Goal: Information Seeking & Learning: Learn about a topic

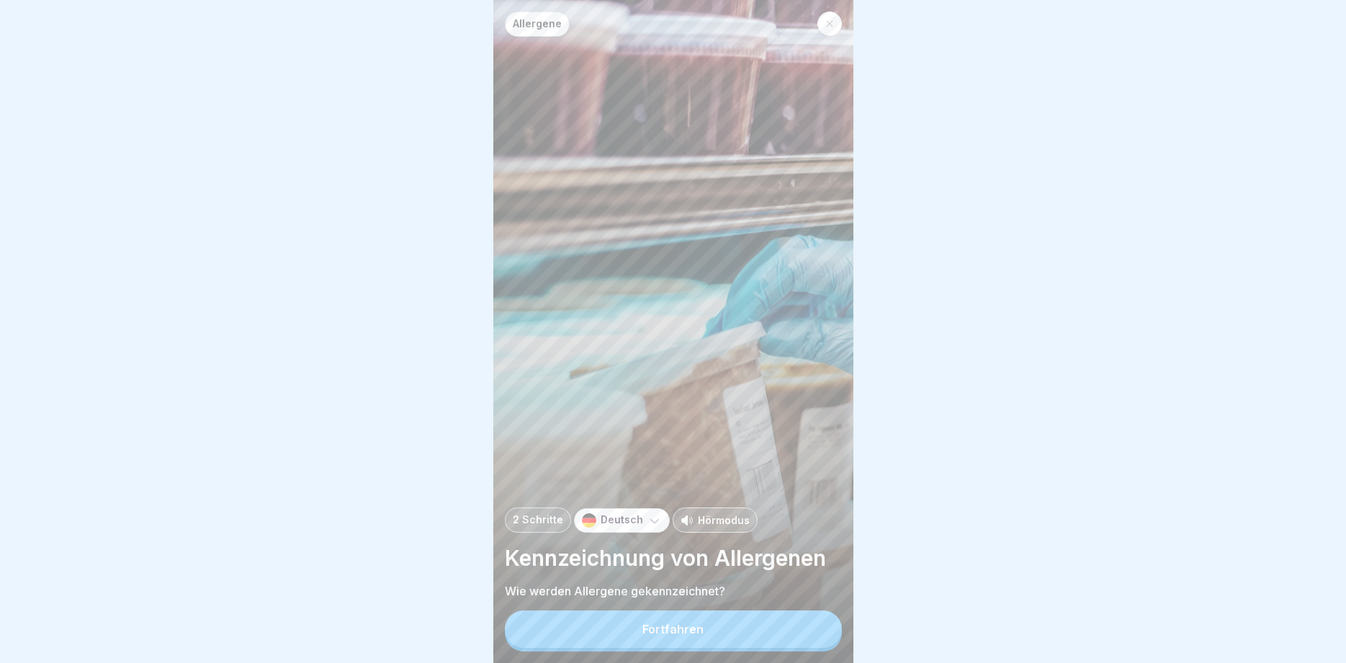
click at [744, 612] on div "Fortfahren" at bounding box center [673, 631] width 337 height 41
click at [736, 630] on button "Fortfahren" at bounding box center [673, 629] width 337 height 37
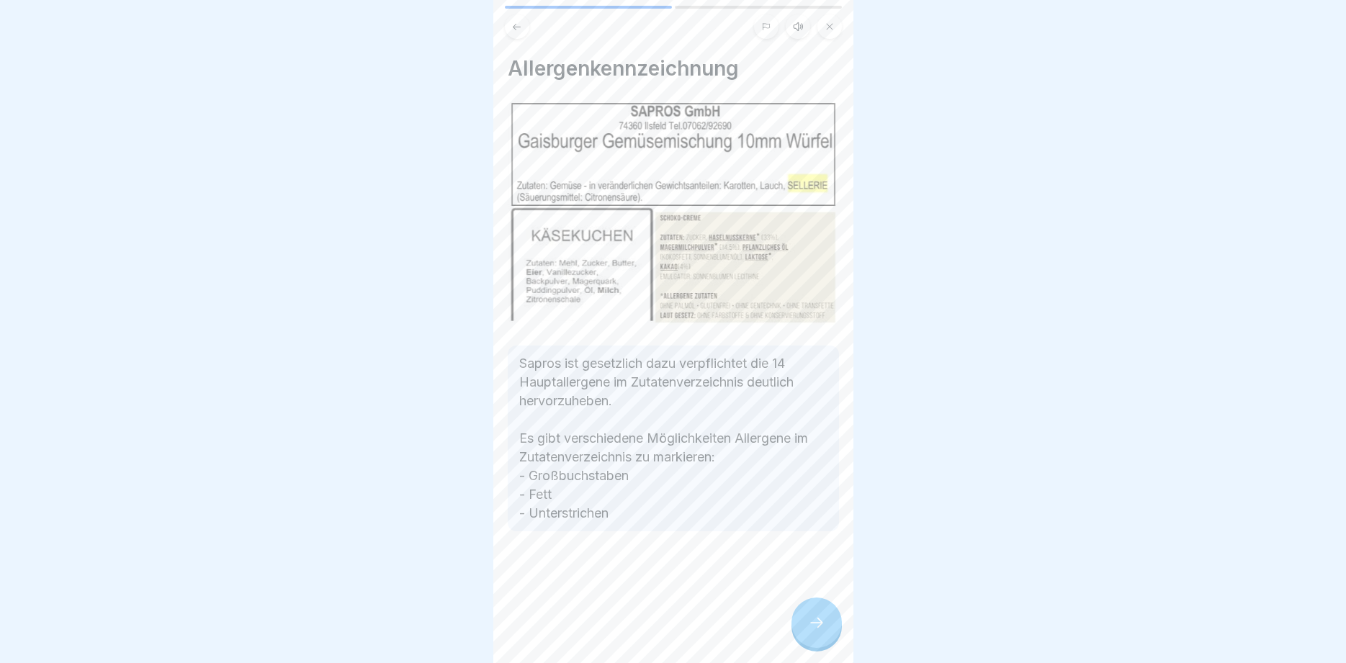
click at [811, 613] on div at bounding box center [816, 623] width 50 height 50
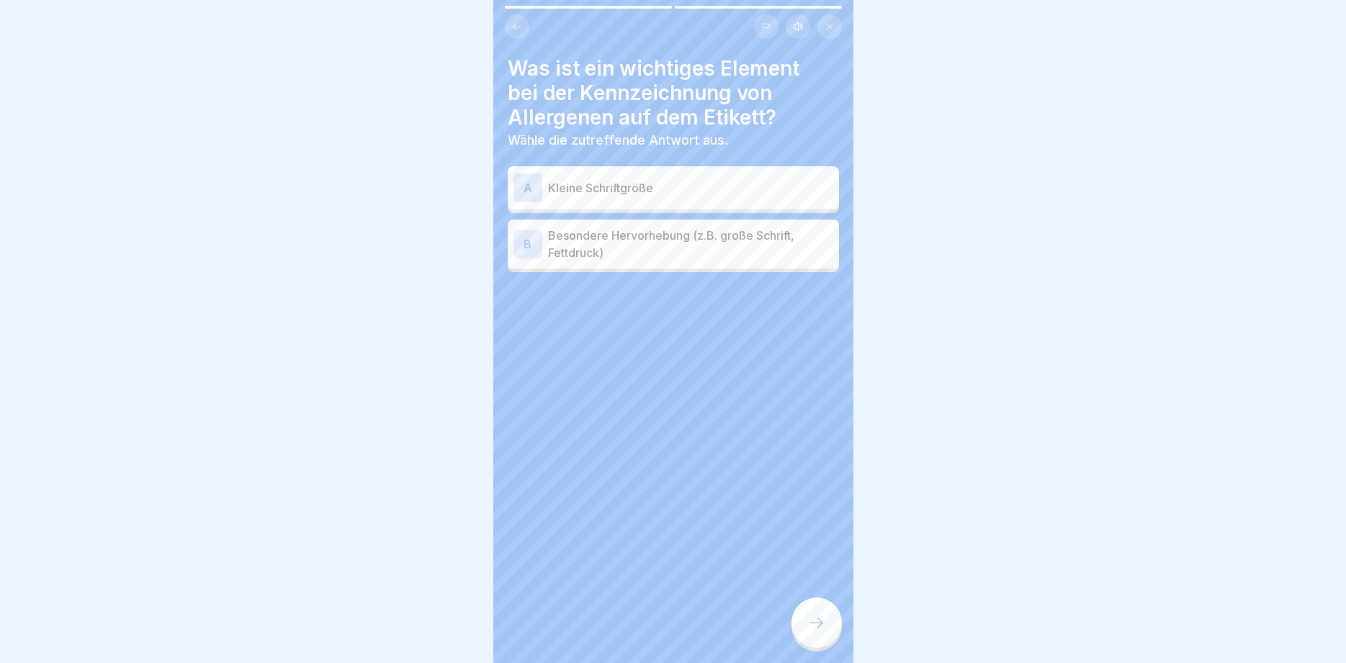
click at [634, 250] on p "Besondere Hervorhebung (z.B. große Schrift, Fettdruck)" at bounding box center [690, 244] width 285 height 35
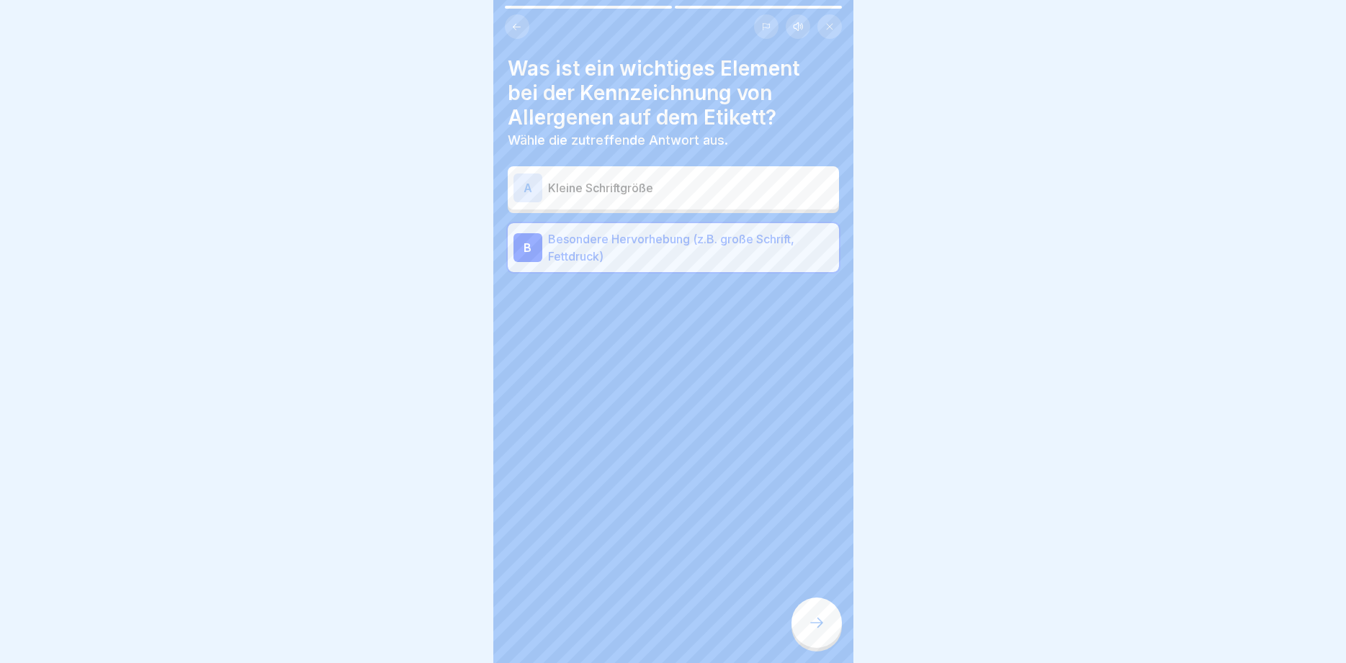
click at [824, 626] on icon at bounding box center [816, 622] width 17 height 17
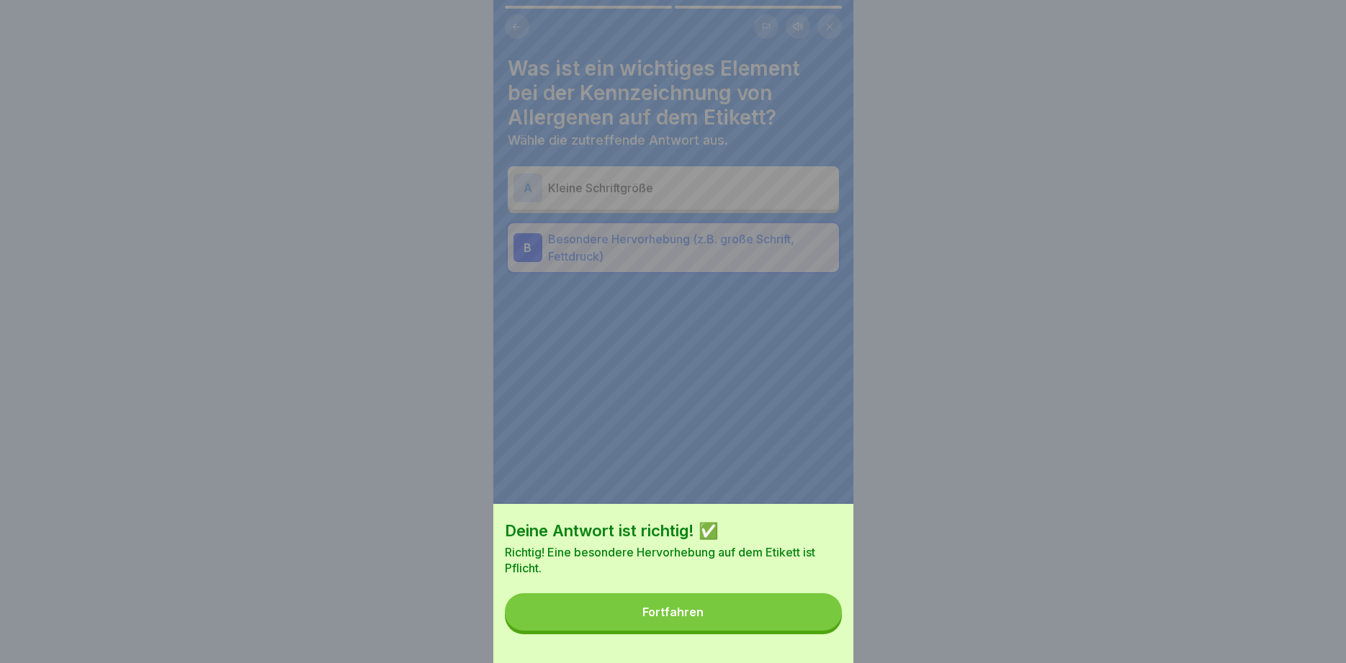
click at [758, 622] on button "Fortfahren" at bounding box center [673, 611] width 337 height 37
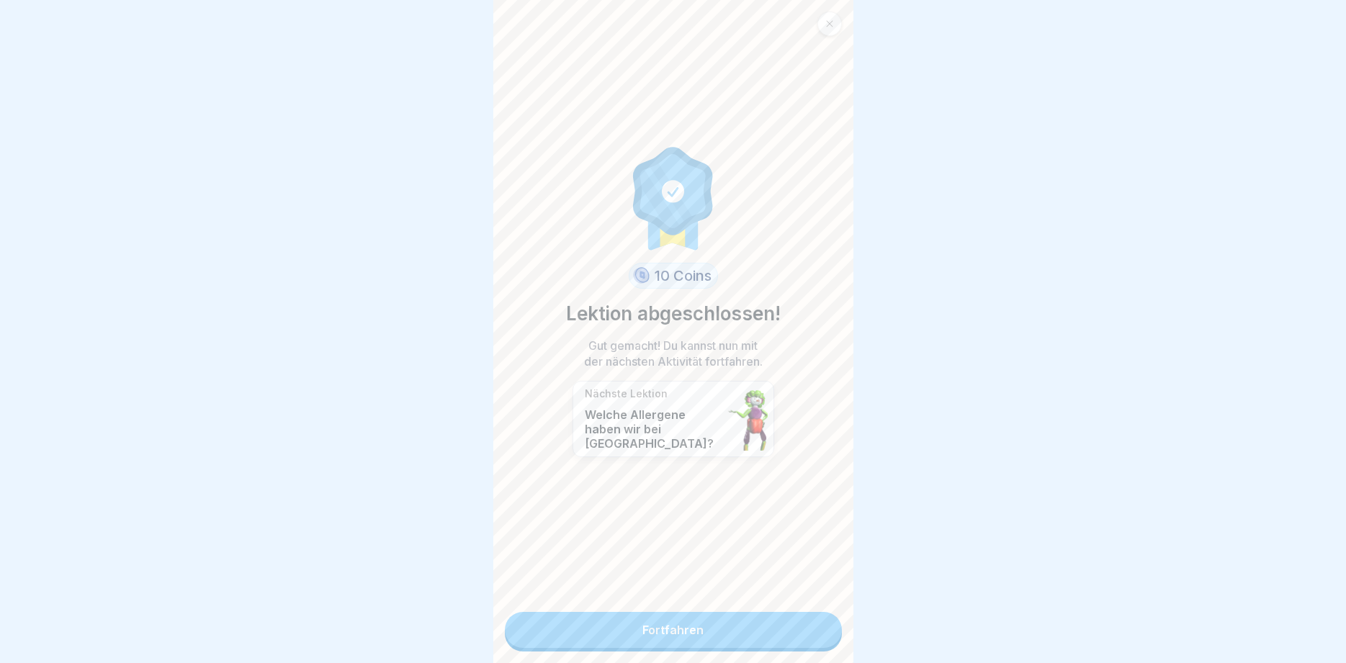
click at [745, 631] on link "Fortfahren" at bounding box center [673, 630] width 337 height 36
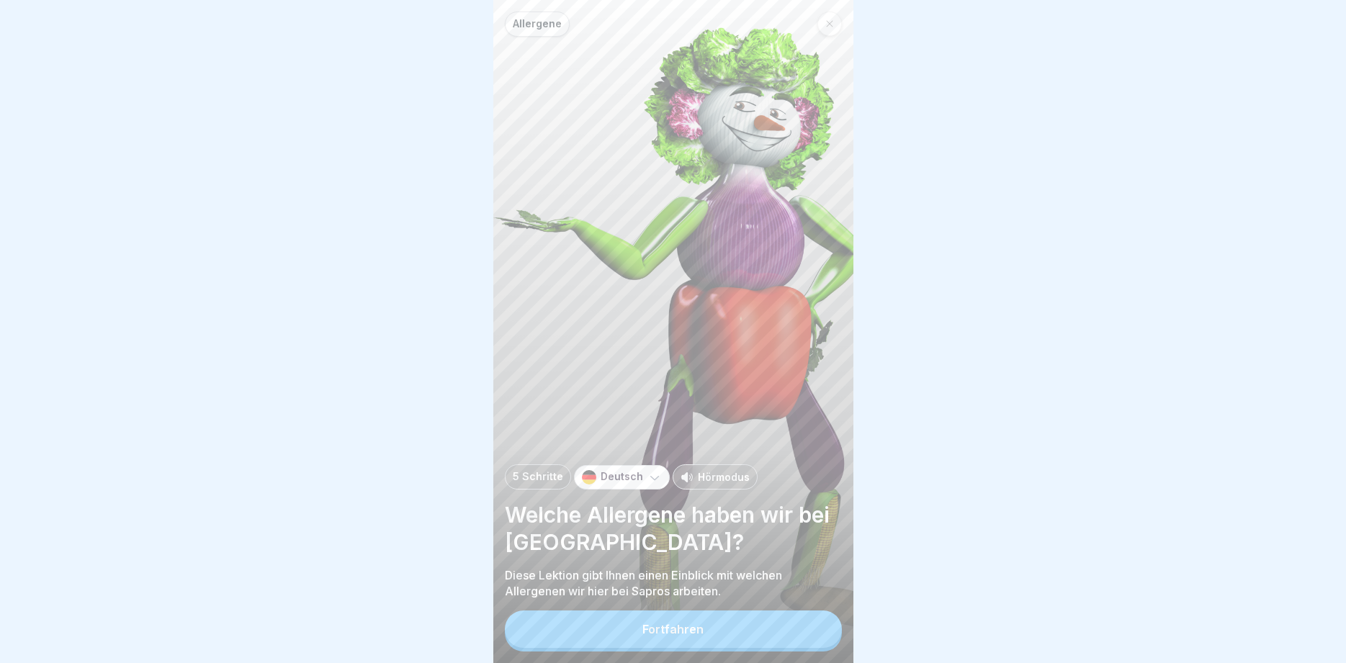
click at [745, 631] on button "Fortfahren" at bounding box center [673, 629] width 337 height 37
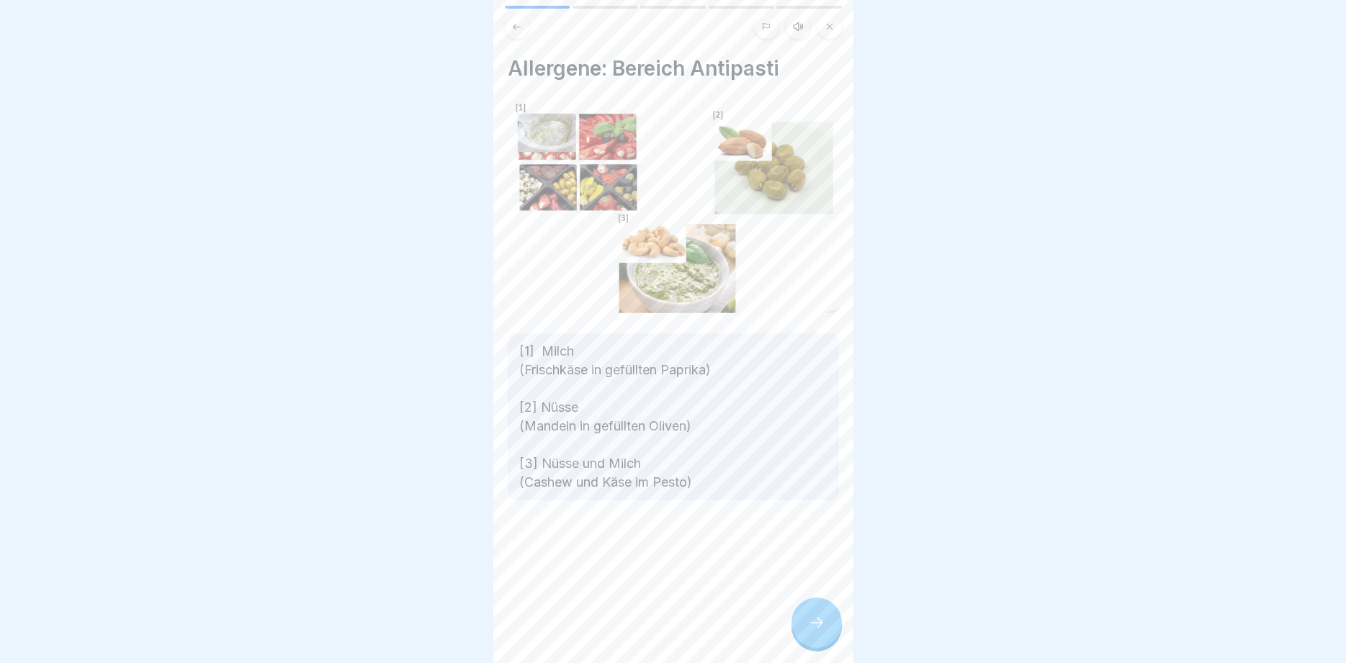
click at [817, 613] on div at bounding box center [816, 623] width 50 height 50
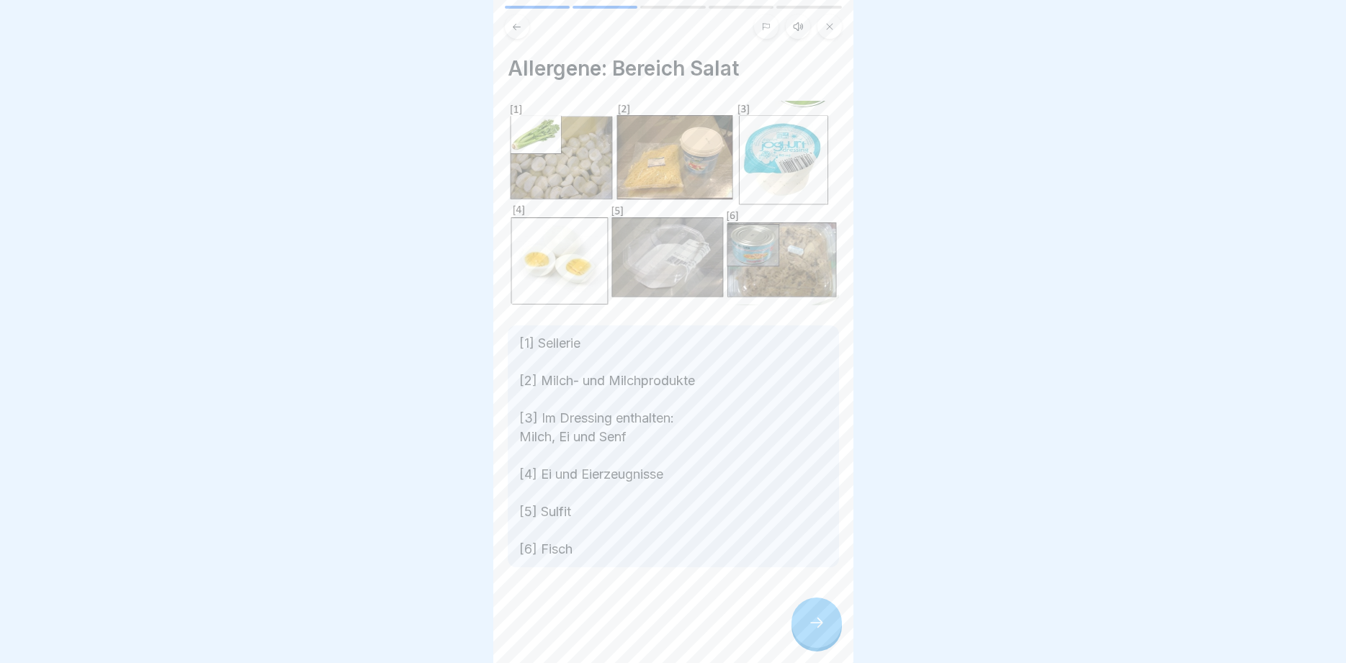
click at [817, 613] on div at bounding box center [816, 623] width 50 height 50
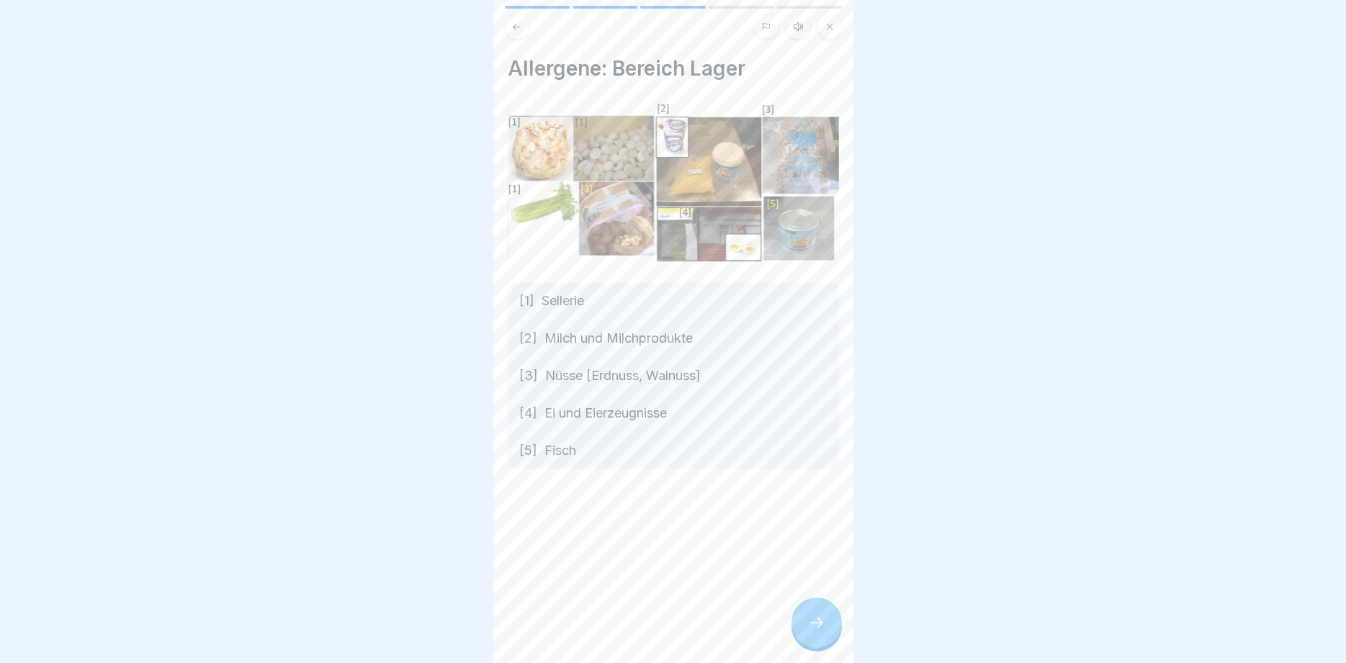
click at [817, 613] on div at bounding box center [816, 623] width 50 height 50
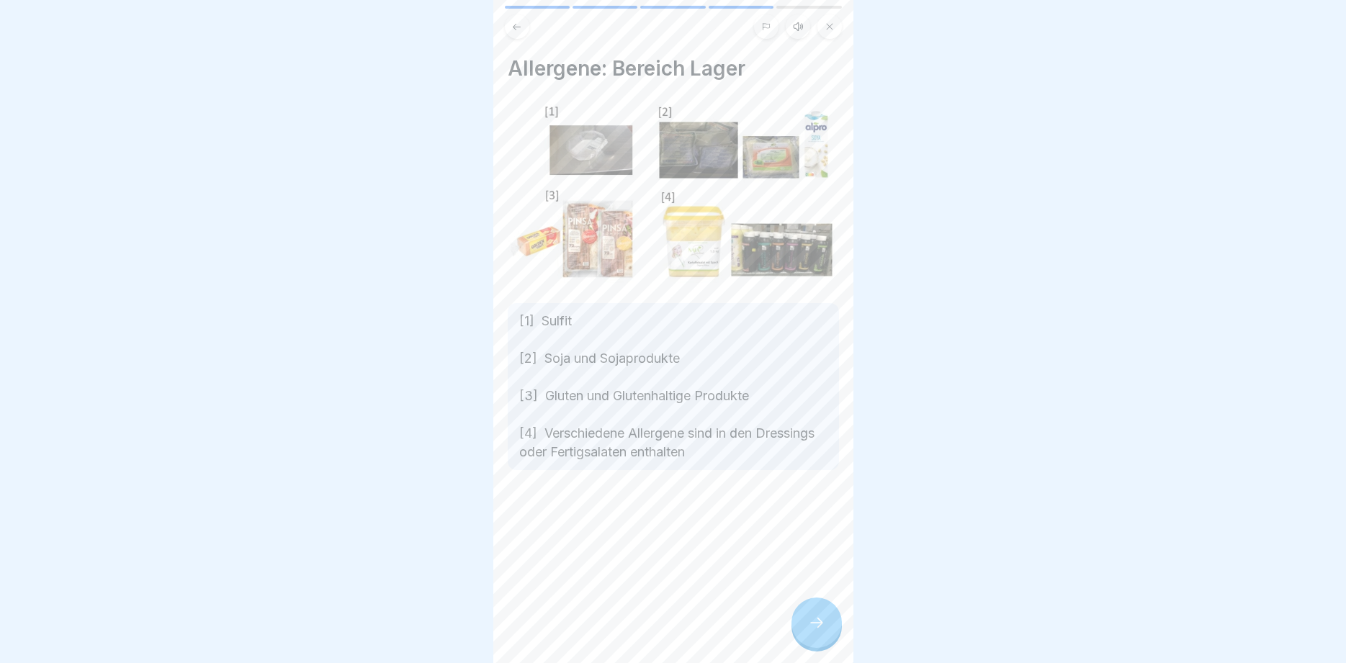
click at [817, 613] on div at bounding box center [816, 623] width 50 height 50
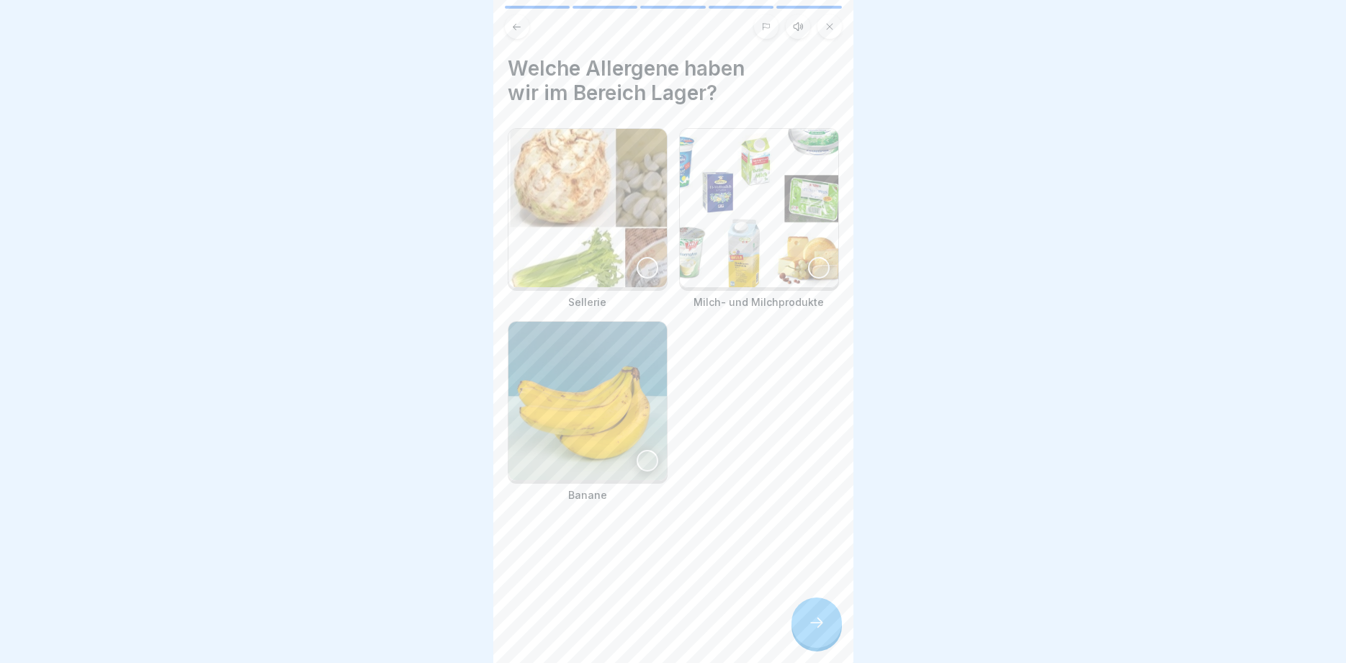
click at [817, 613] on div at bounding box center [816, 623] width 50 height 50
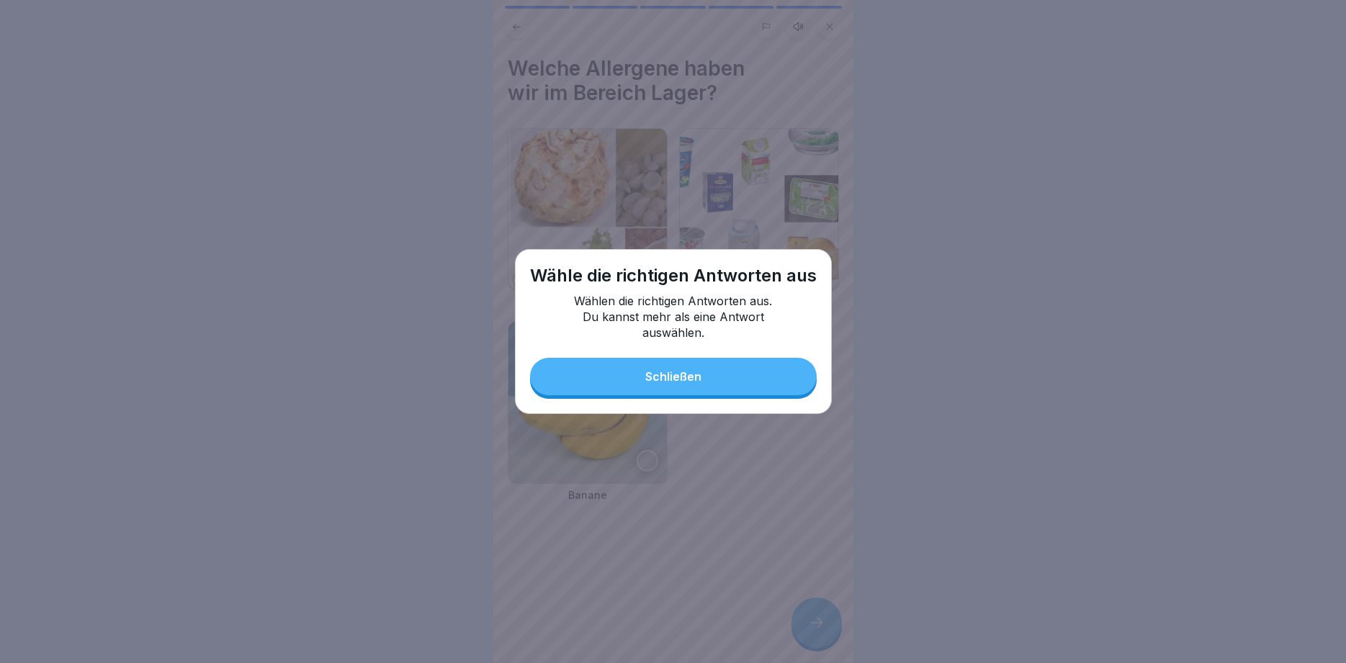
click at [664, 379] on div "Schließen" at bounding box center [673, 376] width 56 height 13
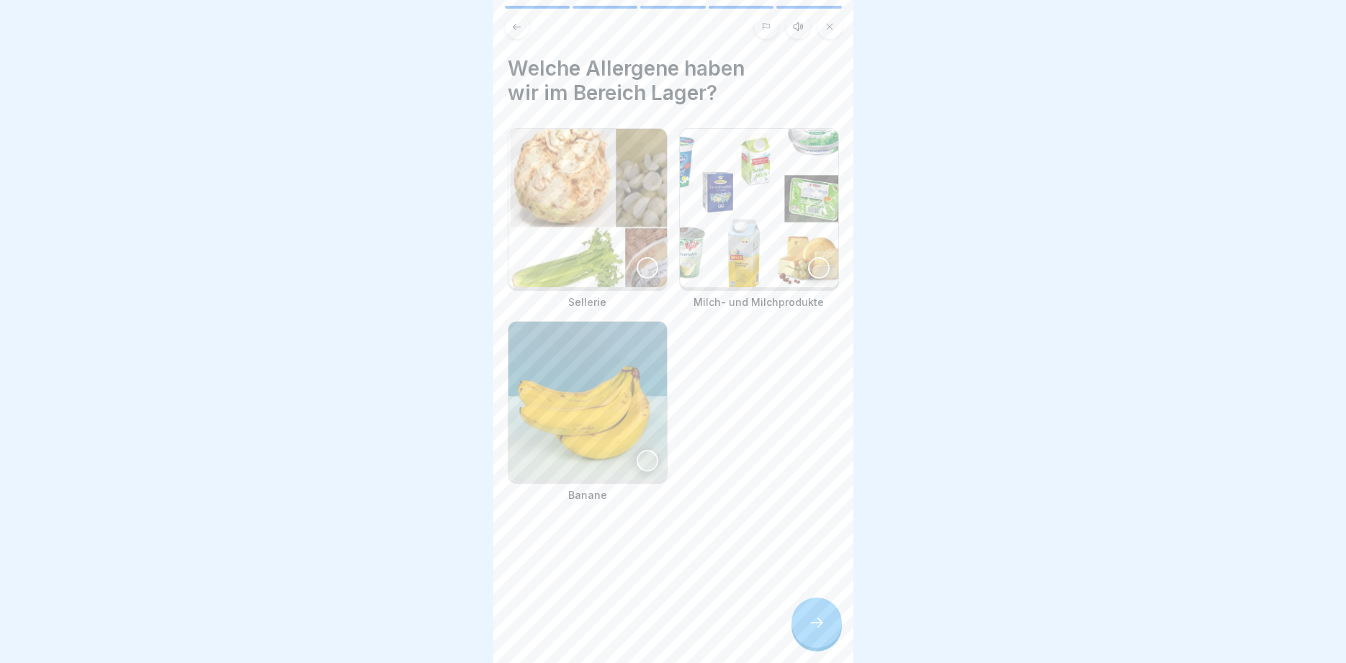
click at [808, 264] on img at bounding box center [759, 208] width 158 height 158
click at [652, 259] on div at bounding box center [648, 268] width 22 height 22
click at [651, 460] on div at bounding box center [648, 461] width 22 height 22
click at [819, 624] on icon at bounding box center [816, 622] width 17 height 17
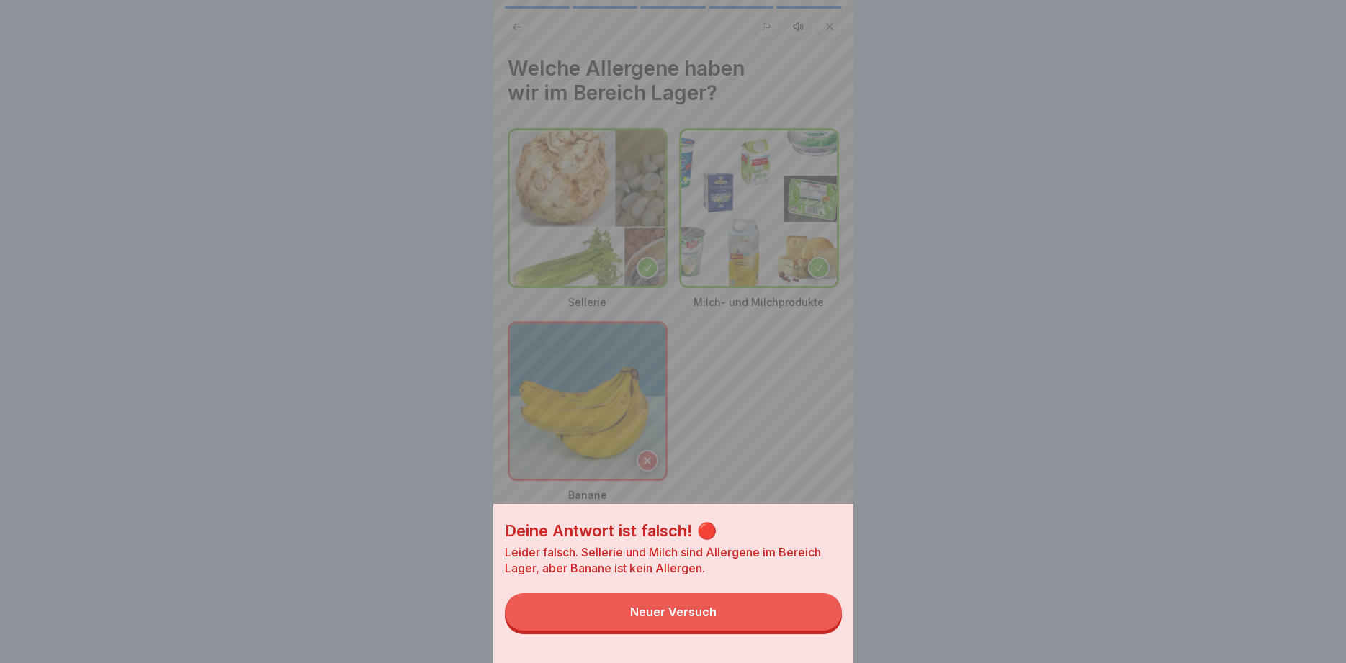
click at [800, 614] on button "Neuer Versuch" at bounding box center [673, 611] width 337 height 37
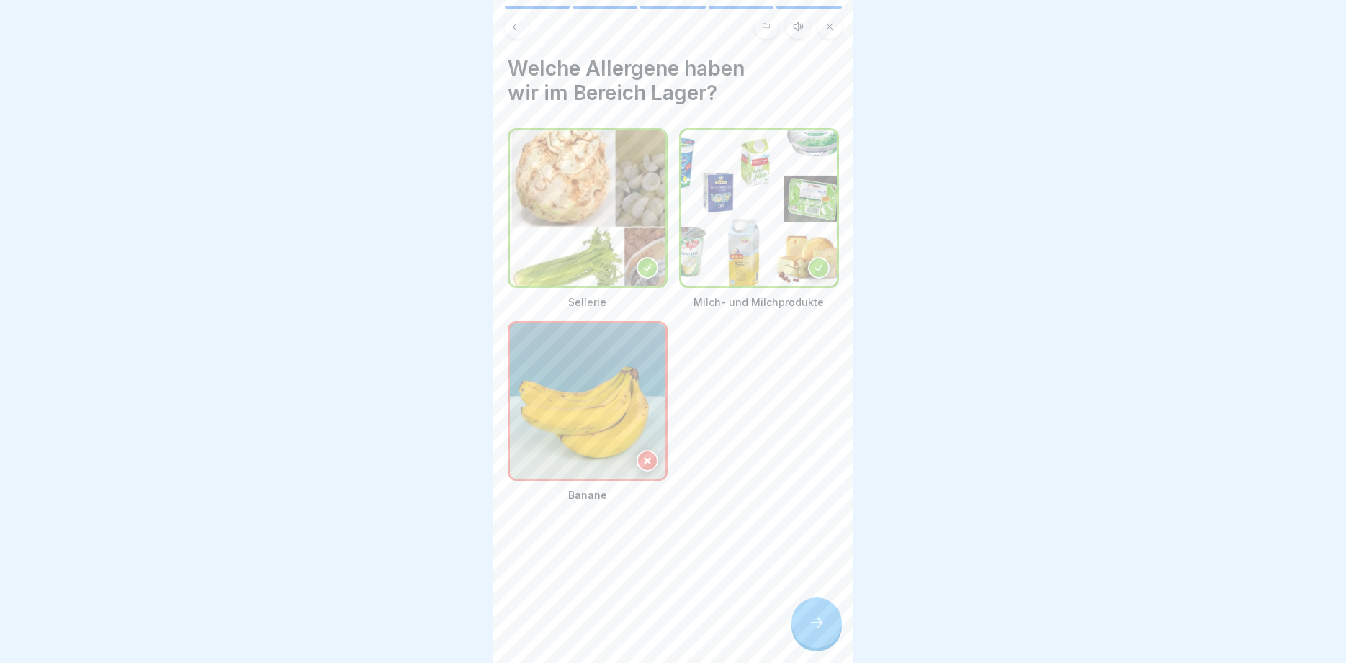
click at [652, 459] on div at bounding box center [648, 461] width 22 height 22
click at [651, 463] on icon at bounding box center [647, 461] width 10 height 10
click at [647, 274] on div at bounding box center [648, 268] width 22 height 22
click at [646, 268] on icon at bounding box center [647, 268] width 10 height 10
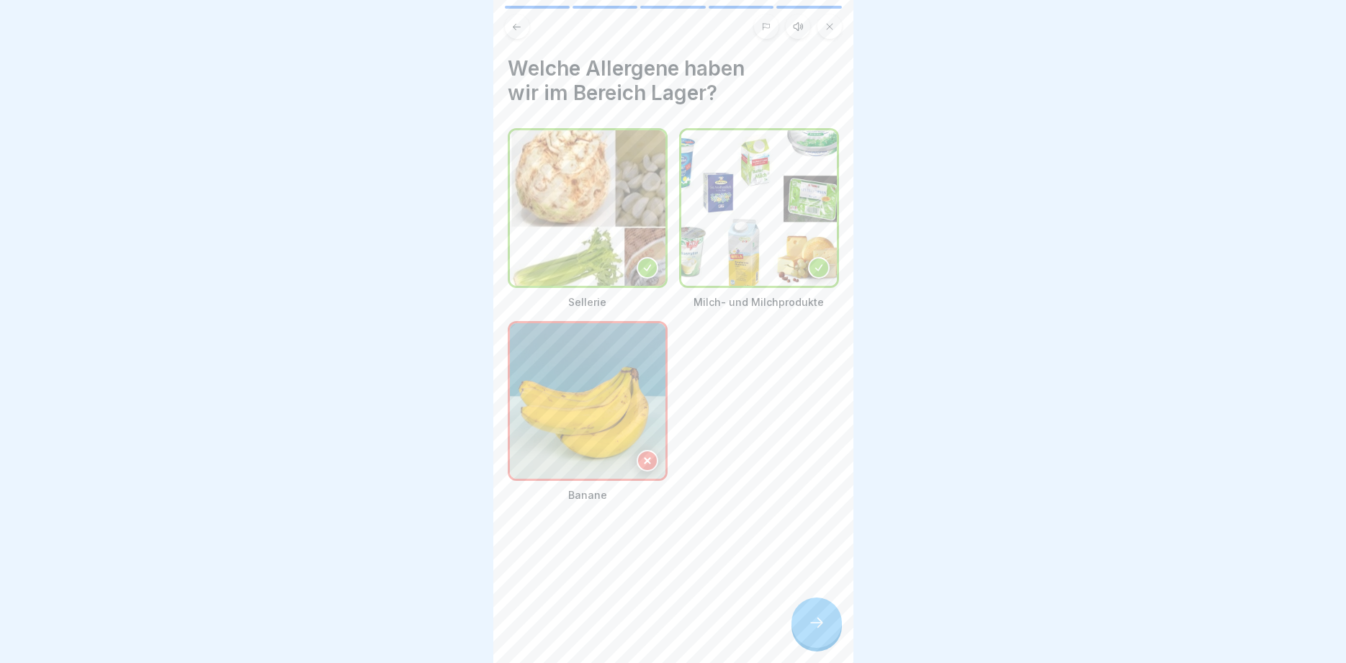
click at [817, 629] on icon at bounding box center [816, 622] width 17 height 17
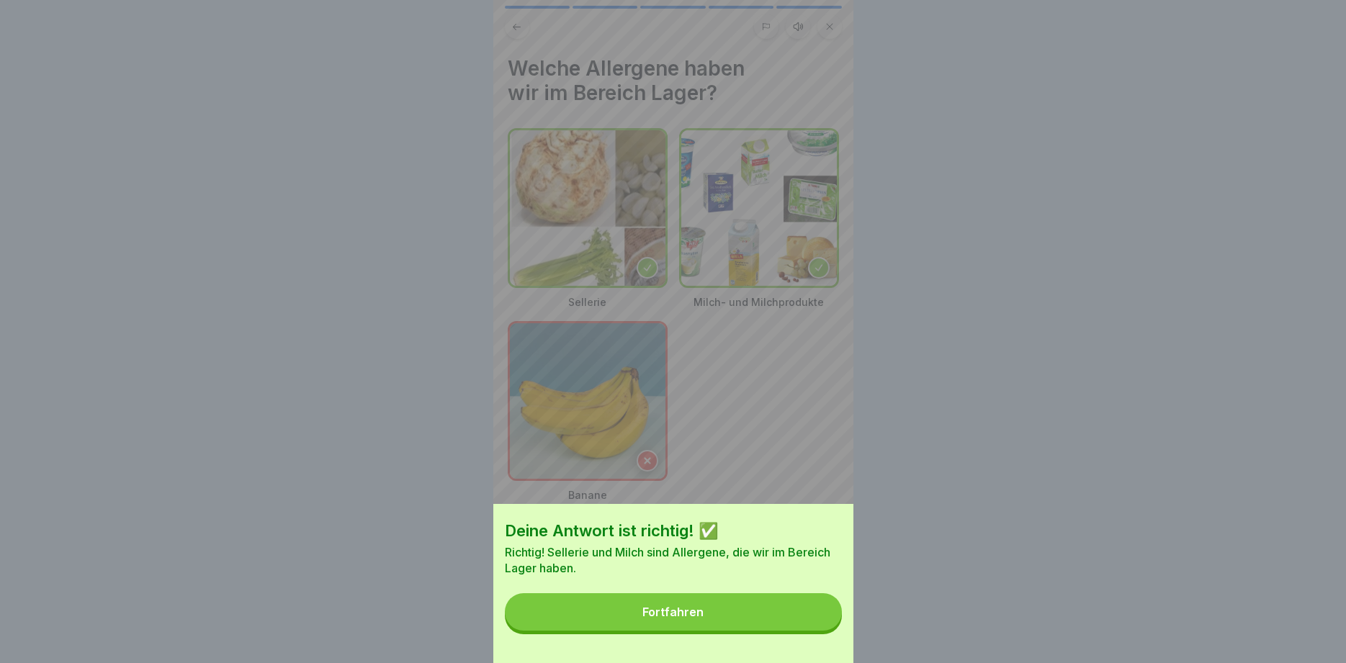
click at [763, 619] on button "Fortfahren" at bounding box center [673, 611] width 337 height 37
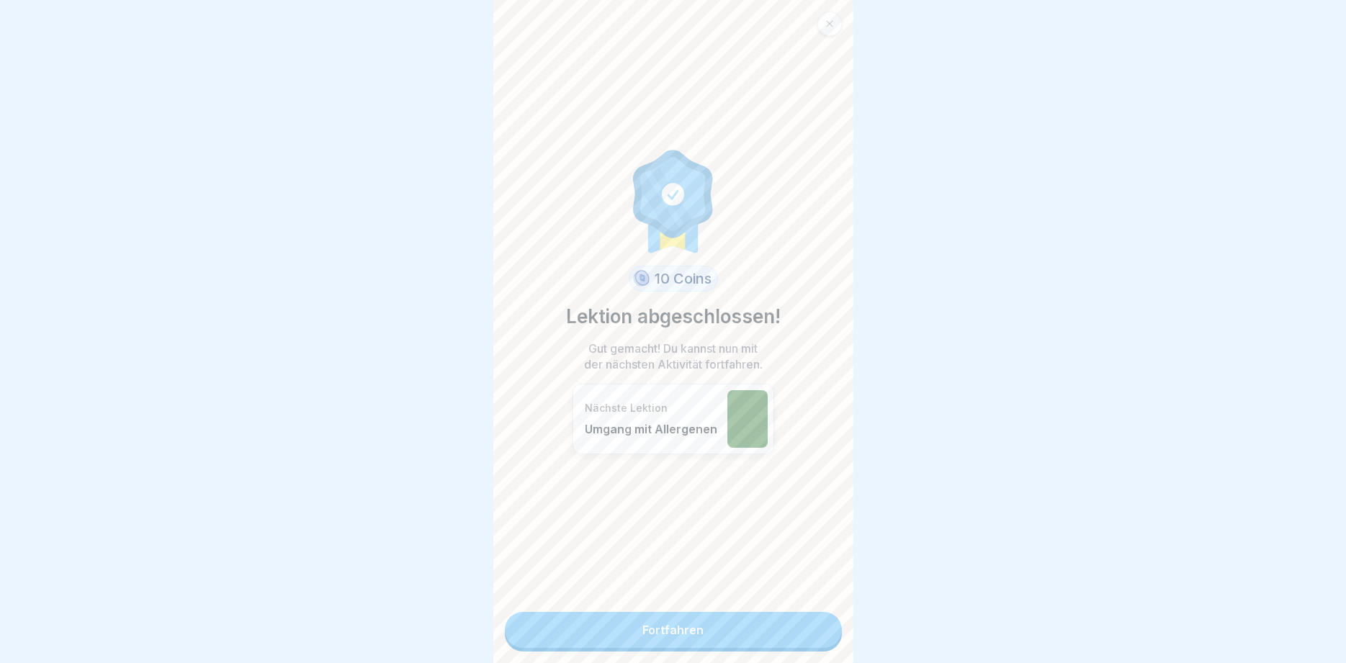
click at [756, 626] on link "Fortfahren" at bounding box center [673, 630] width 337 height 36
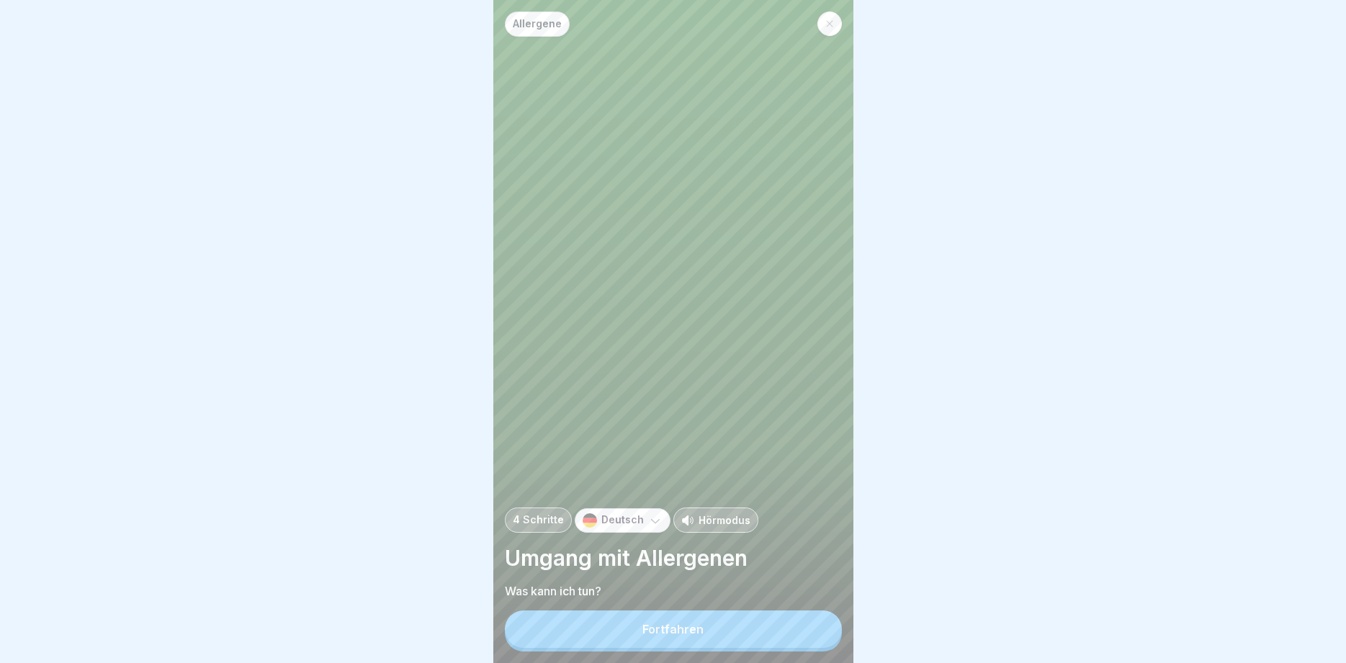
click at [755, 626] on button "Fortfahren" at bounding box center [673, 629] width 337 height 37
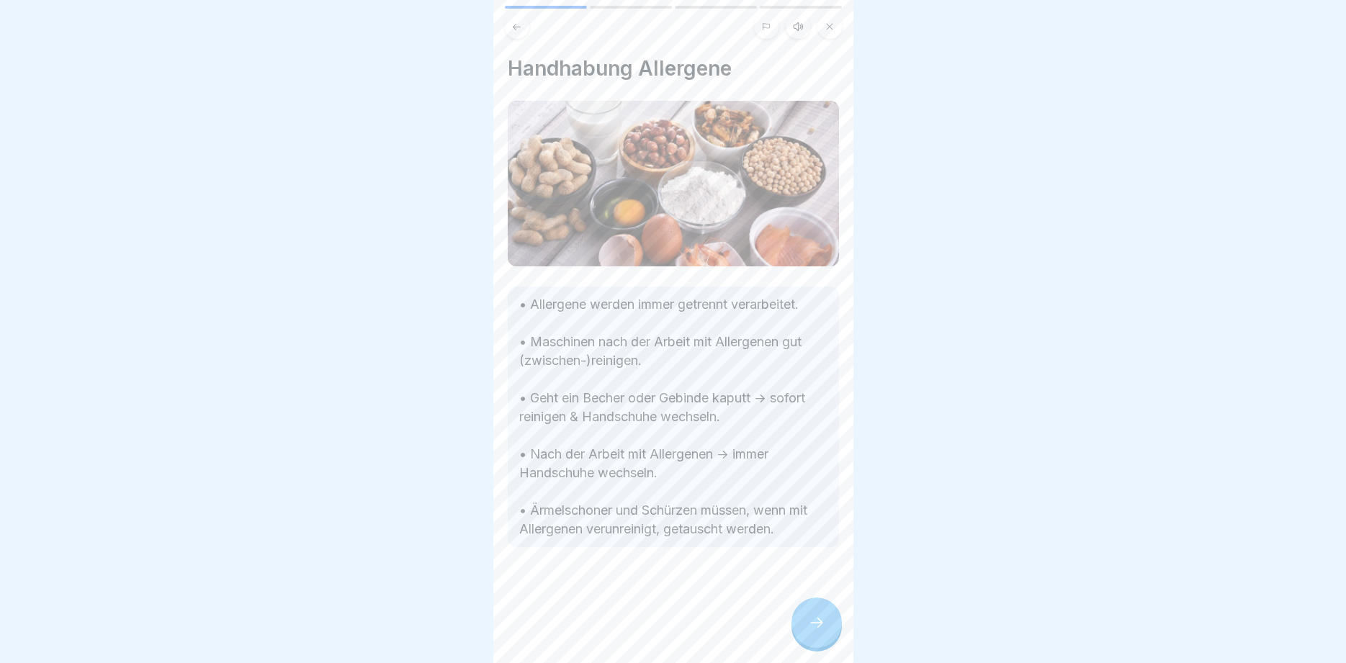
click at [755, 626] on div at bounding box center [673, 590] width 331 height 86
click at [816, 619] on icon at bounding box center [816, 622] width 17 height 17
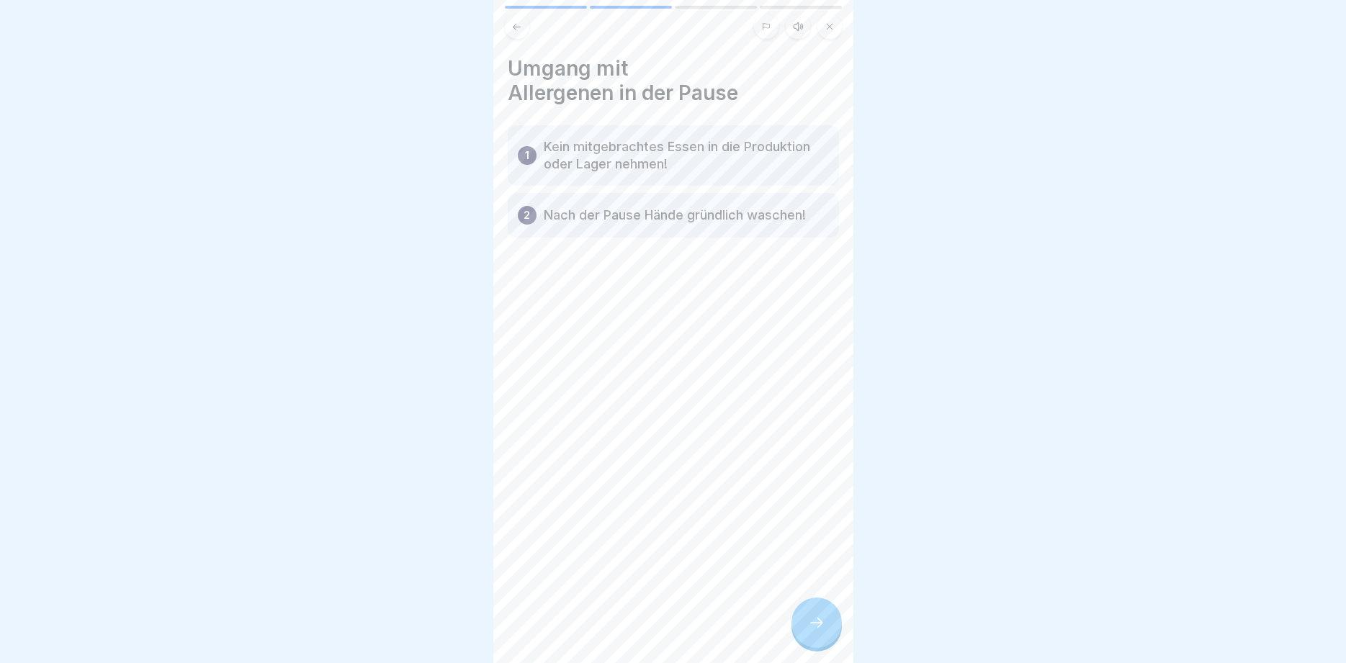
click at [816, 619] on icon at bounding box center [816, 622] width 17 height 17
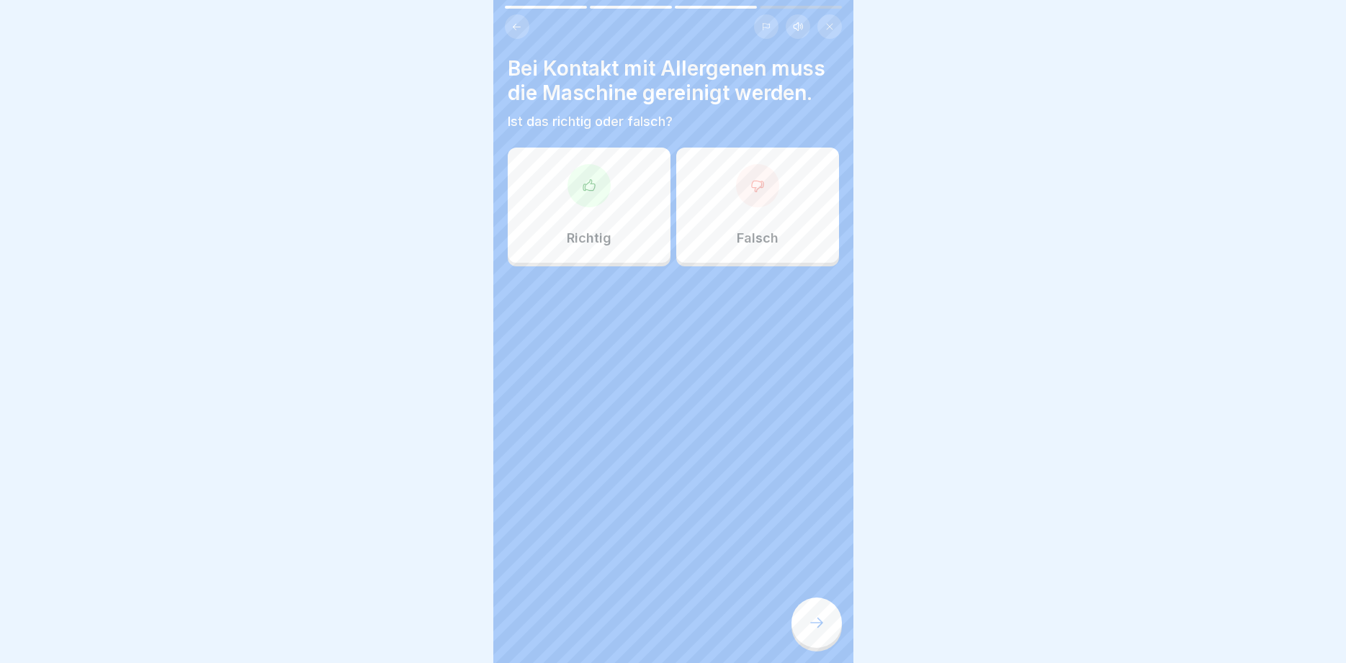
click at [637, 217] on div "Richtig" at bounding box center [589, 205] width 163 height 115
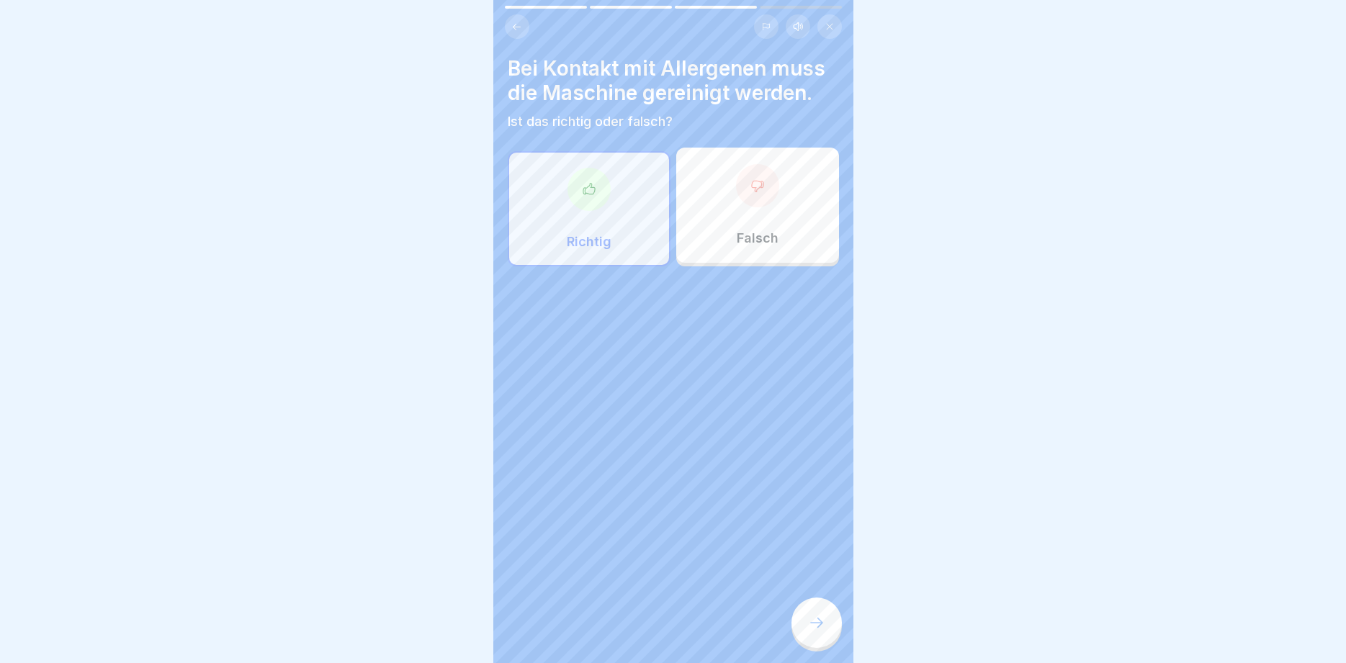
click at [819, 609] on div at bounding box center [816, 623] width 50 height 50
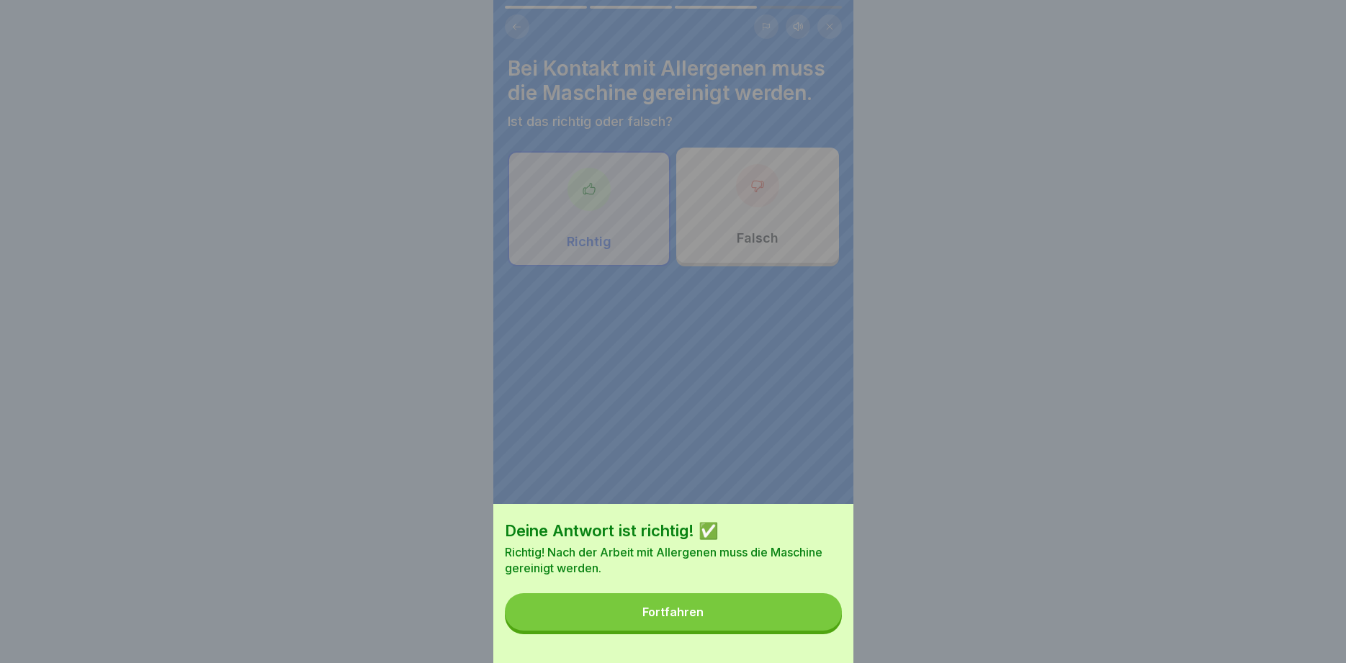
click at [767, 620] on button "Fortfahren" at bounding box center [673, 611] width 337 height 37
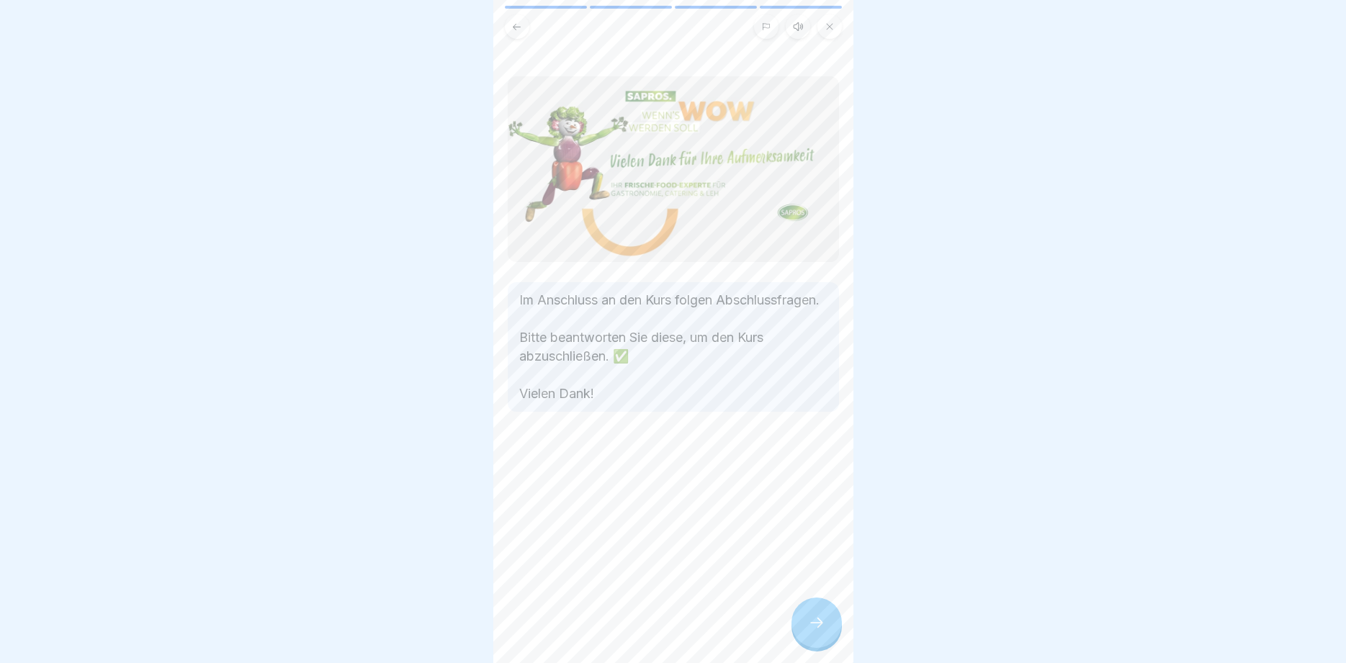
click at [814, 634] on div at bounding box center [816, 623] width 50 height 50
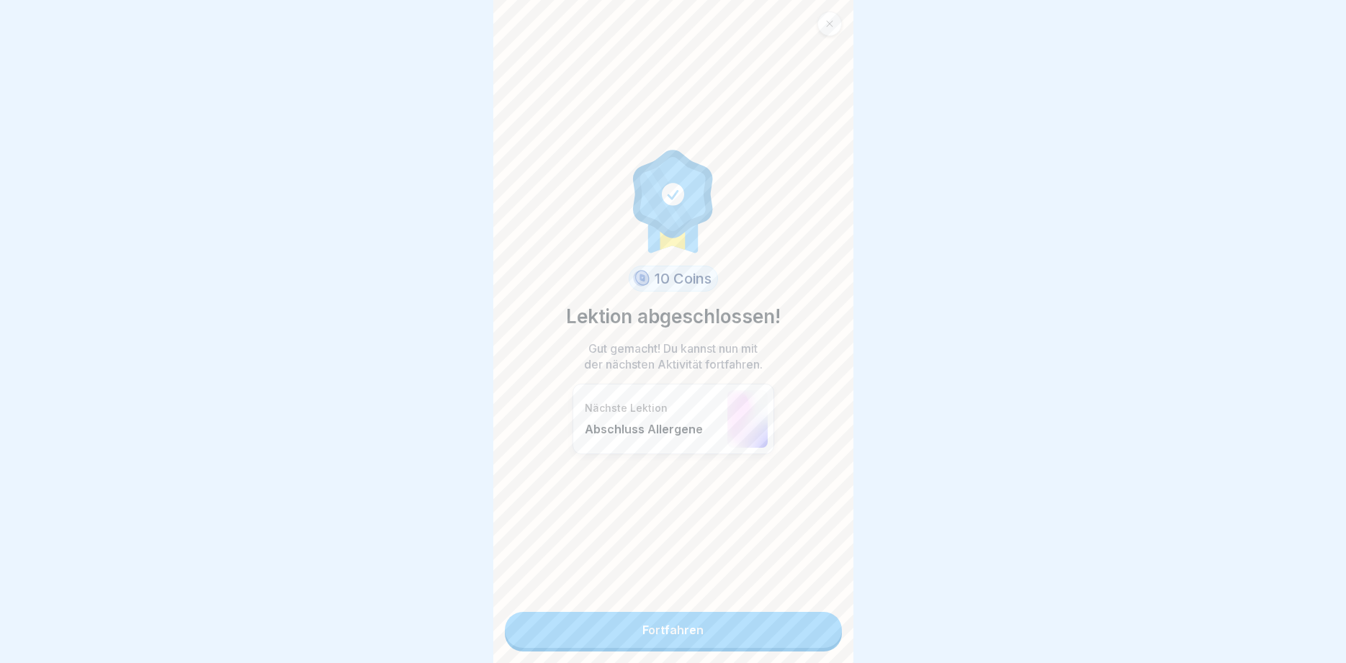
click at [799, 639] on link "Fortfahren" at bounding box center [673, 630] width 337 height 36
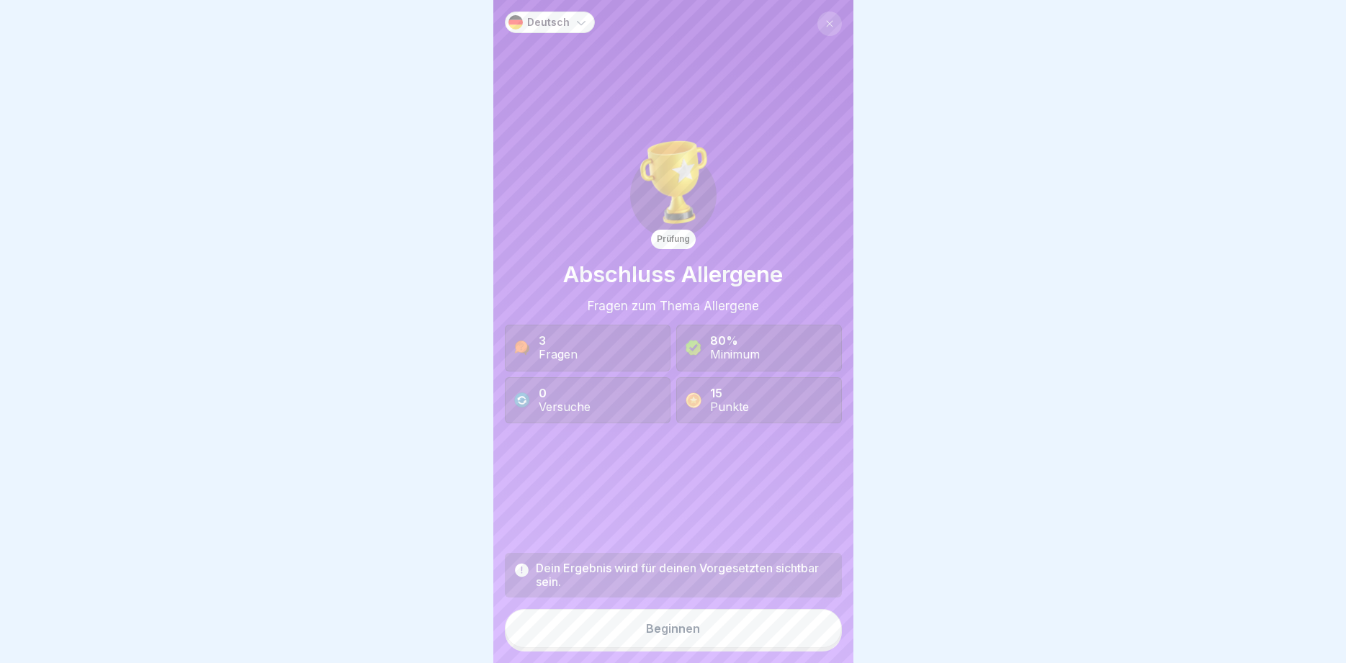
click at [791, 634] on button "Beginnen" at bounding box center [673, 628] width 337 height 39
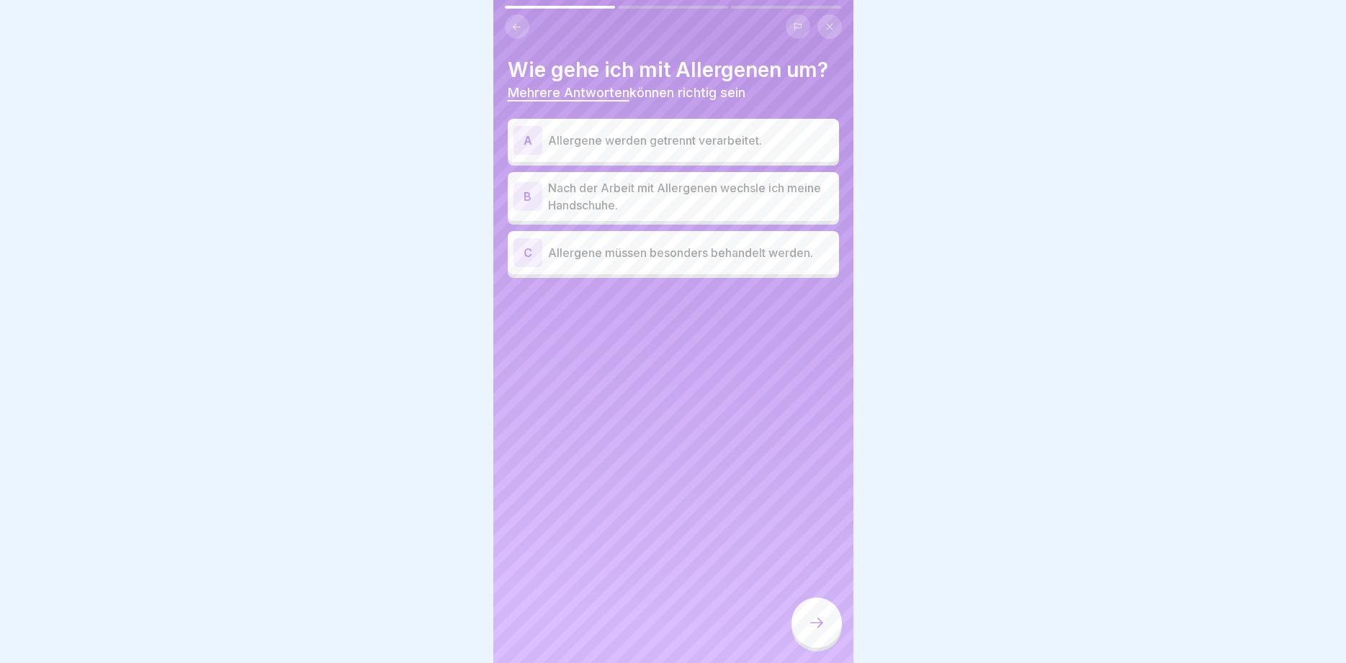
click at [652, 193] on p "Nach der Arbeit mit Allergenen wechsle ich meine Handschuhe." at bounding box center [690, 196] width 285 height 35
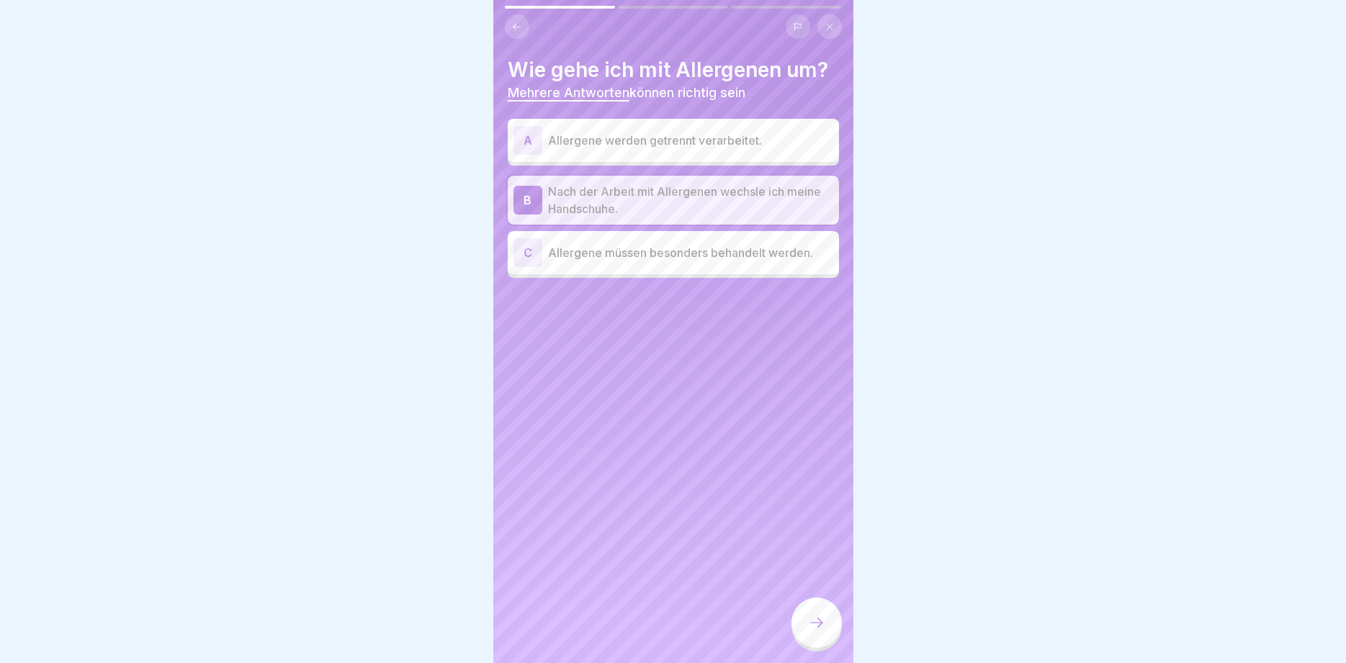
click at [647, 261] on div "C Allergene müssen besonders behandelt werden." at bounding box center [673, 252] width 320 height 29
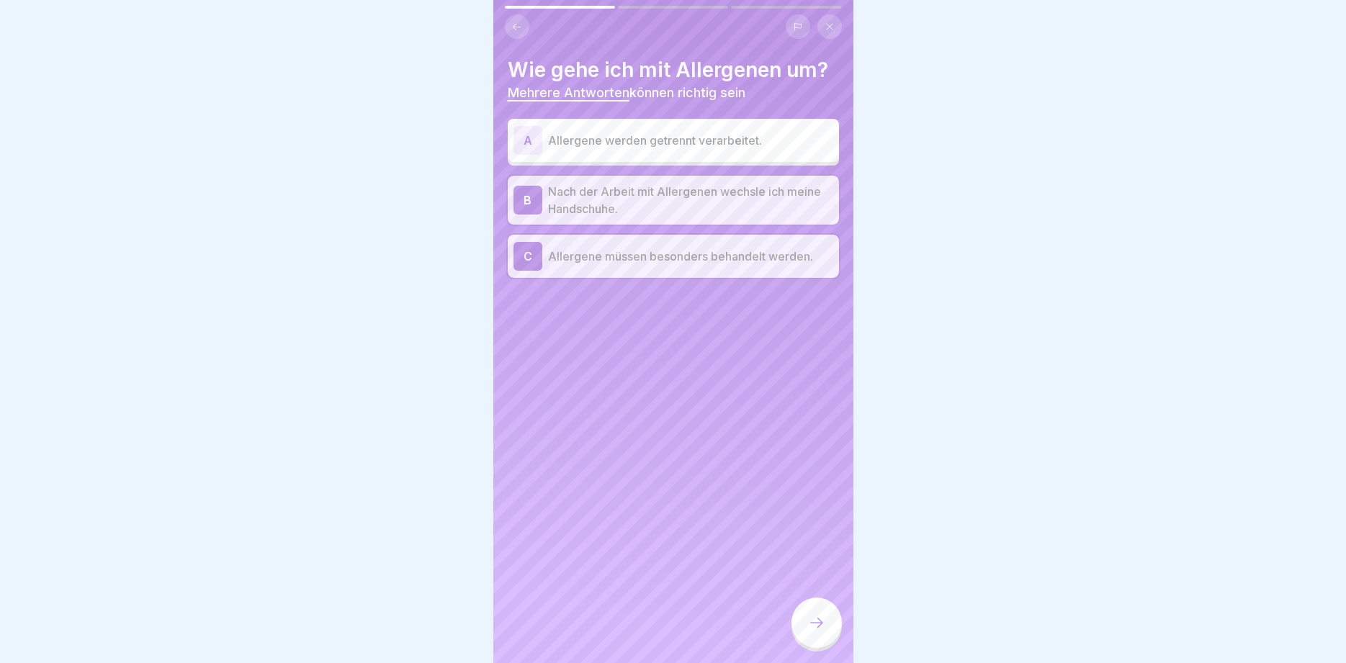
click at [710, 143] on p "Allergene werden getrennt verarbeitet." at bounding box center [690, 140] width 285 height 17
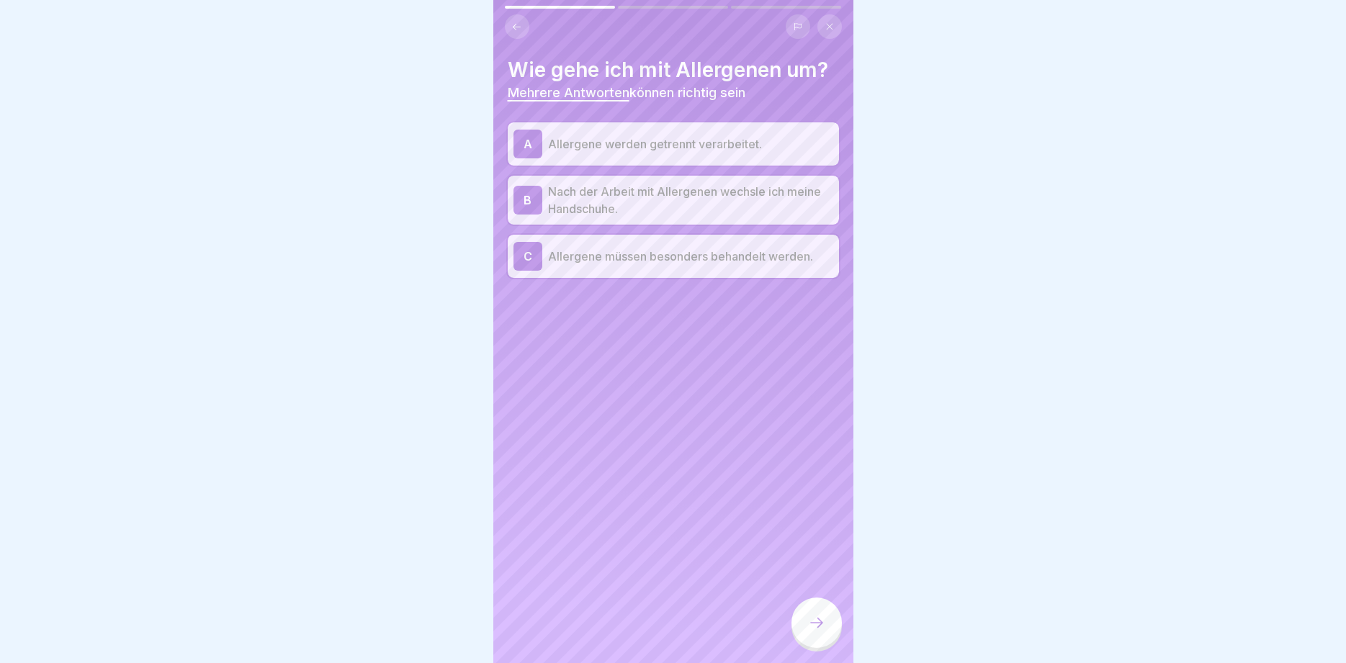
click at [819, 636] on div at bounding box center [816, 623] width 50 height 50
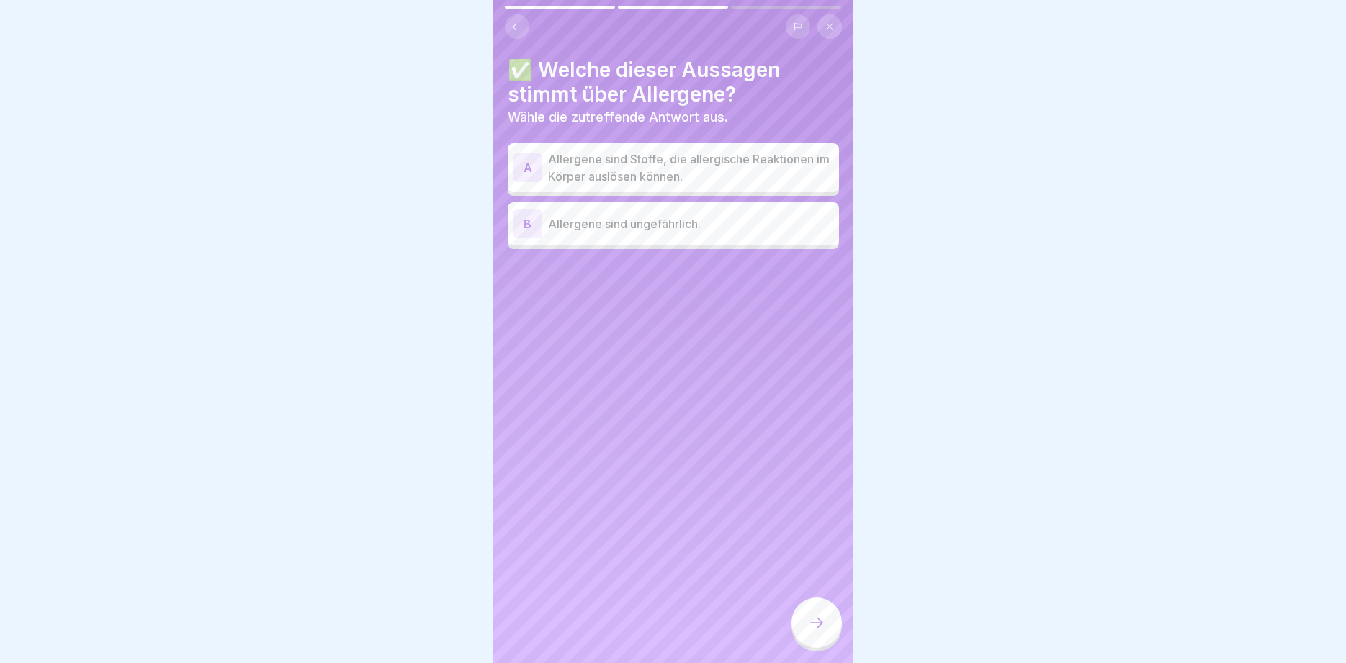
click at [660, 148] on div "A Allergene sind Stoffe, die allergische Reaktionen im Körper auslösen können." at bounding box center [673, 167] width 331 height 49
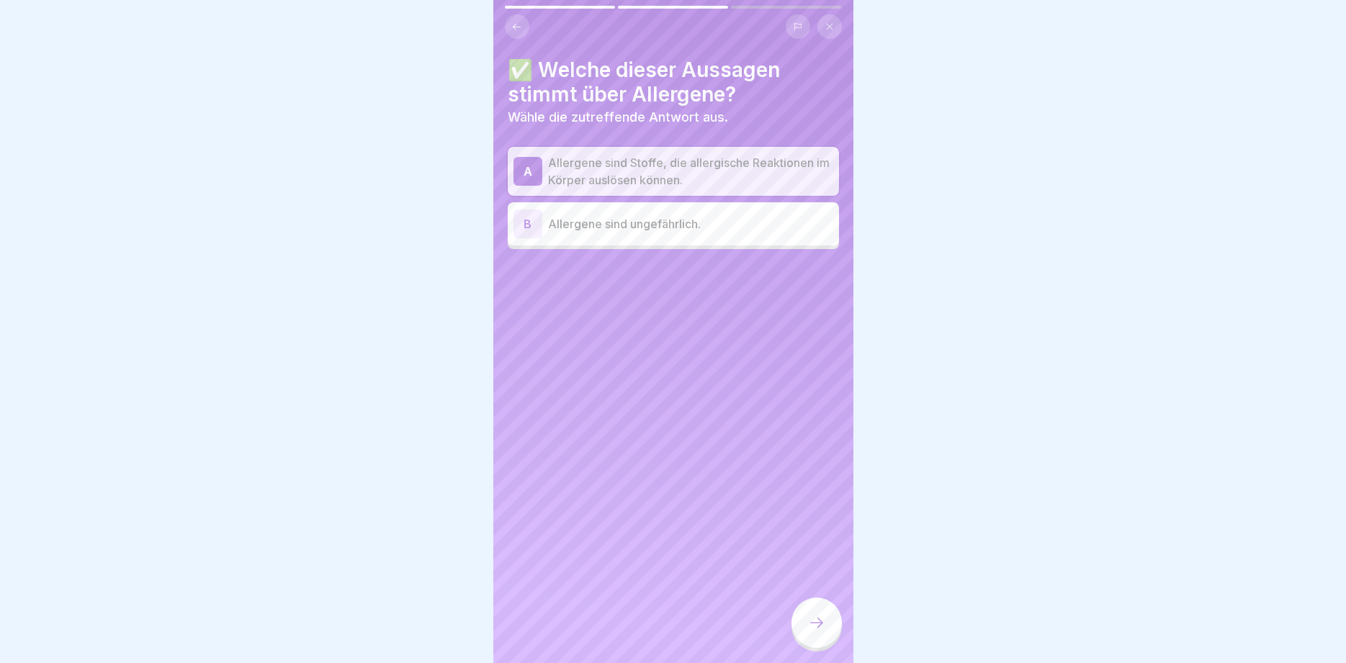
click at [814, 627] on icon at bounding box center [816, 622] width 17 height 17
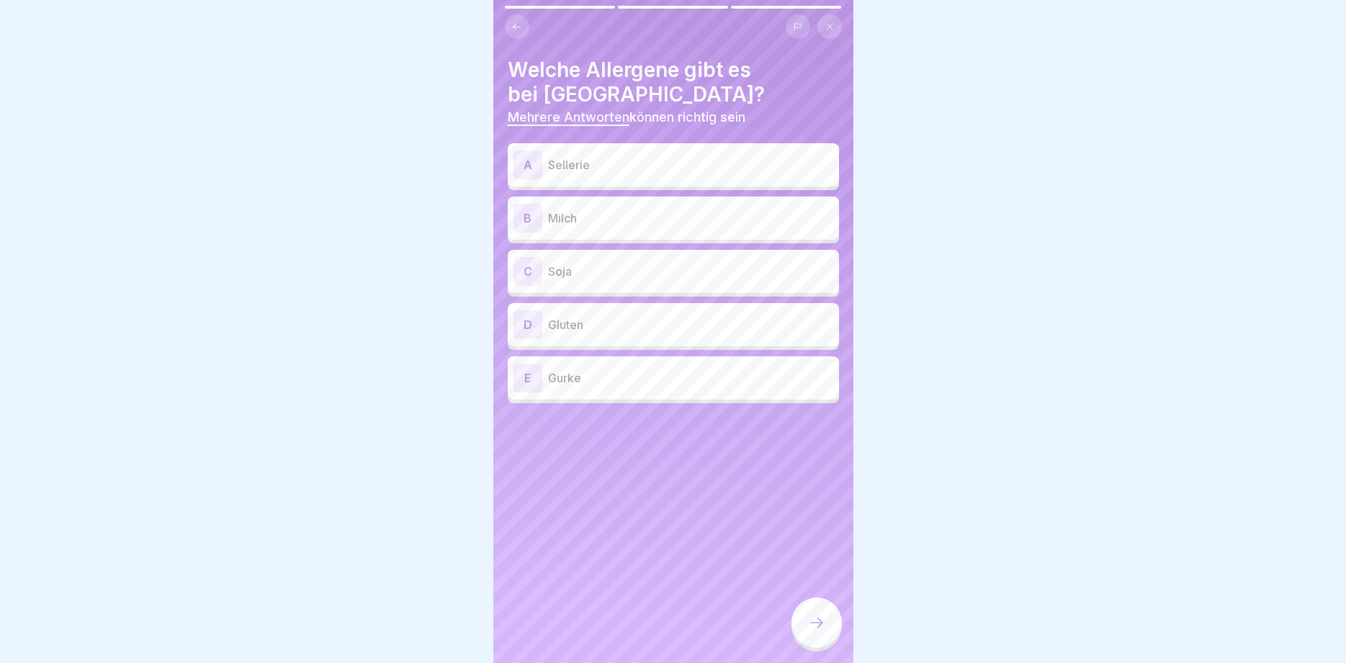
click at [607, 171] on p "Sellerie" at bounding box center [690, 164] width 285 height 17
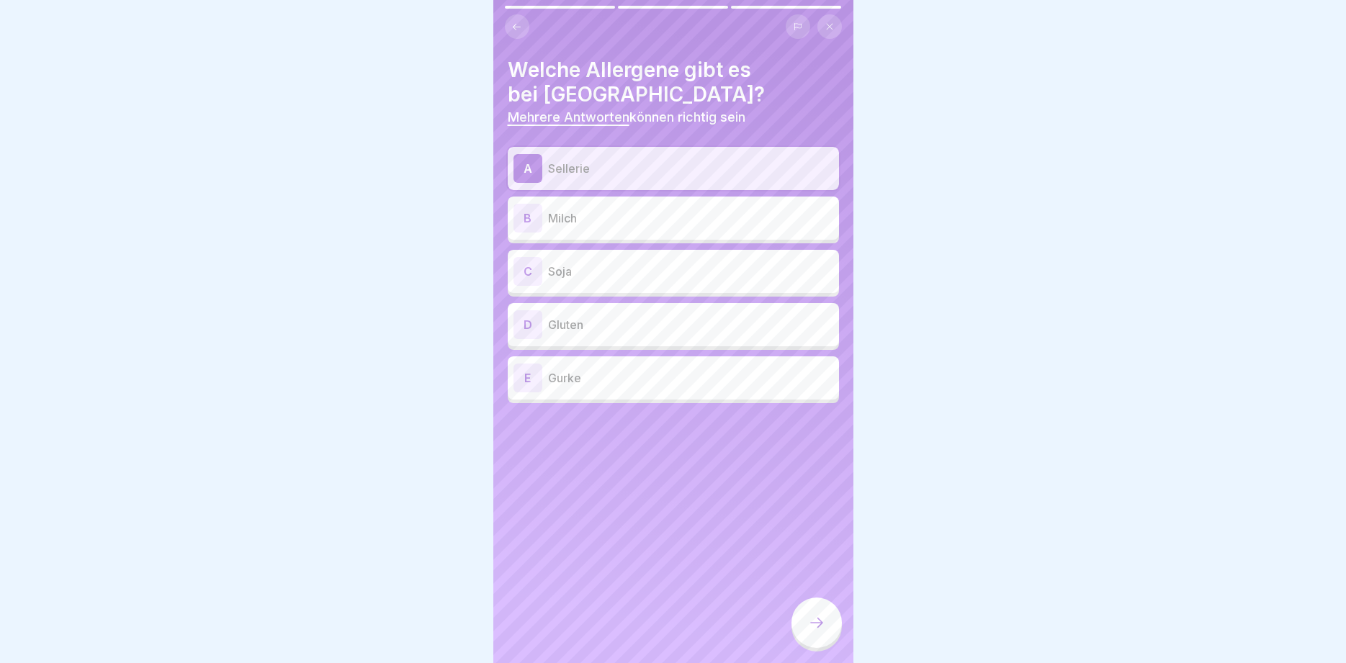
click at [603, 217] on p "Milch" at bounding box center [690, 218] width 285 height 17
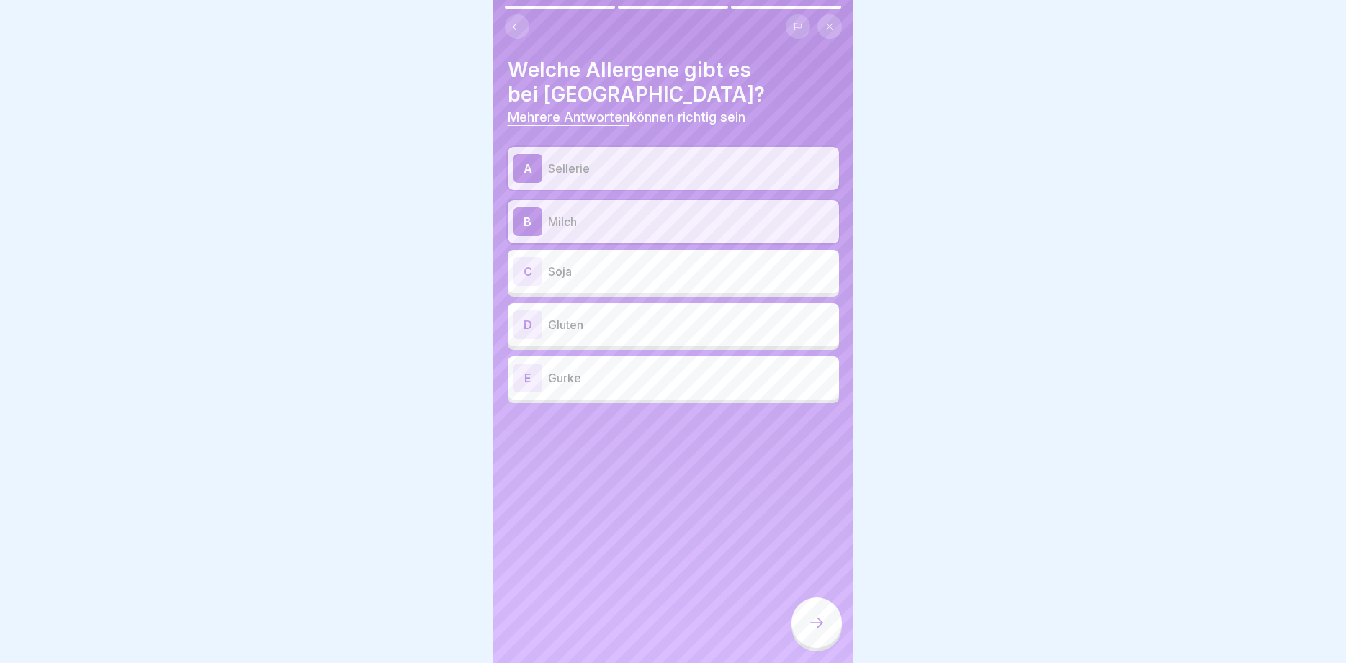
click at [601, 268] on p "Soja" at bounding box center [690, 271] width 285 height 17
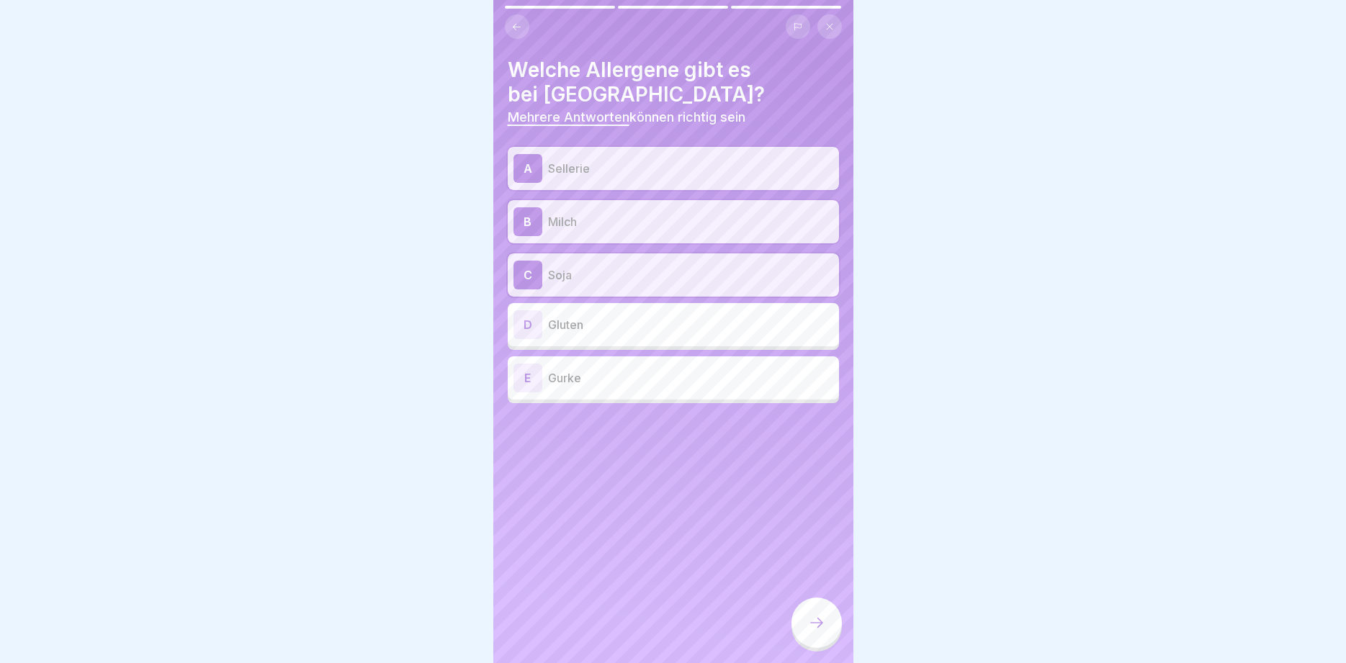
click at [601, 338] on div "D Gluten" at bounding box center [673, 324] width 320 height 29
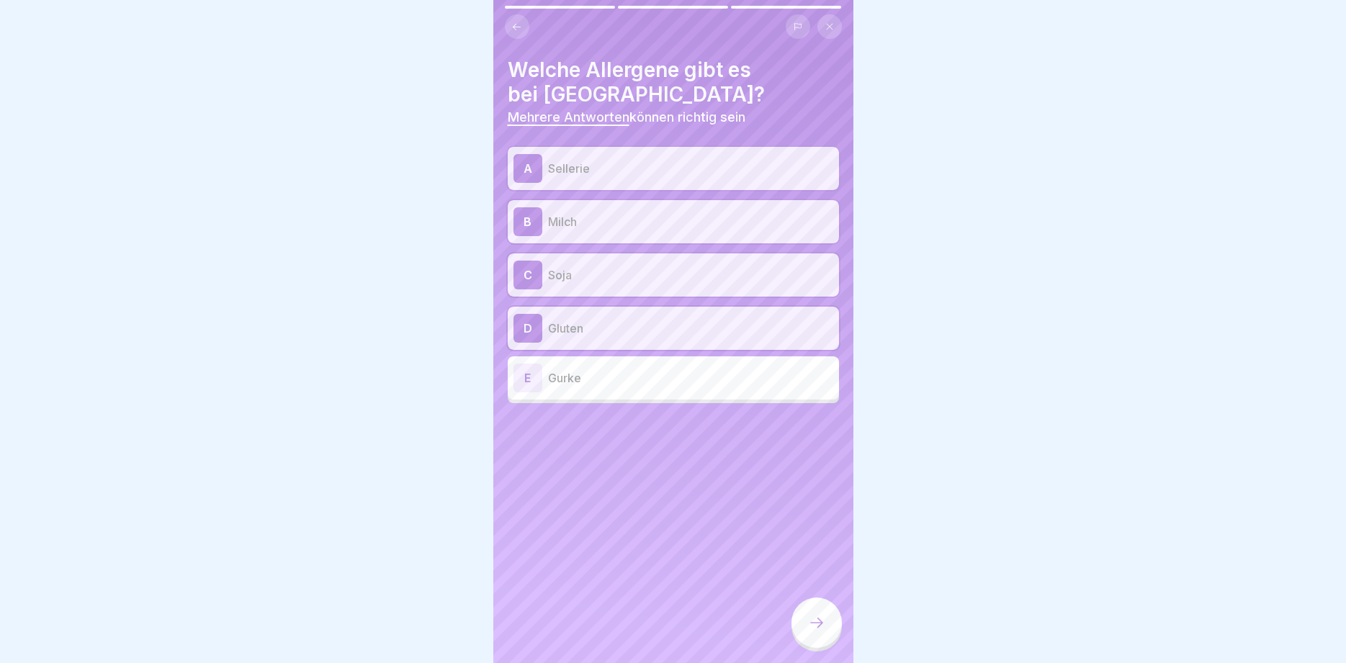
click at [809, 619] on icon at bounding box center [816, 622] width 17 height 17
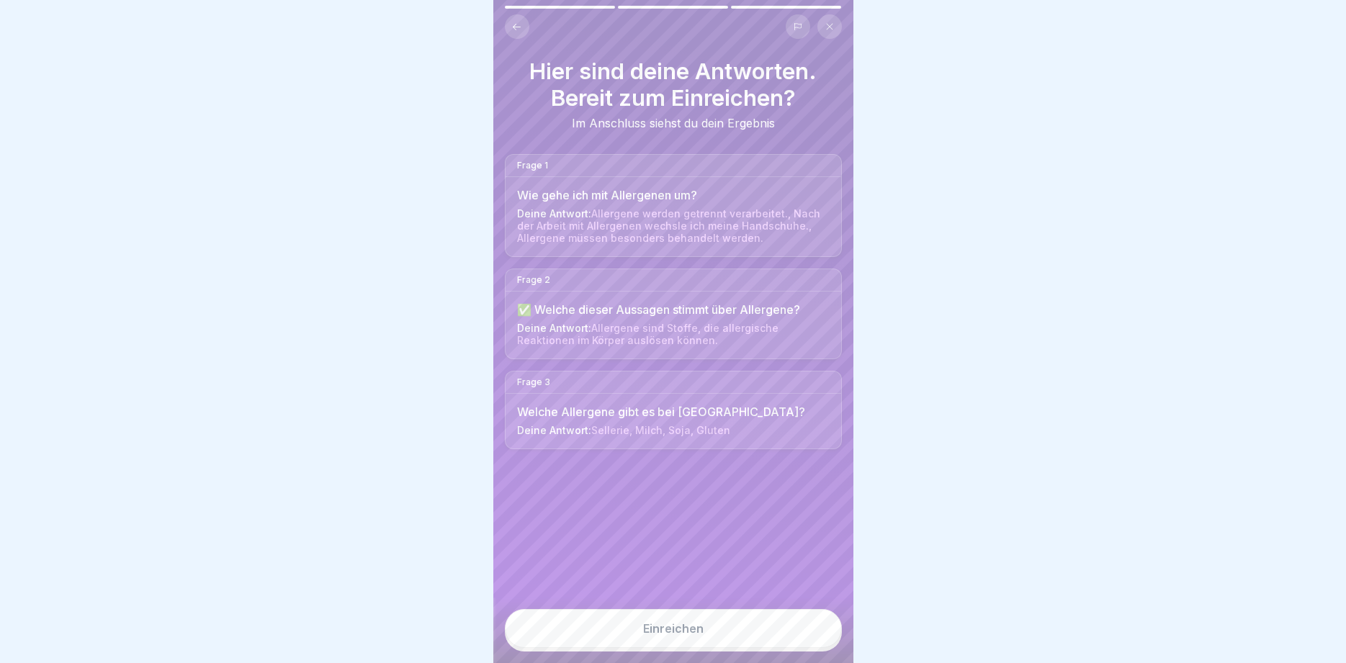
click at [809, 619] on button "Einreichen" at bounding box center [673, 628] width 337 height 39
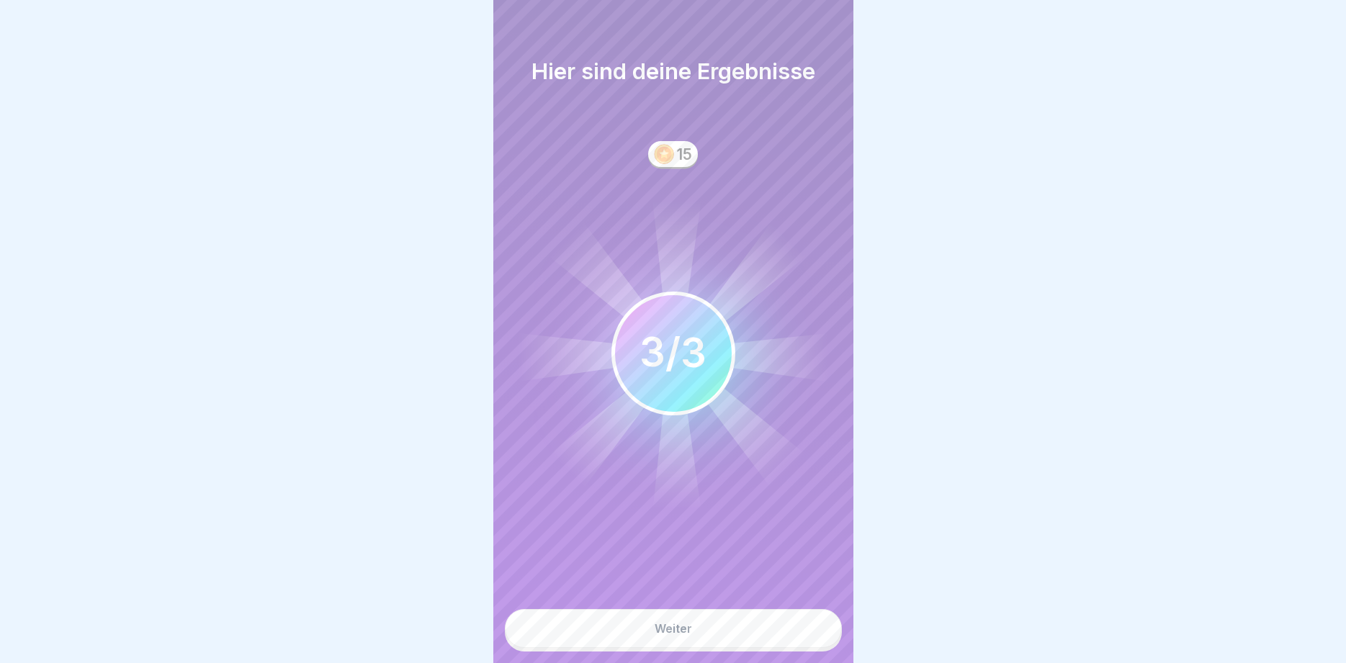
click at [809, 619] on button "Weiter" at bounding box center [673, 628] width 337 height 39
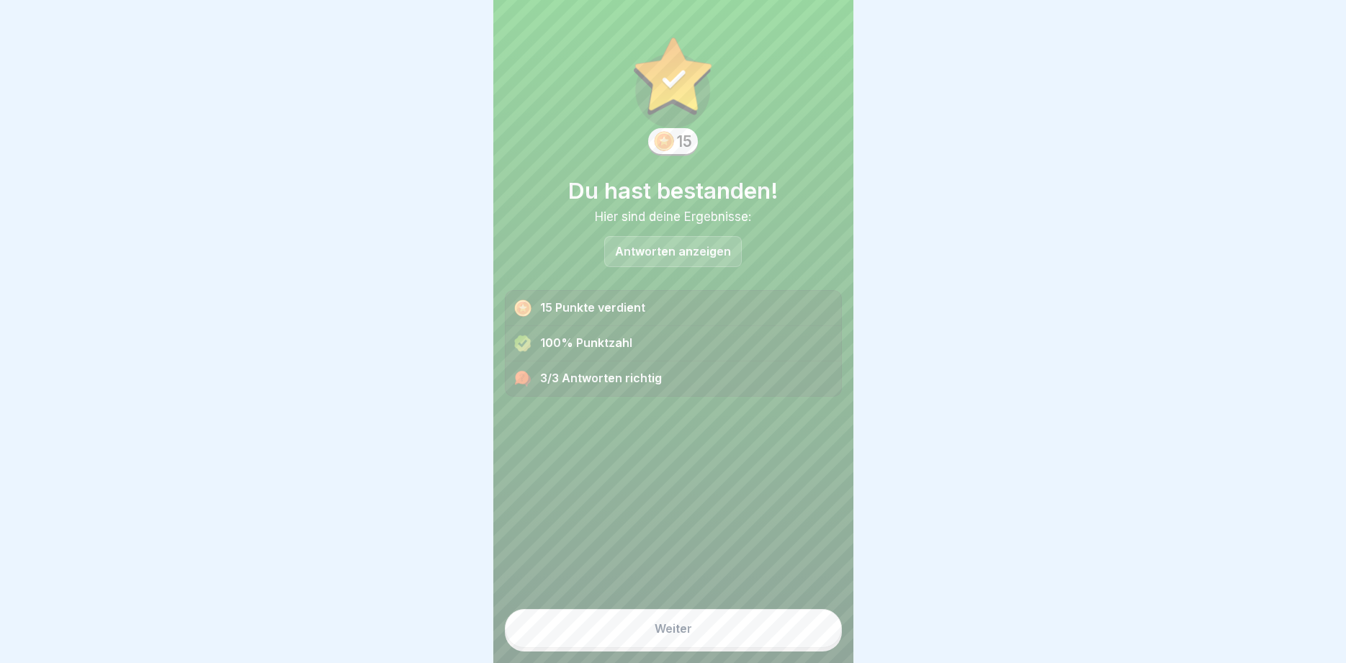
click at [785, 627] on button "Weiter" at bounding box center [673, 628] width 337 height 39
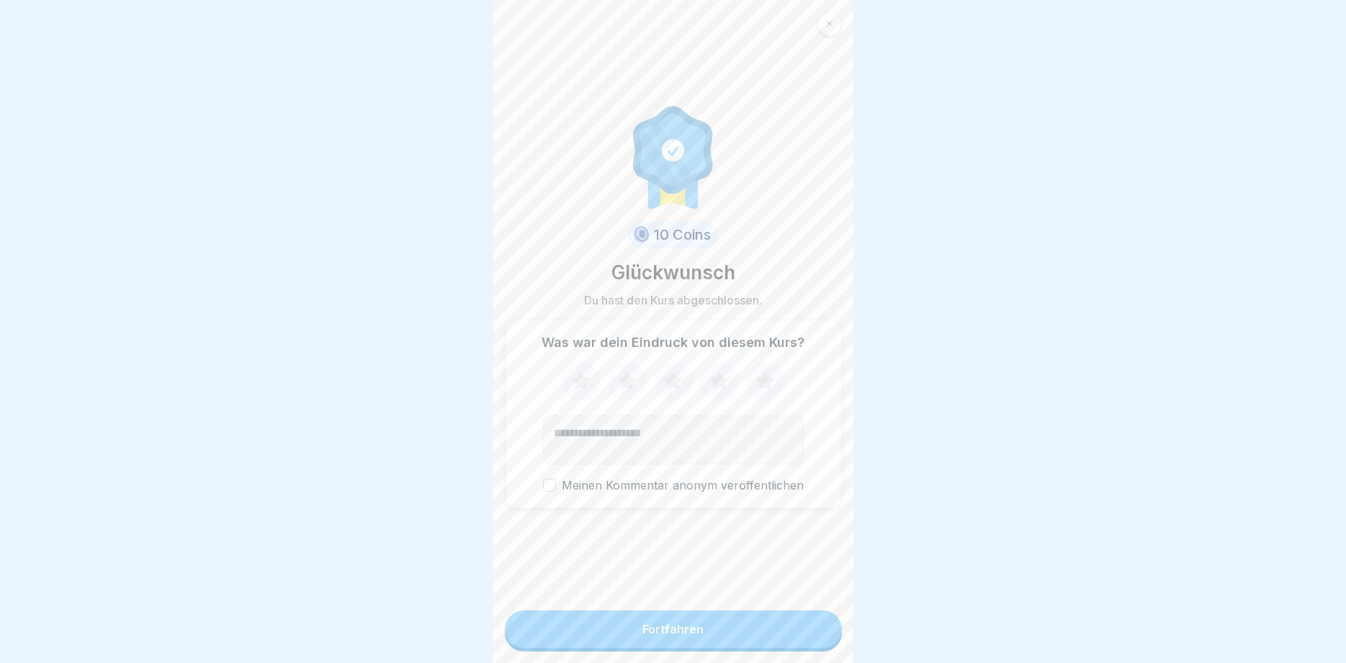
click at [785, 627] on button "Fortfahren" at bounding box center [673, 629] width 337 height 37
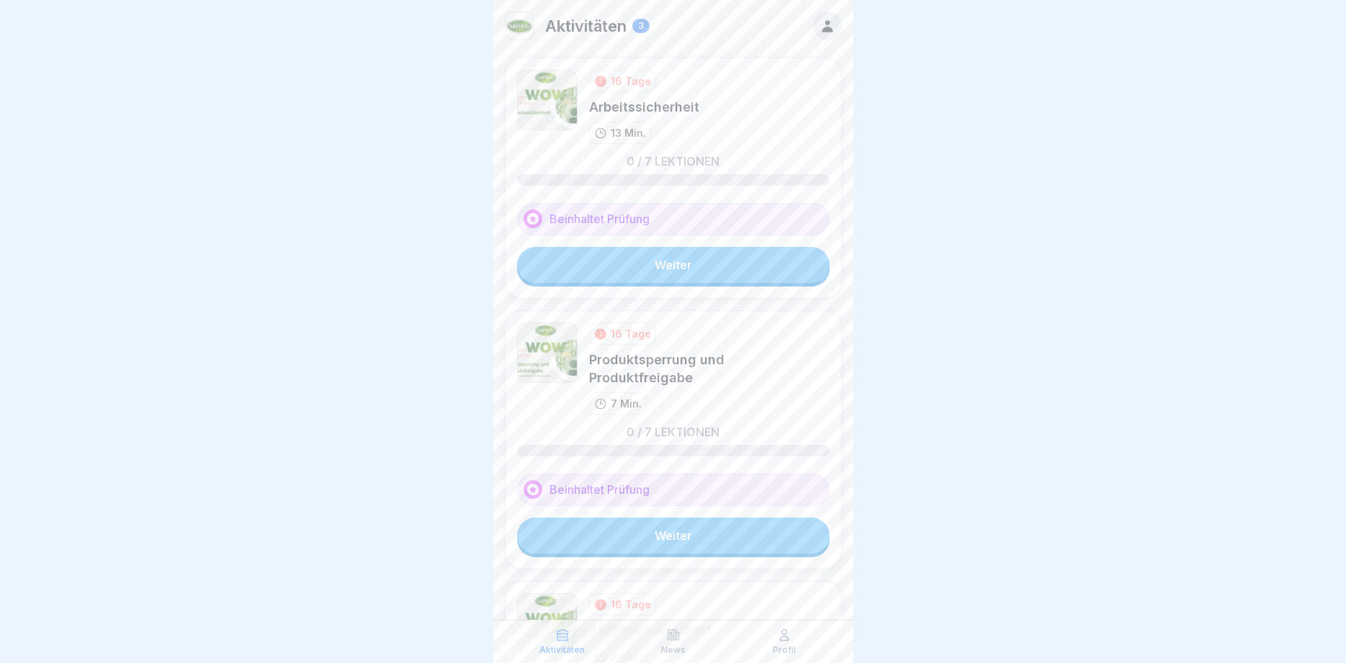
click at [714, 268] on link "Weiter" at bounding box center [673, 265] width 313 height 36
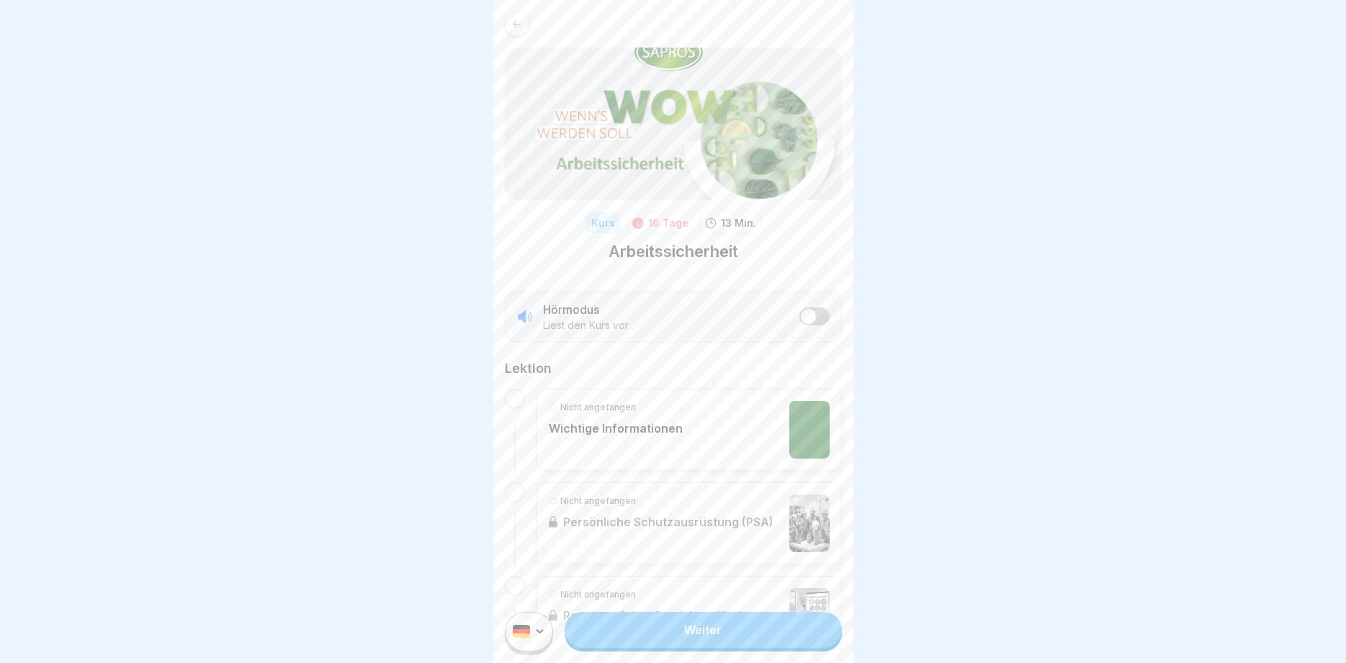
scroll to position [346, 0]
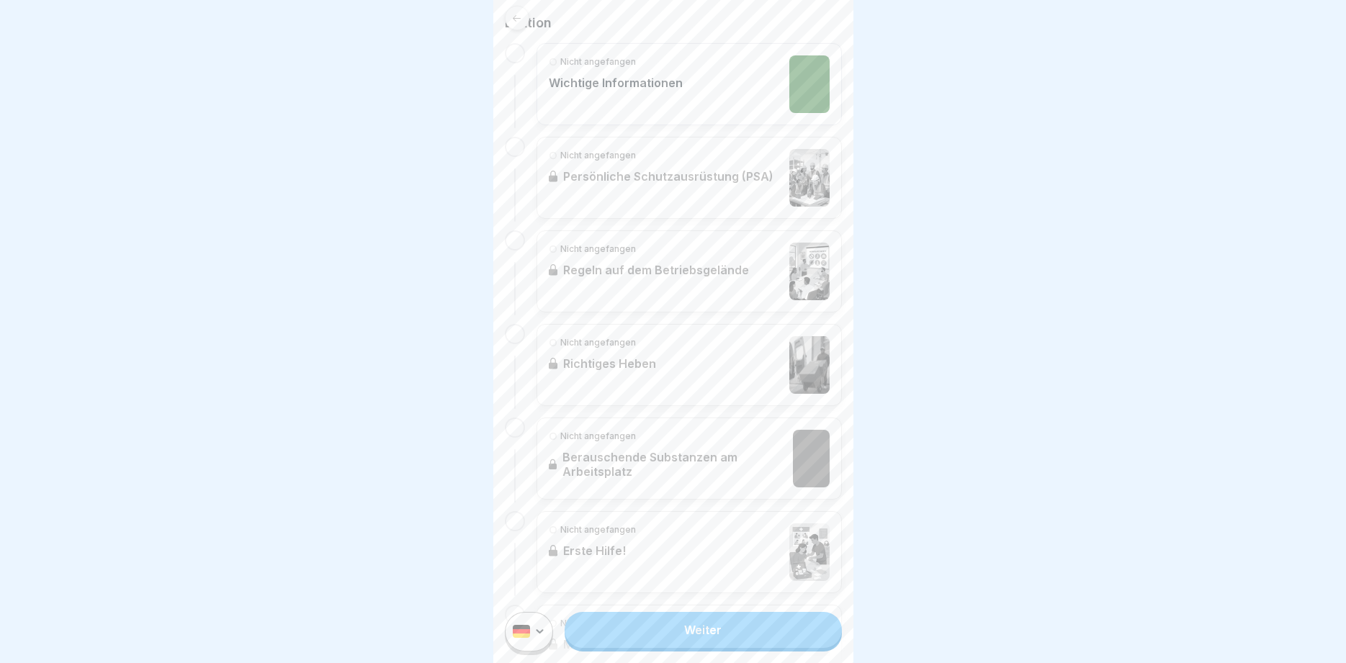
click at [739, 628] on link "Weiter" at bounding box center [703, 630] width 277 height 36
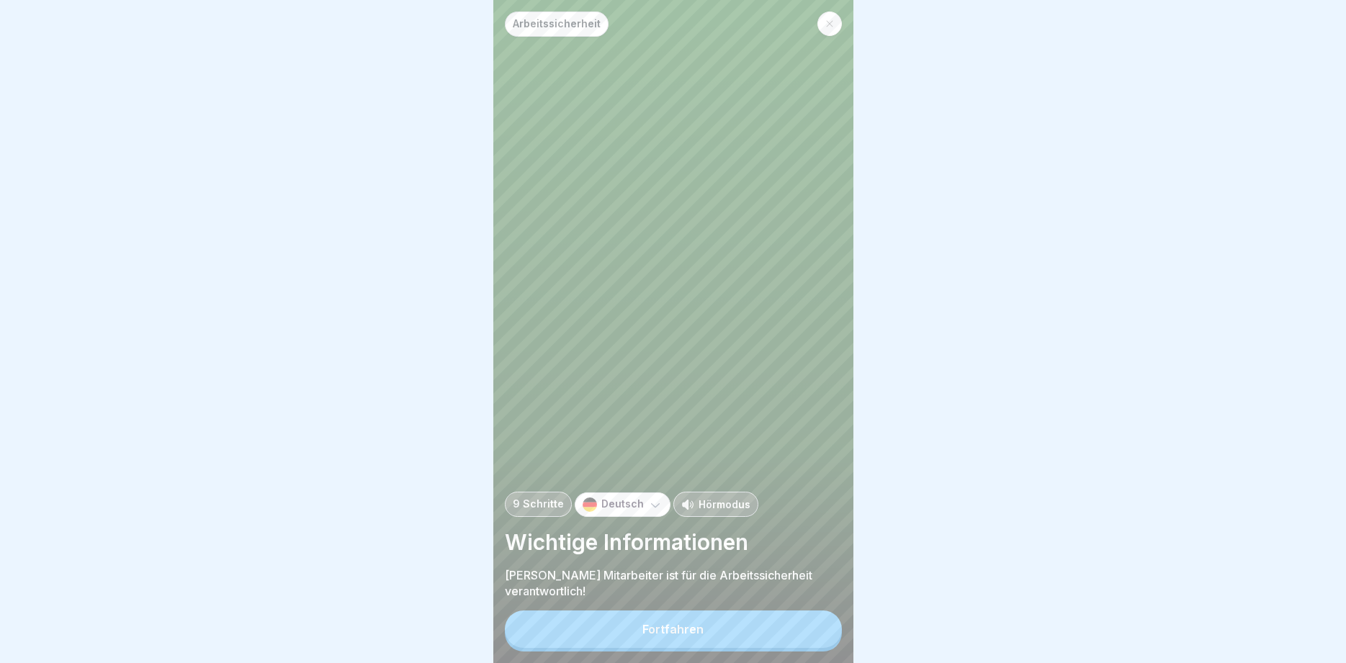
click at [739, 626] on button "Fortfahren" at bounding box center [673, 629] width 337 height 37
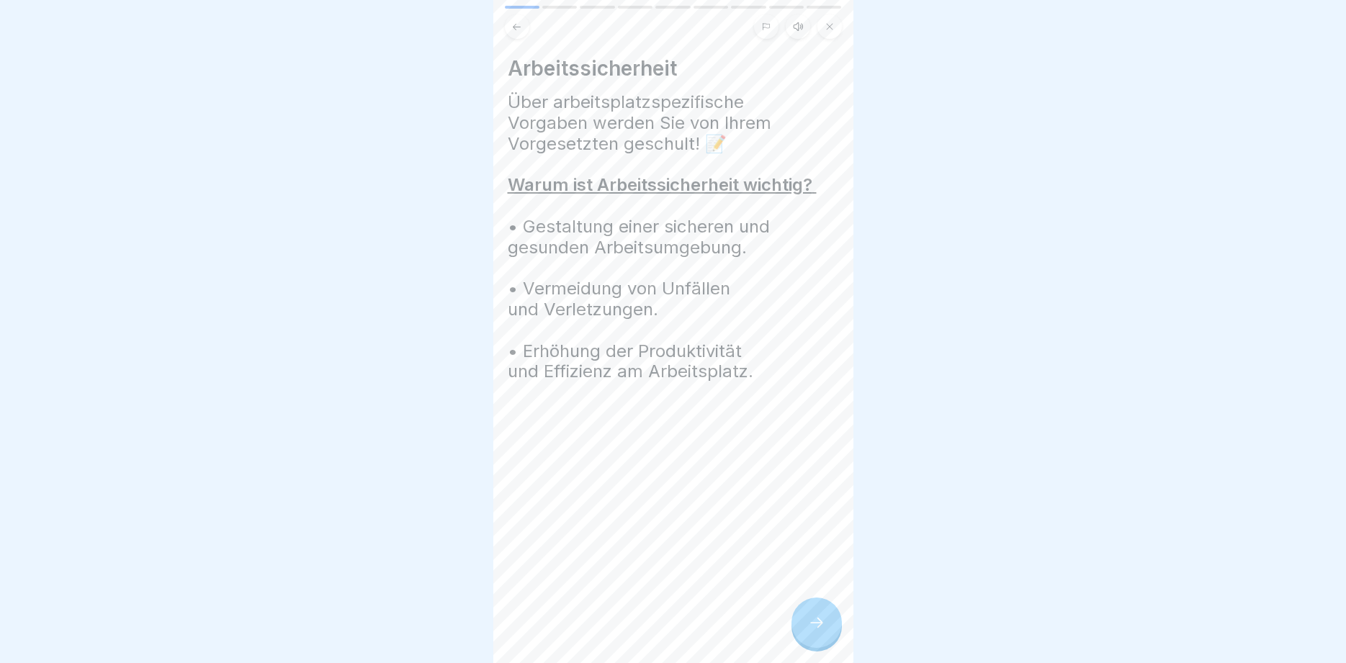
click at [825, 619] on div at bounding box center [816, 623] width 50 height 50
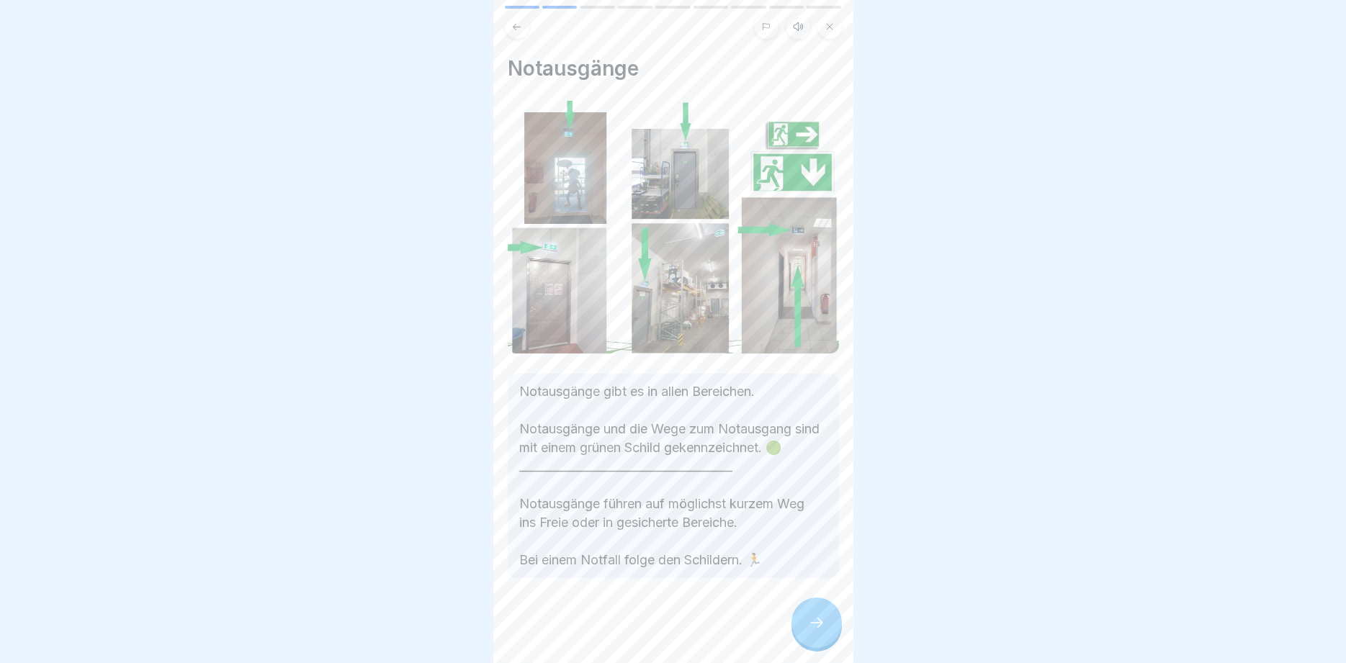
click at [825, 619] on div at bounding box center [816, 623] width 50 height 50
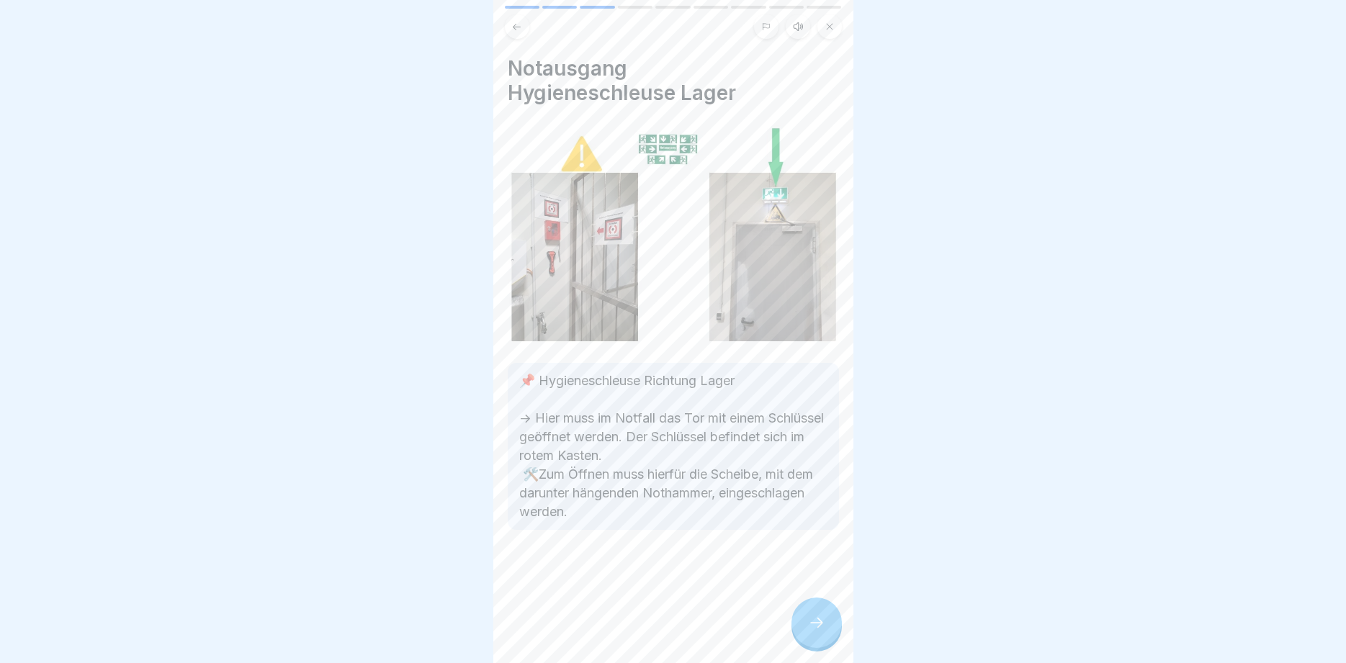
click at [825, 619] on div at bounding box center [816, 623] width 50 height 50
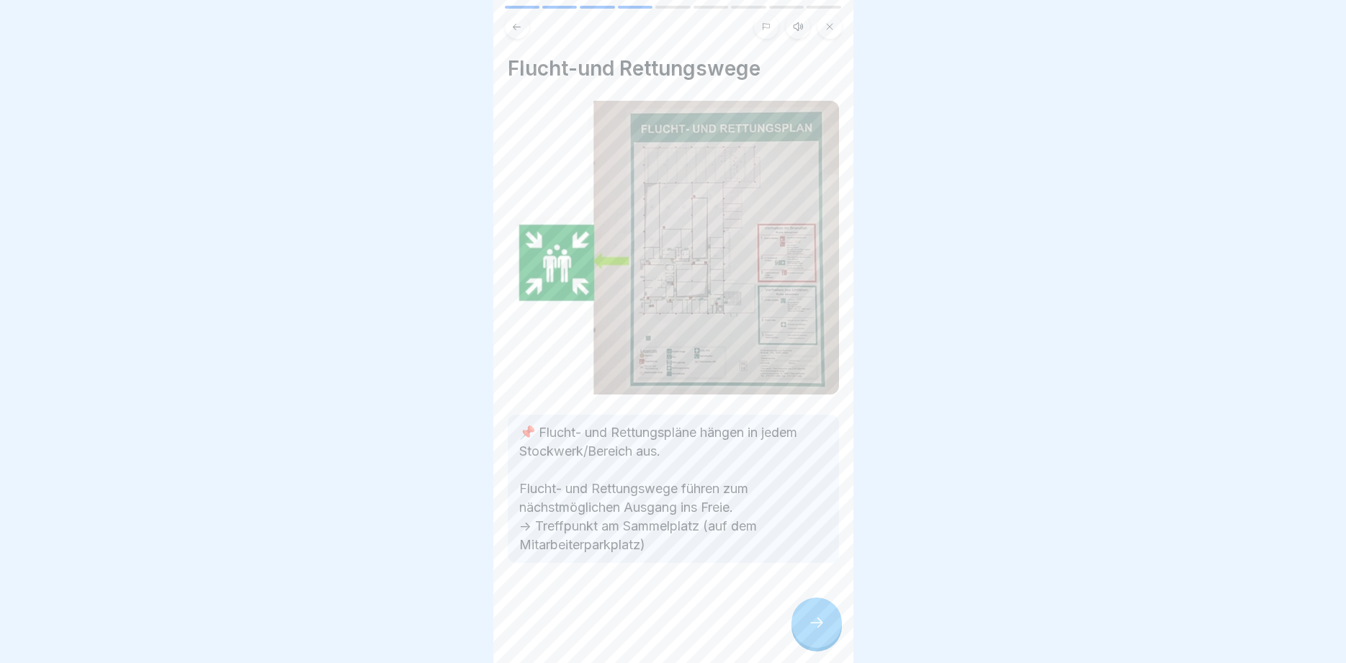
click at [825, 619] on div at bounding box center [816, 623] width 50 height 50
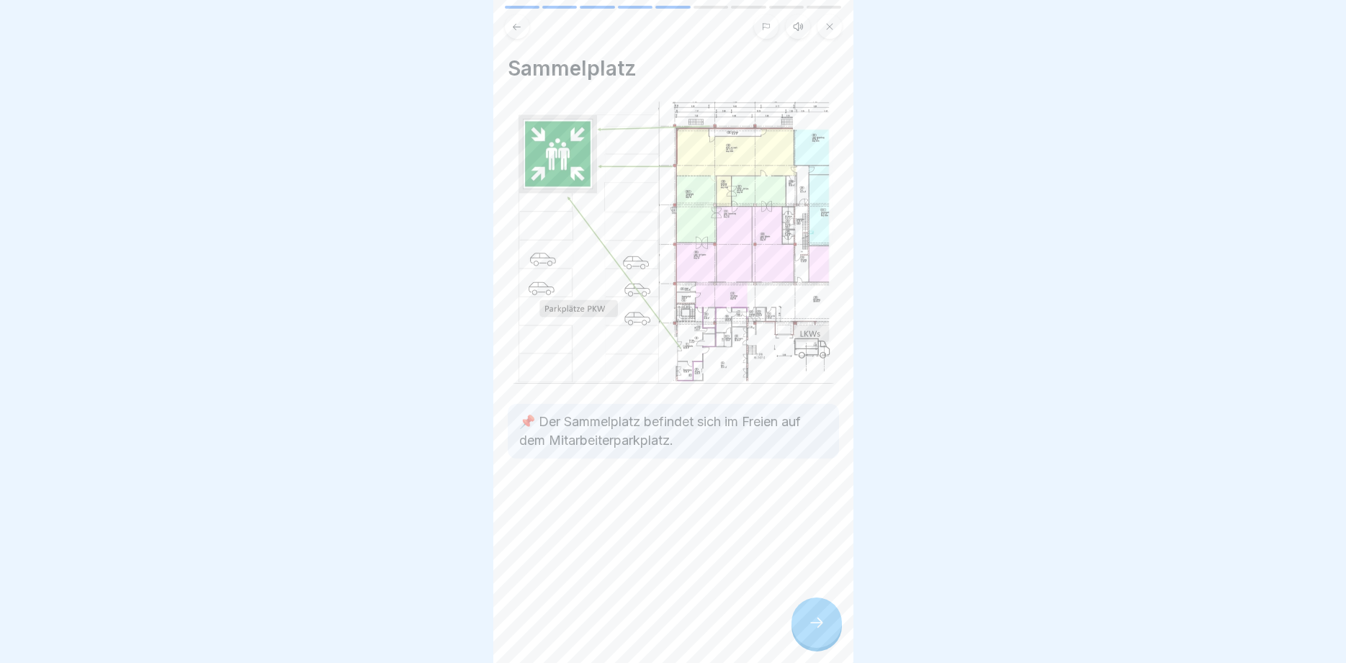
click at [825, 619] on div at bounding box center [816, 623] width 50 height 50
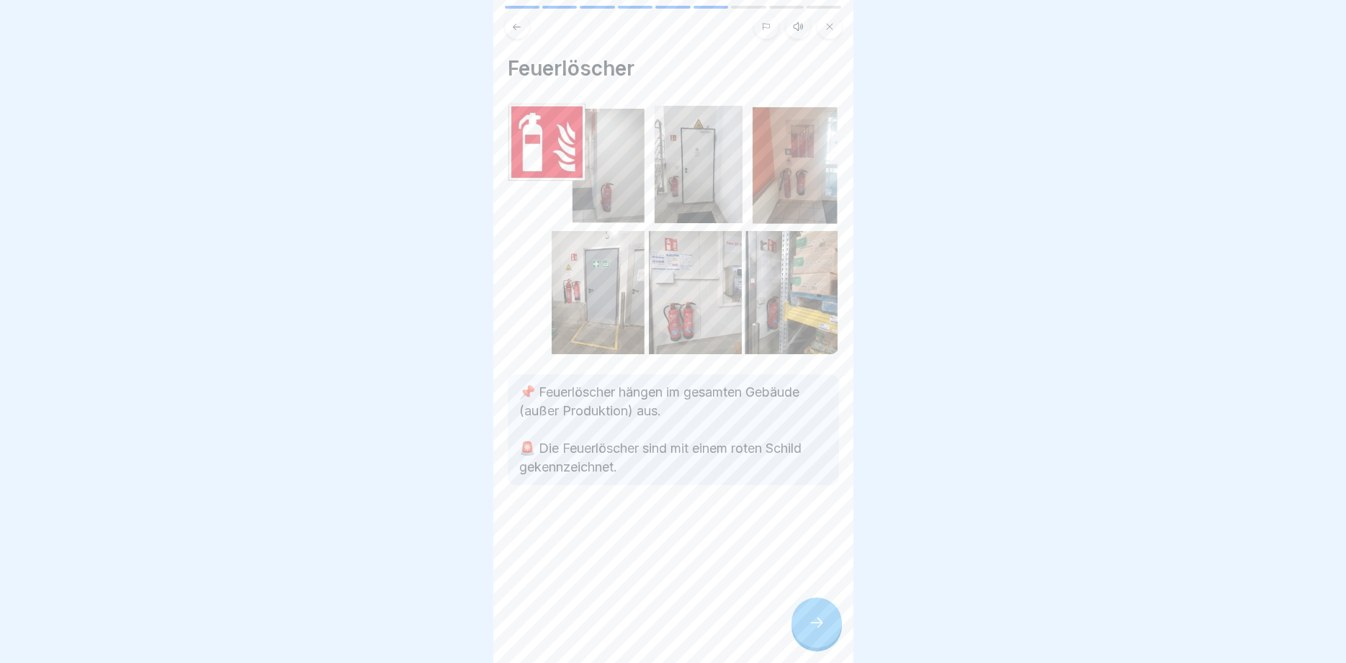
click at [825, 619] on div at bounding box center [816, 623] width 50 height 50
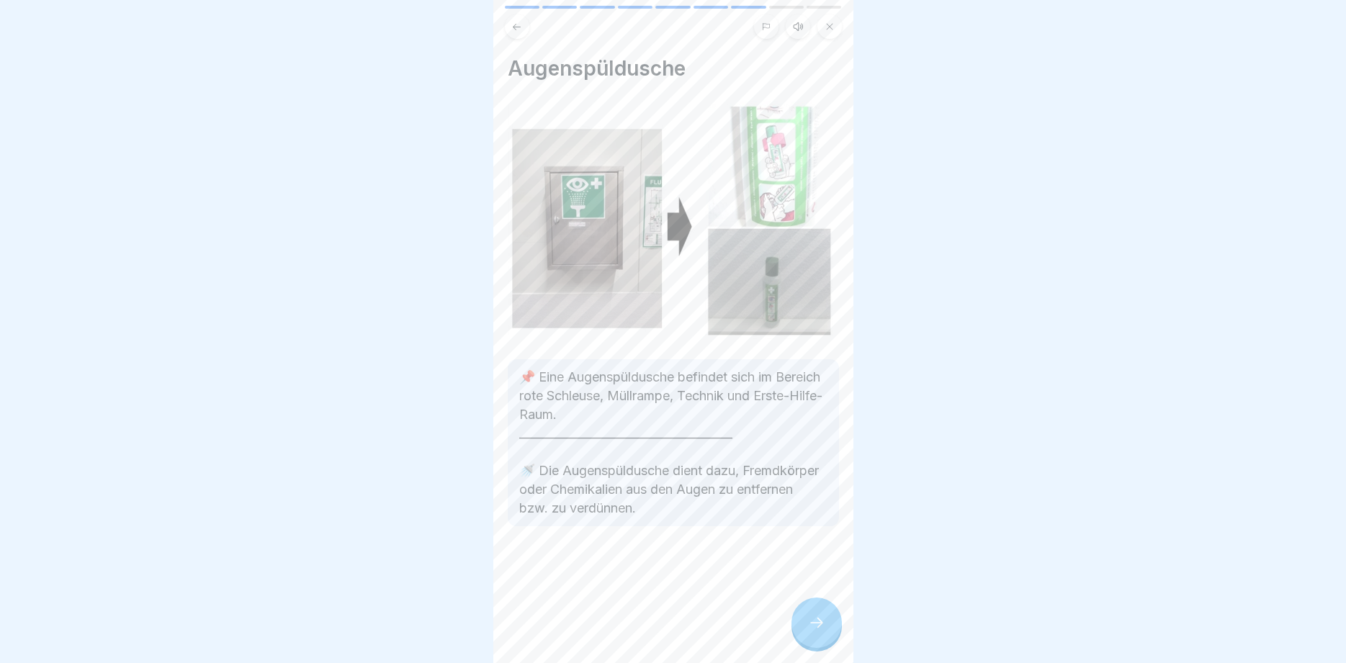
click at [825, 619] on div at bounding box center [816, 623] width 50 height 50
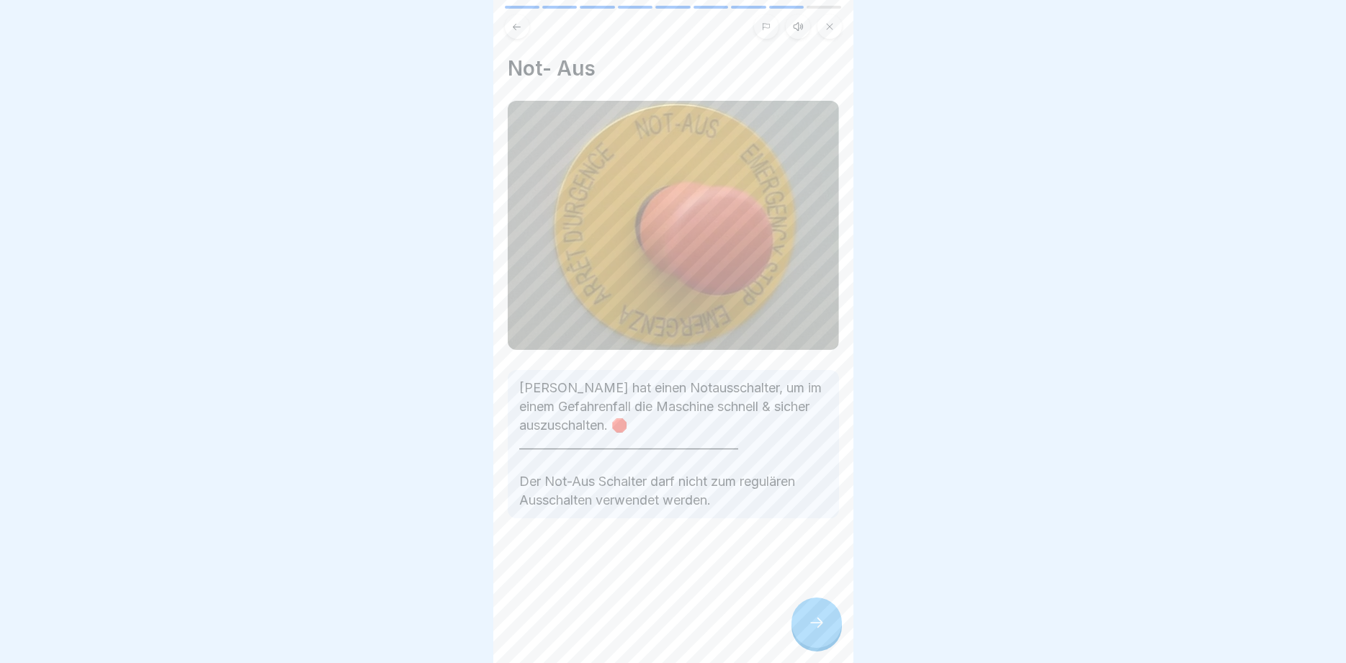
click at [825, 619] on div at bounding box center [816, 623] width 50 height 50
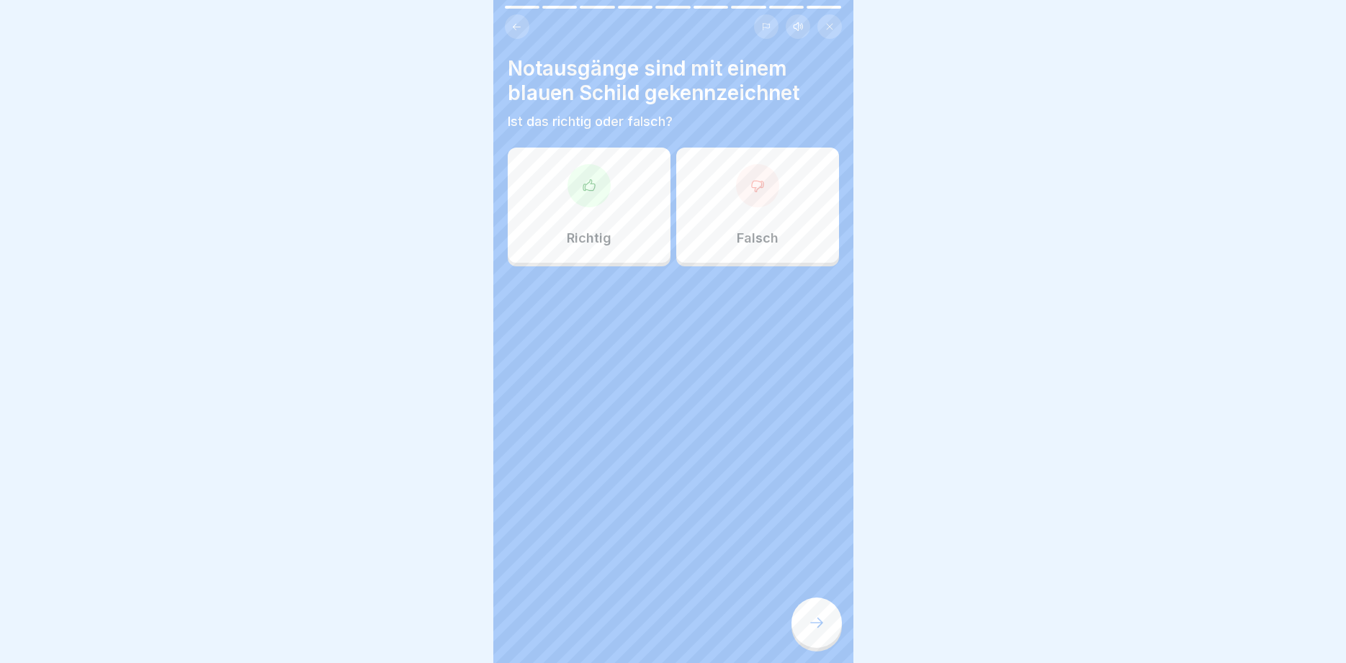
click at [727, 210] on div "Falsch" at bounding box center [757, 205] width 163 height 115
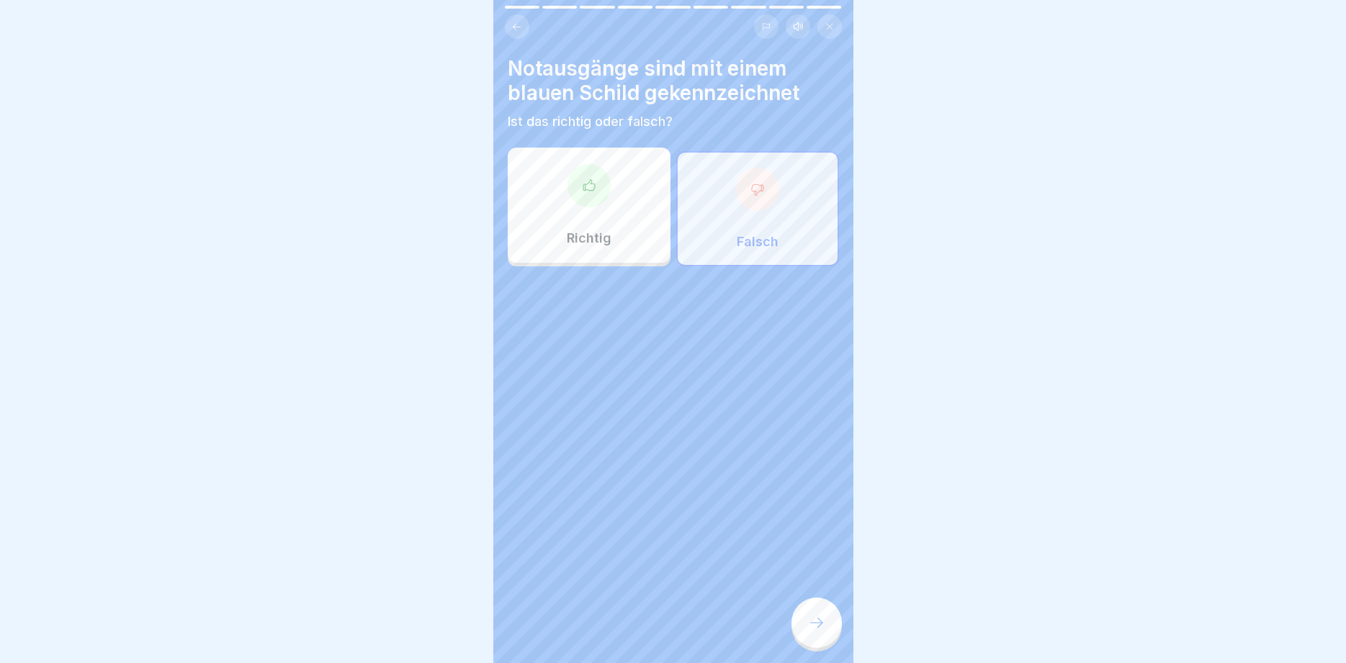
click at [817, 613] on div at bounding box center [816, 623] width 50 height 50
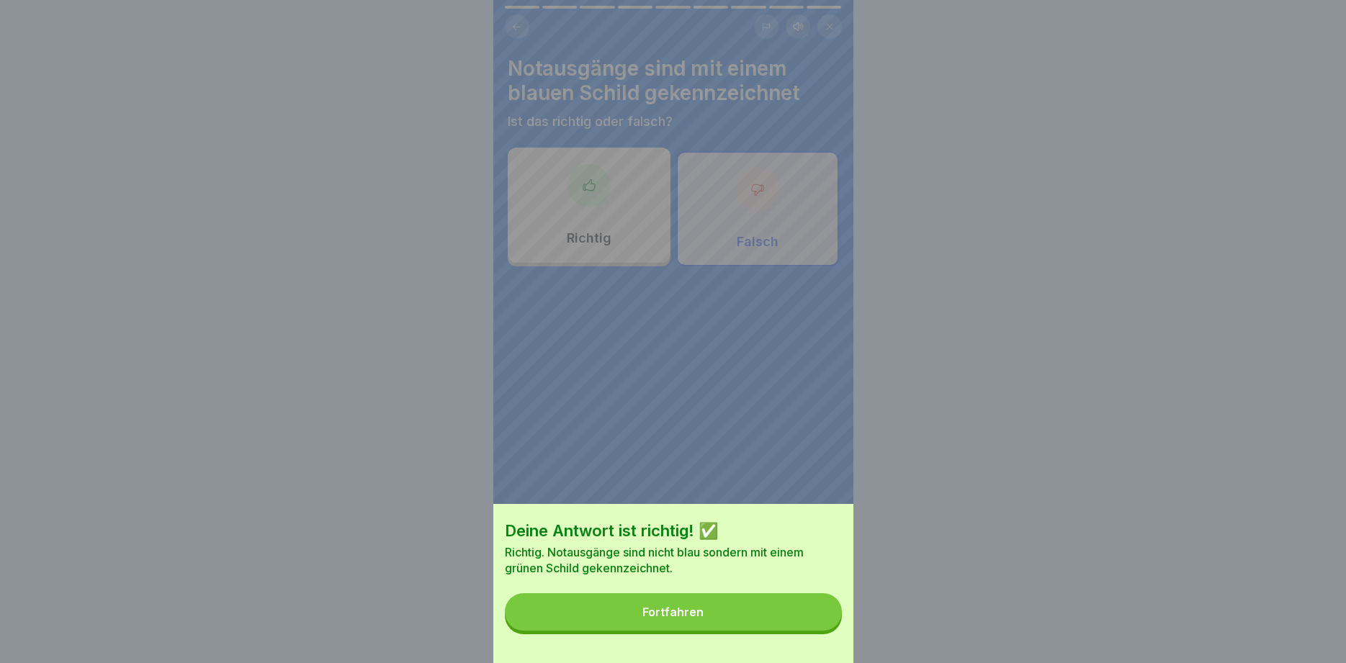
click at [756, 608] on button "Fortfahren" at bounding box center [673, 611] width 337 height 37
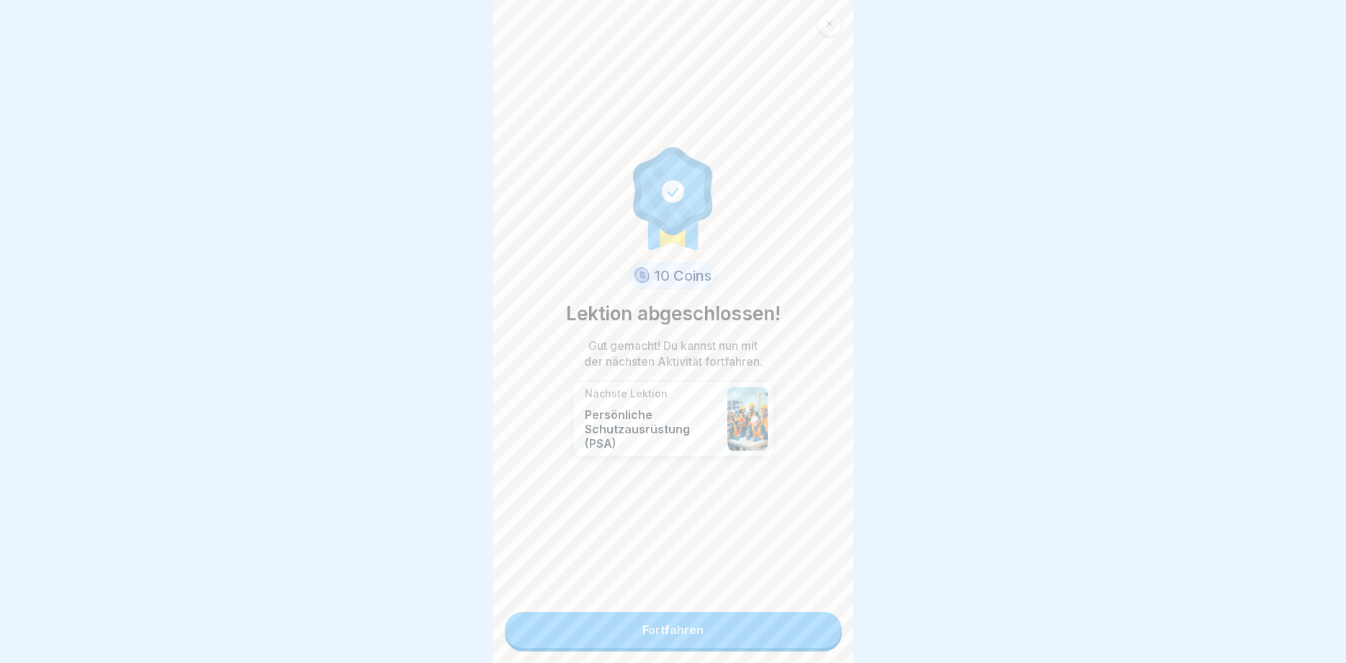
click at [741, 617] on link "Fortfahren" at bounding box center [673, 630] width 337 height 36
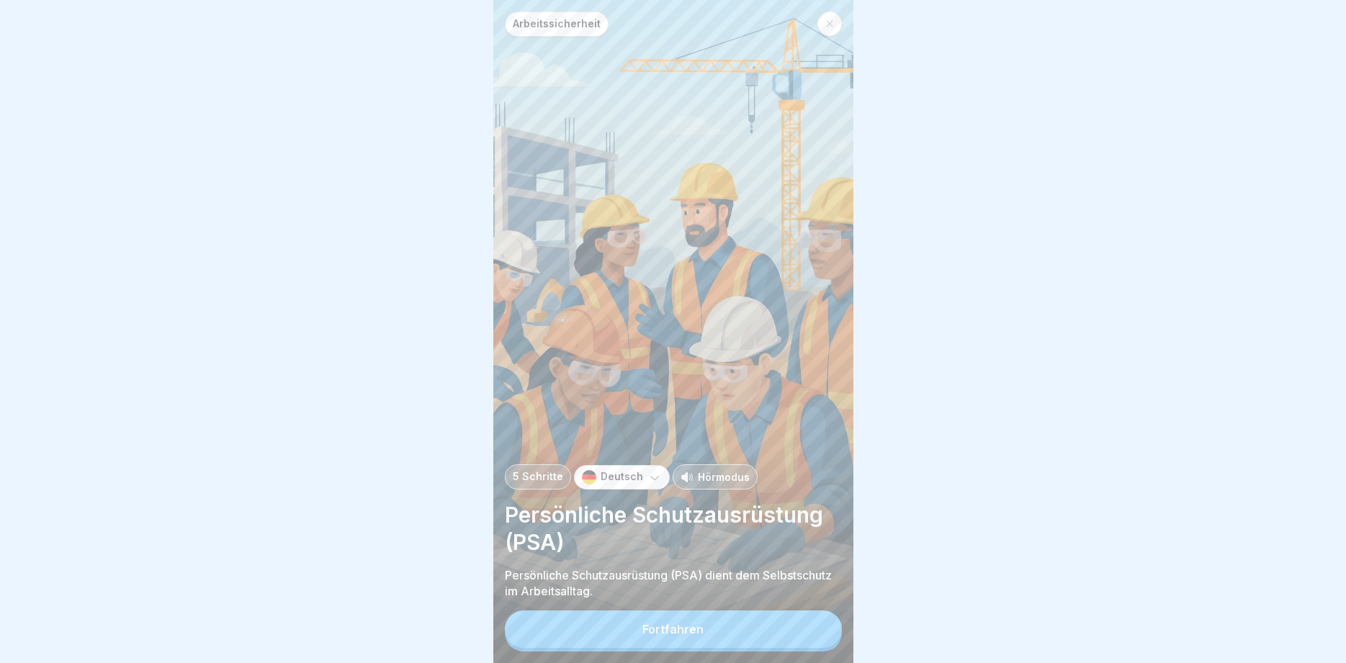
click at [644, 642] on button "Fortfahren" at bounding box center [673, 629] width 337 height 37
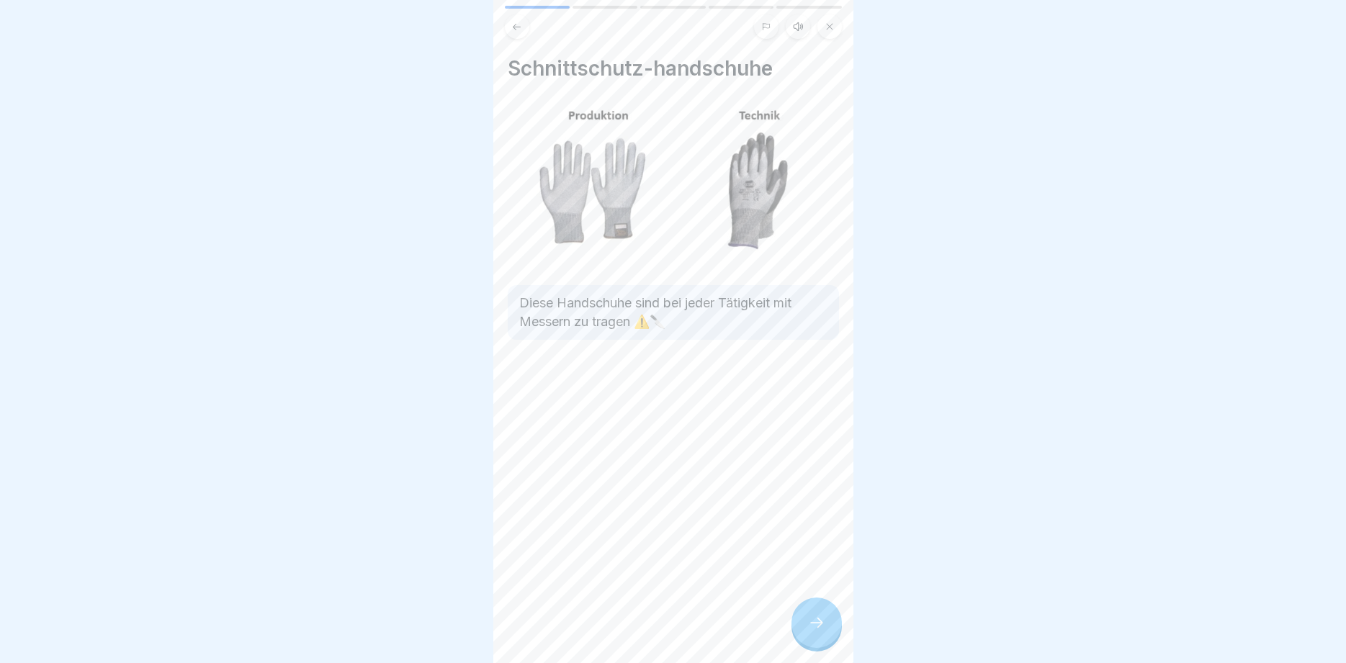
click at [810, 624] on icon at bounding box center [816, 622] width 17 height 17
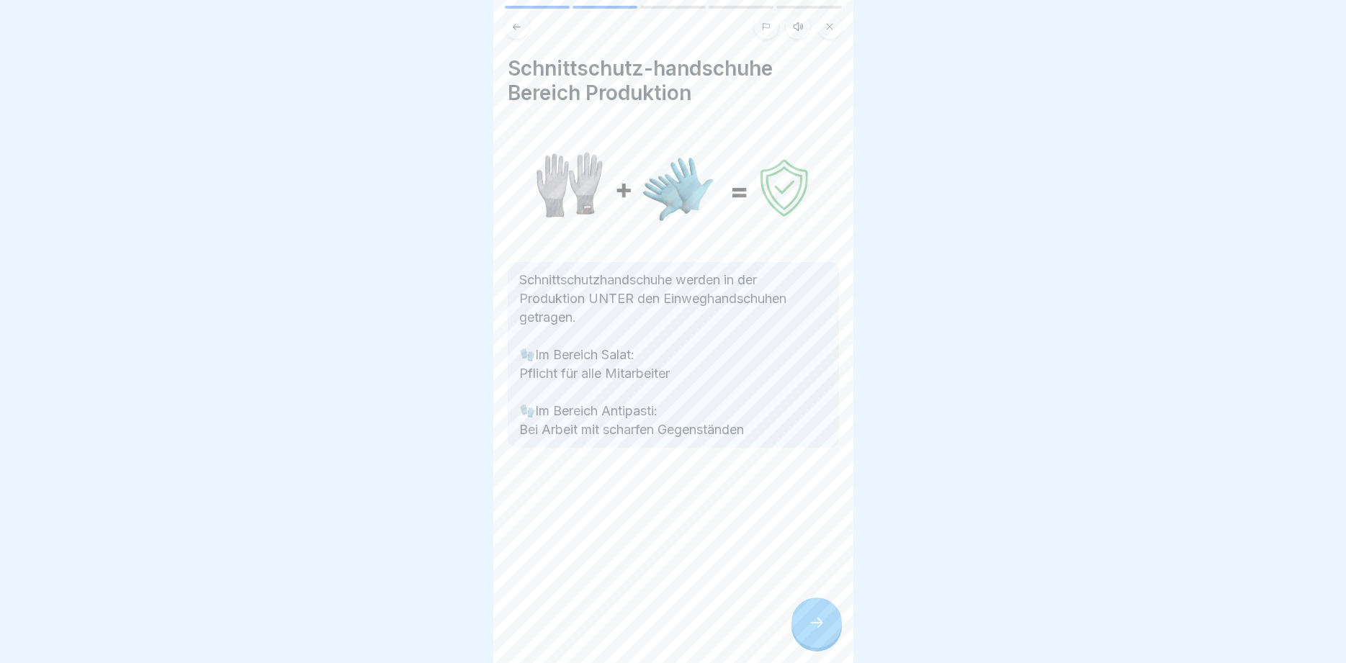
click at [810, 624] on icon at bounding box center [816, 622] width 17 height 17
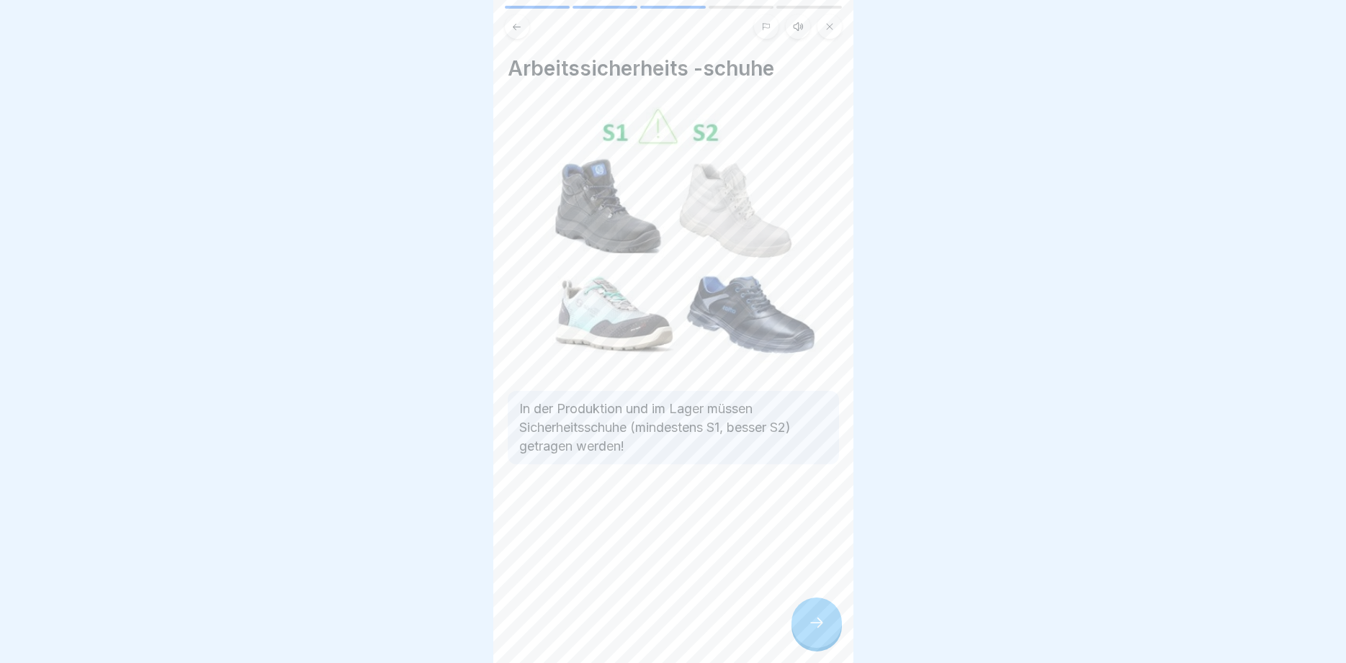
click at [810, 624] on icon at bounding box center [816, 622] width 17 height 17
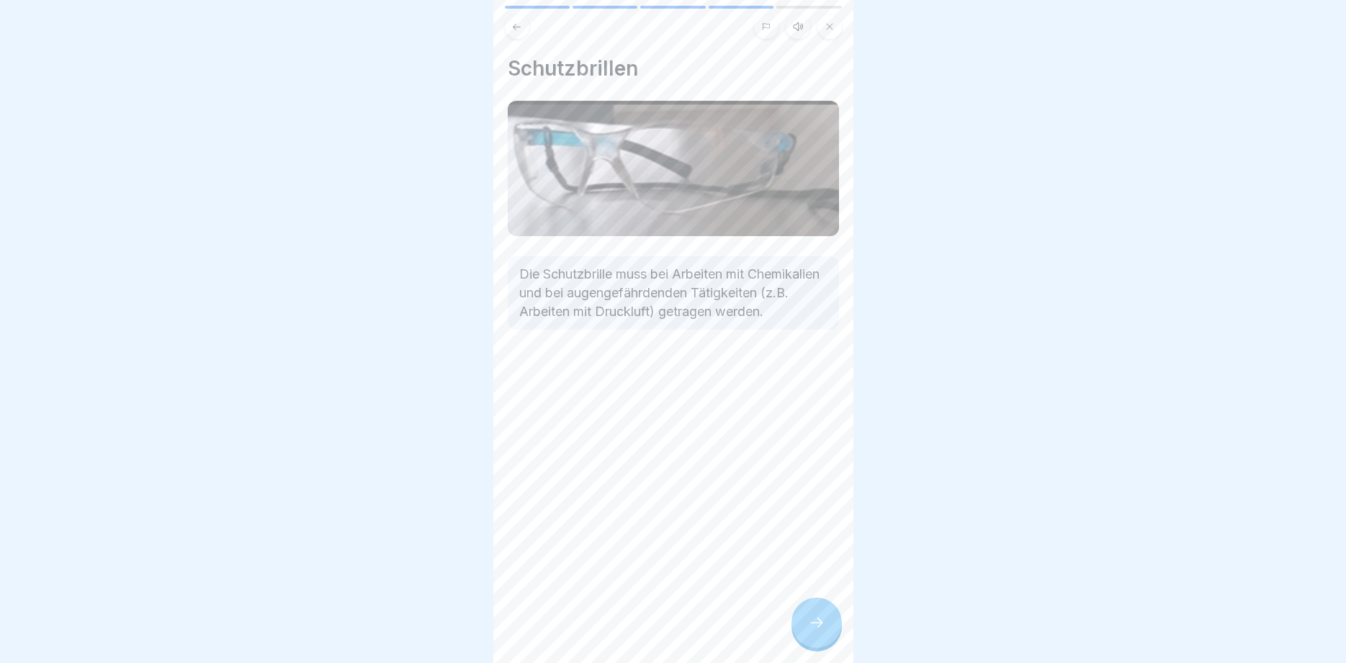
click at [810, 624] on icon at bounding box center [816, 622] width 17 height 17
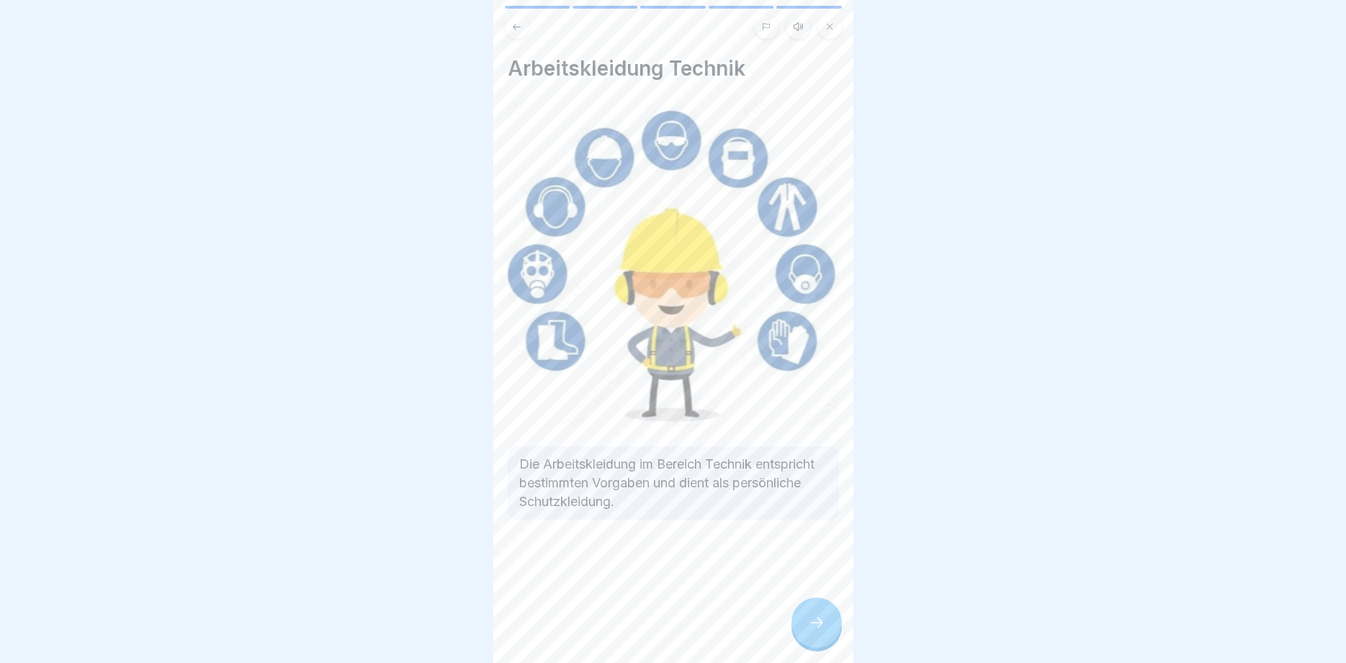
click at [810, 624] on icon at bounding box center [816, 622] width 17 height 17
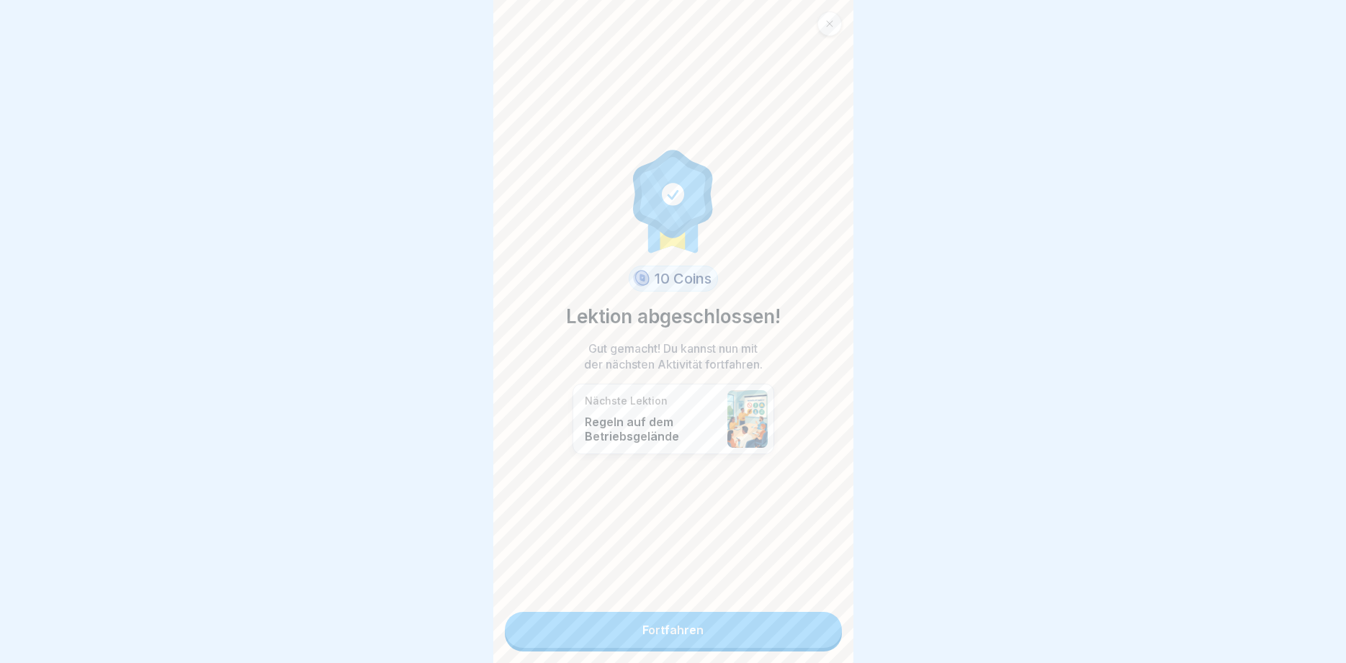
click at [810, 624] on link "Fortfahren" at bounding box center [673, 630] width 337 height 36
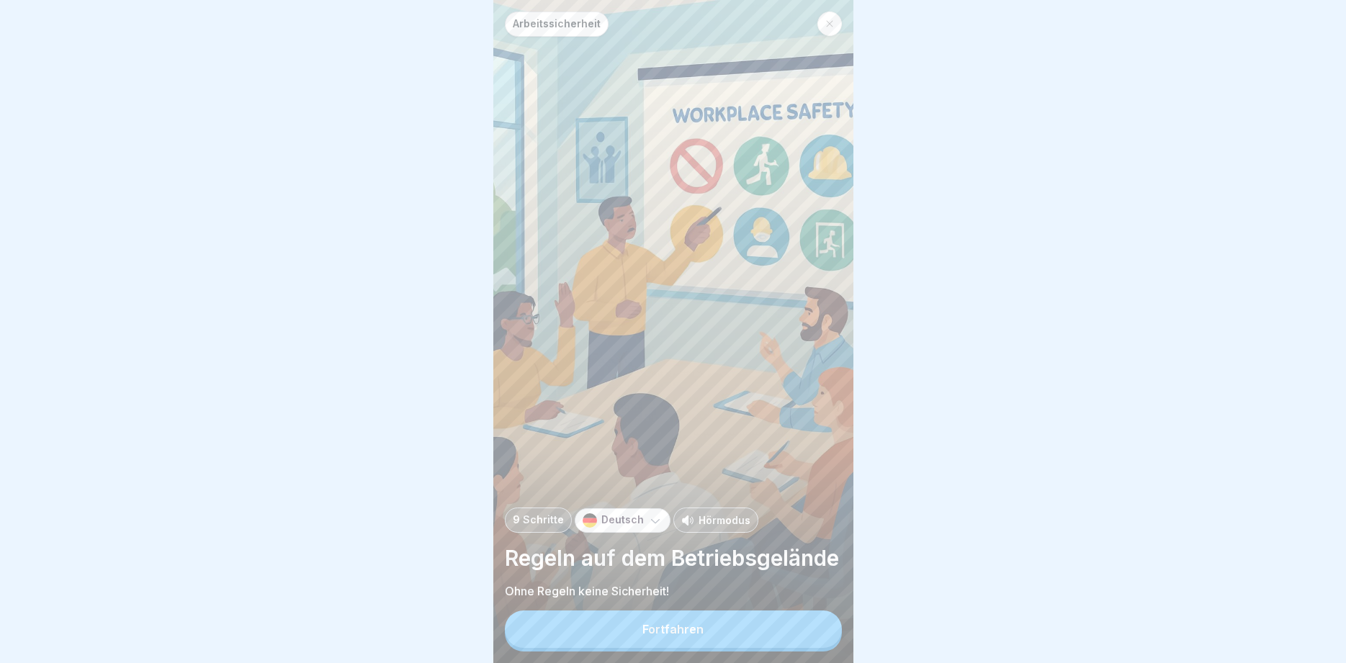
click at [809, 635] on button "Fortfahren" at bounding box center [673, 629] width 337 height 37
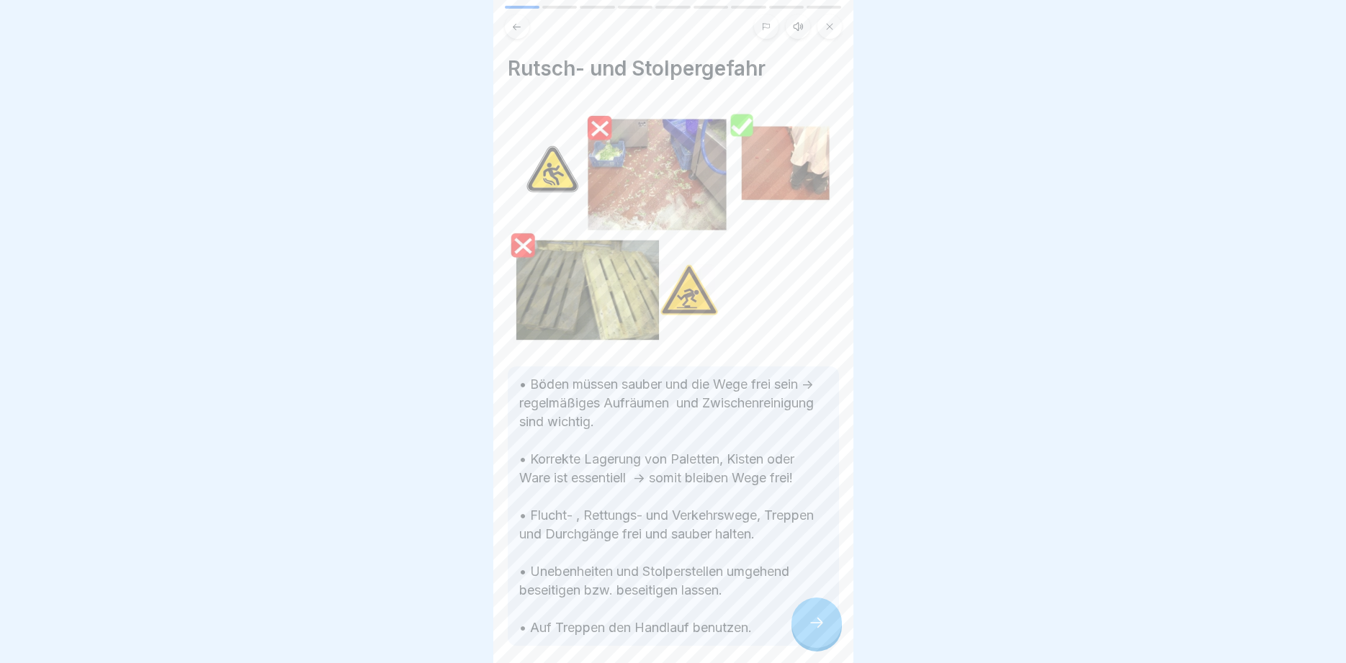
click at [819, 625] on icon at bounding box center [816, 623] width 13 height 10
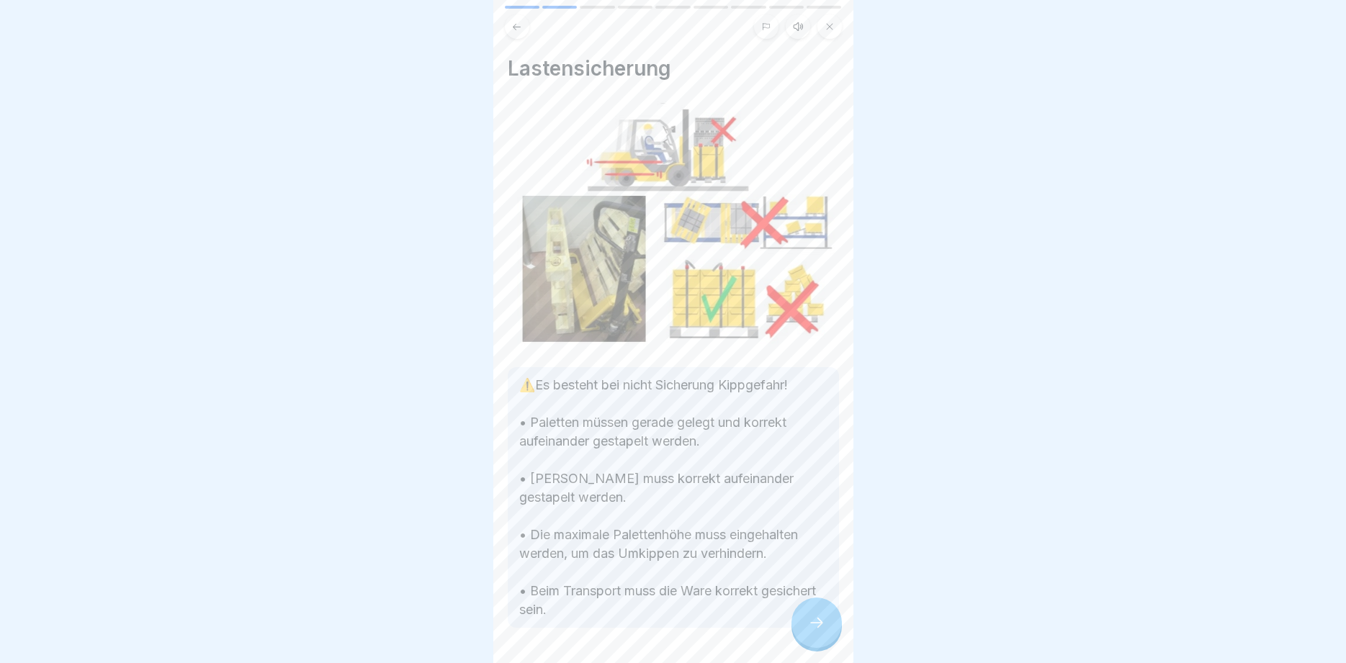
click at [819, 625] on icon at bounding box center [816, 623] width 13 height 10
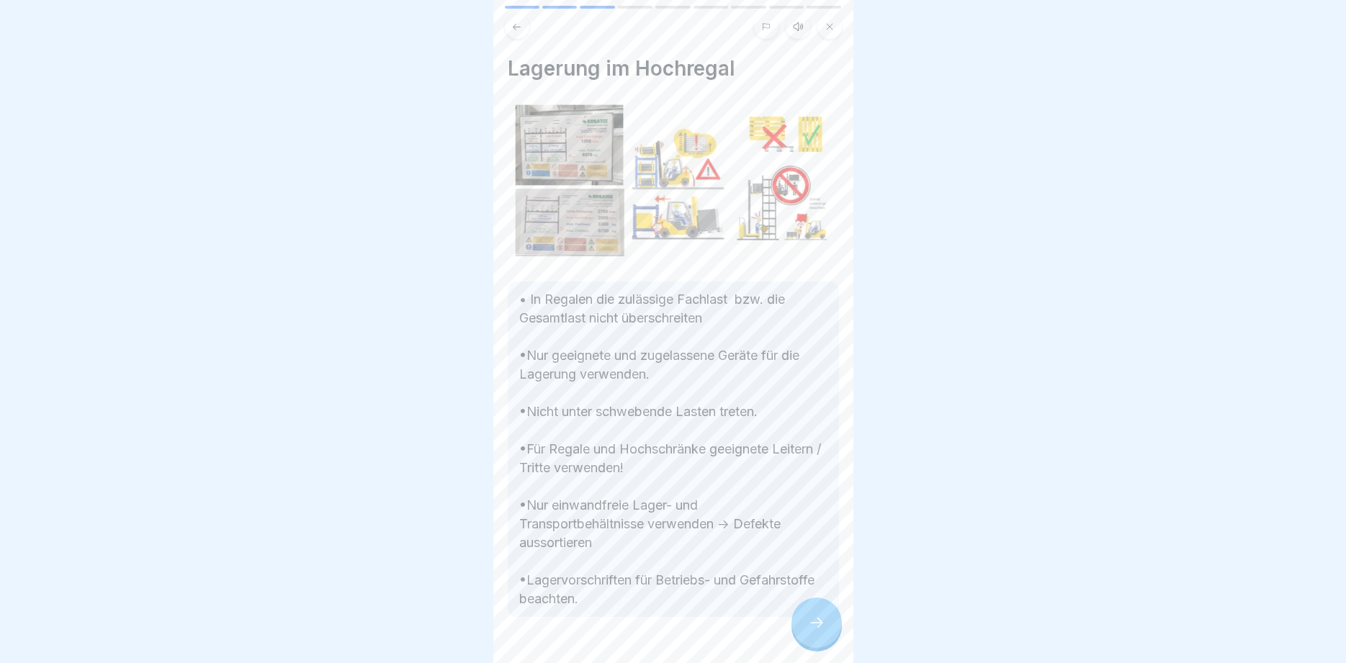
click at [819, 625] on icon at bounding box center [816, 623] width 13 height 10
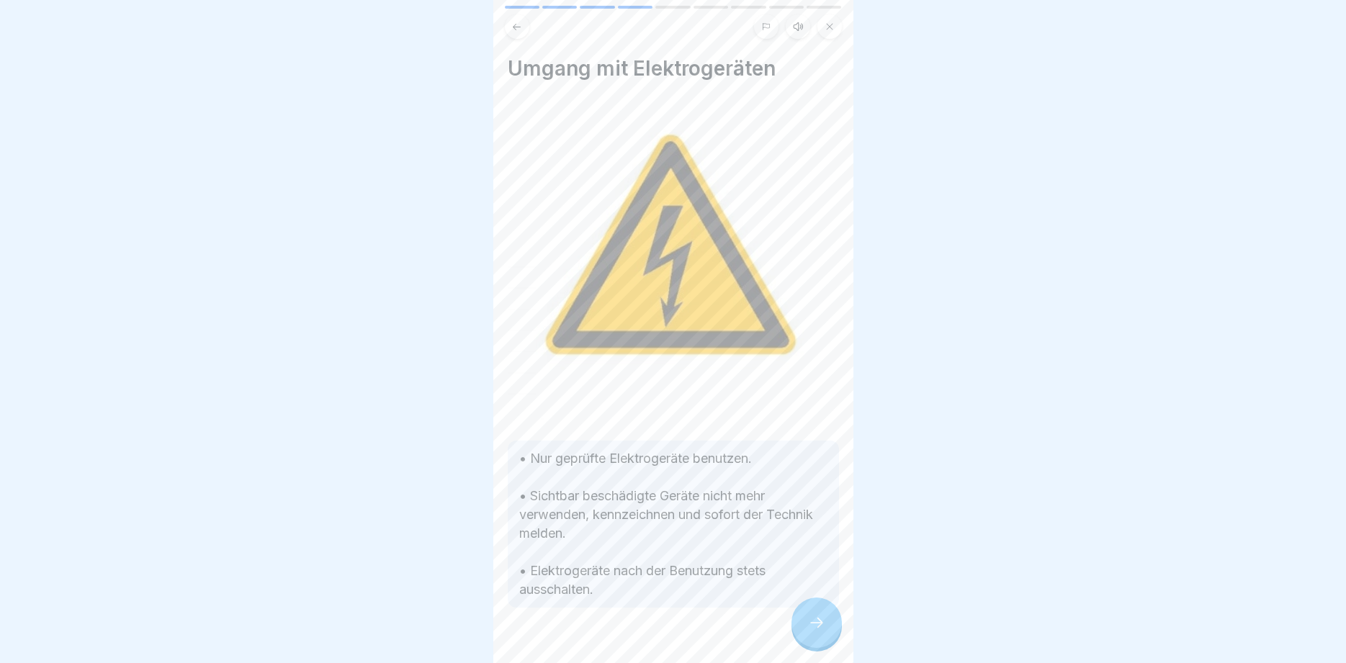
click at [819, 625] on icon at bounding box center [816, 623] width 13 height 10
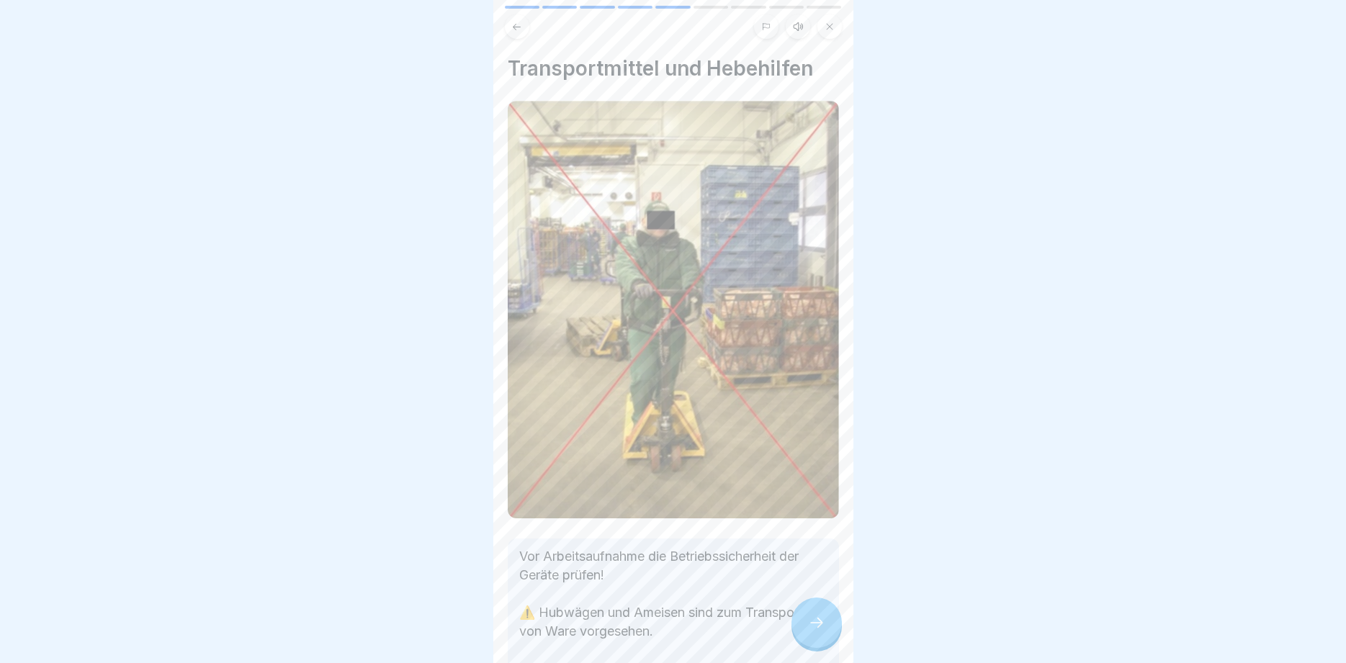
click at [819, 625] on icon at bounding box center [816, 623] width 13 height 10
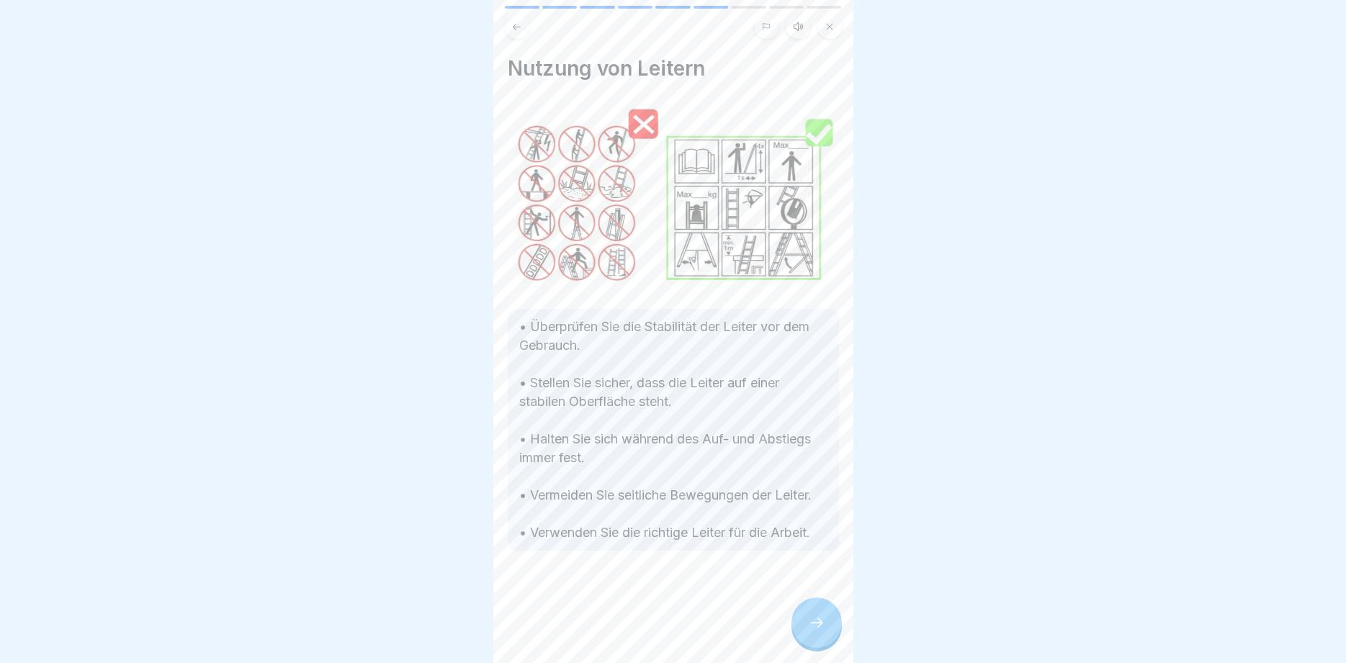
click at [819, 625] on icon at bounding box center [816, 623] width 13 height 10
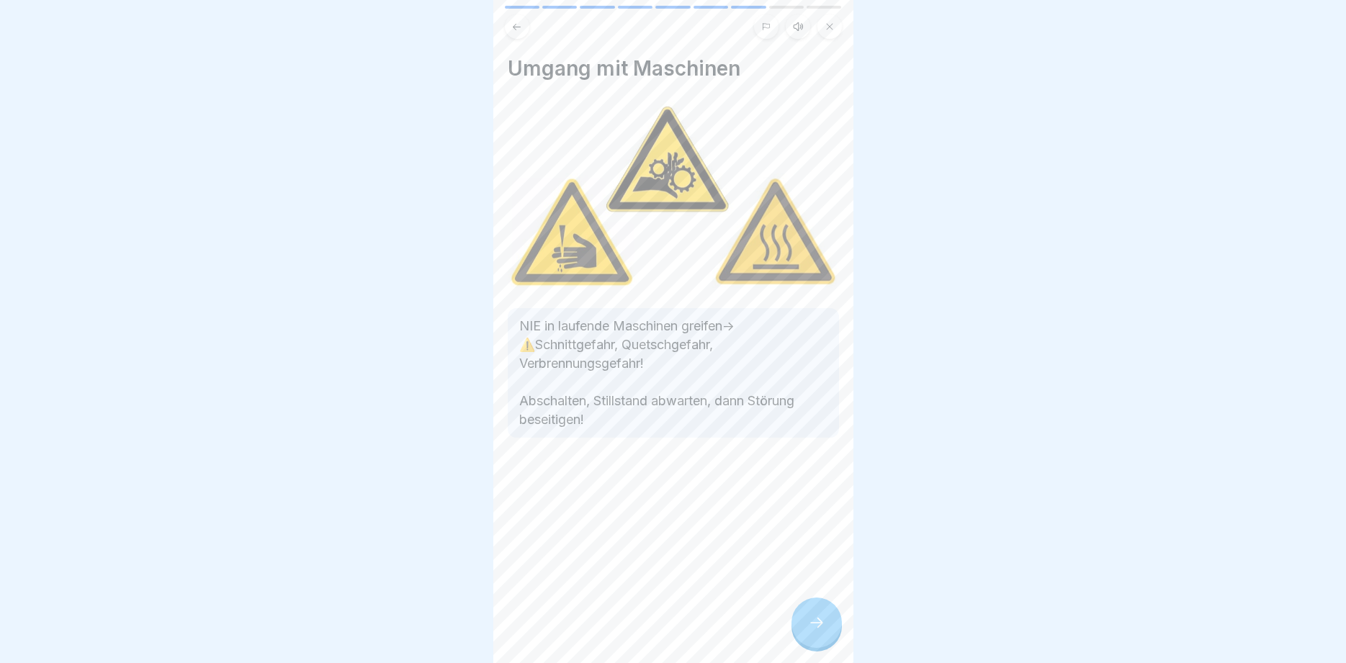
click at [819, 625] on icon at bounding box center [816, 623] width 13 height 10
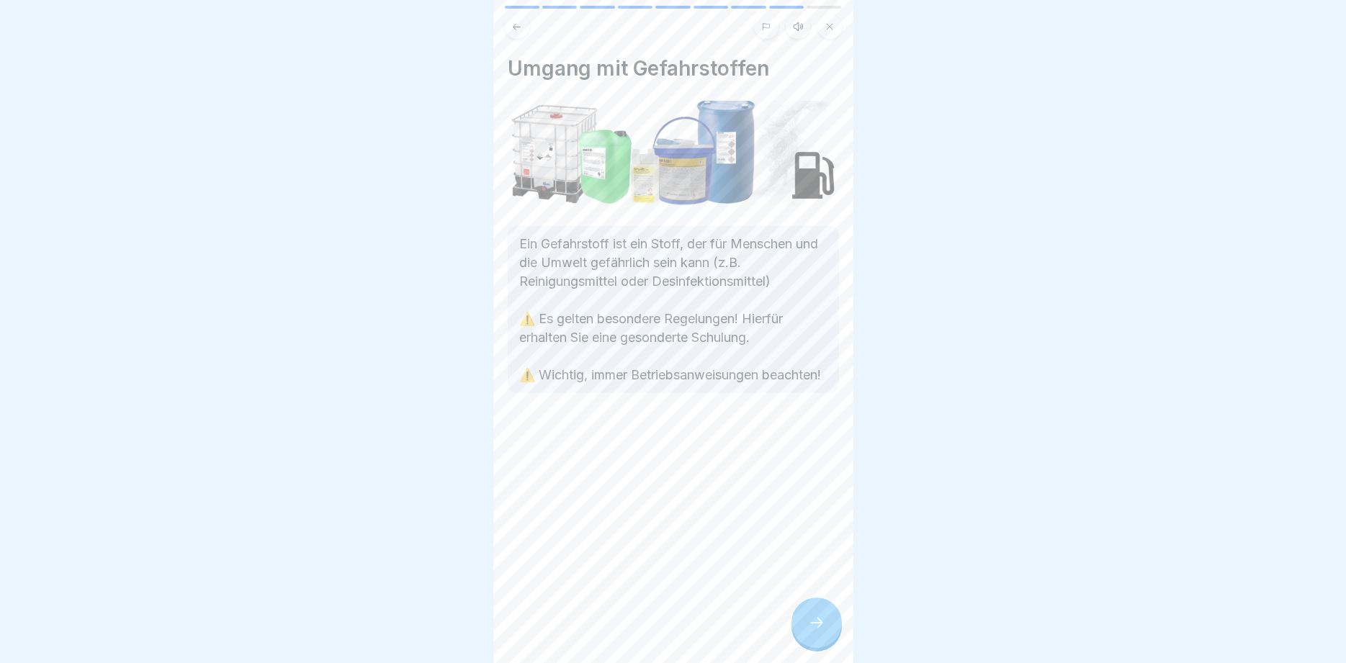
click at [819, 625] on icon at bounding box center [816, 623] width 13 height 10
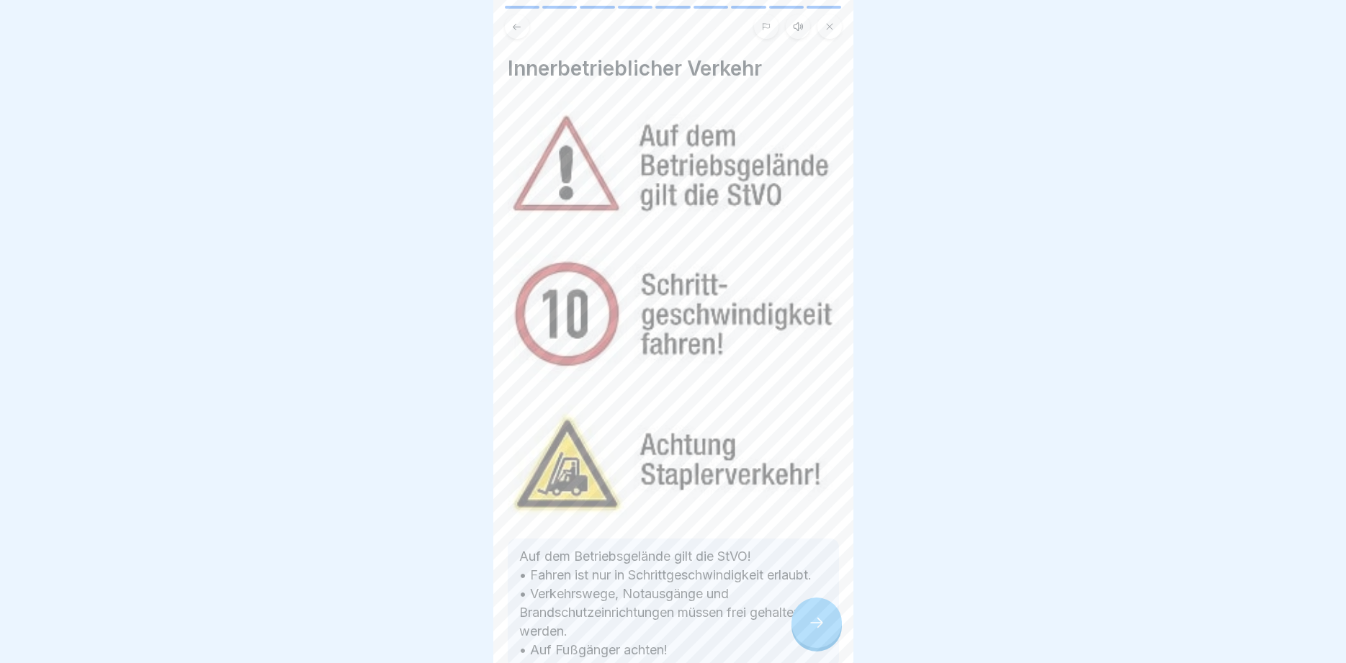
click at [819, 625] on icon at bounding box center [816, 623] width 13 height 10
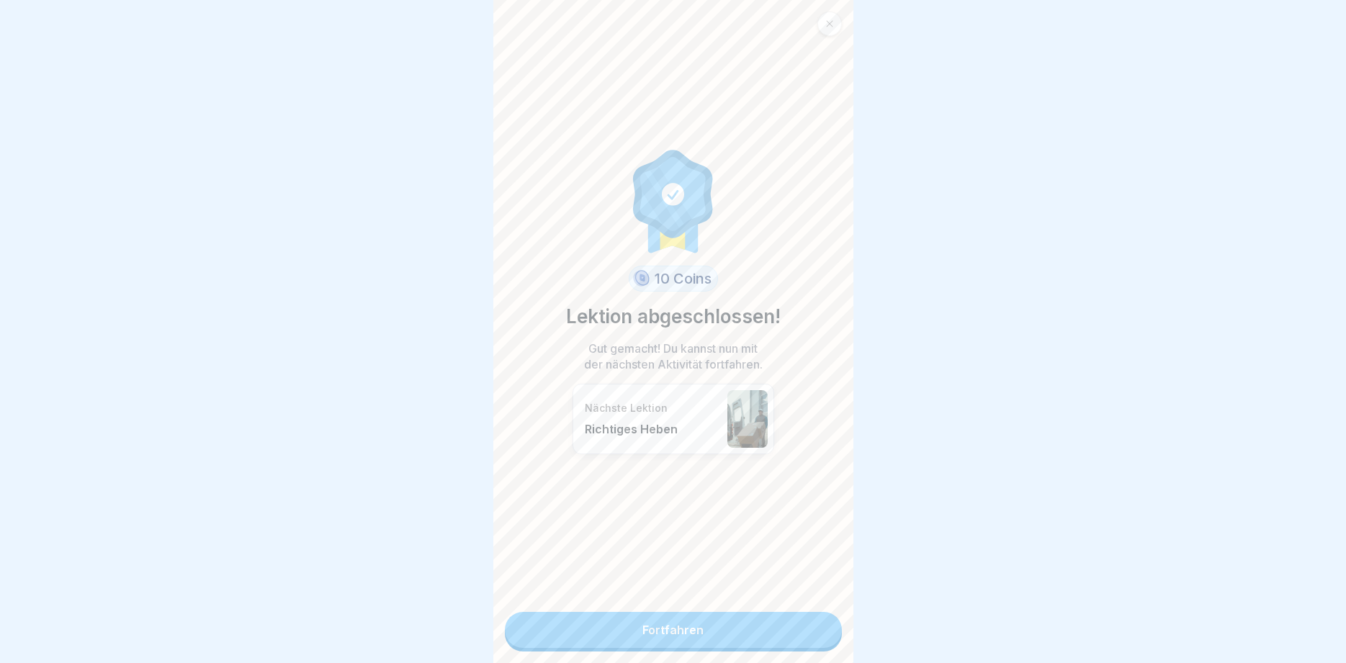
click at [801, 631] on link "Fortfahren" at bounding box center [673, 630] width 337 height 36
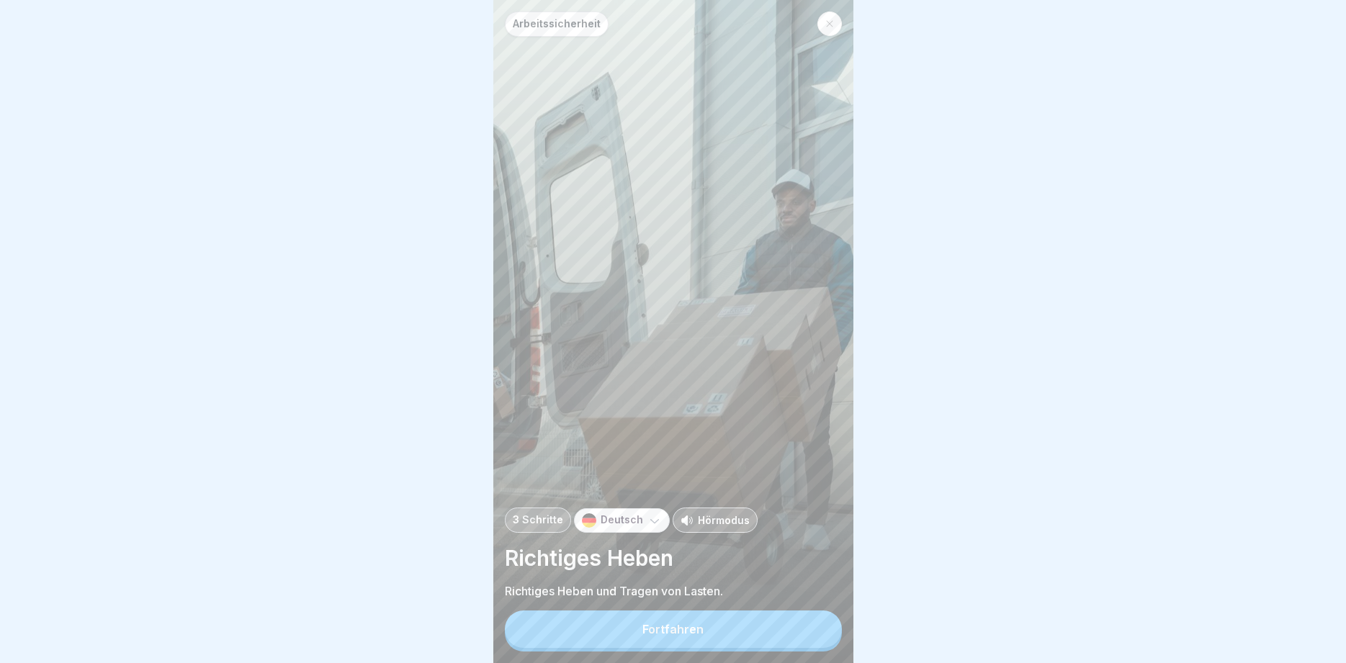
click at [801, 637] on button "Fortfahren" at bounding box center [673, 629] width 337 height 37
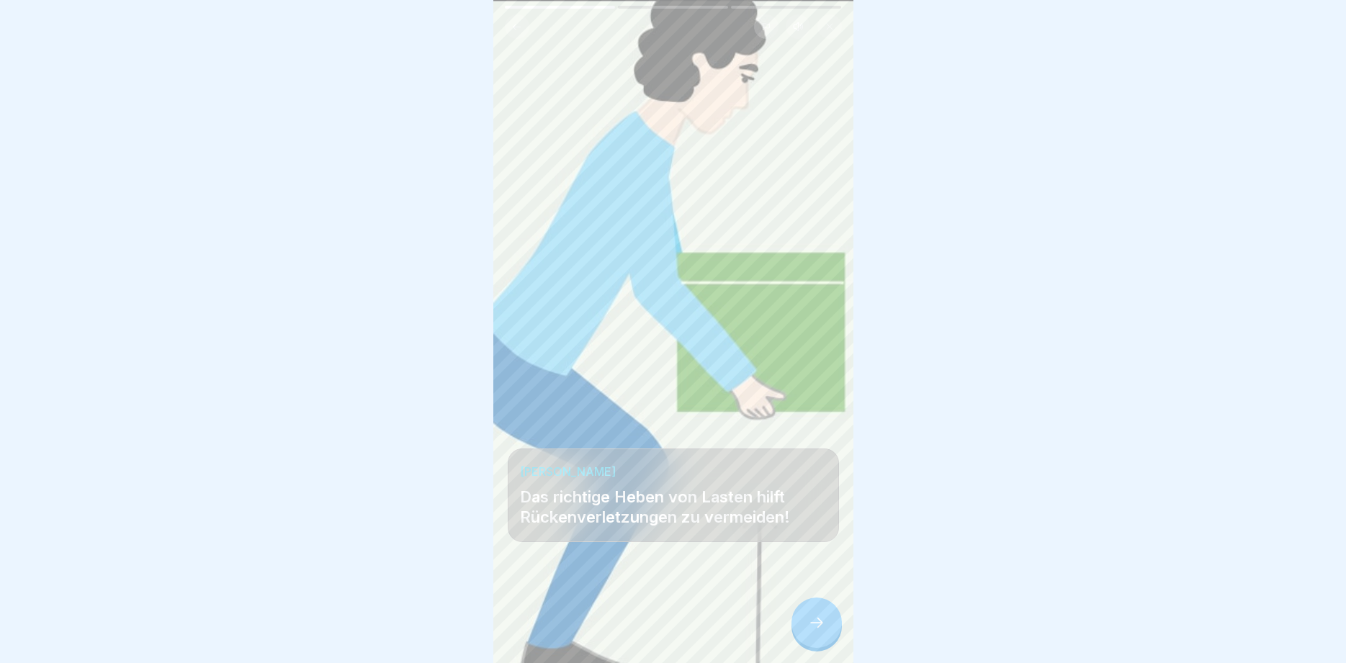
click at [811, 631] on div at bounding box center [816, 623] width 50 height 50
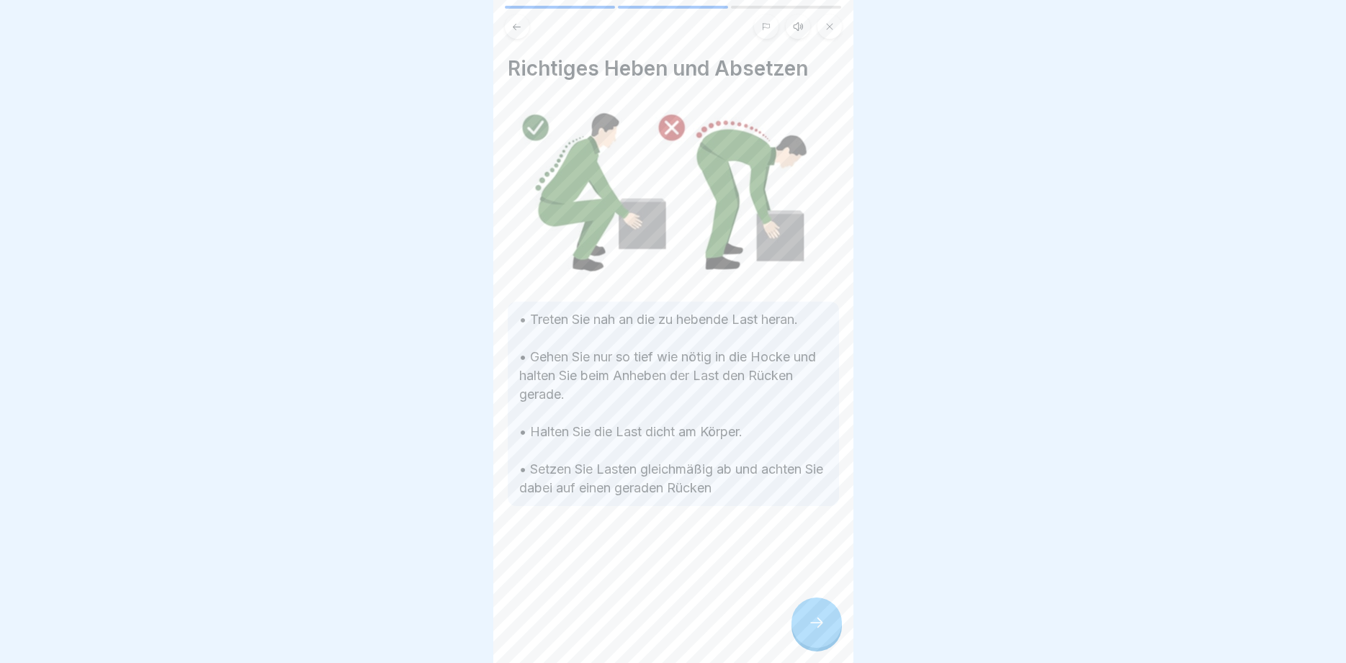
click at [811, 631] on div at bounding box center [816, 623] width 50 height 50
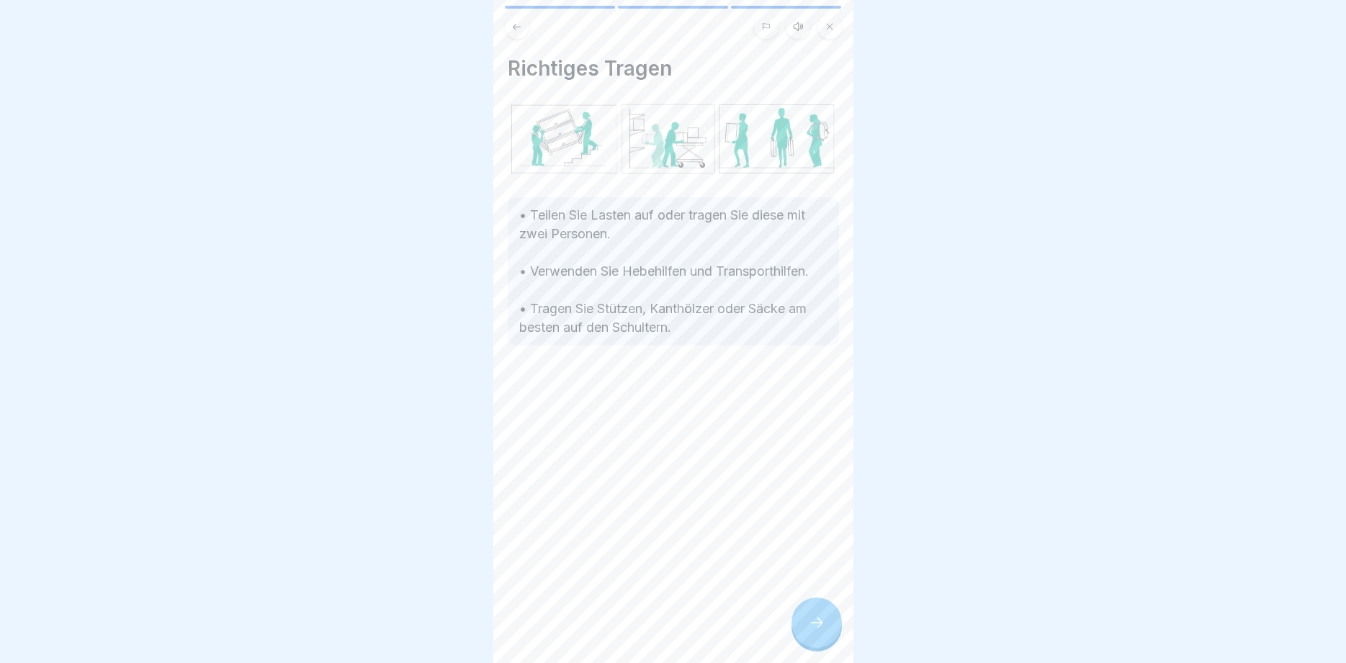
click at [811, 631] on div at bounding box center [816, 623] width 50 height 50
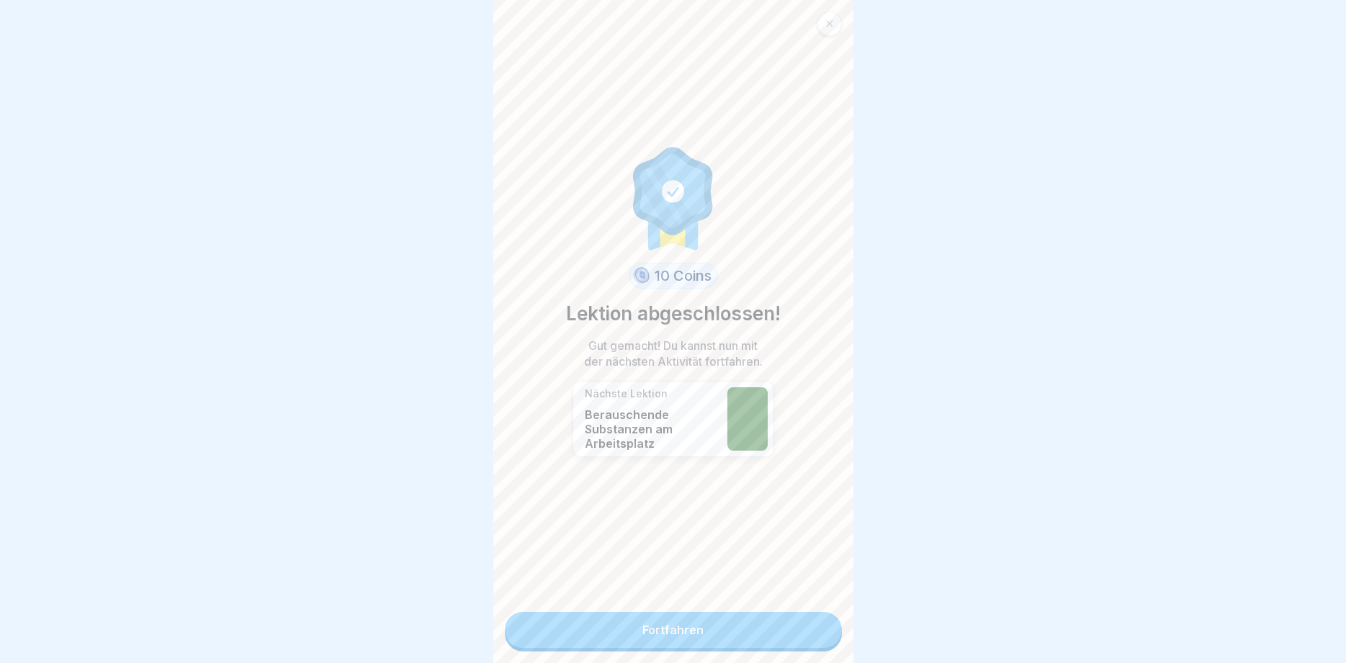
click at [797, 634] on link "Fortfahren" at bounding box center [673, 630] width 337 height 36
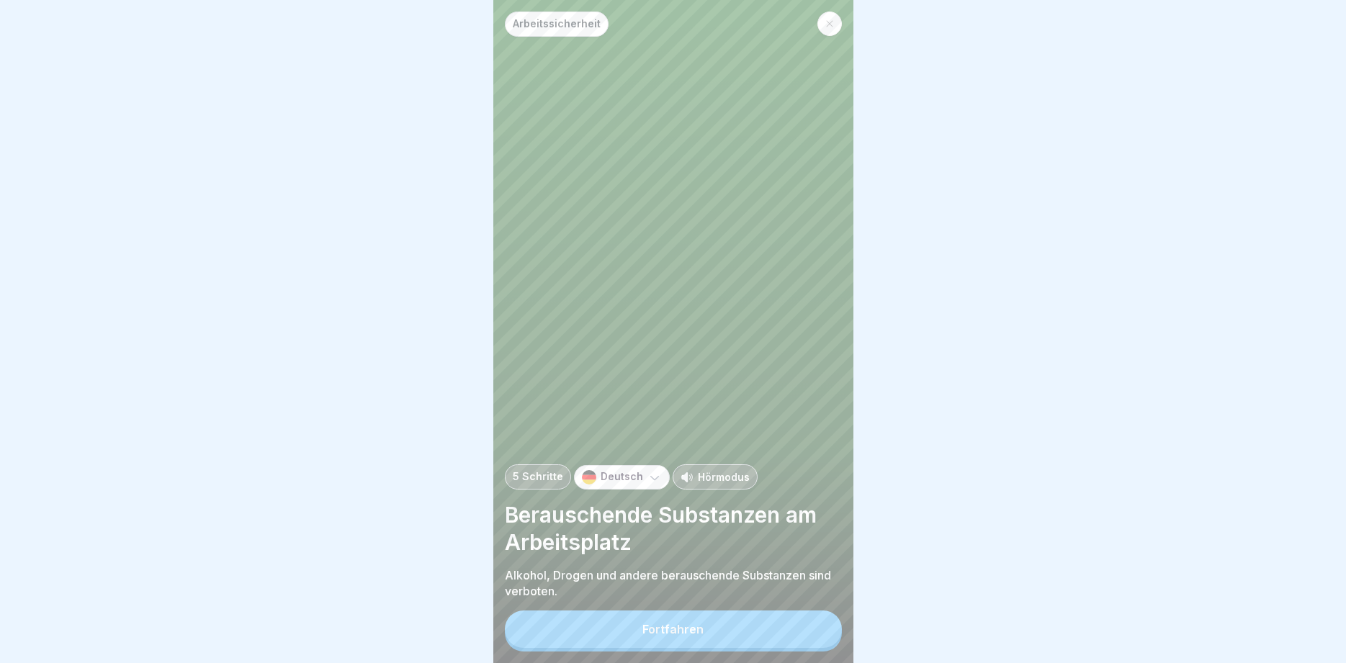
click at [797, 634] on button "Fortfahren" at bounding box center [673, 629] width 337 height 37
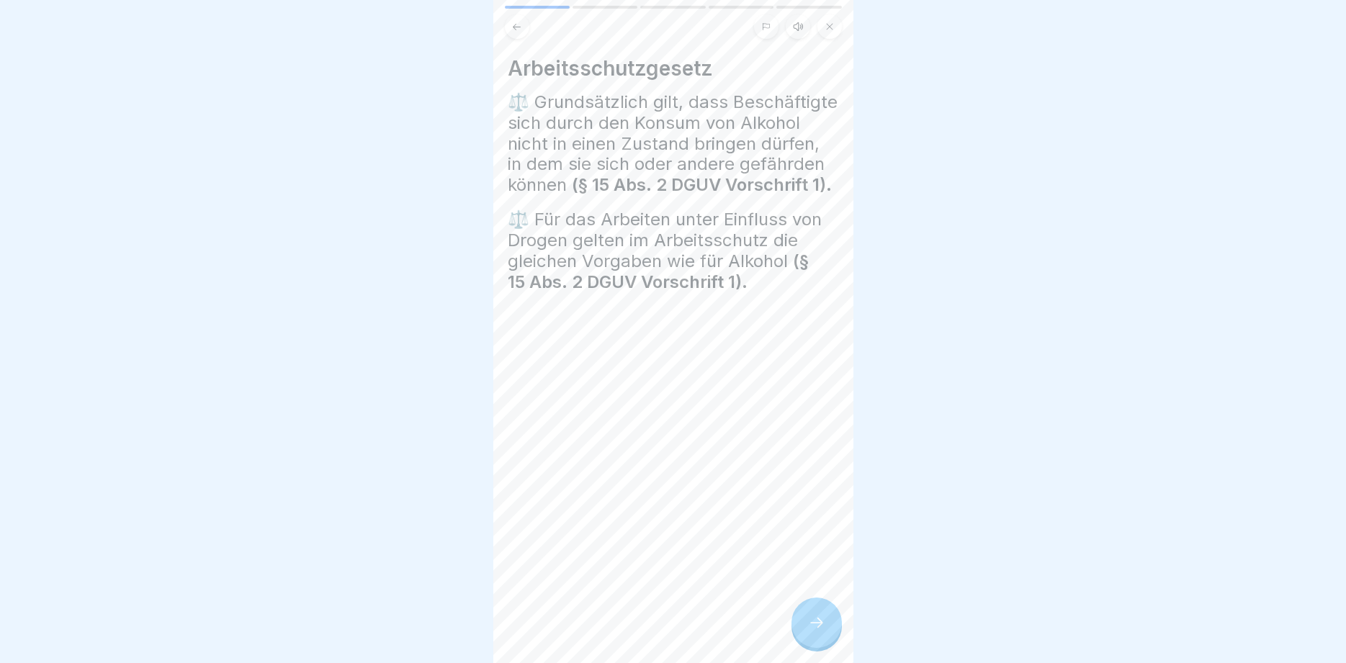
click at [824, 627] on icon at bounding box center [816, 622] width 17 height 17
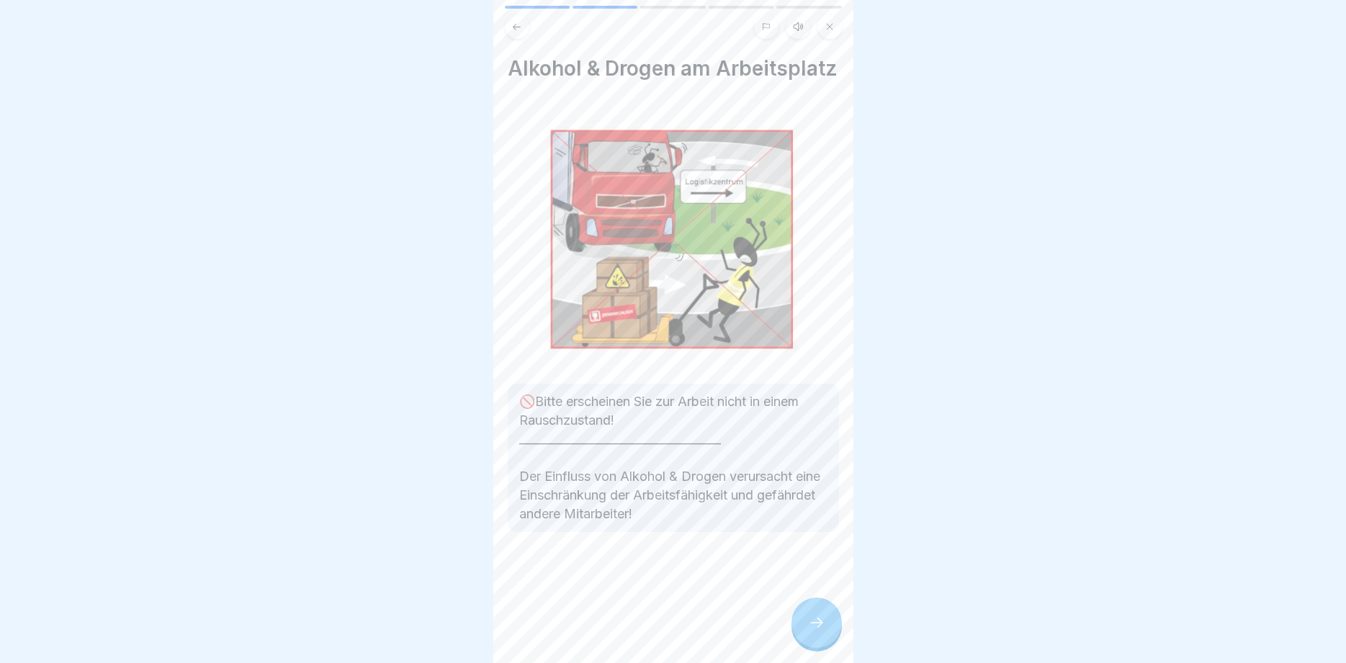
click at [824, 627] on icon at bounding box center [816, 622] width 17 height 17
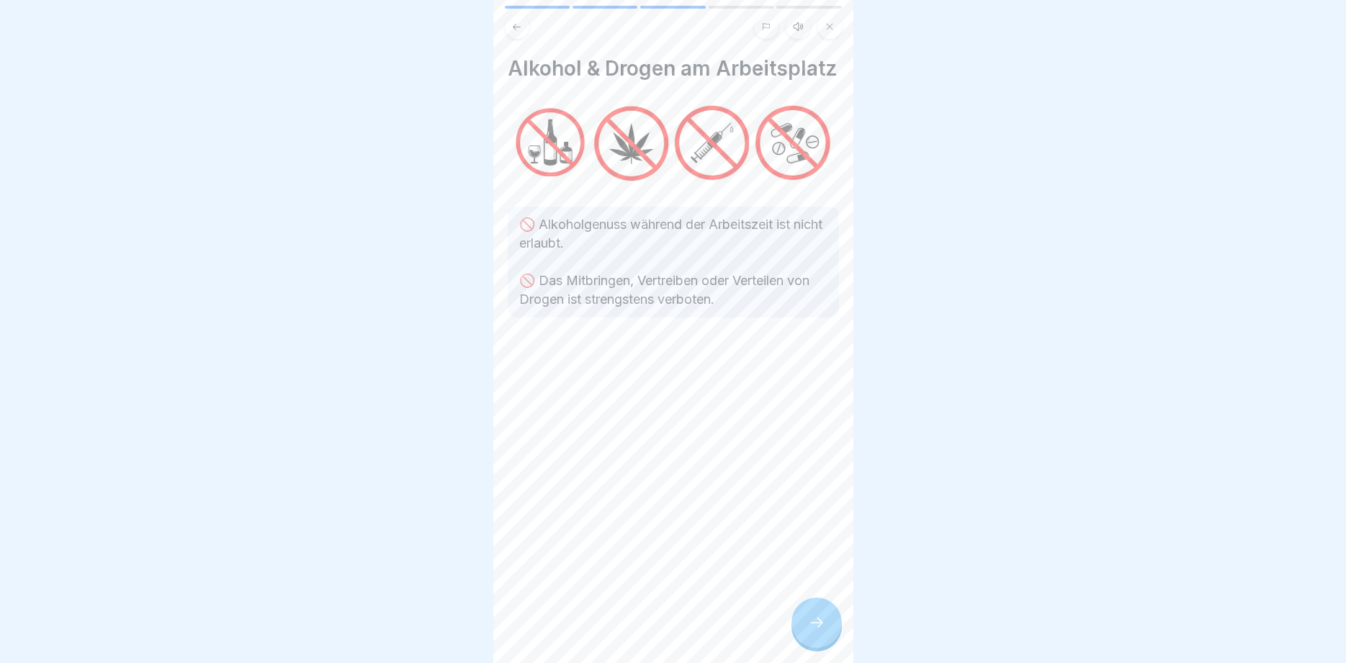
click at [824, 627] on icon at bounding box center [816, 622] width 17 height 17
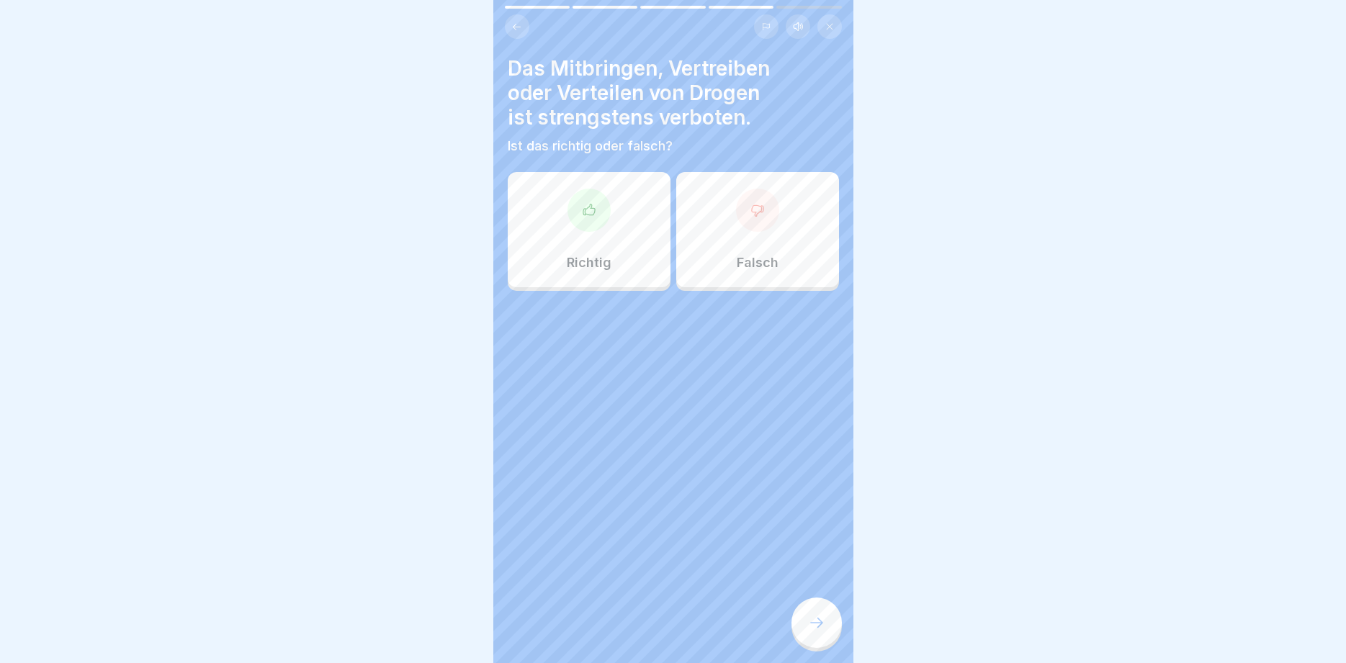
click at [576, 256] on p "Richtig" at bounding box center [589, 263] width 45 height 16
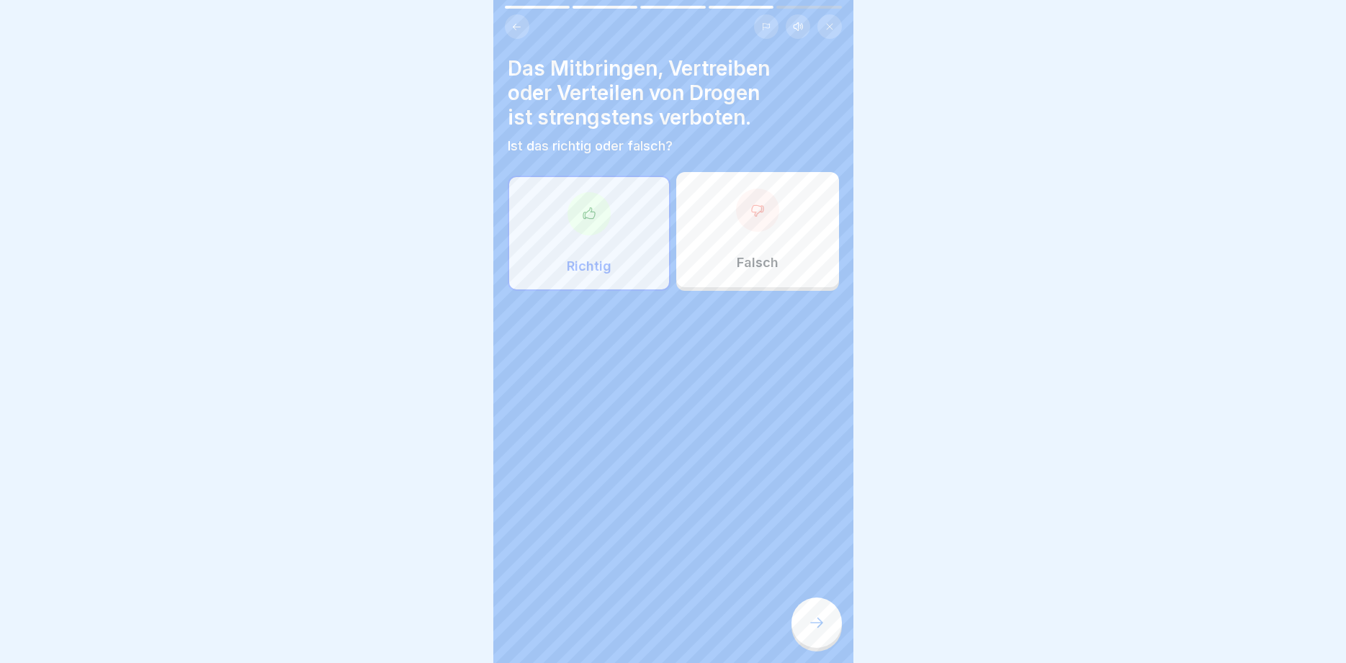
click at [819, 626] on icon at bounding box center [816, 622] width 17 height 17
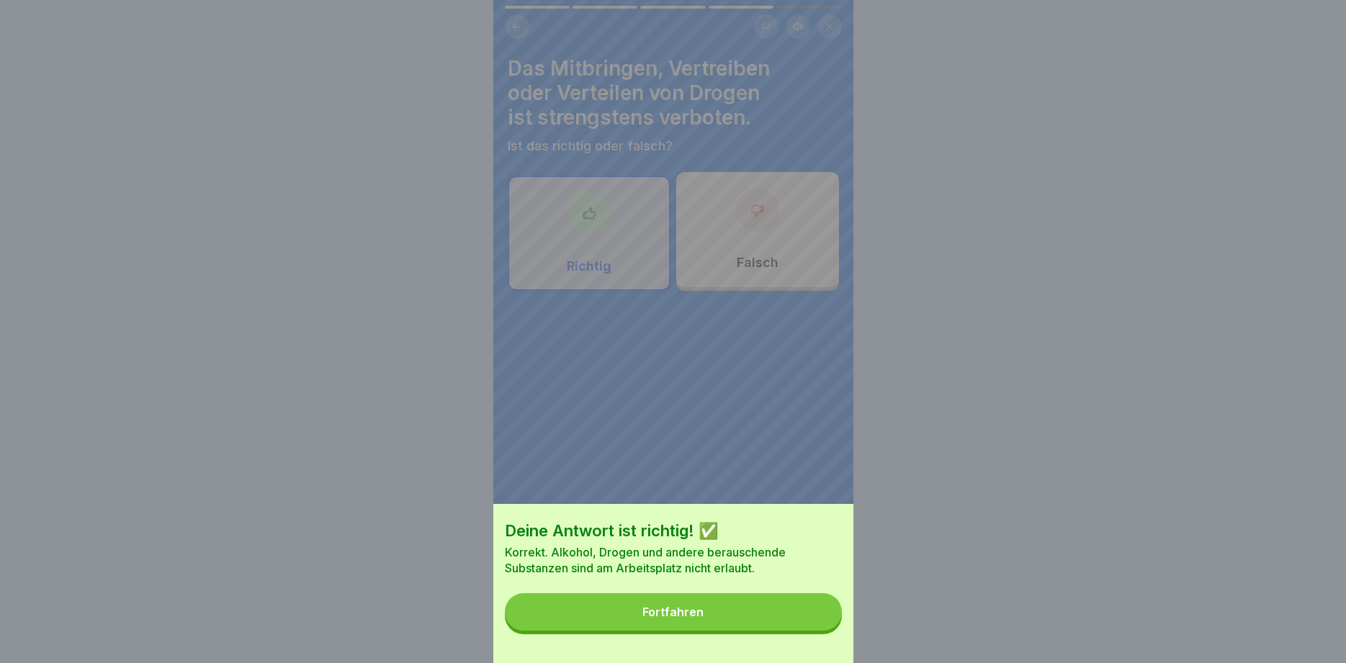
click at [787, 616] on button "Fortfahren" at bounding box center [673, 611] width 337 height 37
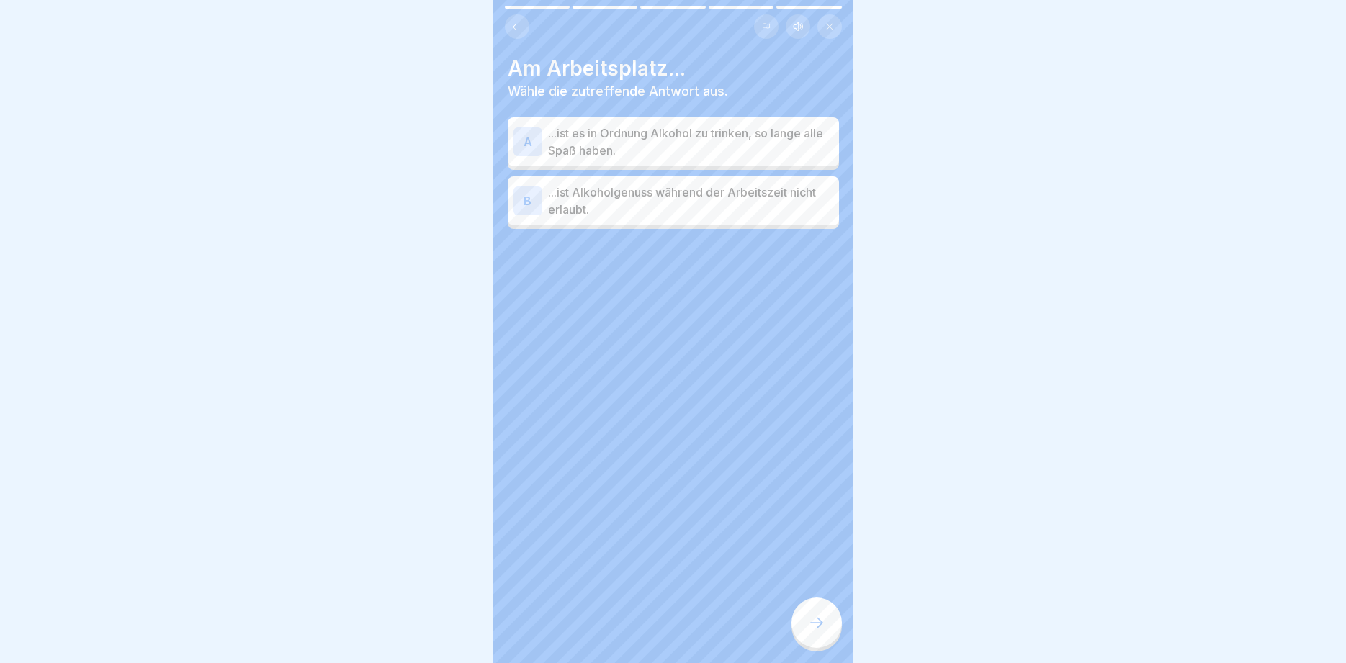
click at [637, 199] on p "...ist Alkoholgenuss während der Arbeitszeit nicht erlaubt." at bounding box center [690, 201] width 285 height 35
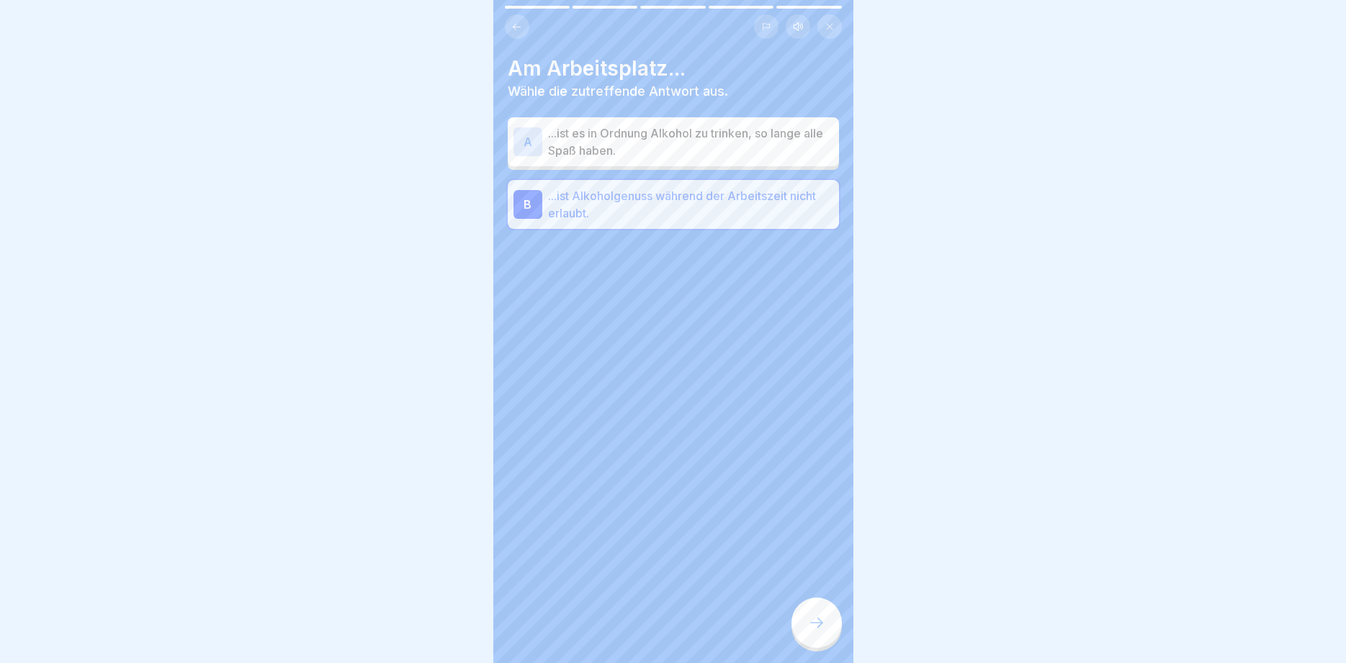
click at [817, 627] on icon at bounding box center [816, 622] width 17 height 17
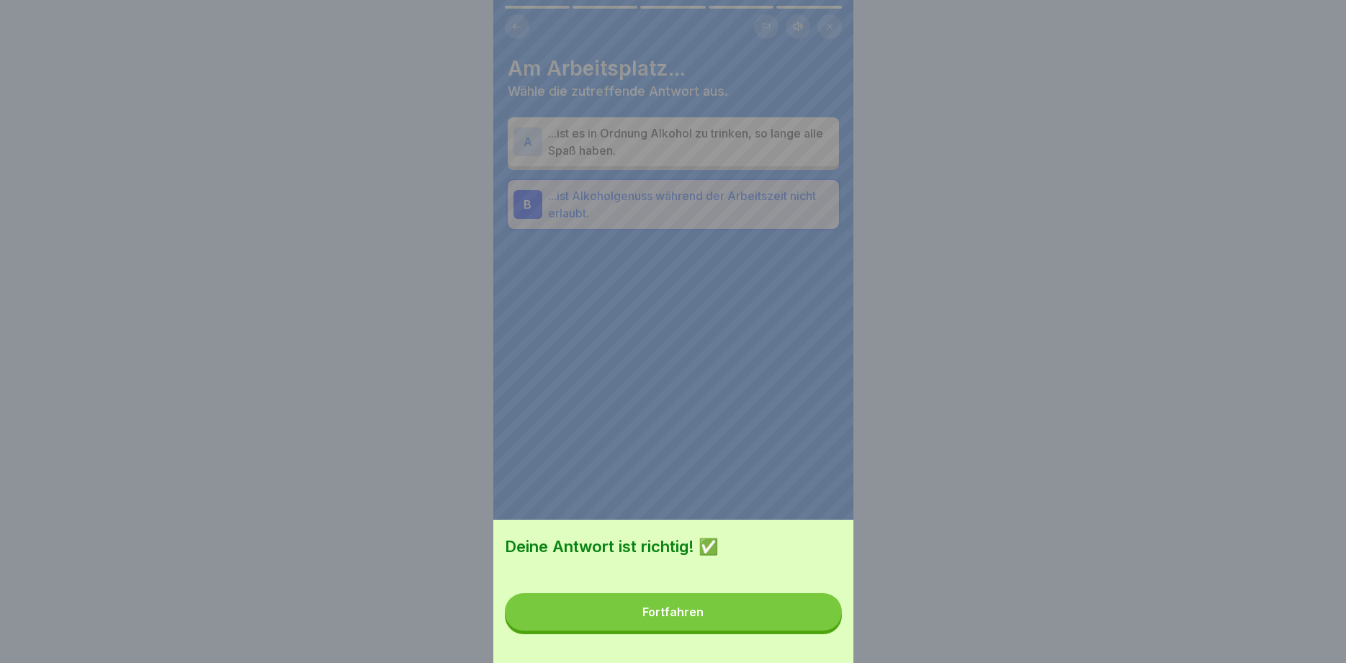
click at [817, 628] on button "Fortfahren" at bounding box center [673, 611] width 337 height 37
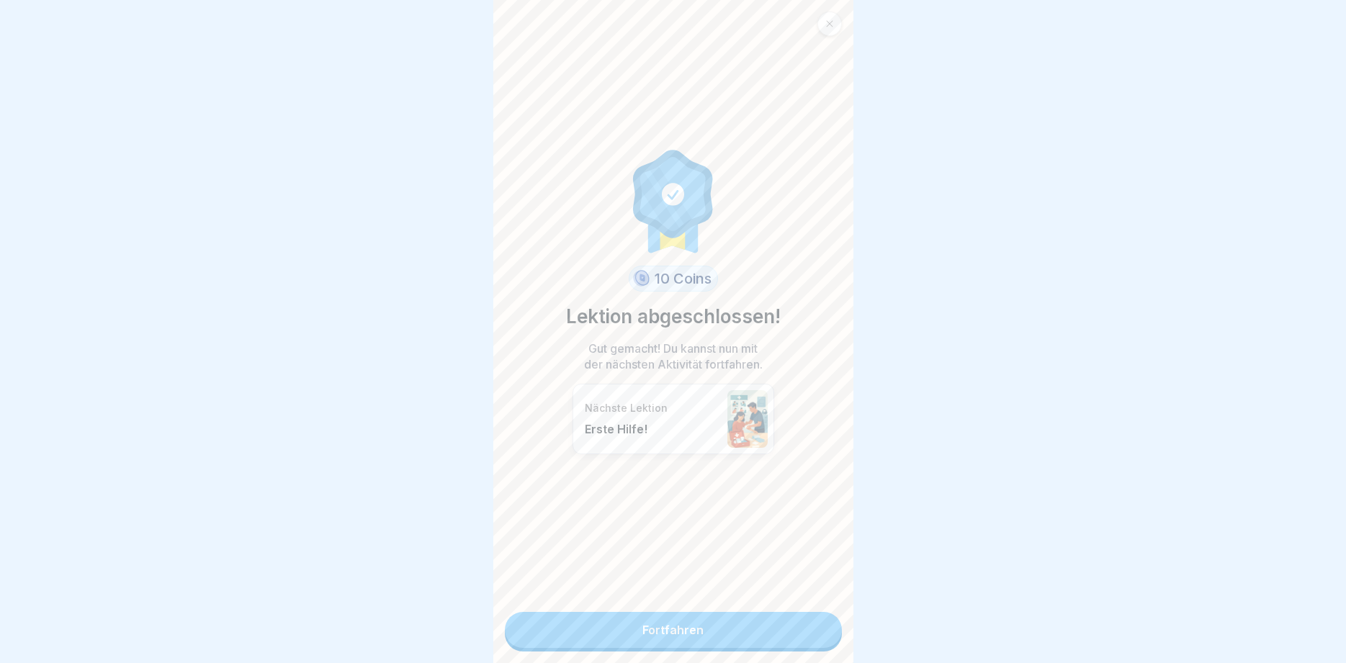
click at [791, 628] on link "Fortfahren" at bounding box center [673, 630] width 337 height 36
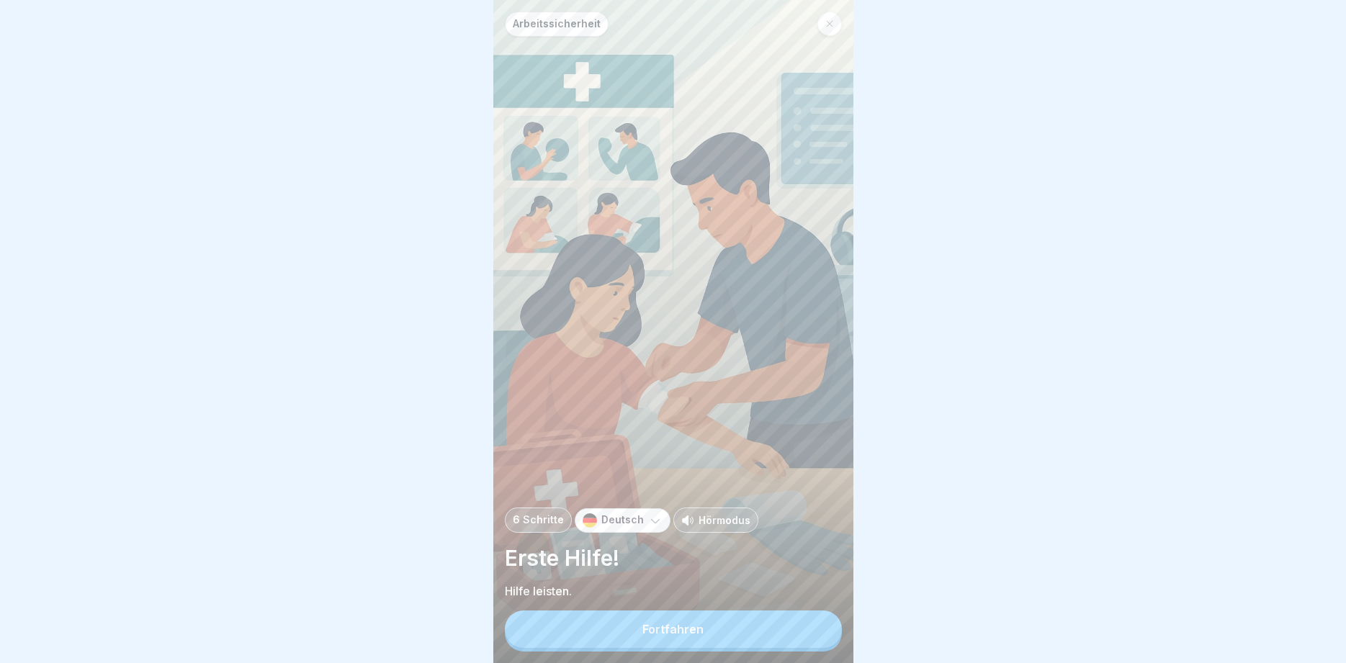
click at [791, 628] on button "Fortfahren" at bounding box center [673, 629] width 337 height 37
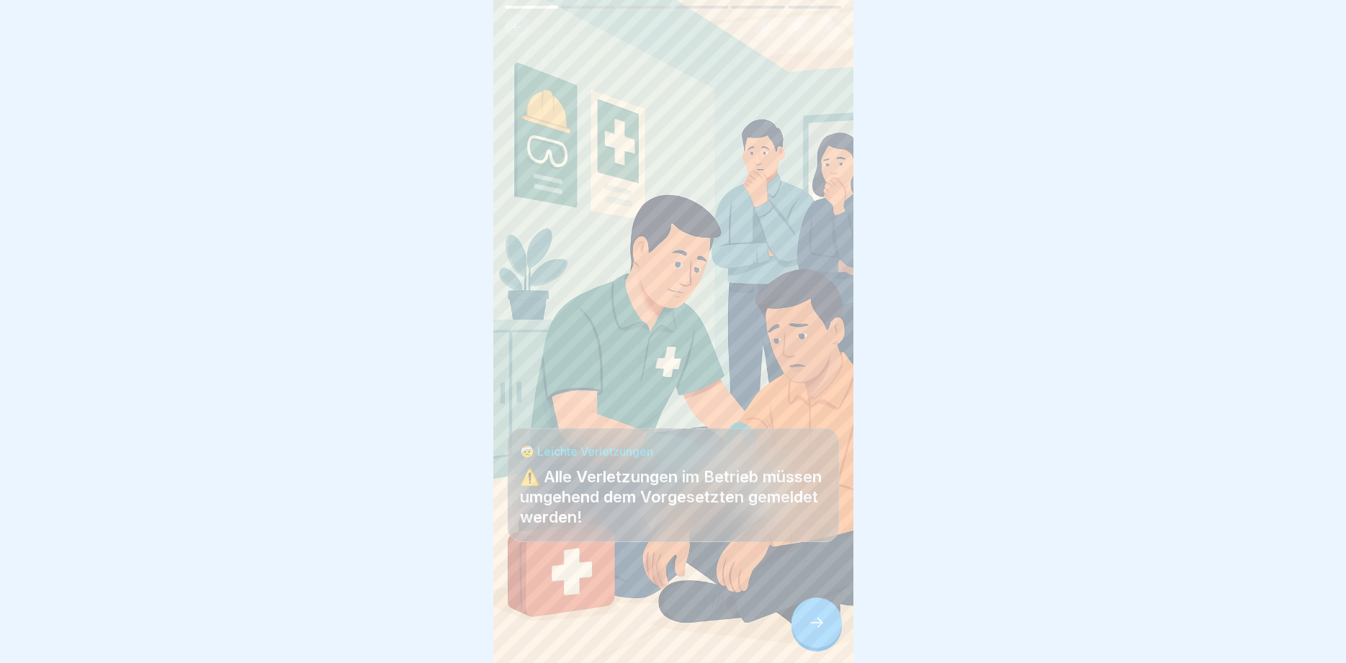
click at [809, 621] on icon at bounding box center [816, 622] width 17 height 17
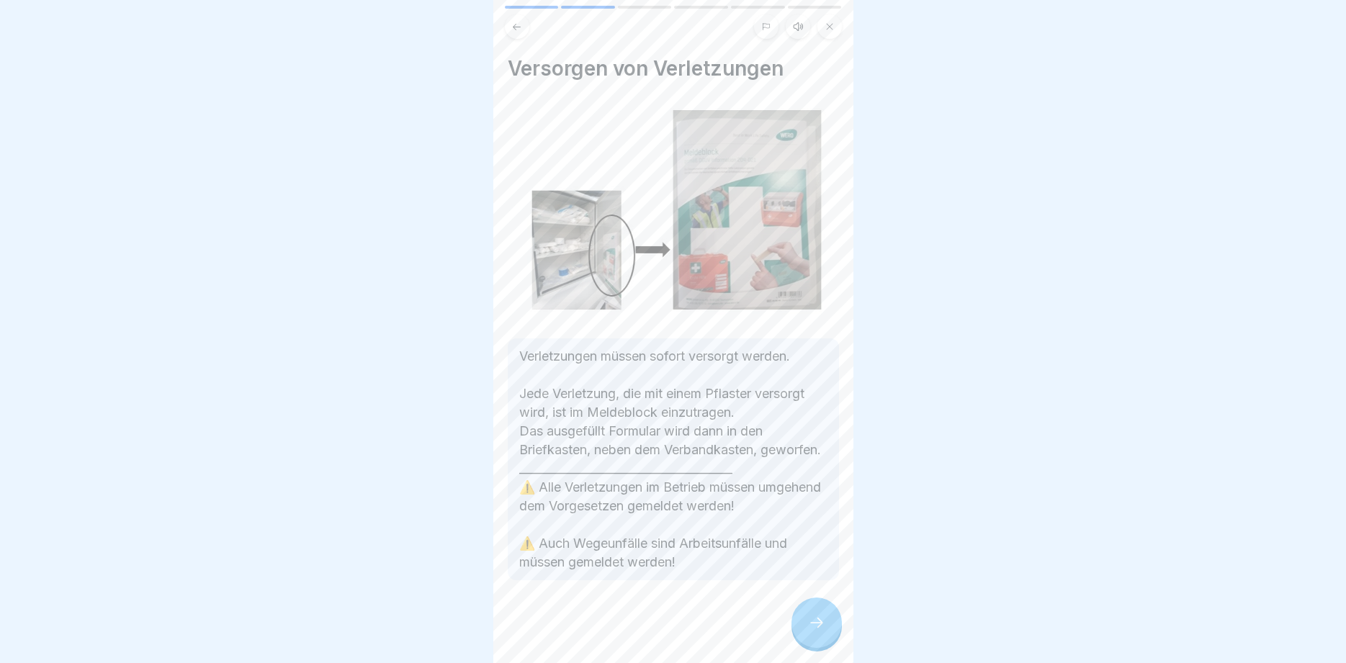
click at [809, 621] on icon at bounding box center [816, 622] width 17 height 17
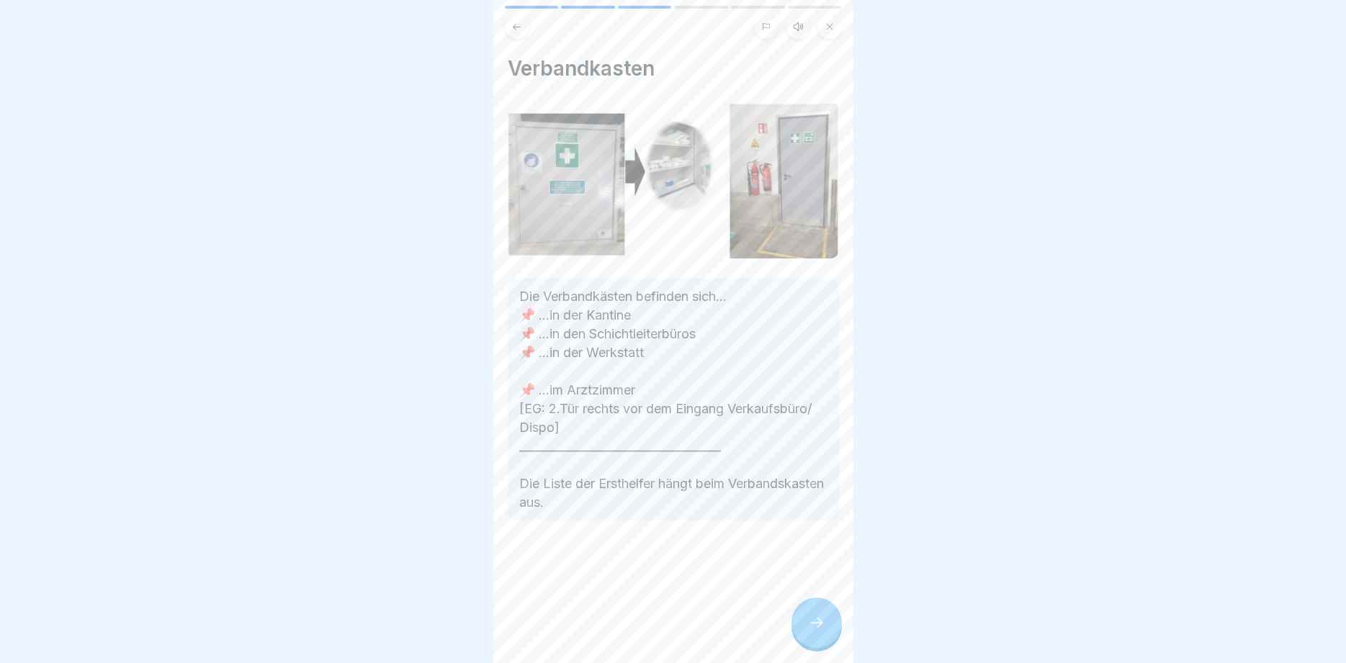
click at [809, 621] on icon at bounding box center [816, 622] width 17 height 17
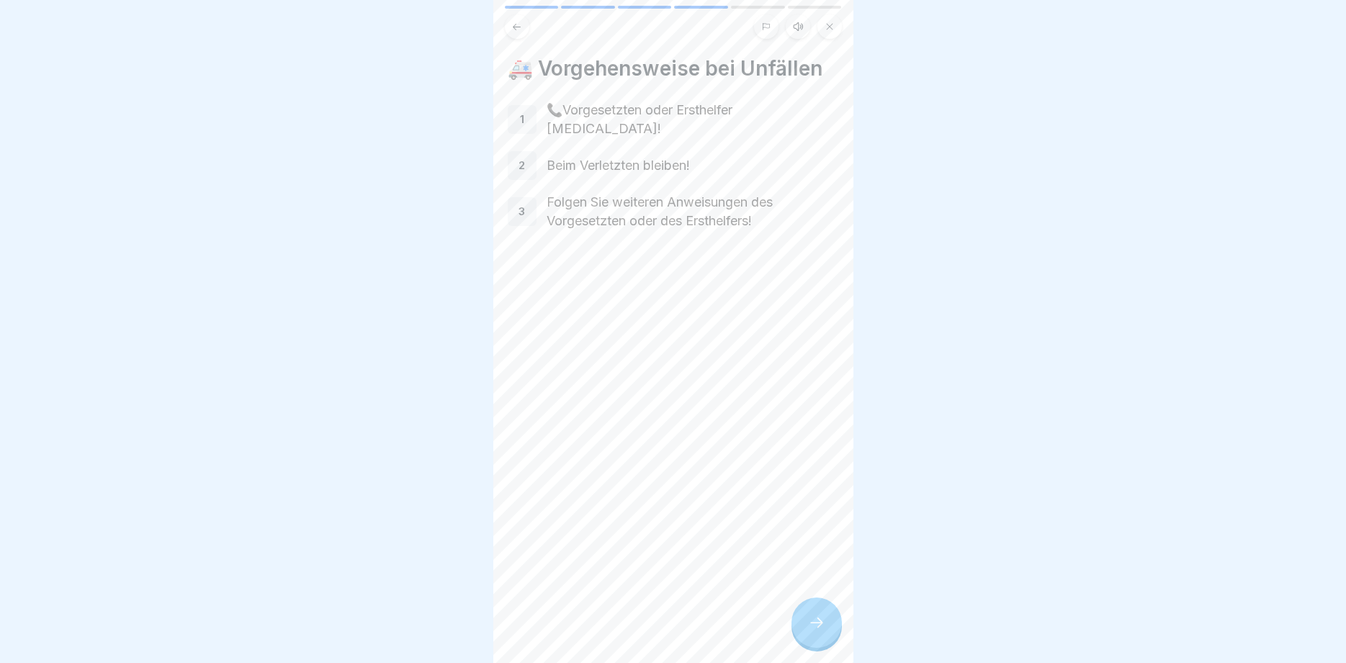
click at [809, 621] on icon at bounding box center [816, 622] width 17 height 17
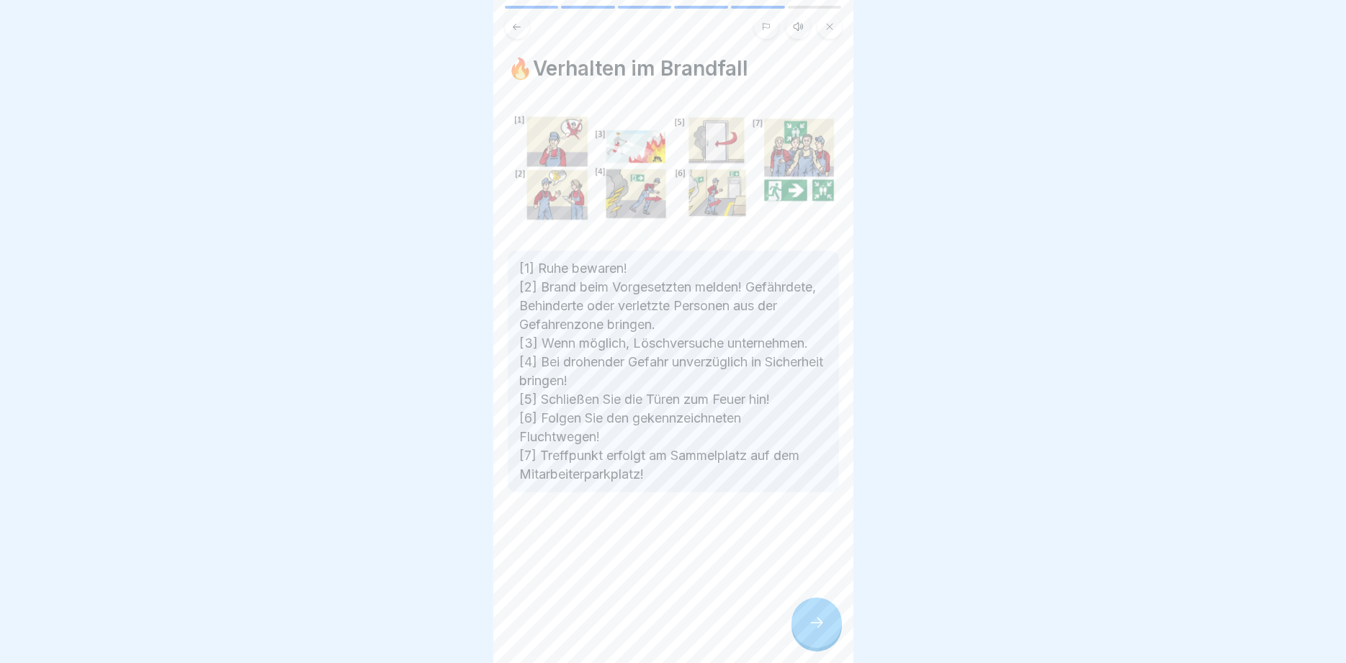
click at [809, 621] on icon at bounding box center [816, 622] width 17 height 17
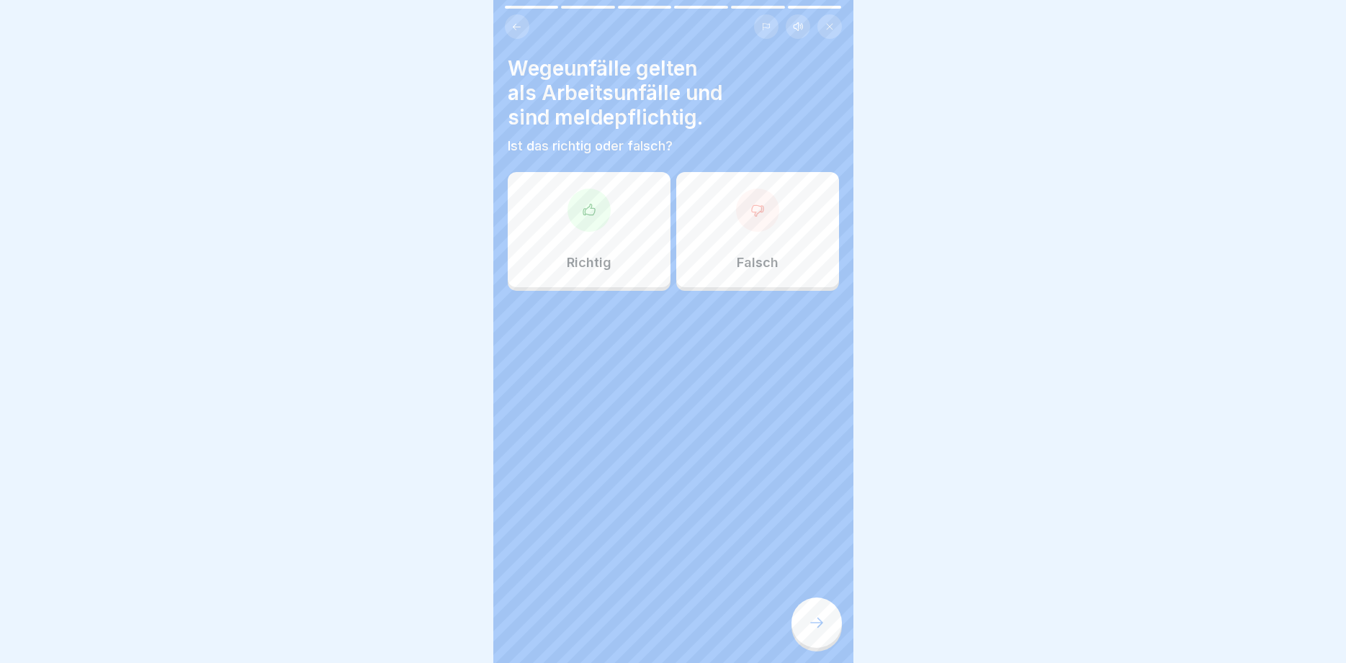
click at [809, 621] on icon at bounding box center [816, 622] width 17 height 17
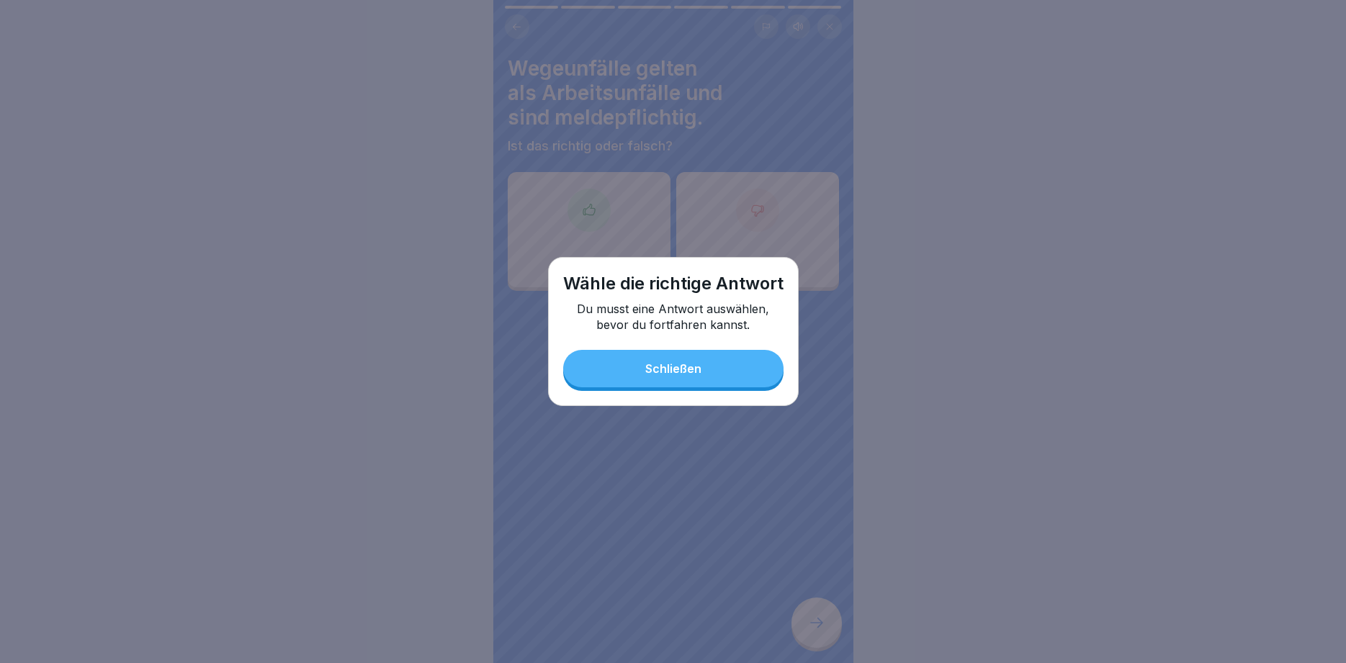
click at [691, 374] on div "Schließen" at bounding box center [673, 368] width 56 height 13
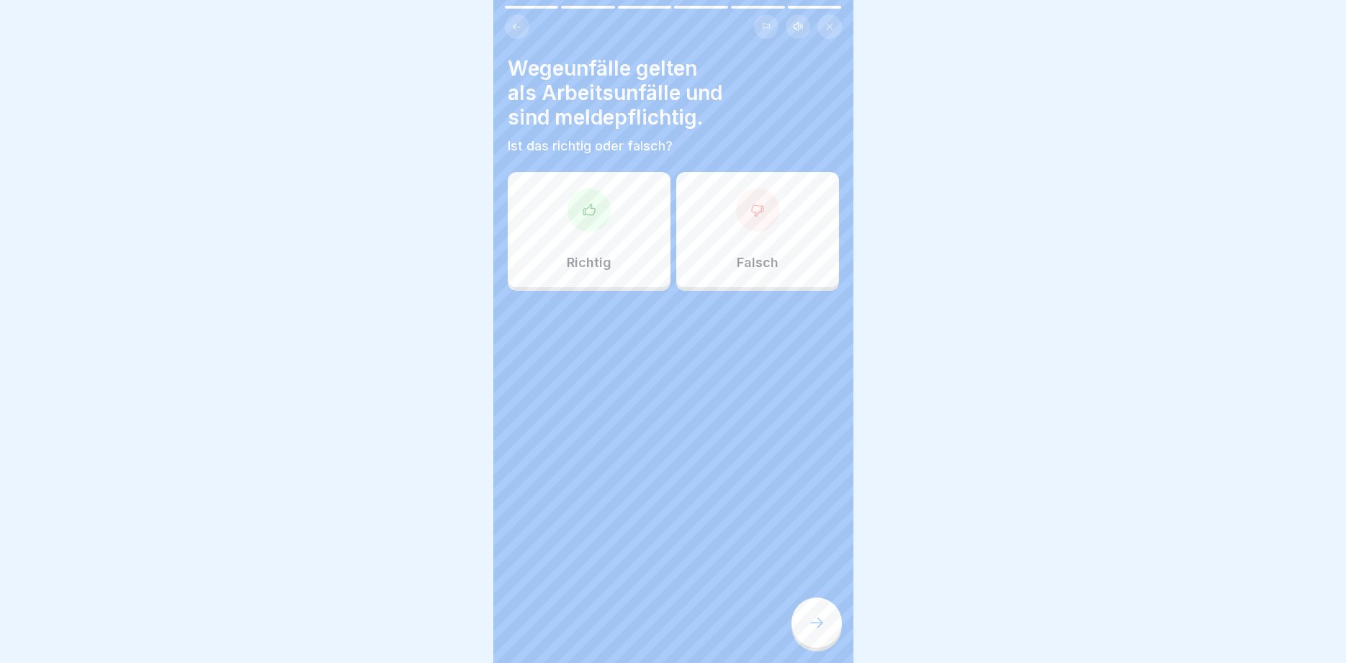
click at [616, 251] on div "Richtig" at bounding box center [589, 229] width 163 height 115
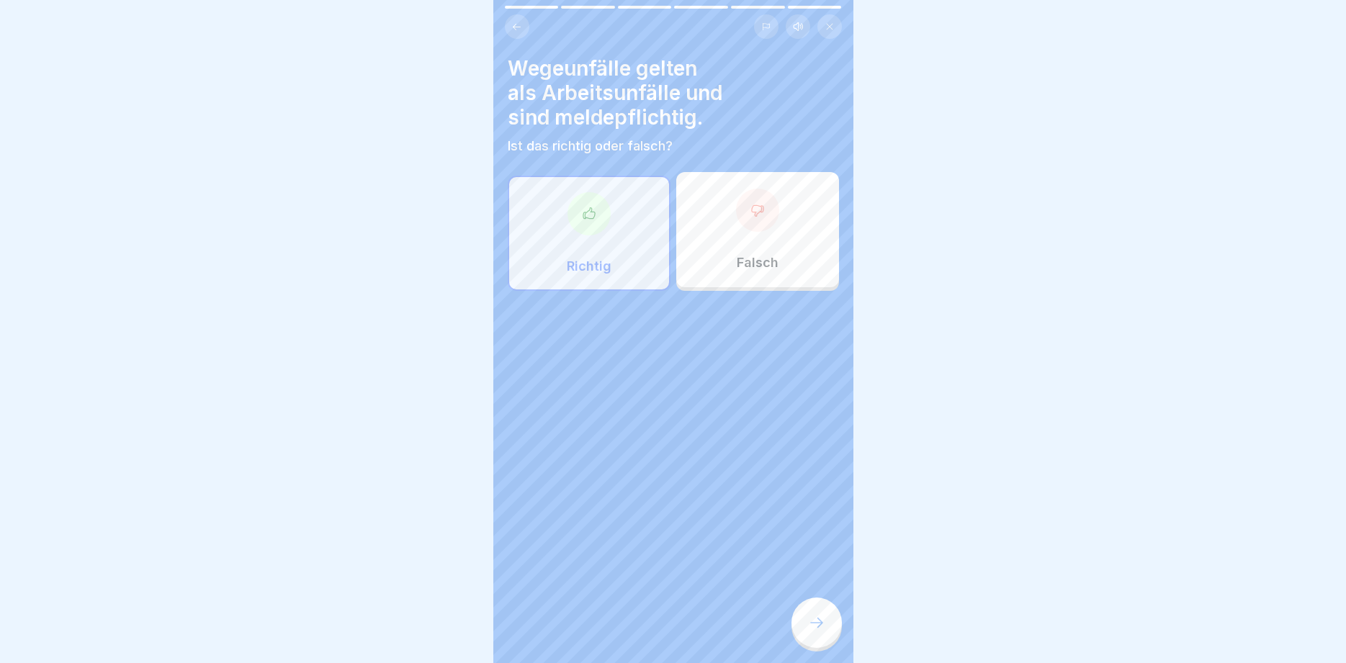
click at [819, 624] on icon at bounding box center [816, 622] width 17 height 17
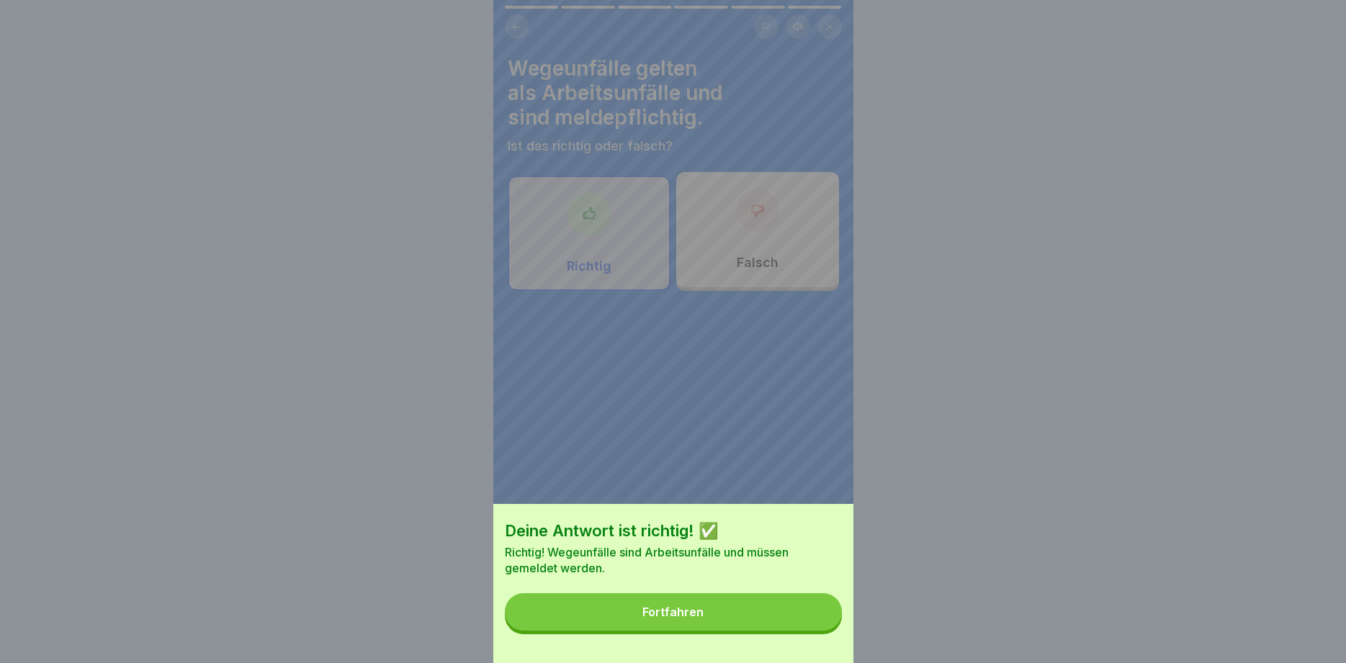
click at [770, 624] on button "Fortfahren" at bounding box center [673, 611] width 337 height 37
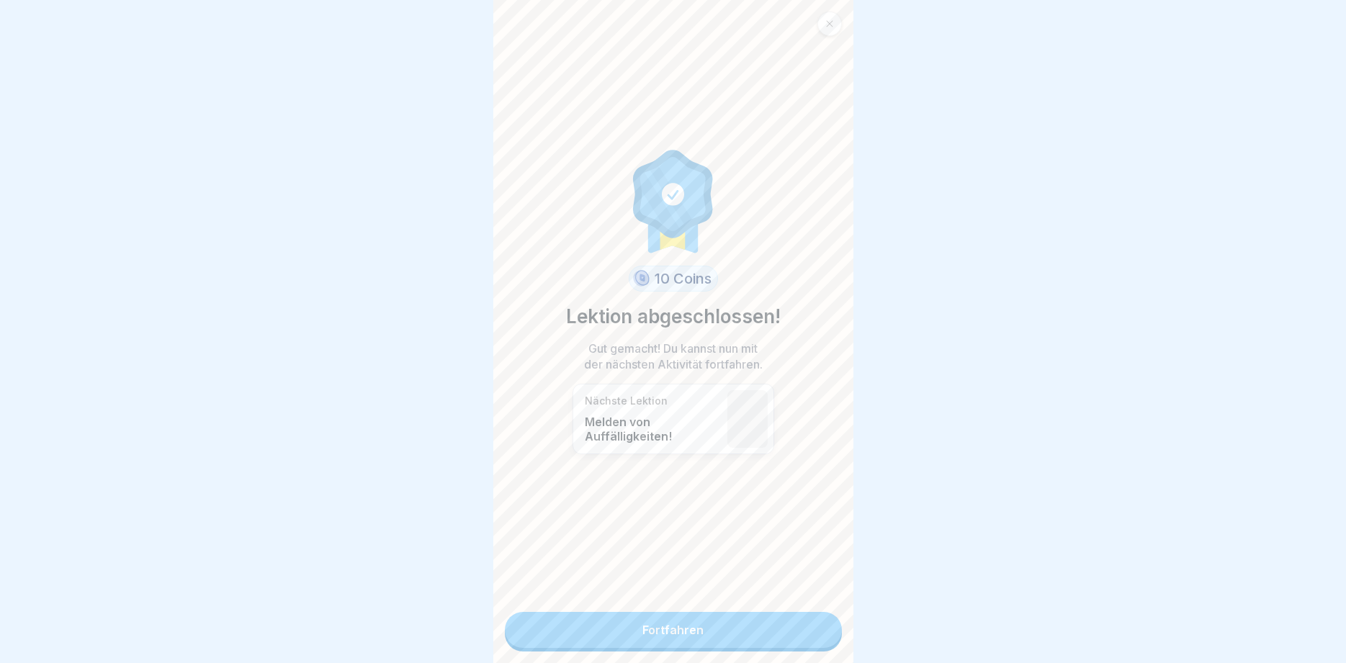
click at [770, 624] on link "Fortfahren" at bounding box center [673, 630] width 337 height 36
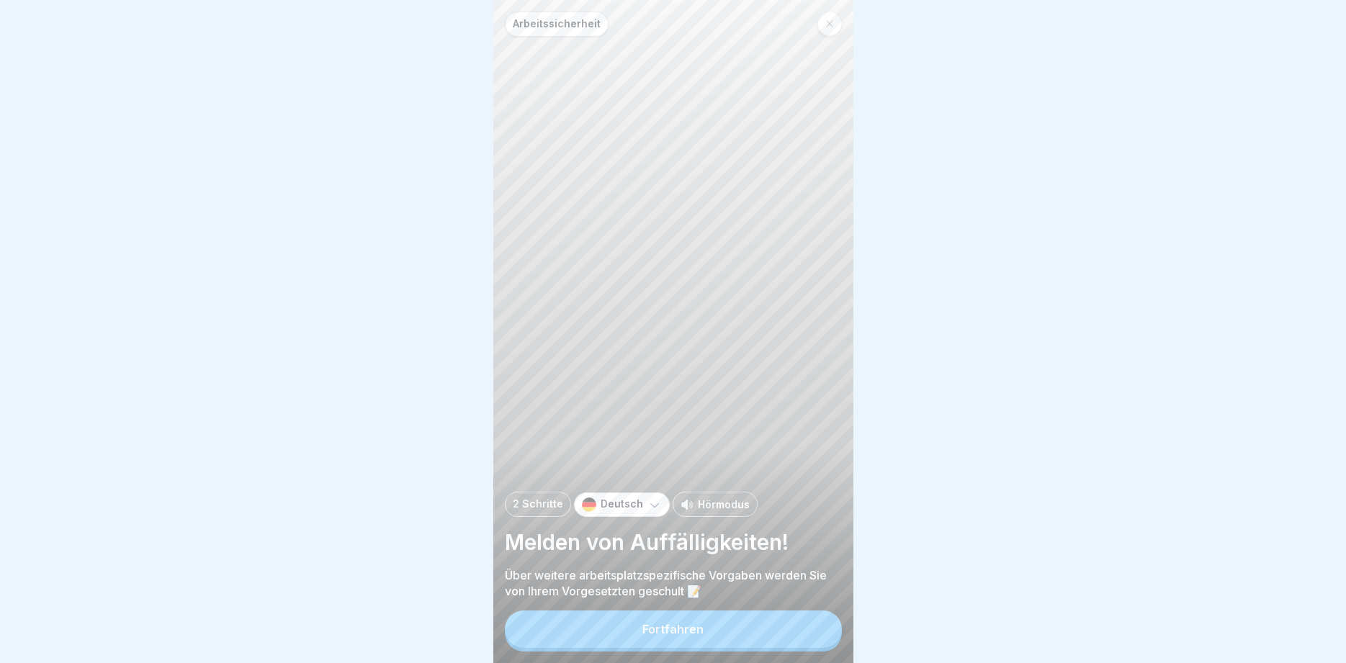
click at [770, 624] on button "Fortfahren" at bounding box center [673, 629] width 337 height 37
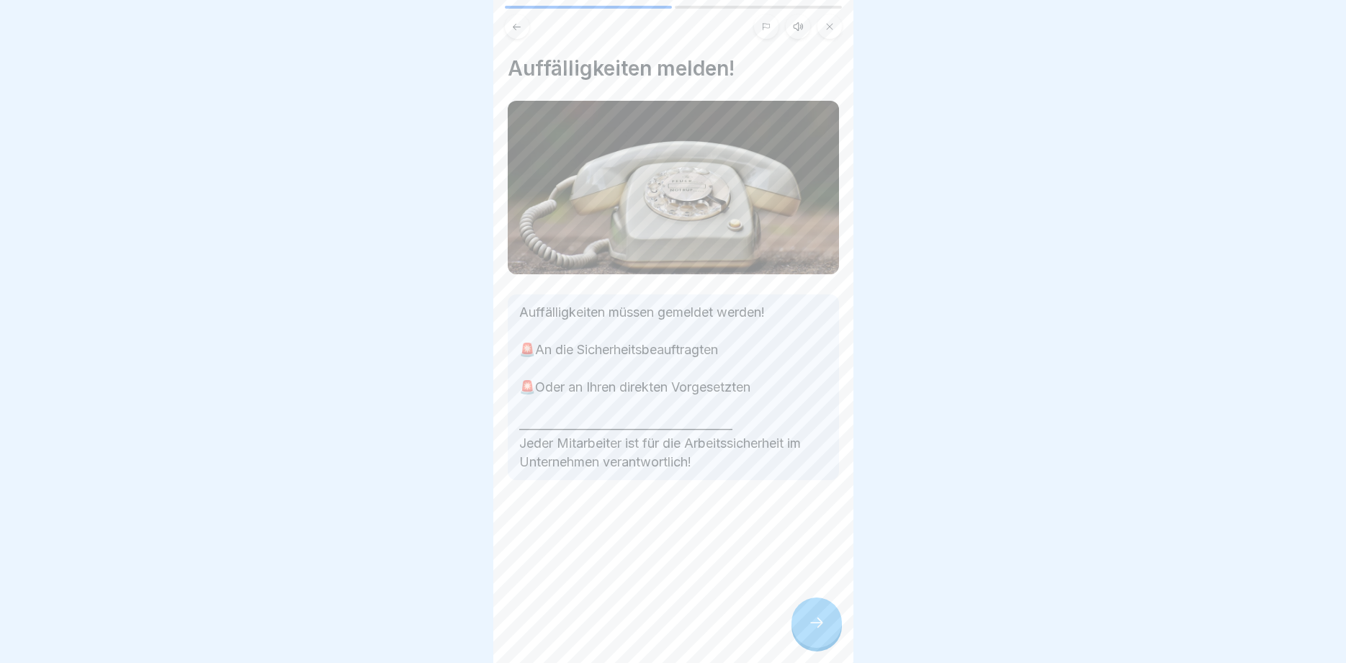
click at [799, 622] on div at bounding box center [816, 623] width 50 height 50
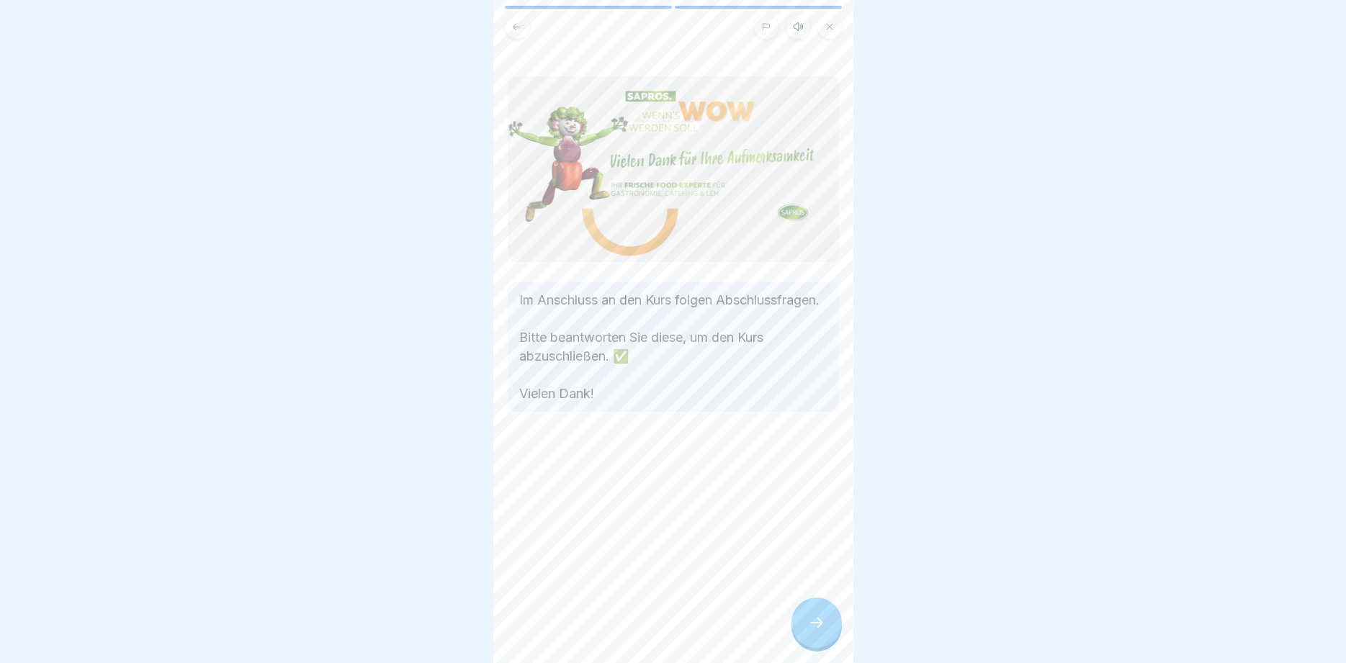
click at [799, 622] on div at bounding box center [816, 623] width 50 height 50
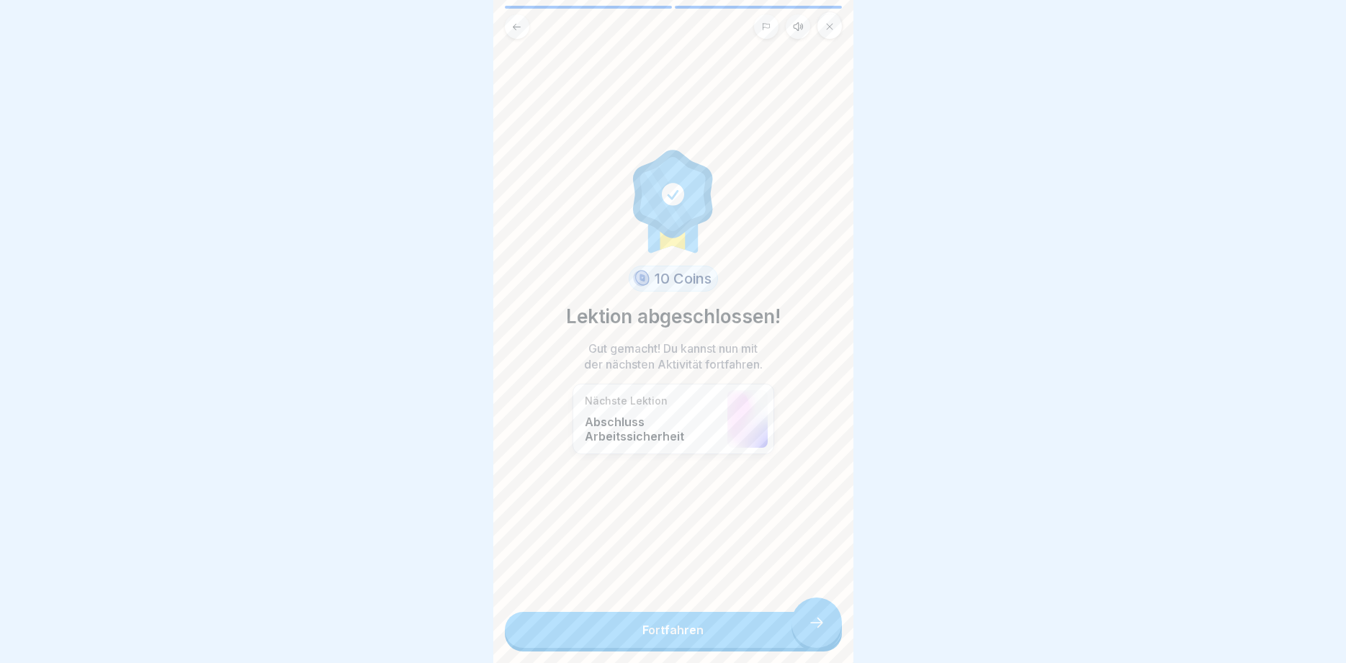
click at [799, 622] on link "Fortfahren" at bounding box center [673, 630] width 337 height 36
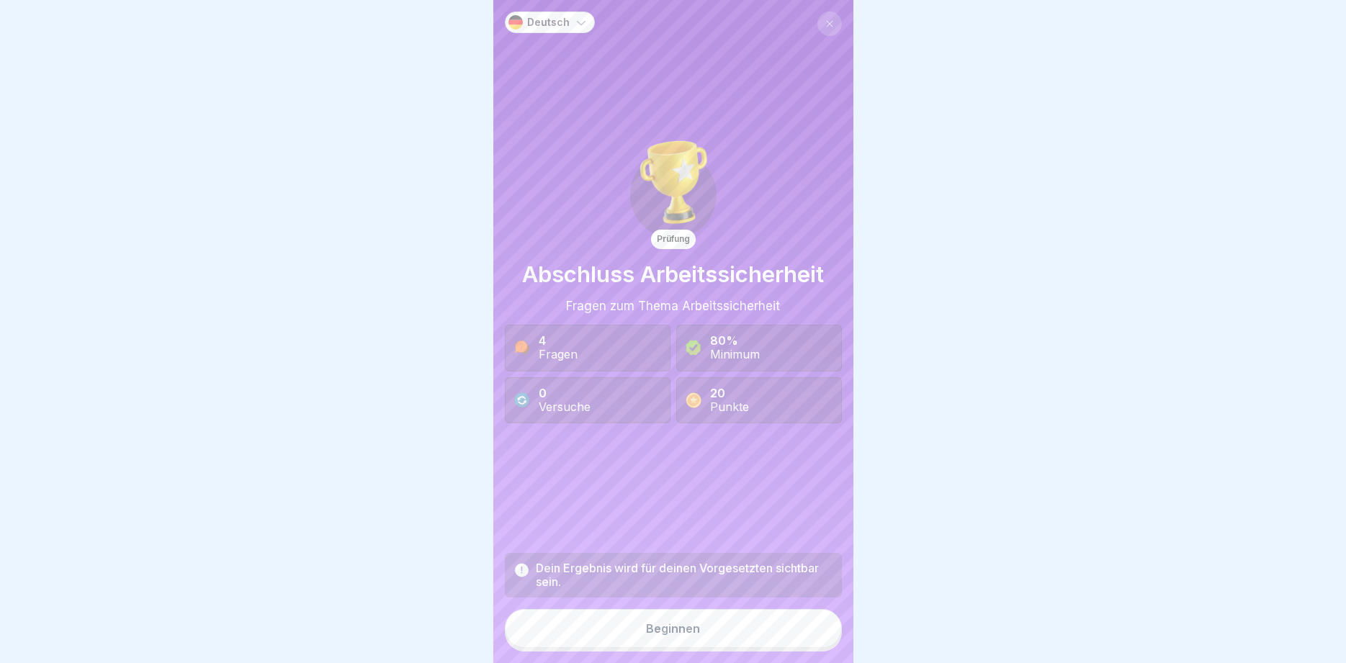
click at [799, 622] on button "Beginnen" at bounding box center [673, 628] width 337 height 39
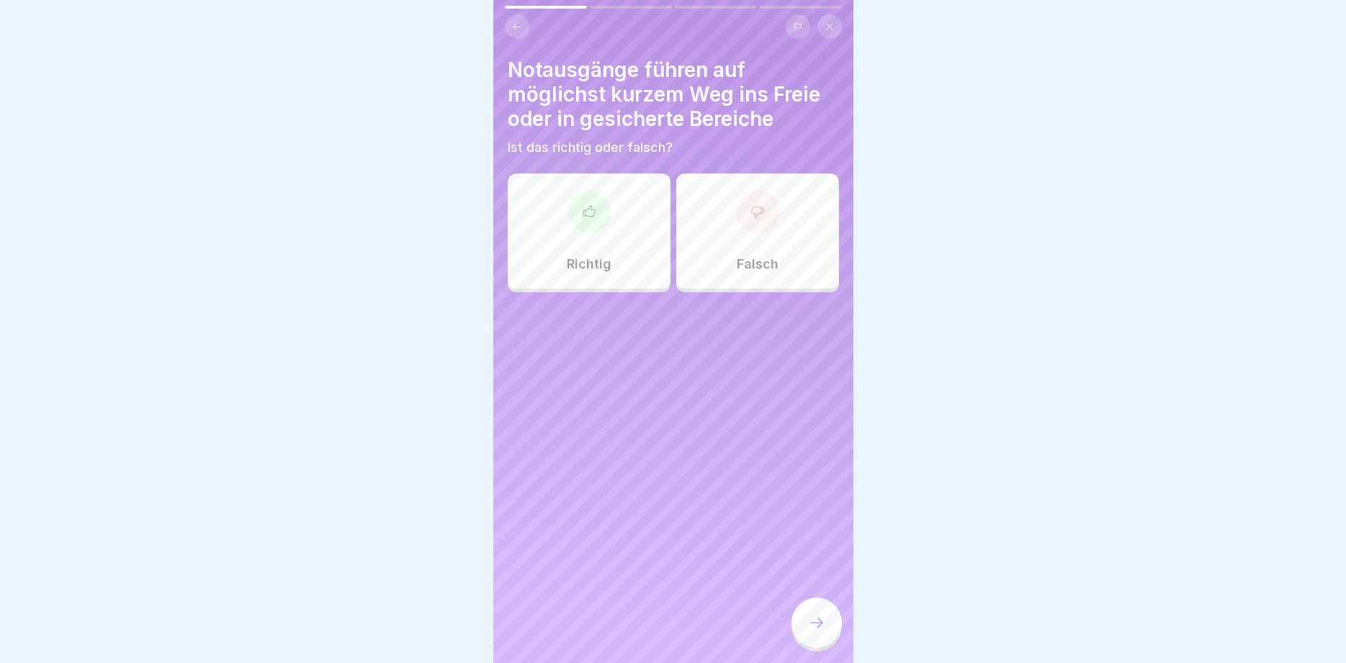
click at [605, 222] on div at bounding box center [588, 211] width 43 height 43
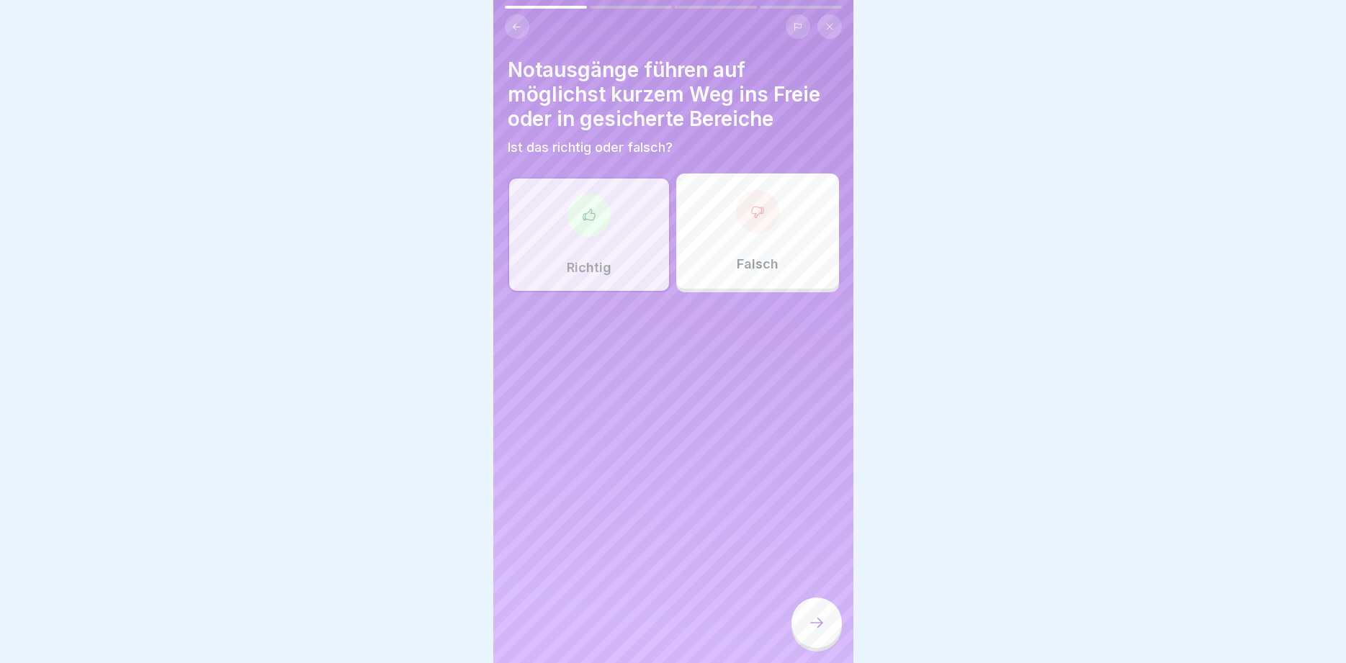
click at [816, 637] on div at bounding box center [816, 623] width 50 height 50
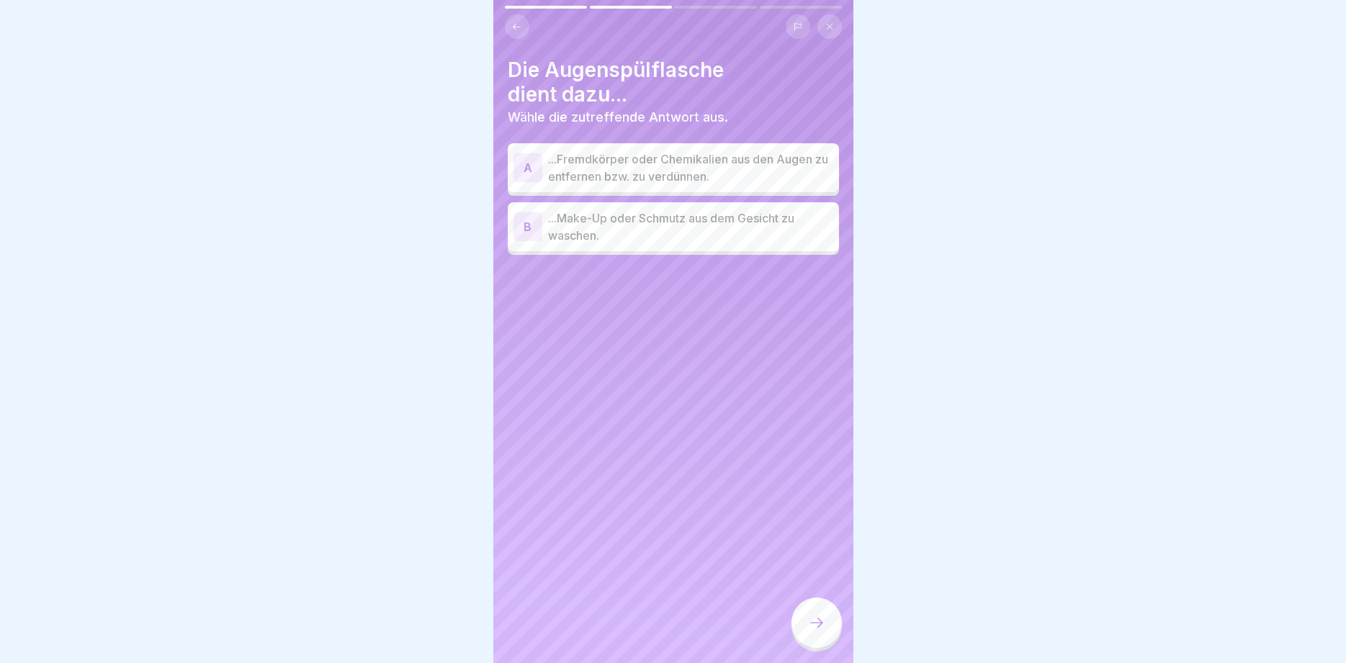
click at [753, 181] on p "...Fremdkörper oder Chemikalien aus den Augen zu entfernen bzw. zu verdünnen." at bounding box center [690, 167] width 285 height 35
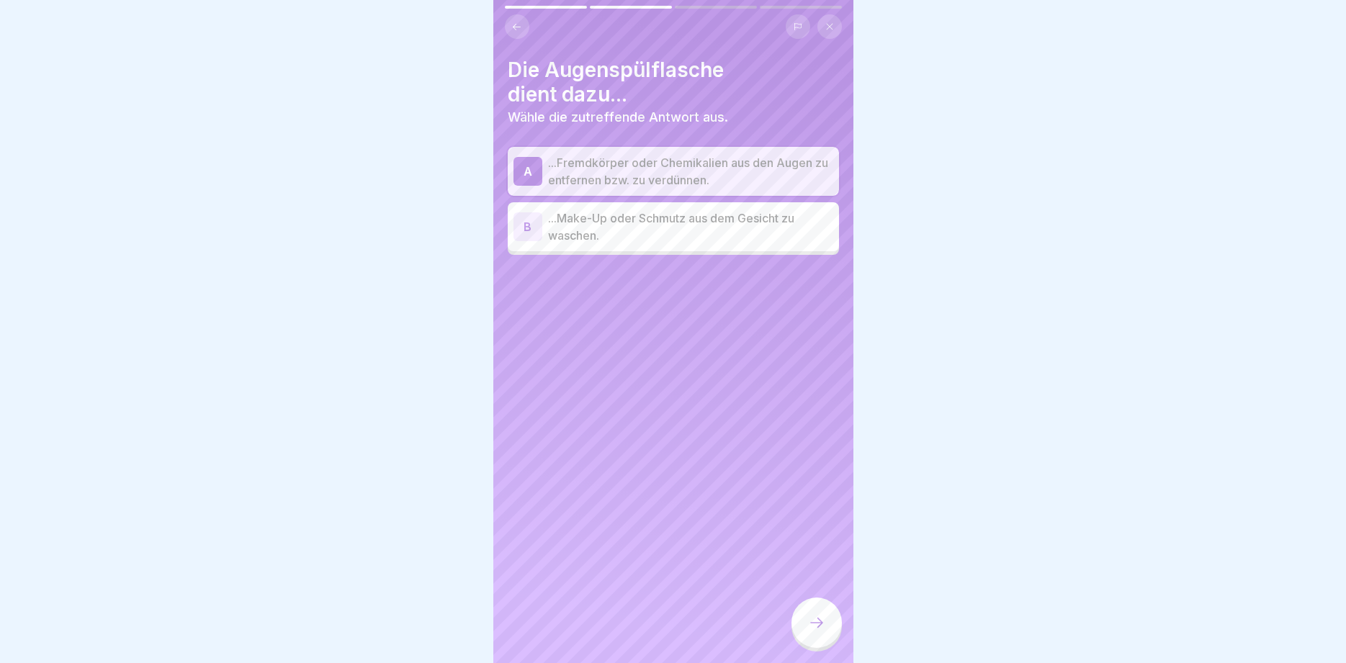
click at [819, 622] on icon at bounding box center [816, 622] width 17 height 17
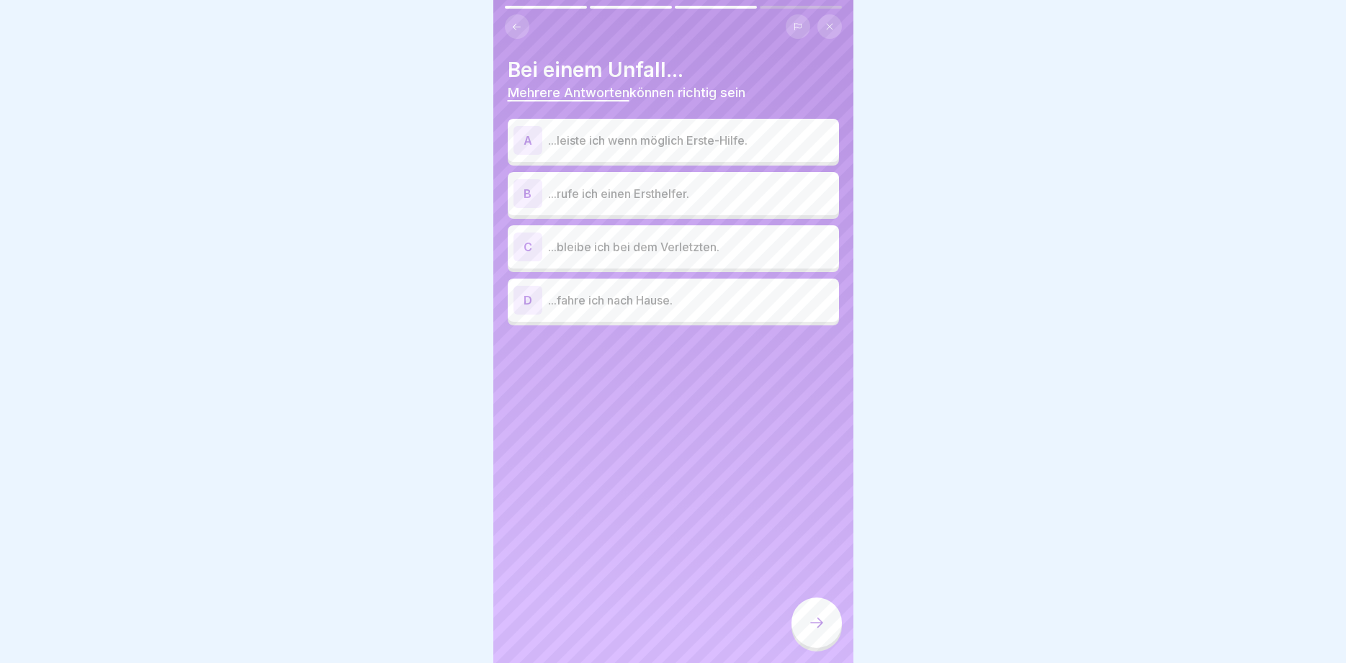
click at [646, 148] on p "...leiste ich wenn möglich Erste-Hilfe." at bounding box center [690, 140] width 285 height 17
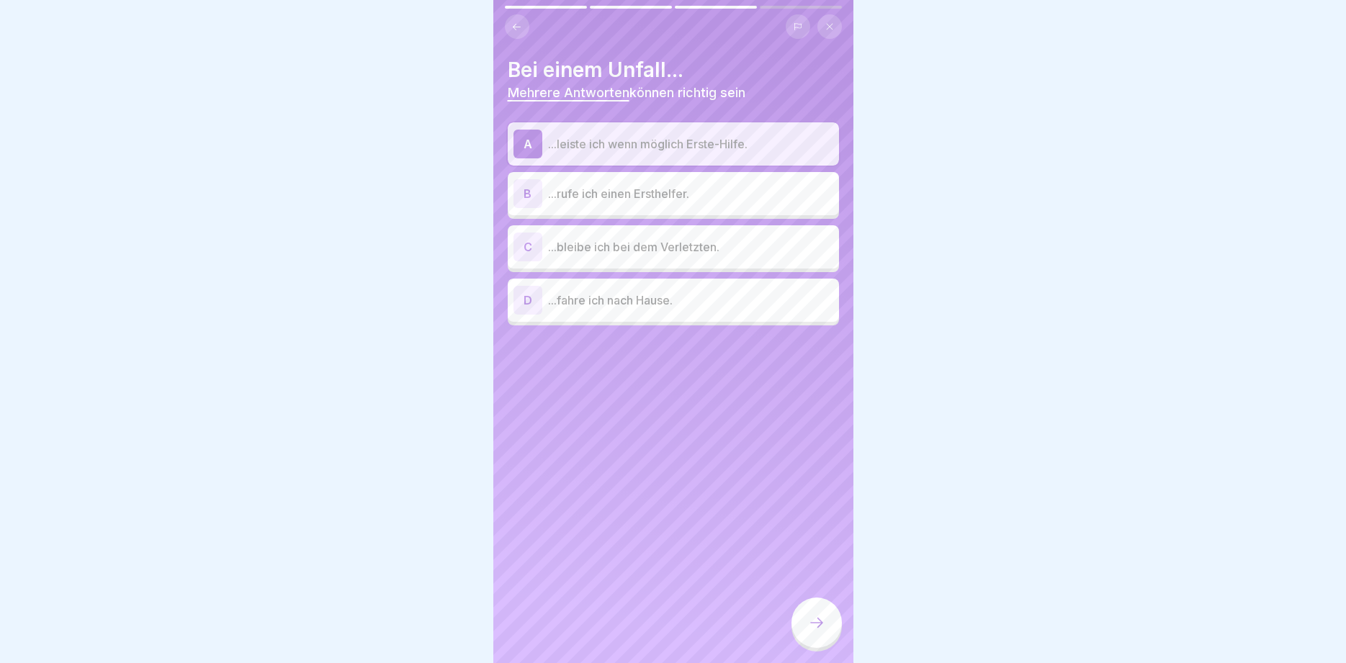
click at [633, 150] on p "...leiste ich wenn möglich Erste-Hilfe." at bounding box center [690, 143] width 285 height 17
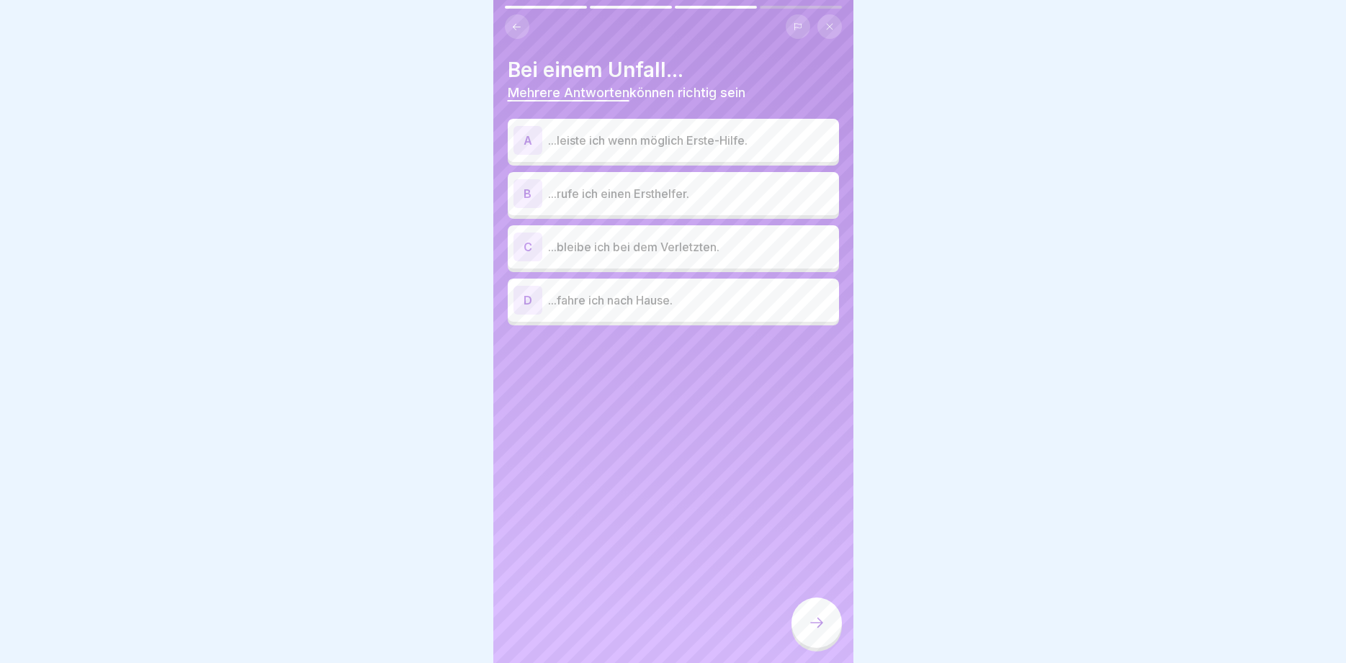
click at [688, 194] on p "...rufe ich einen Ersthelfer." at bounding box center [690, 193] width 285 height 17
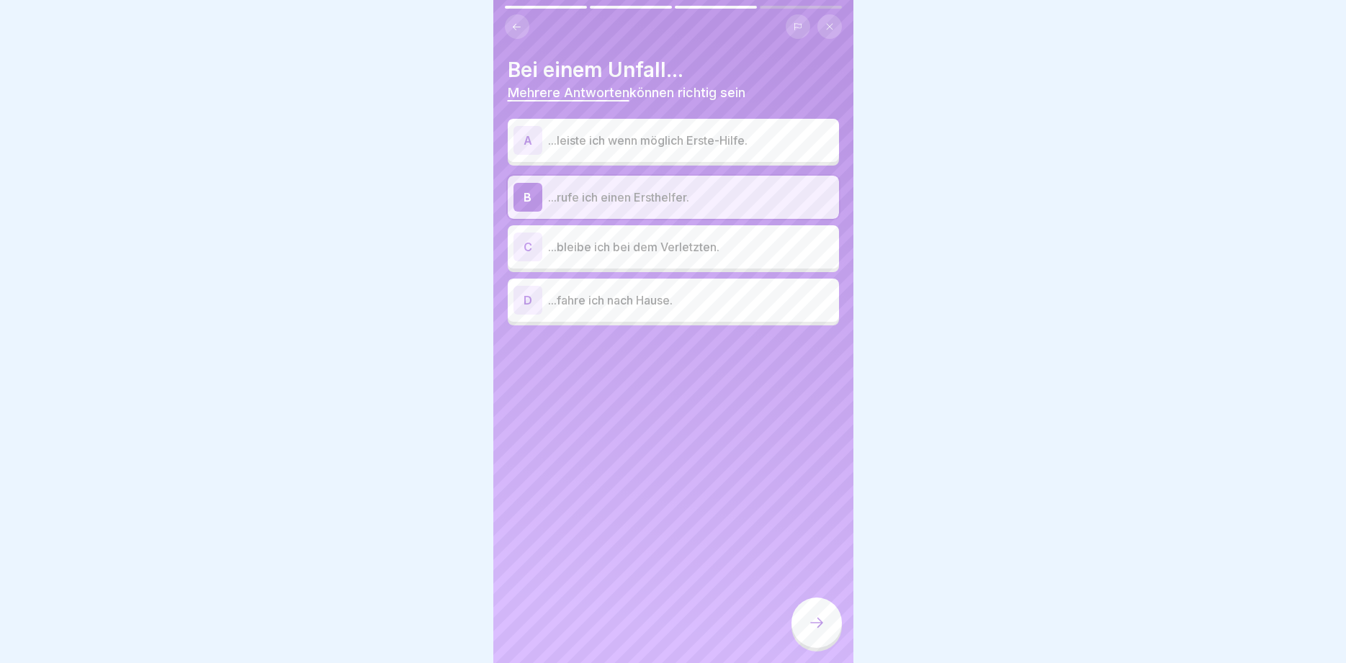
click at [711, 257] on div "C ...bleibe ich bei dem Verletzten." at bounding box center [673, 247] width 320 height 29
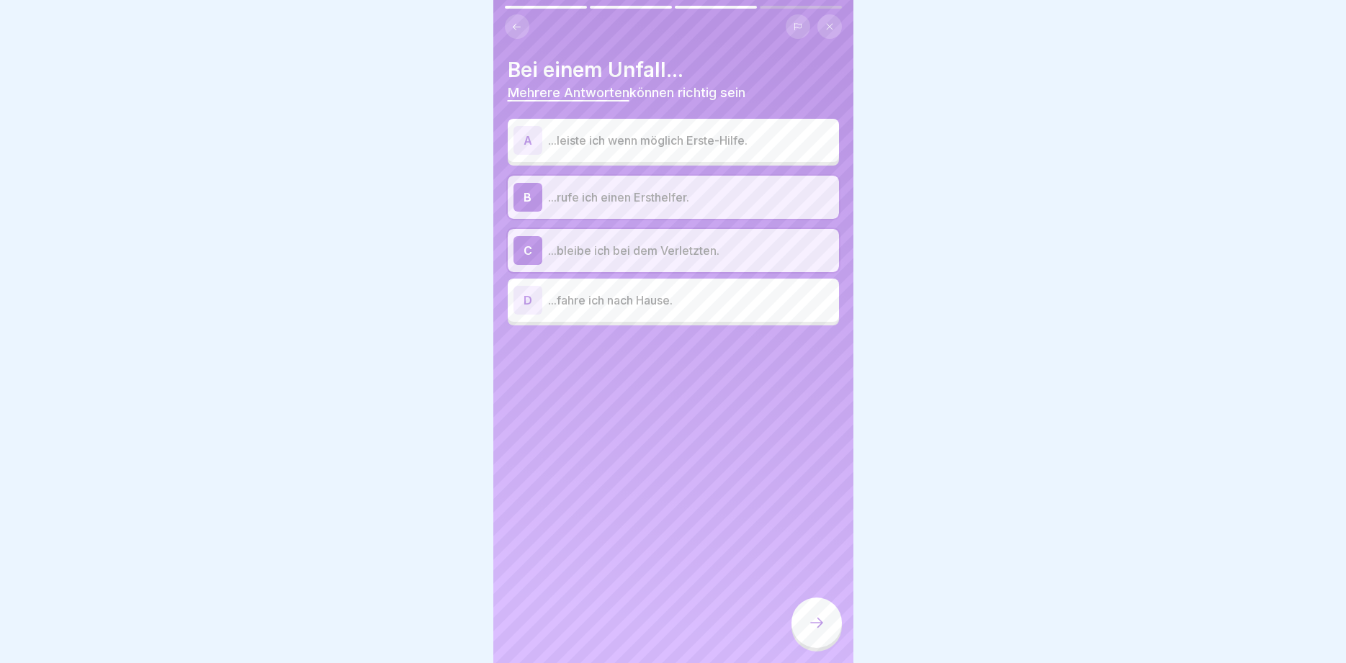
click at [670, 147] on p "...leiste ich wenn möglich Erste-Hilfe." at bounding box center [690, 140] width 285 height 17
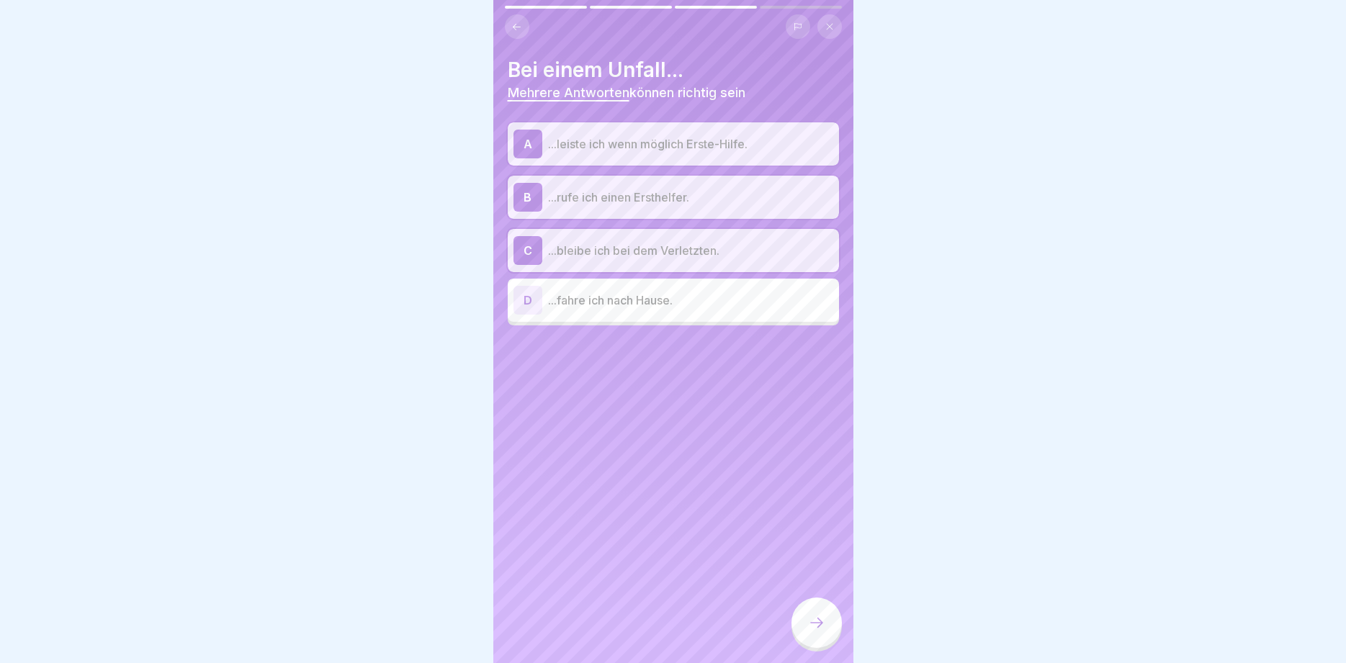
click at [811, 625] on icon at bounding box center [816, 622] width 17 height 17
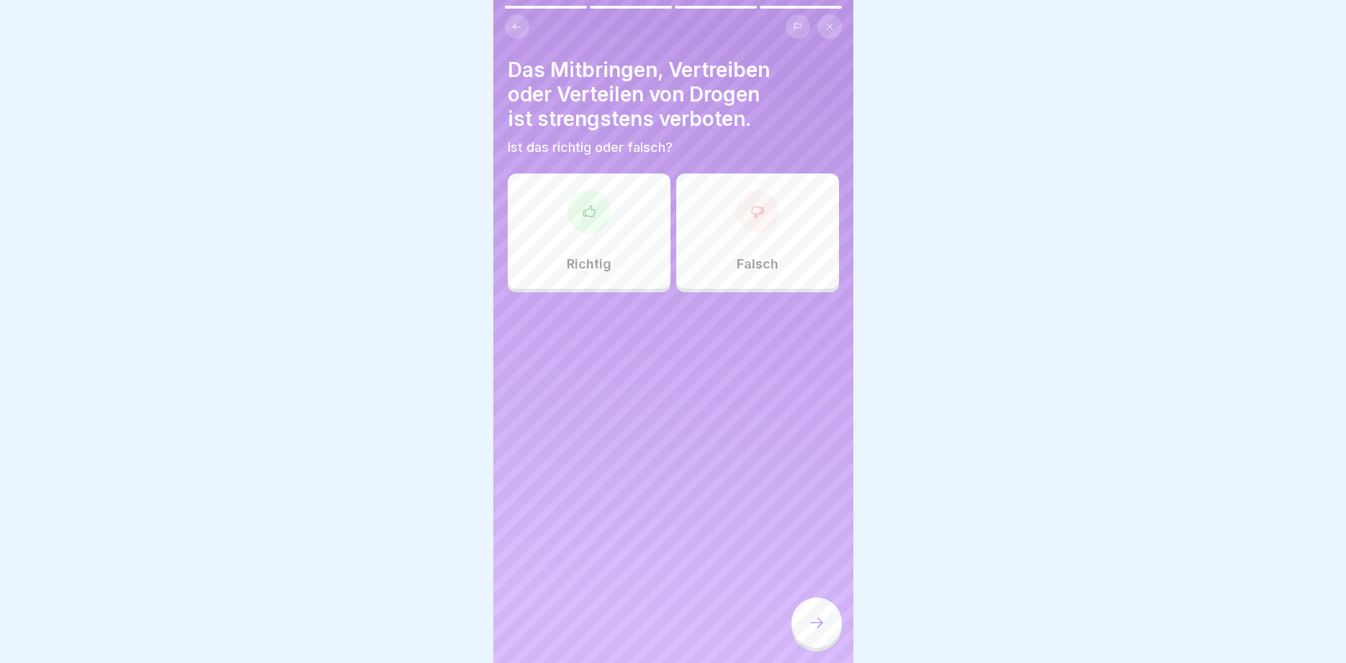
click at [619, 215] on div "Richtig" at bounding box center [589, 231] width 163 height 115
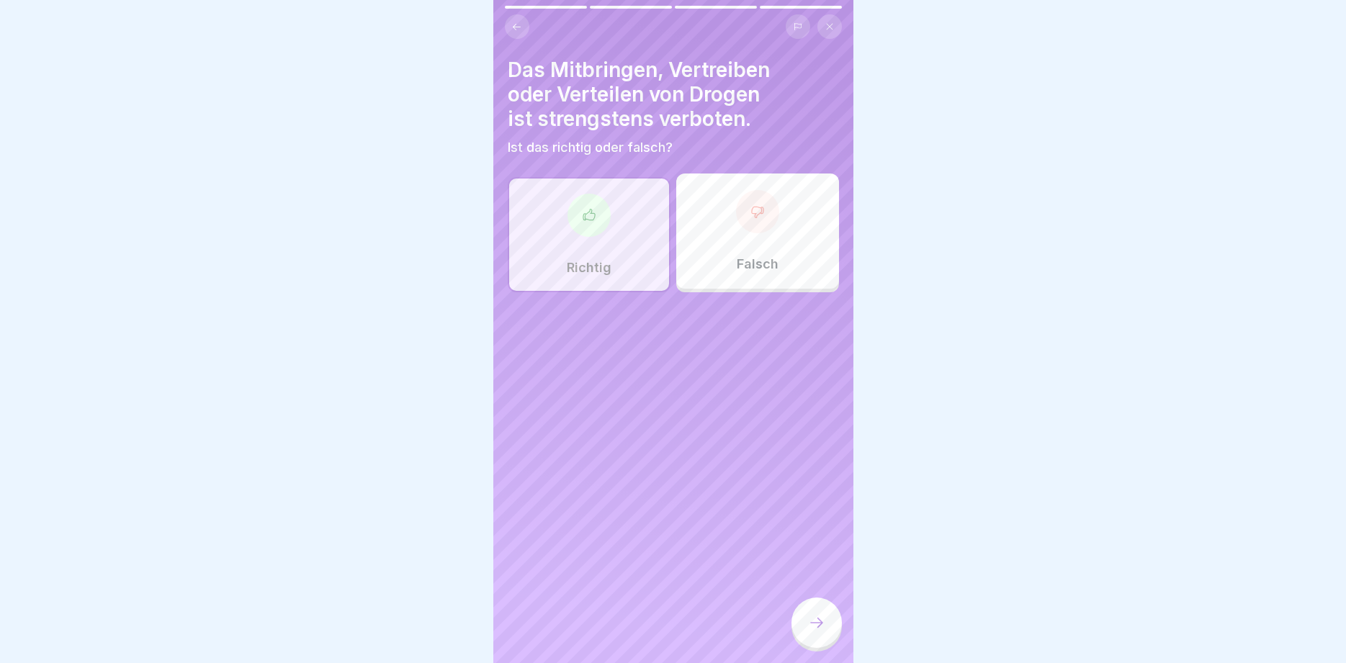
click at [820, 626] on icon at bounding box center [816, 622] width 17 height 17
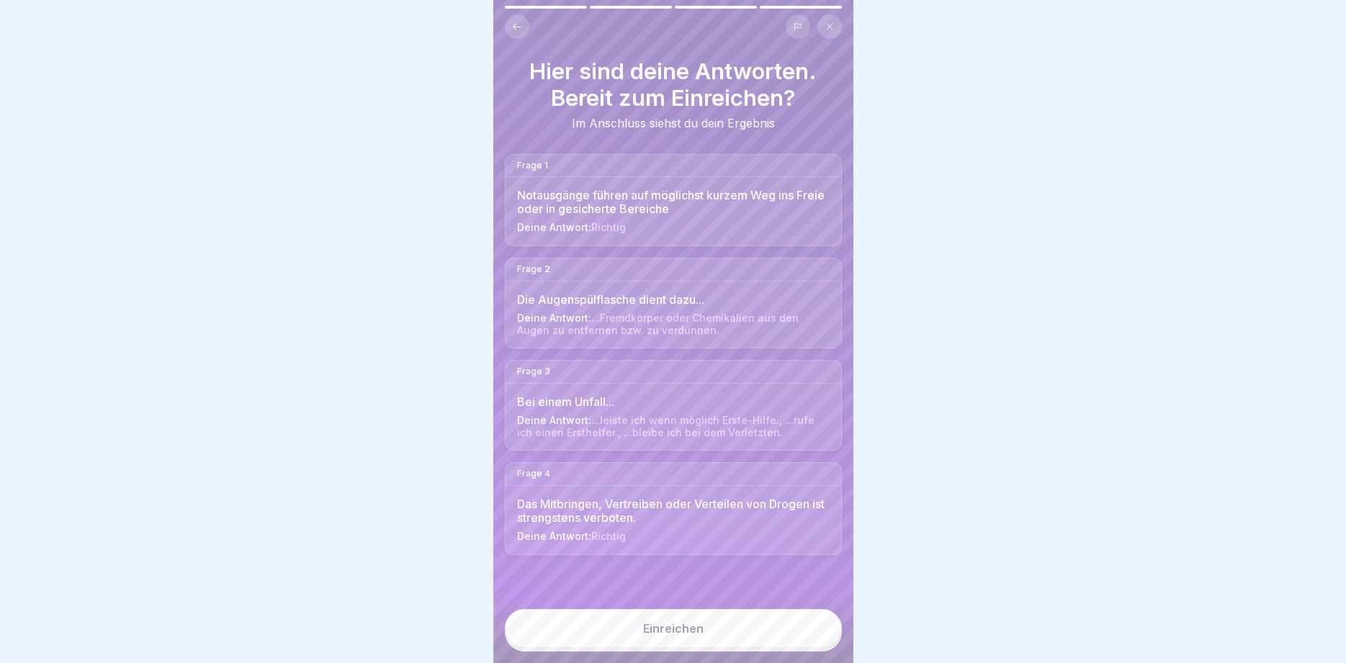
click at [786, 643] on button "Einreichen" at bounding box center [673, 628] width 337 height 39
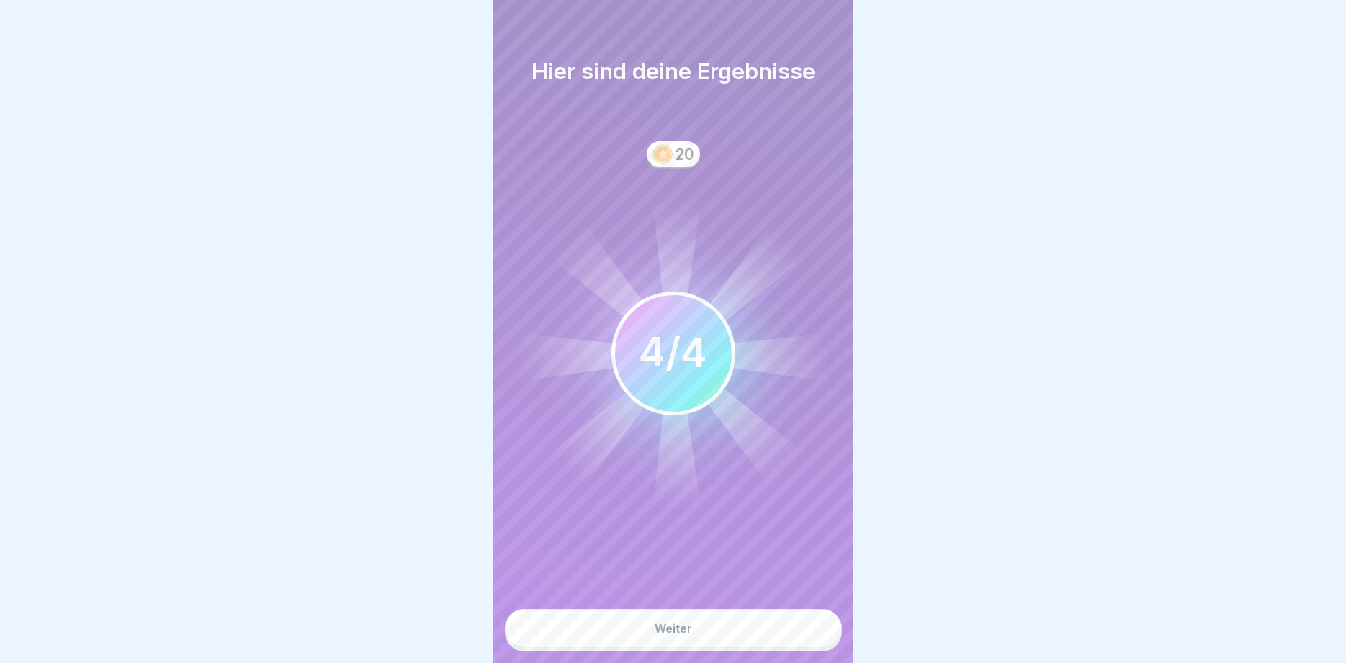
click at [786, 643] on button "Weiter" at bounding box center [673, 628] width 337 height 39
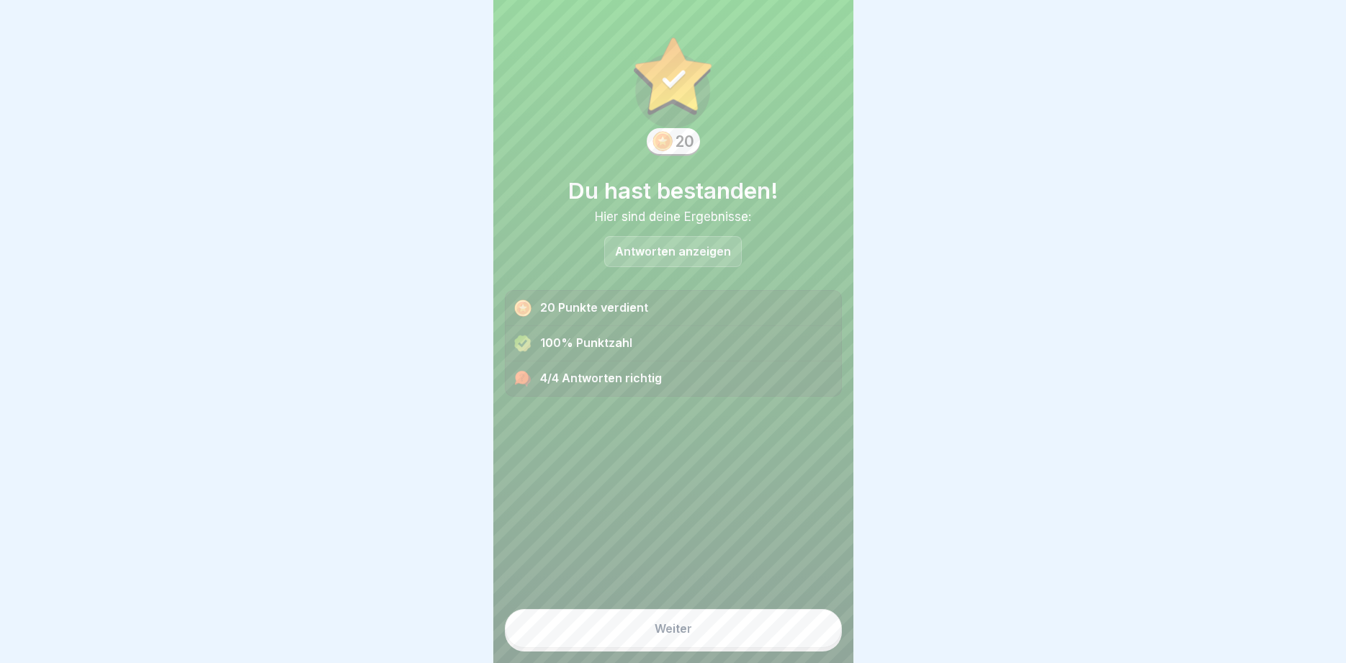
click at [786, 643] on button "Weiter" at bounding box center [673, 628] width 337 height 39
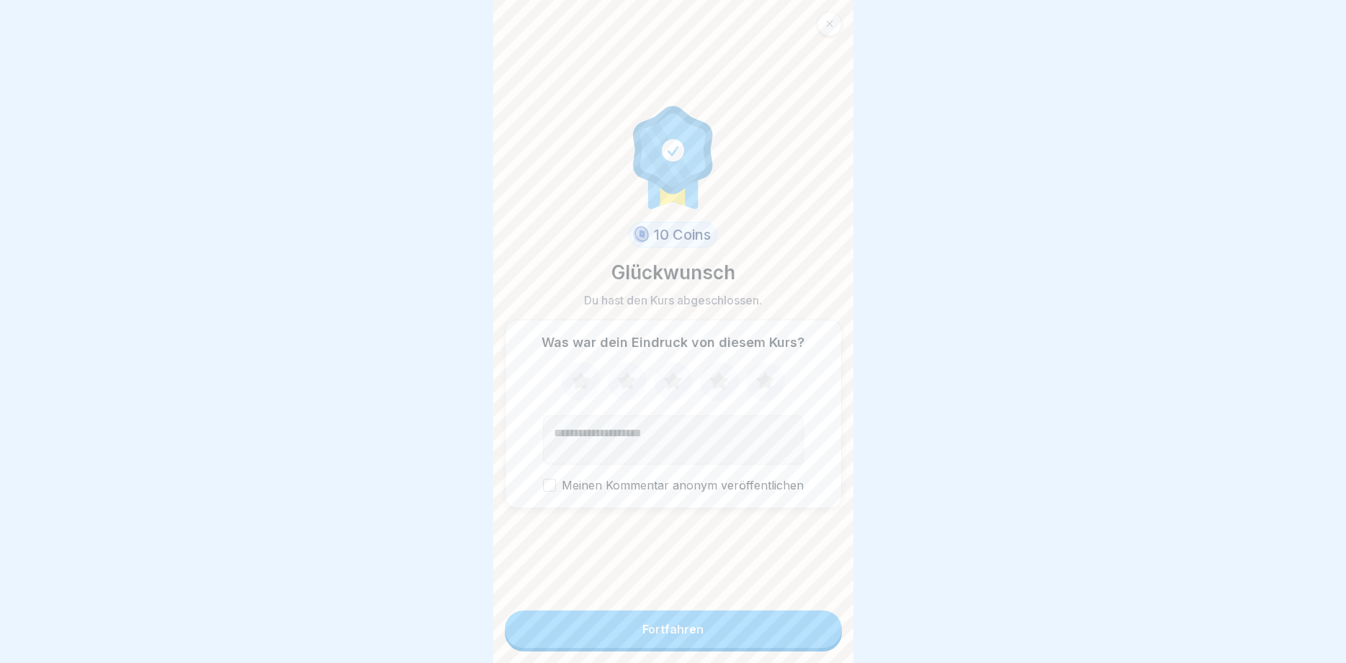
click at [786, 643] on button "Fortfahren" at bounding box center [673, 629] width 337 height 37
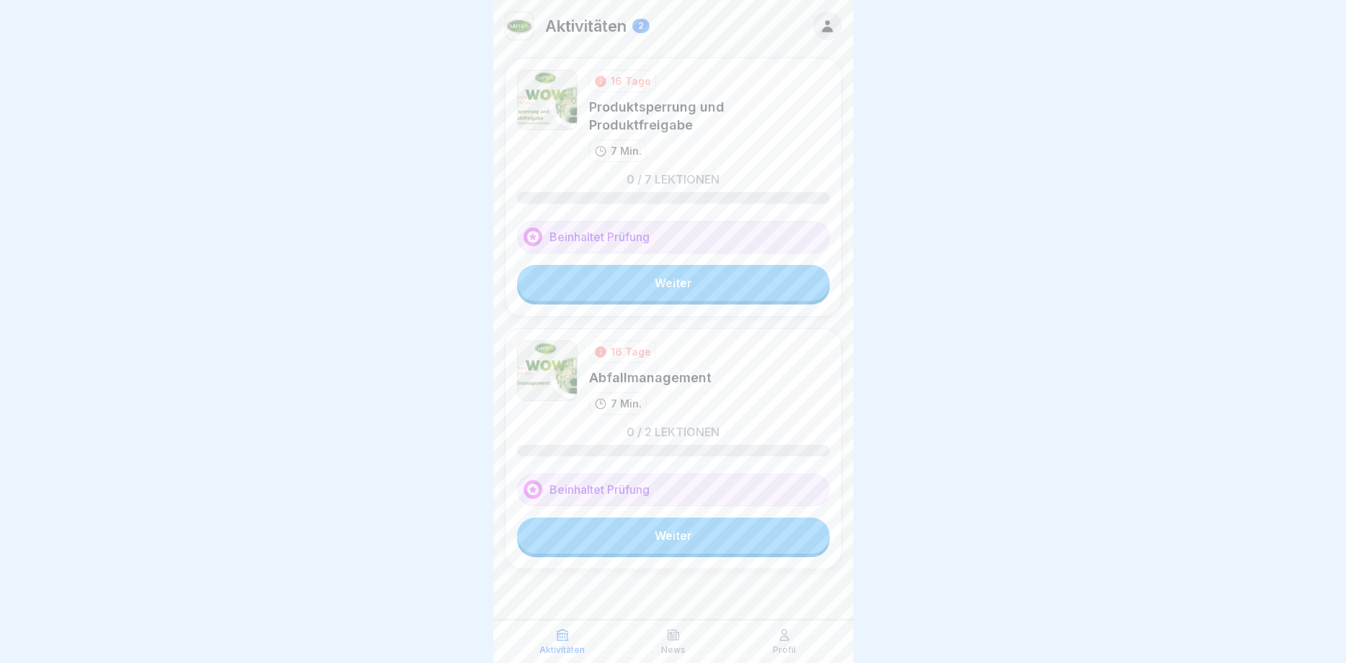
click at [671, 266] on link "Weiter" at bounding box center [673, 283] width 313 height 36
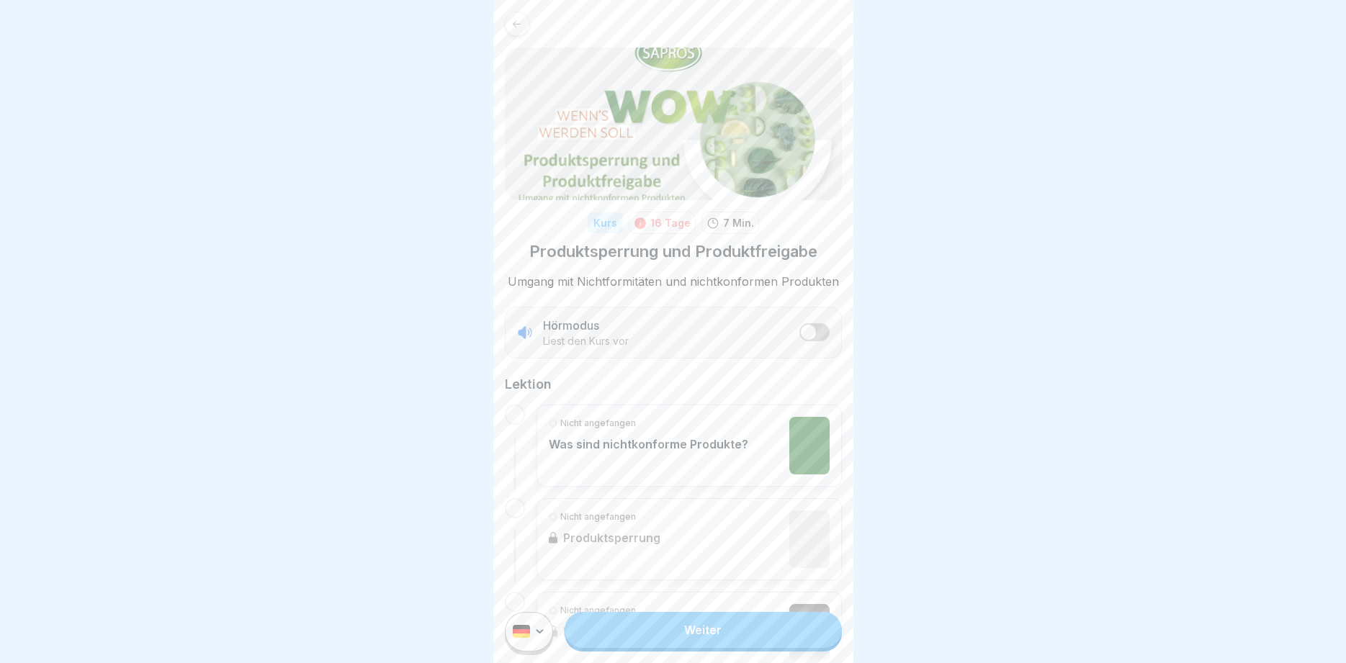
click at [700, 634] on link "Weiter" at bounding box center [703, 630] width 277 height 36
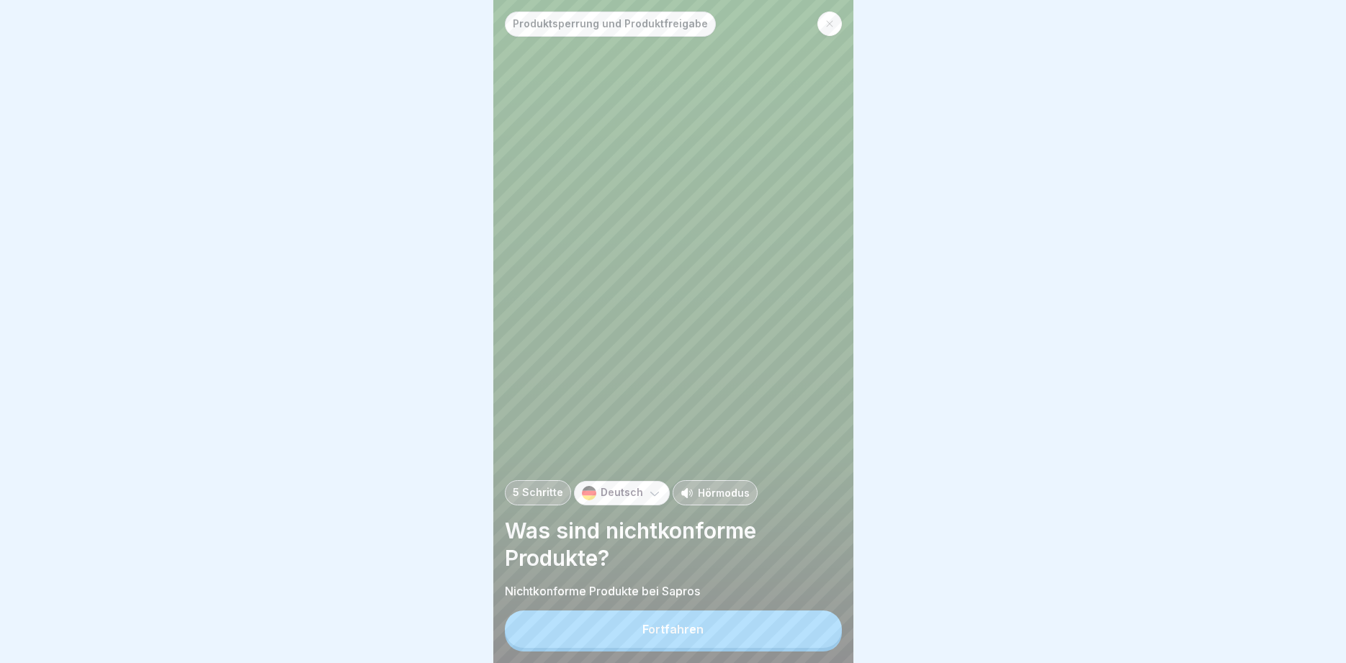
click at [734, 626] on button "Fortfahren" at bounding box center [673, 629] width 337 height 37
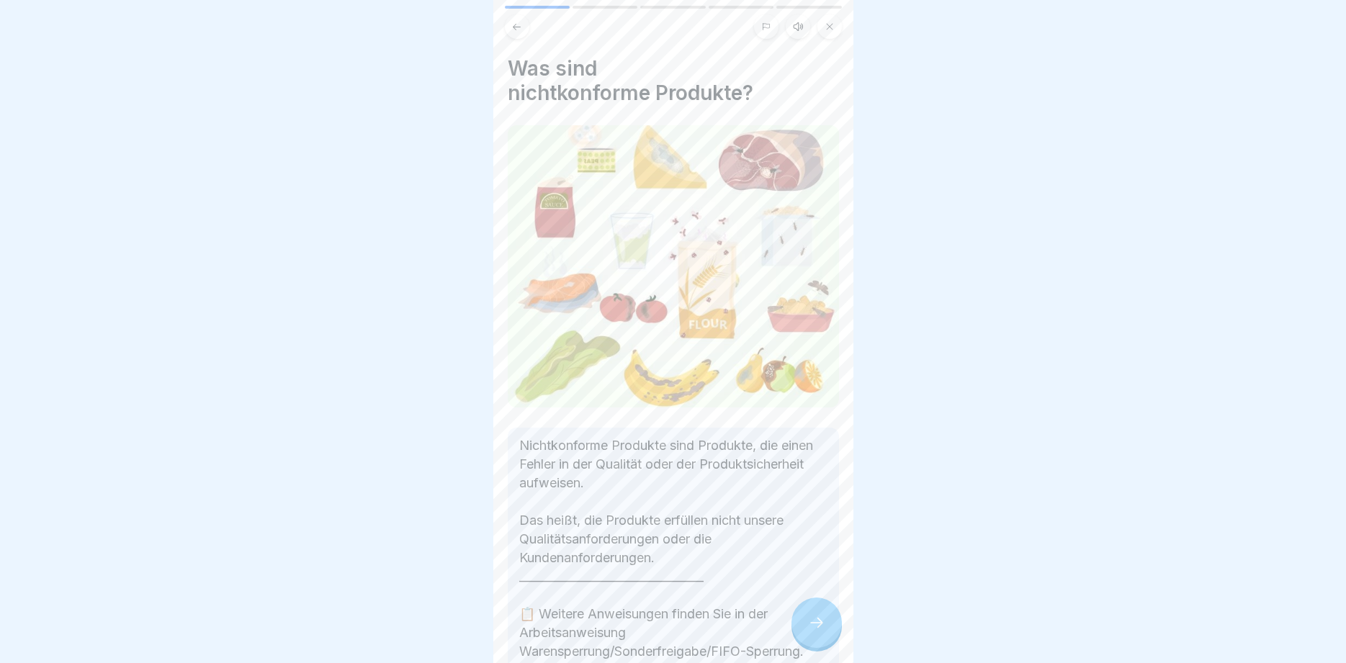
click at [816, 616] on icon at bounding box center [816, 622] width 17 height 17
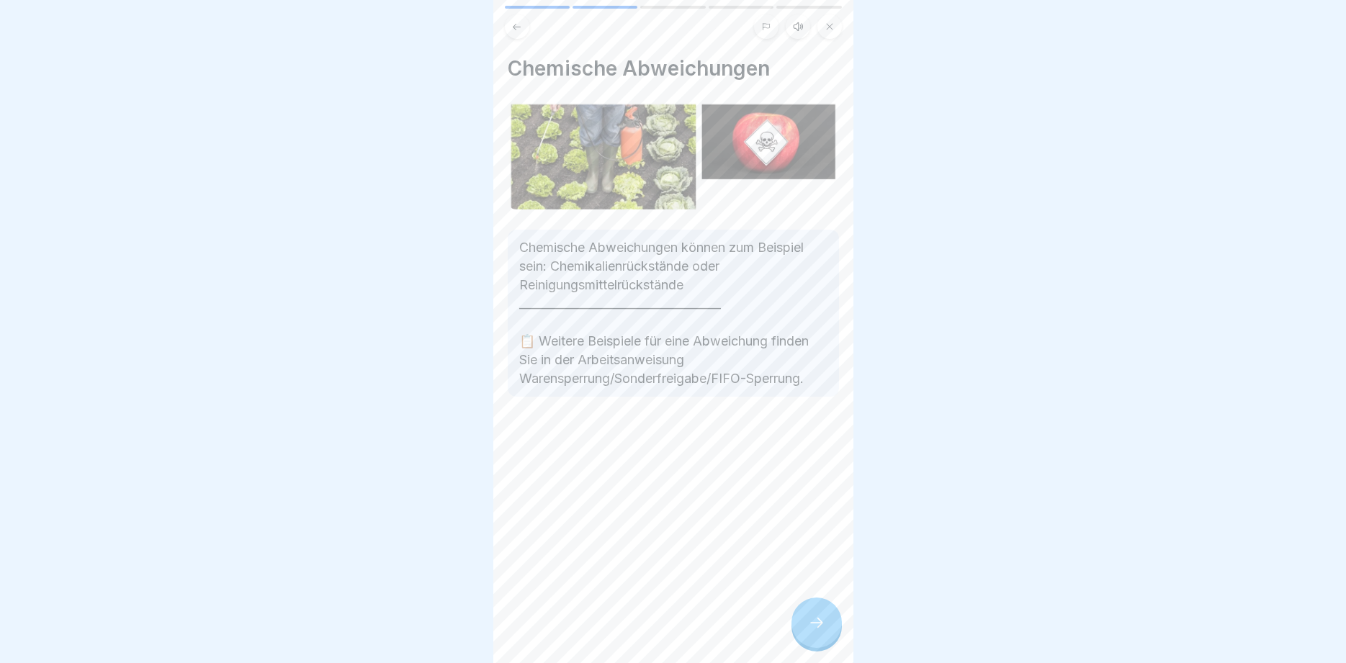
click at [816, 616] on icon at bounding box center [816, 622] width 17 height 17
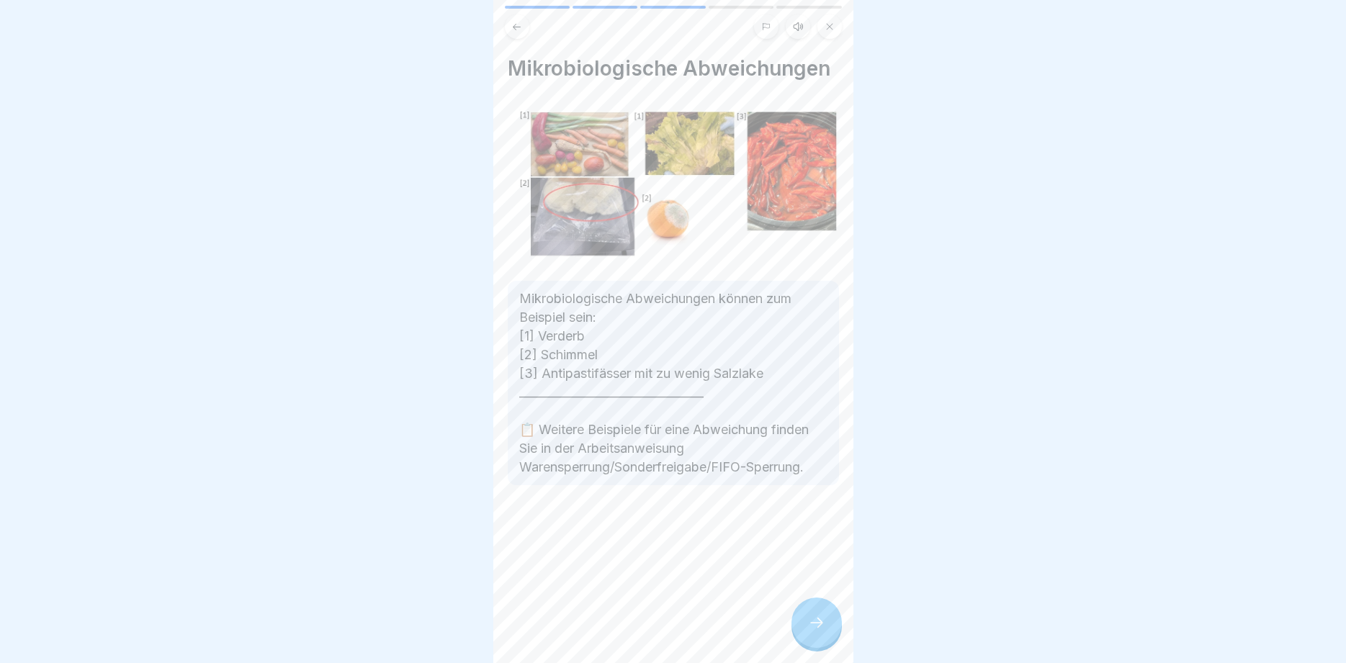
click at [816, 616] on icon at bounding box center [816, 622] width 17 height 17
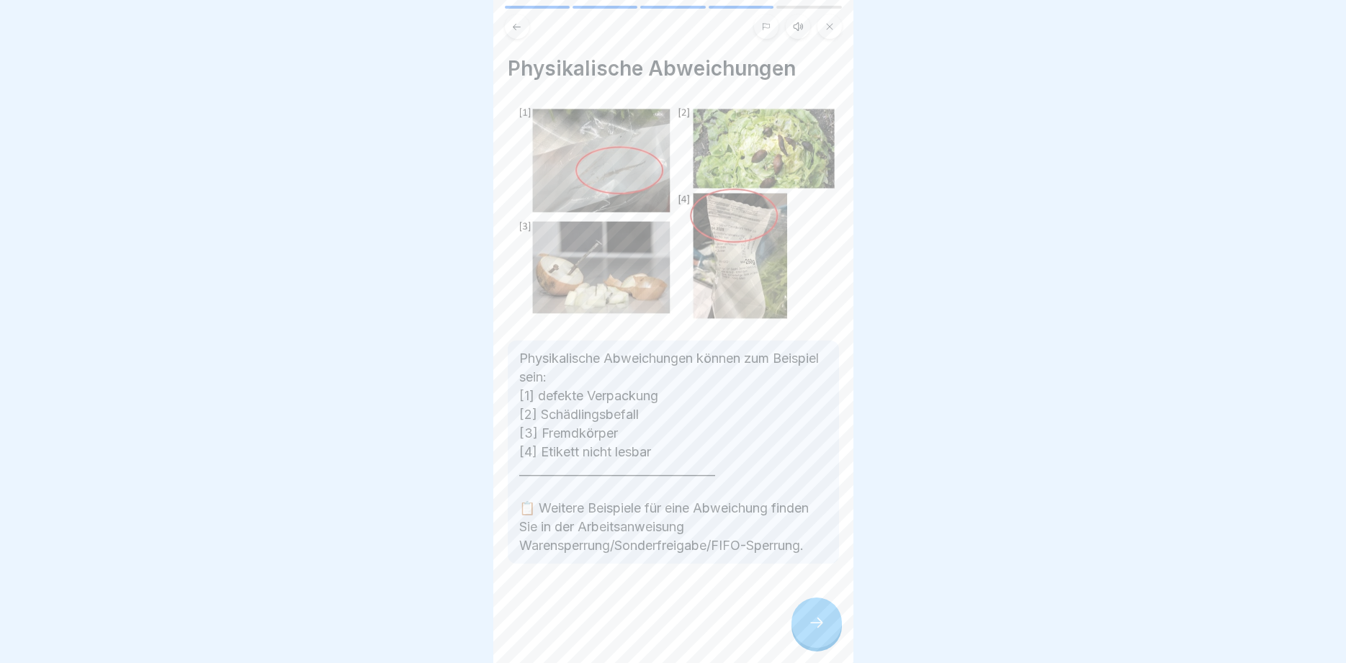
click at [816, 616] on icon at bounding box center [816, 622] width 17 height 17
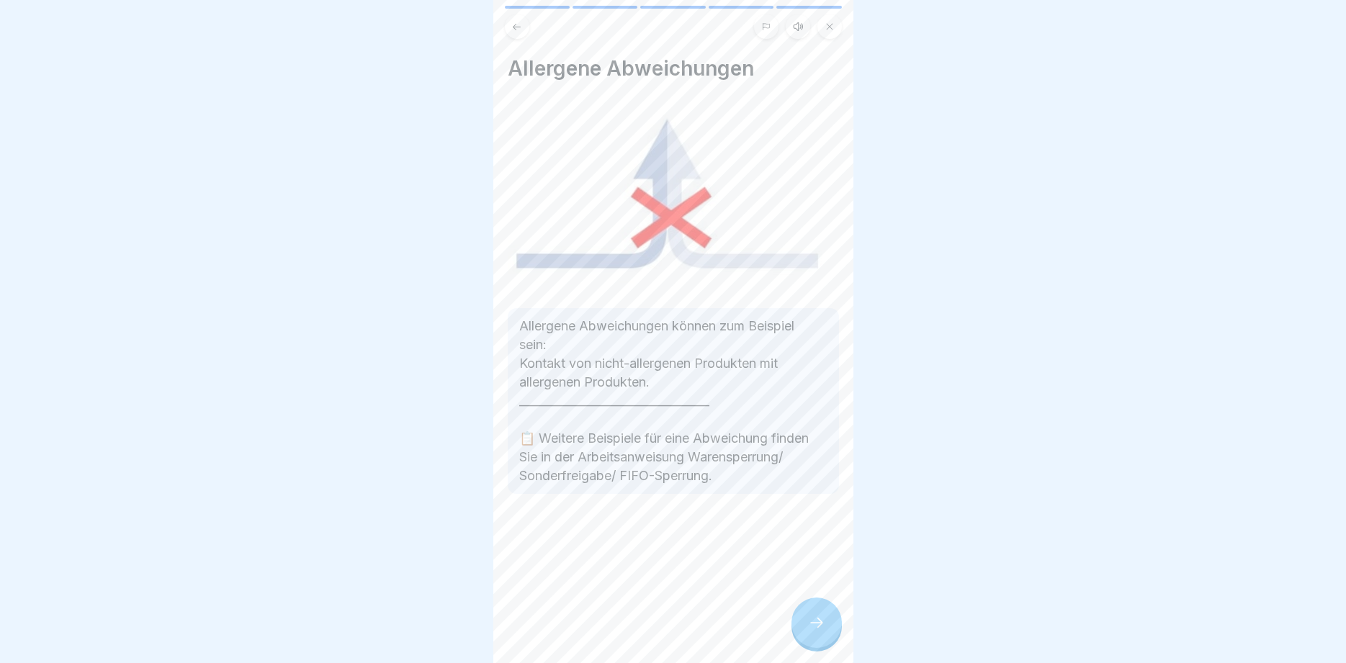
click at [816, 616] on icon at bounding box center [816, 622] width 17 height 17
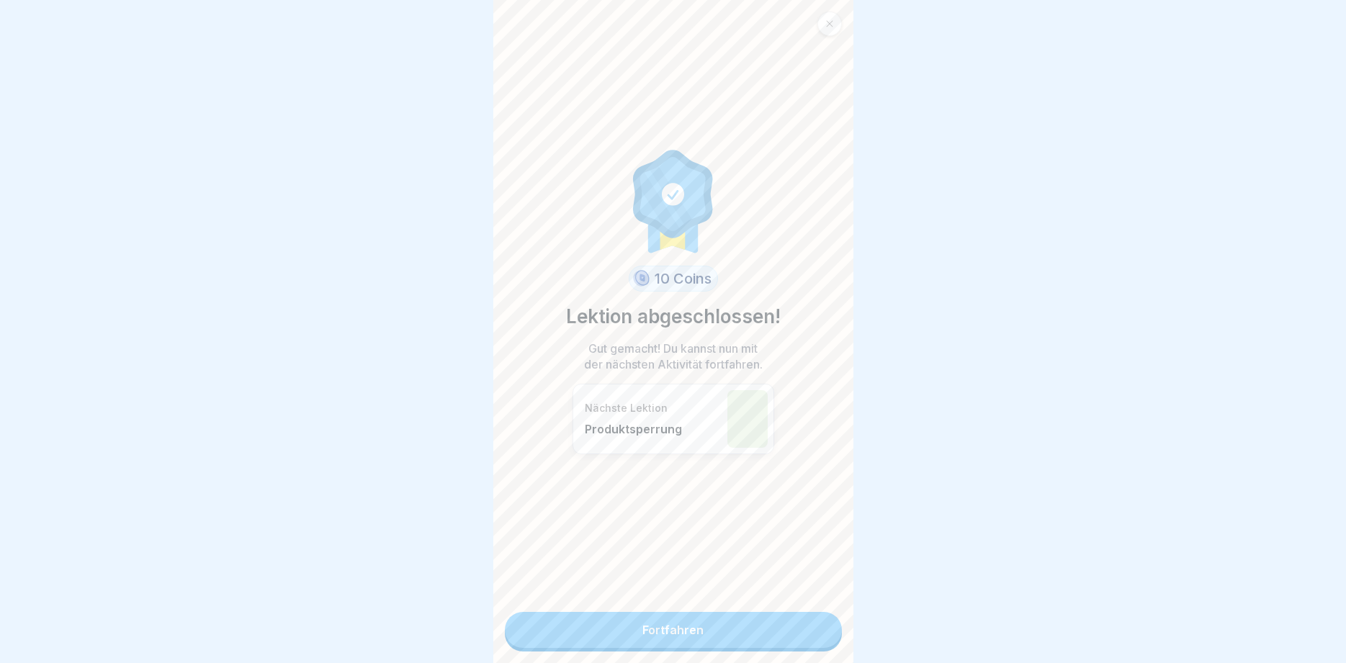
click at [816, 616] on link "Fortfahren" at bounding box center [673, 630] width 337 height 36
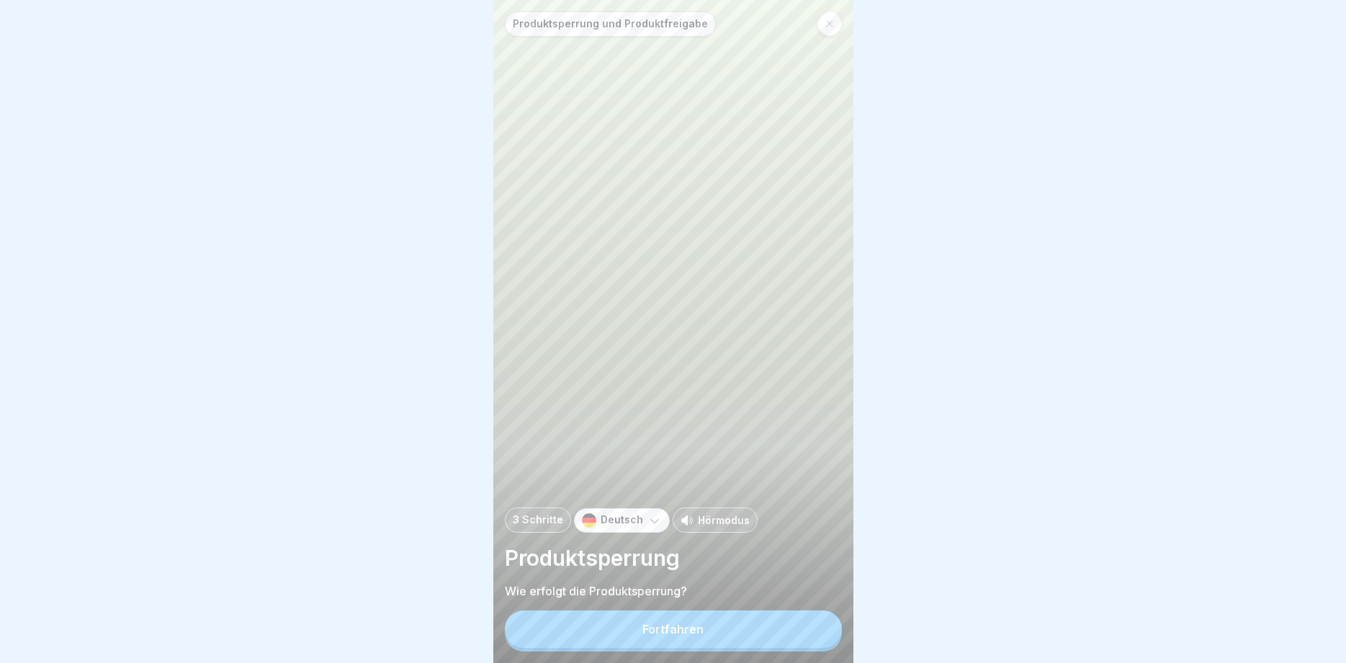
click at [816, 616] on button "Fortfahren" at bounding box center [673, 629] width 337 height 37
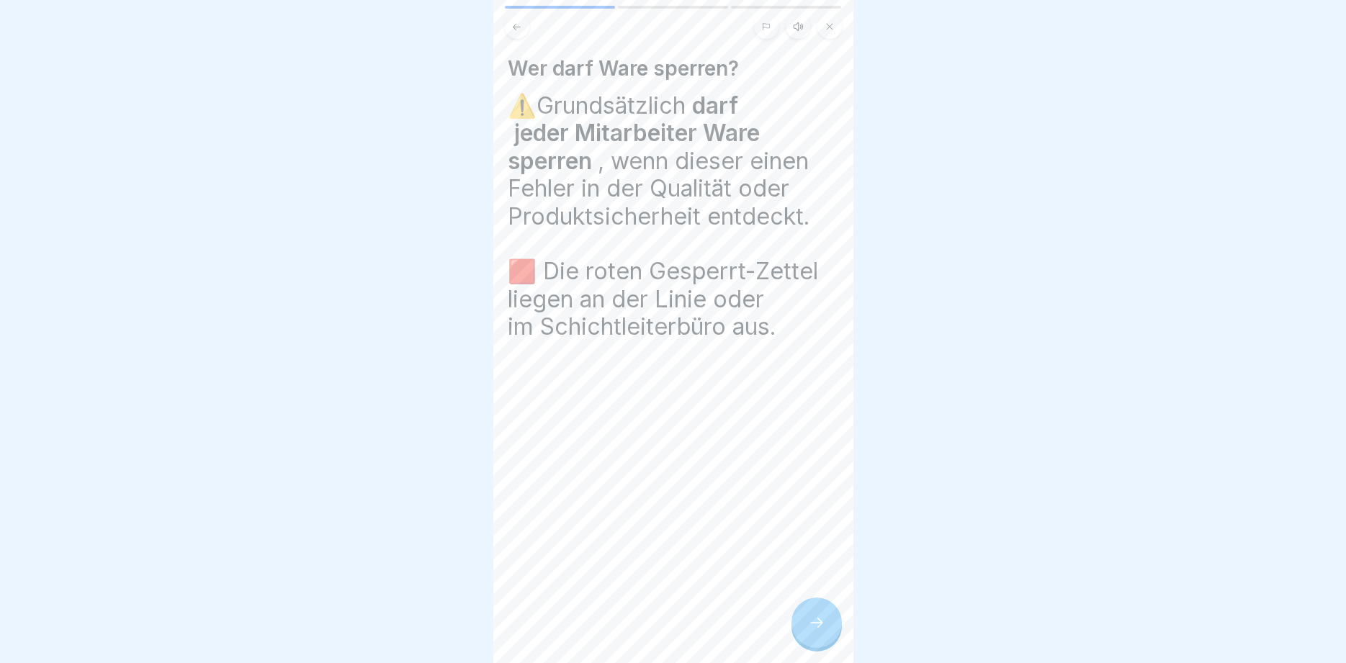
click at [812, 619] on icon at bounding box center [816, 622] width 17 height 17
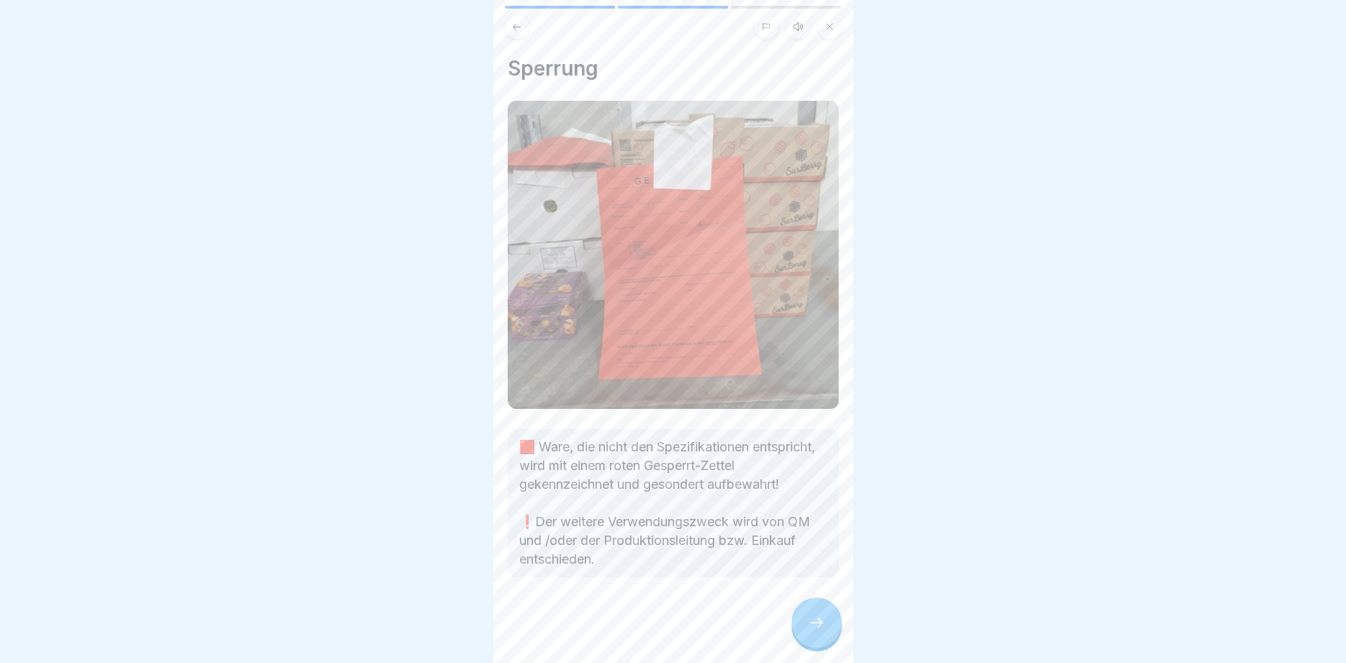
click at [812, 619] on icon at bounding box center [816, 622] width 17 height 17
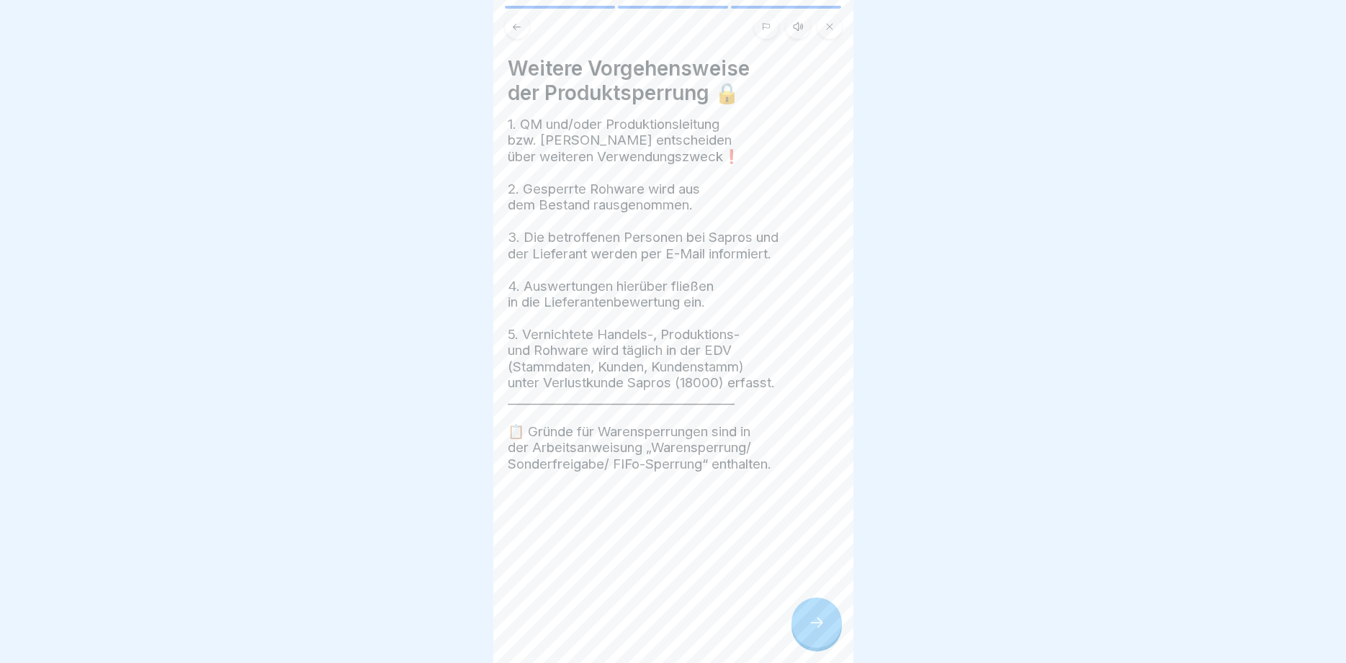
click at [812, 619] on icon at bounding box center [816, 622] width 17 height 17
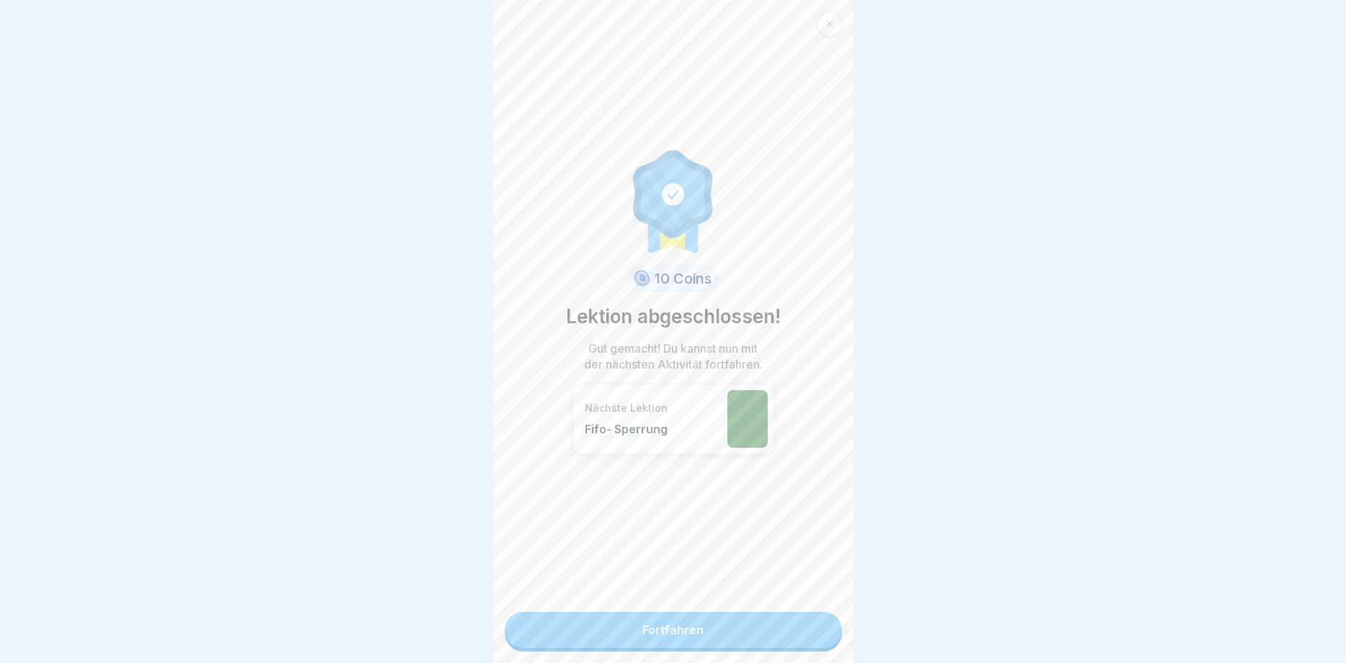
click at [812, 619] on link "Fortfahren" at bounding box center [673, 630] width 337 height 36
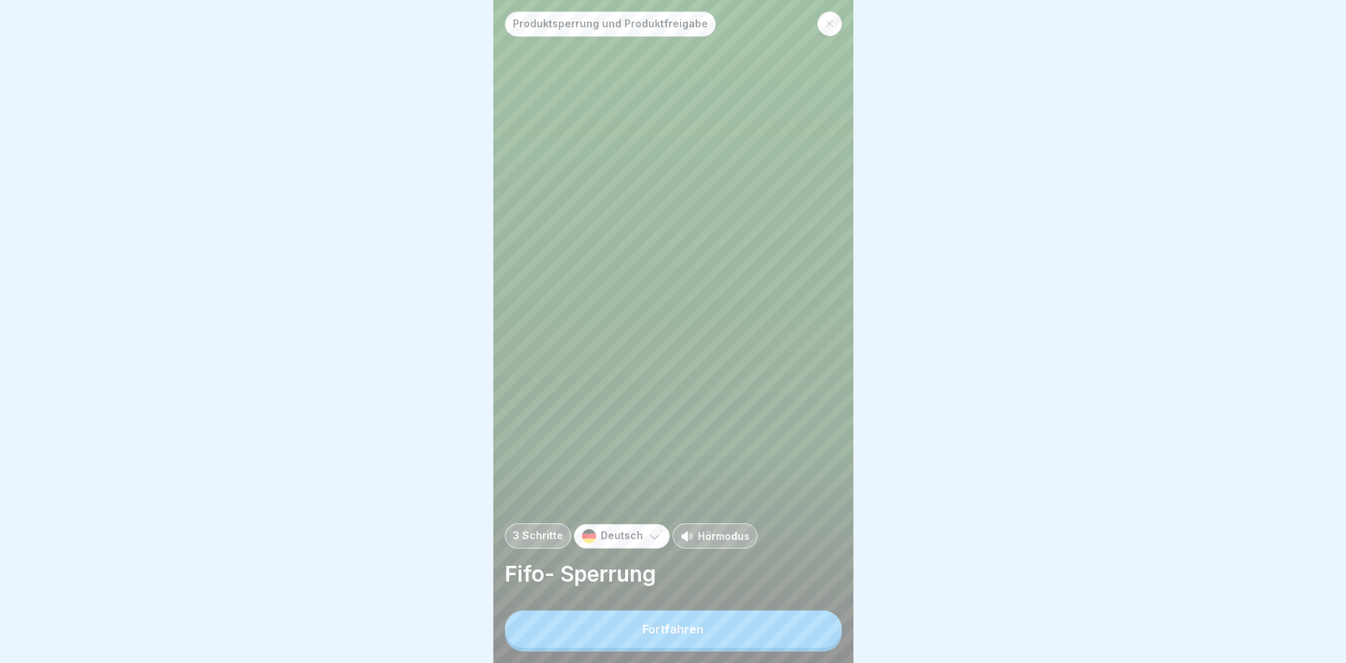
click at [811, 621] on button "Fortfahren" at bounding box center [673, 629] width 337 height 37
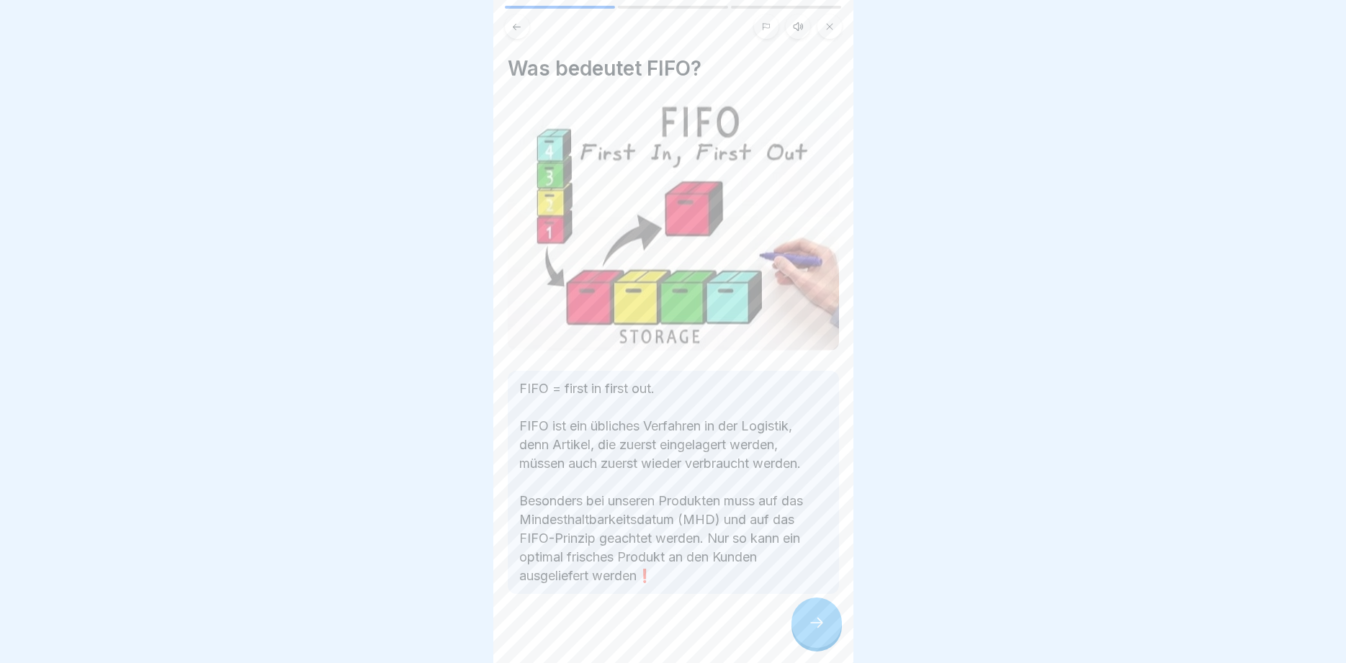
click at [811, 621] on icon at bounding box center [816, 622] width 17 height 17
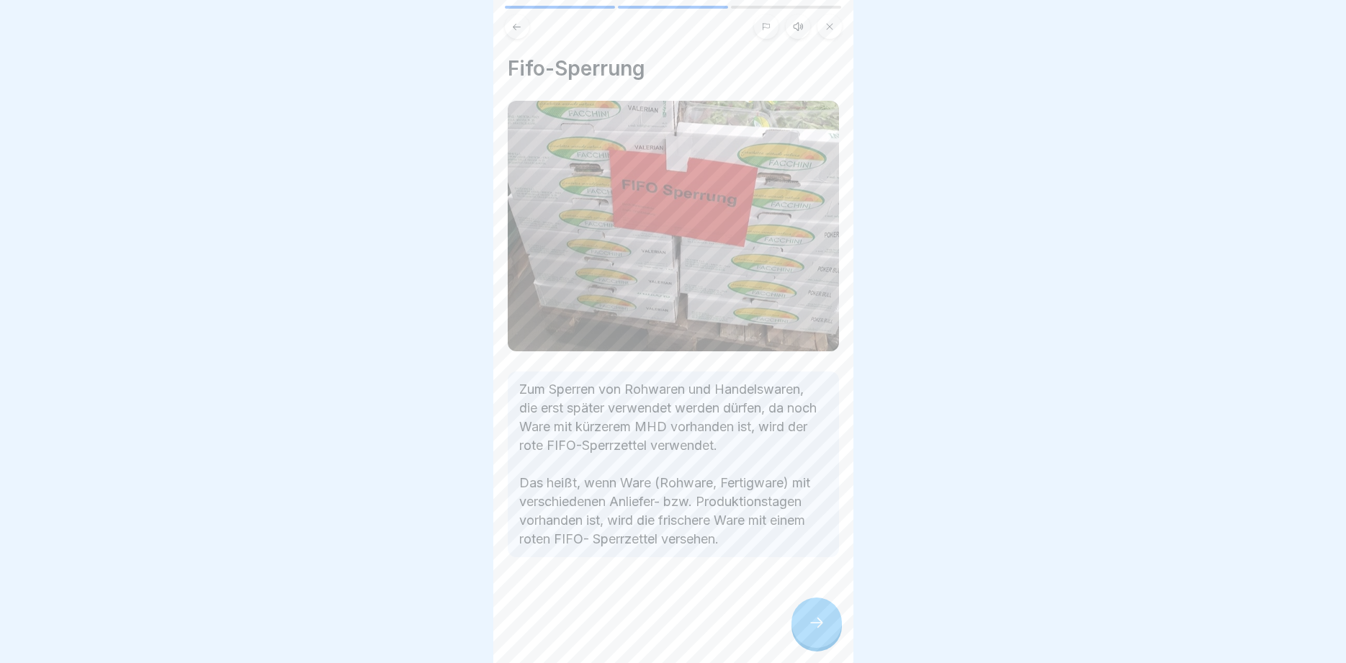
click at [811, 621] on icon at bounding box center [816, 622] width 17 height 17
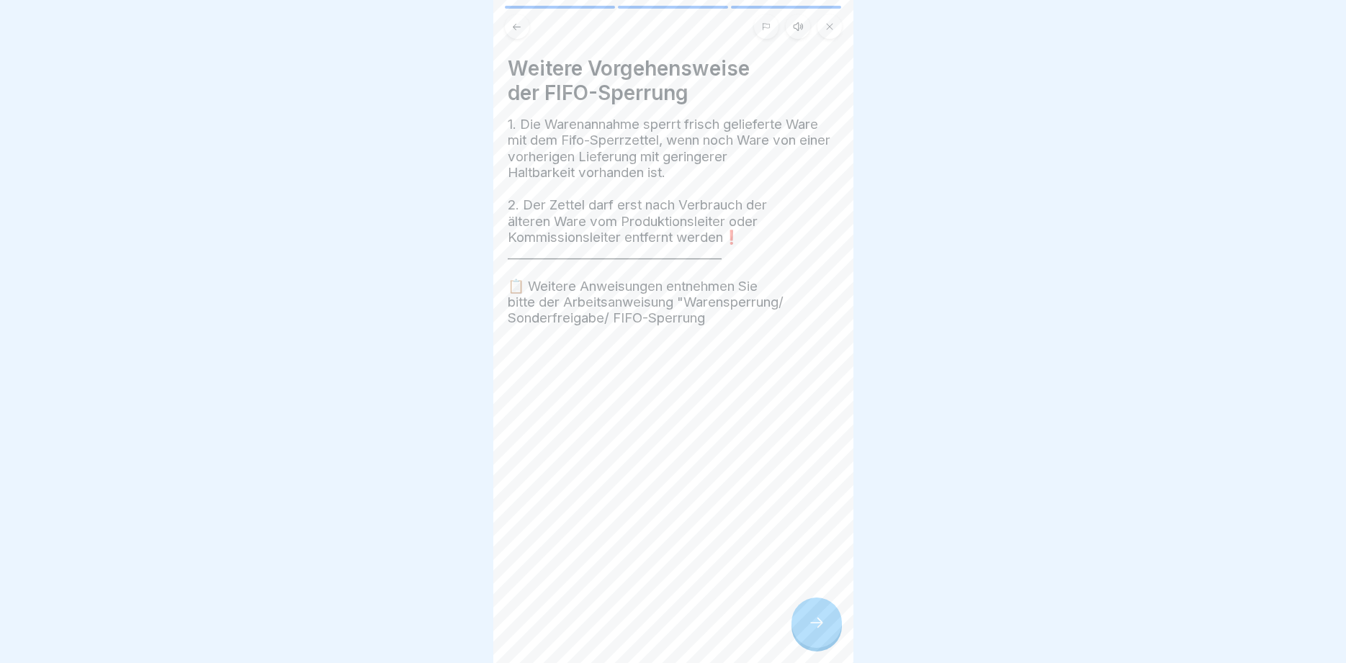
click at [811, 621] on icon at bounding box center [816, 622] width 17 height 17
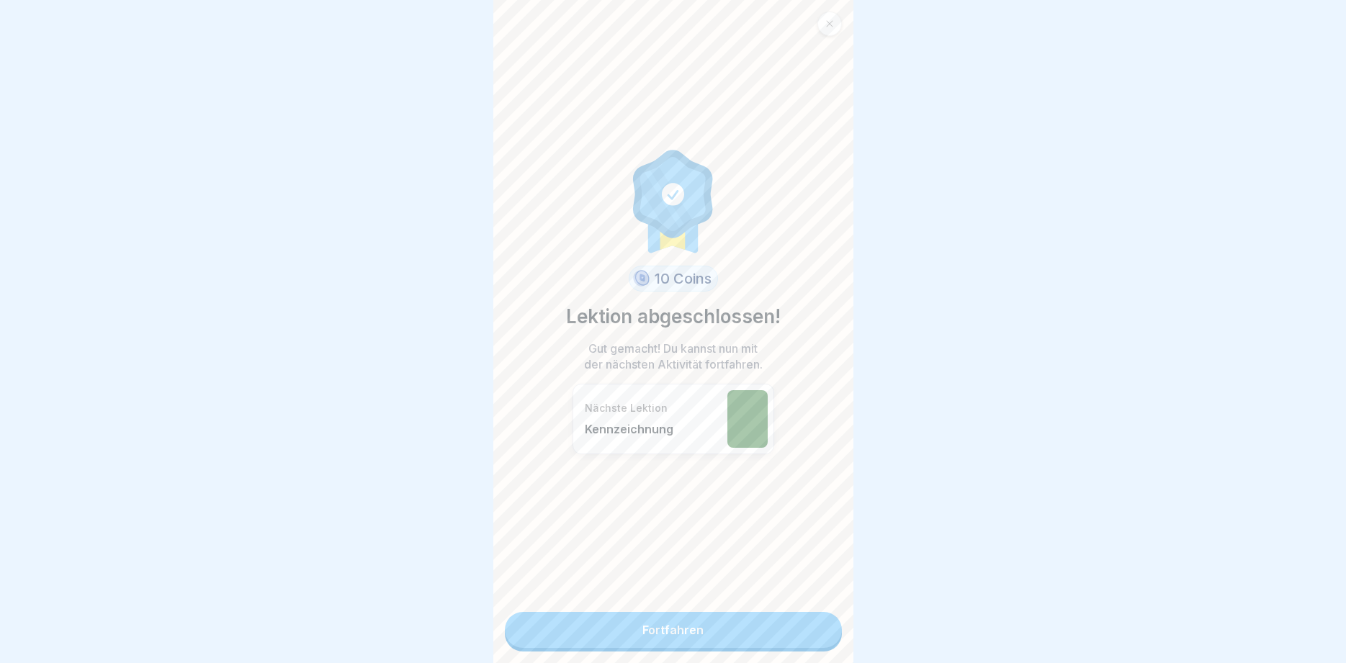
click at [811, 621] on link "Fortfahren" at bounding box center [673, 630] width 337 height 36
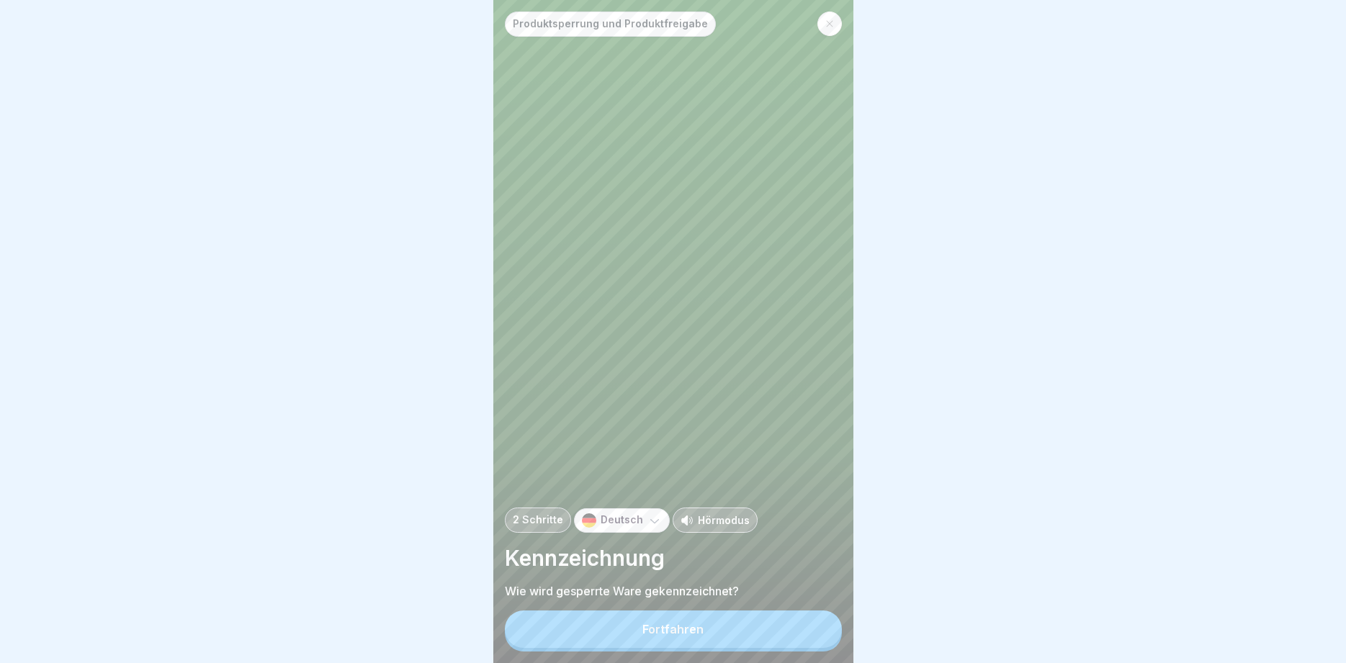
click at [811, 621] on button "Fortfahren" at bounding box center [673, 629] width 337 height 37
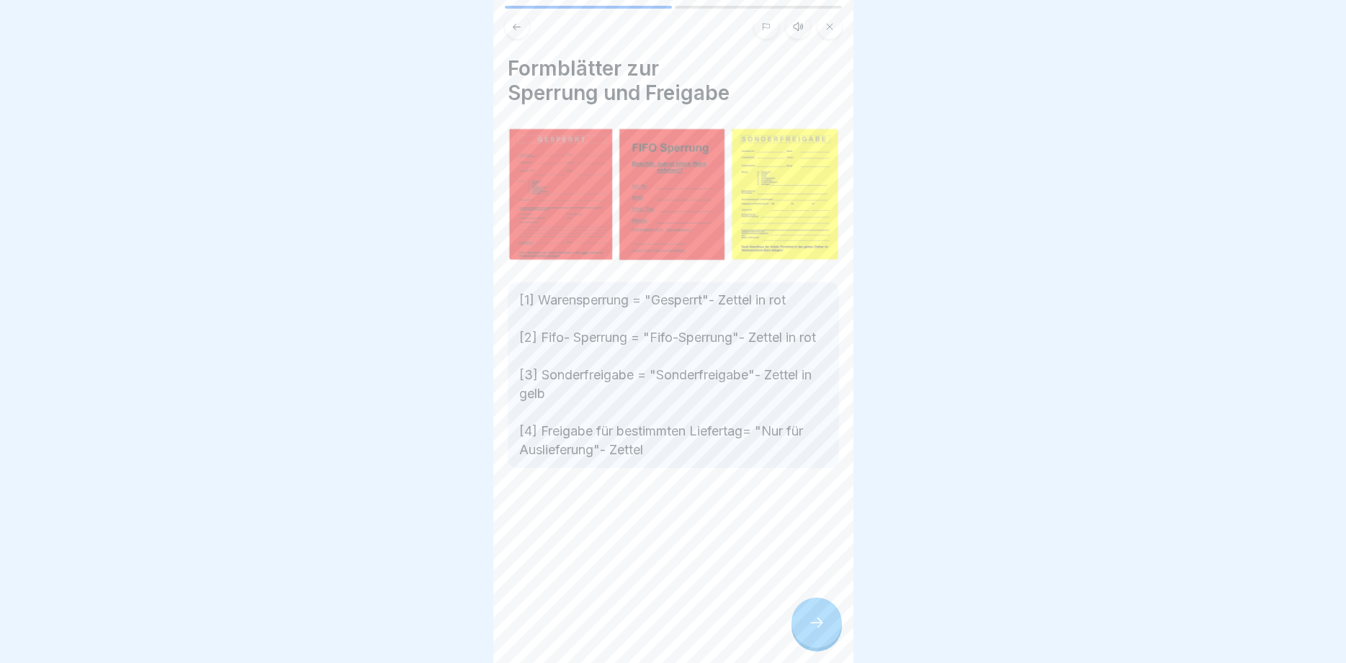
click at [811, 621] on icon at bounding box center [816, 622] width 17 height 17
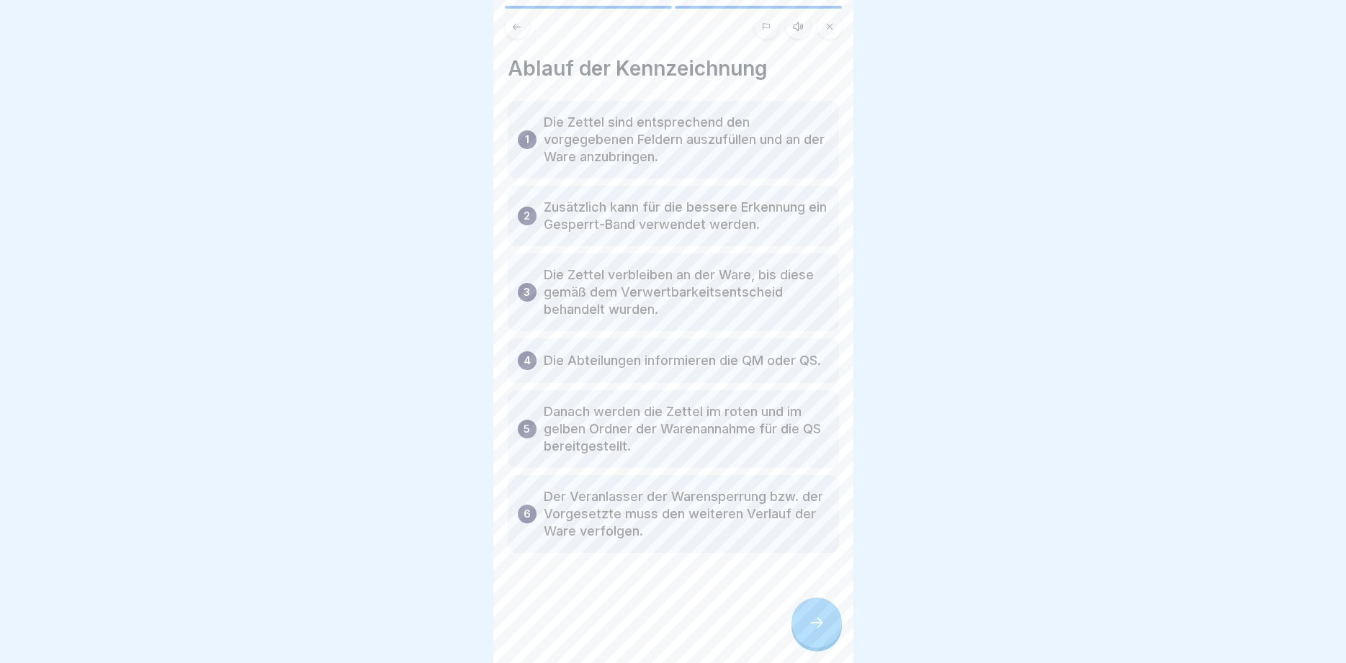
click at [811, 621] on icon at bounding box center [816, 622] width 17 height 17
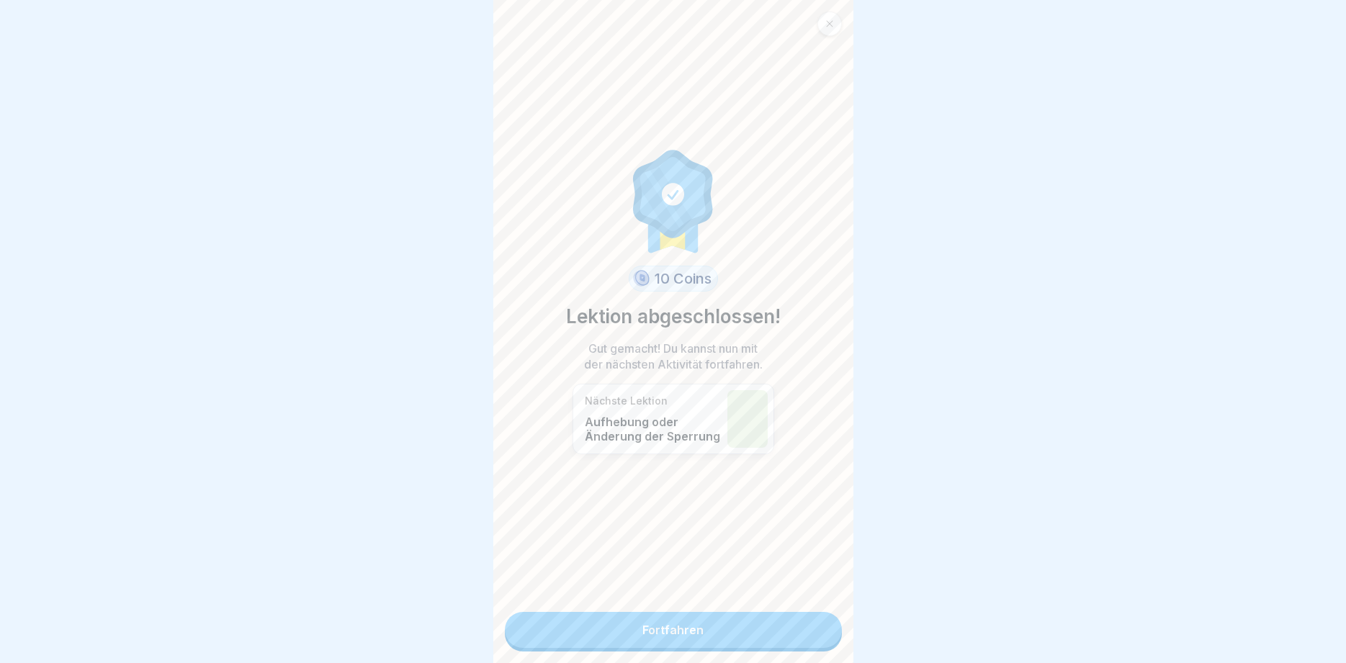
click at [811, 621] on link "Fortfahren" at bounding box center [673, 630] width 337 height 36
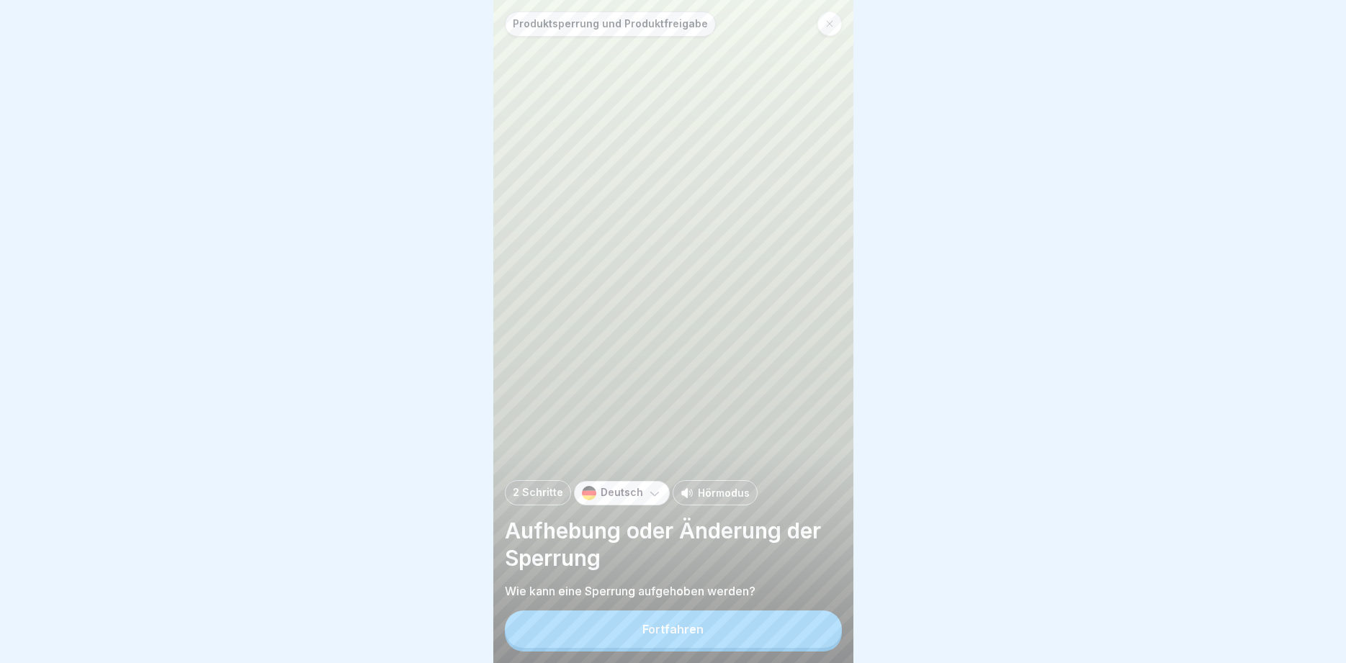
click at [811, 625] on button "Fortfahren" at bounding box center [673, 629] width 337 height 37
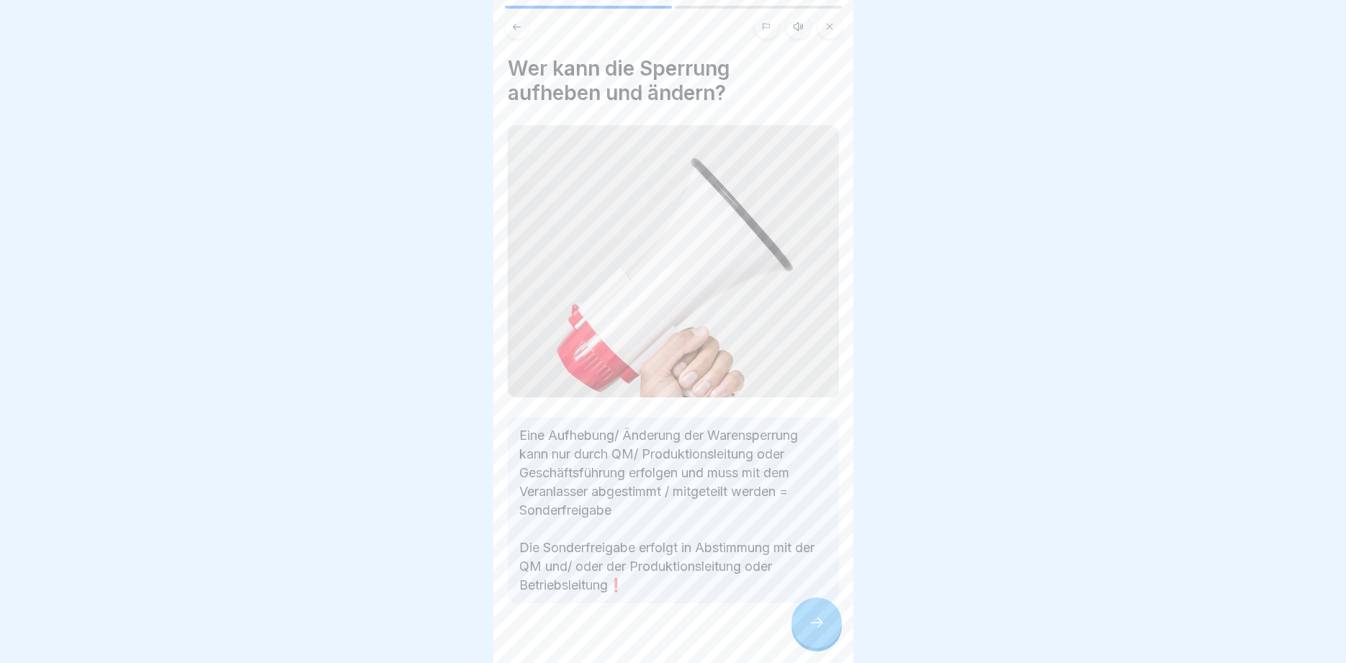
click at [811, 625] on icon at bounding box center [816, 622] width 17 height 17
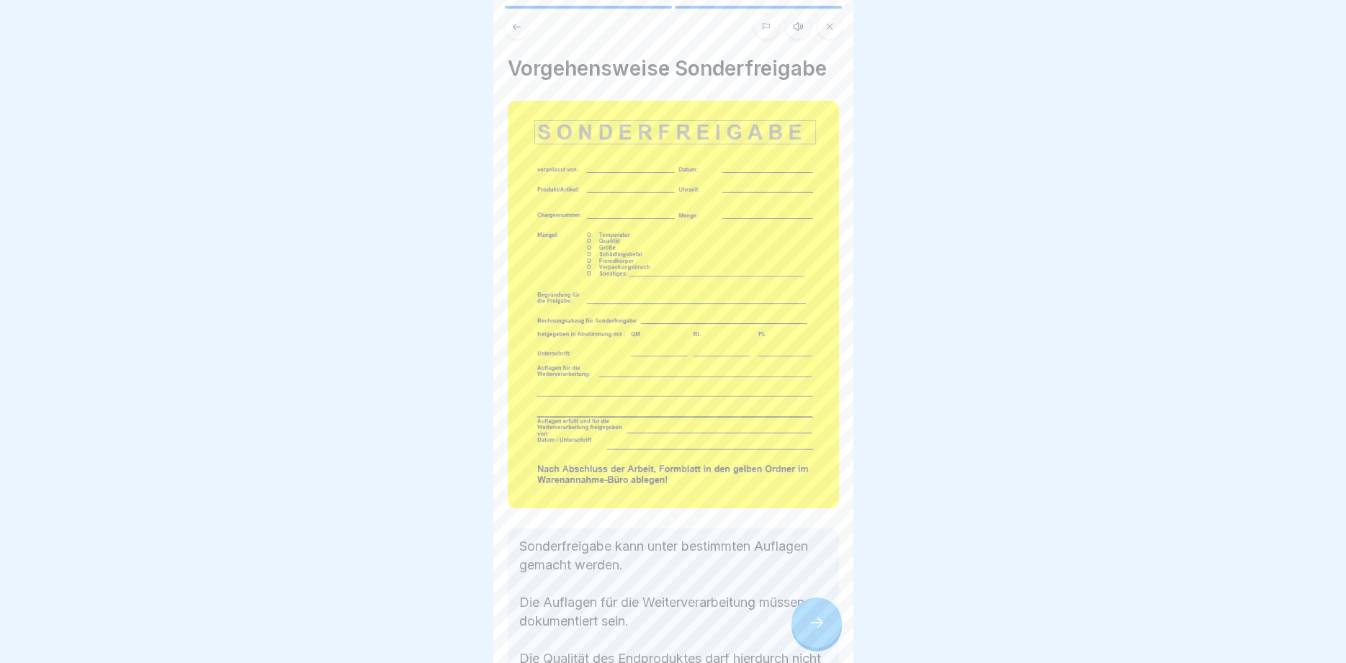
click at [811, 625] on icon at bounding box center [816, 622] width 17 height 17
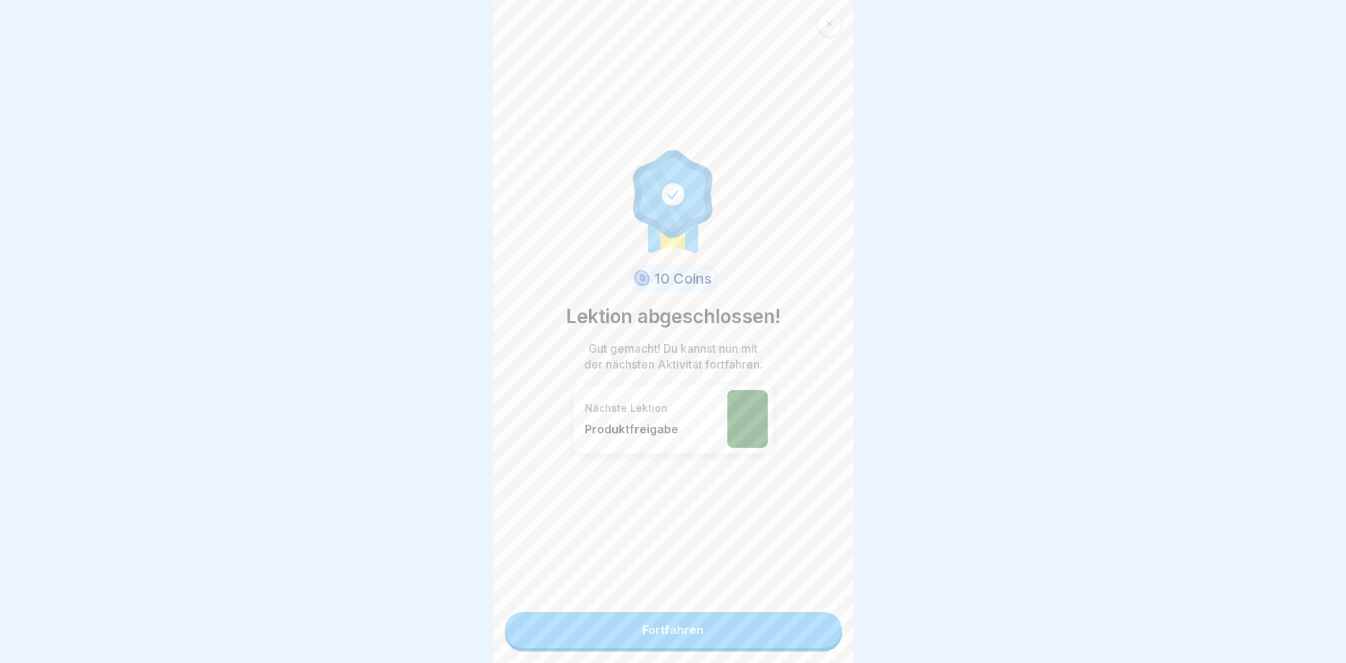
click at [811, 625] on link "Fortfahren" at bounding box center [673, 630] width 337 height 36
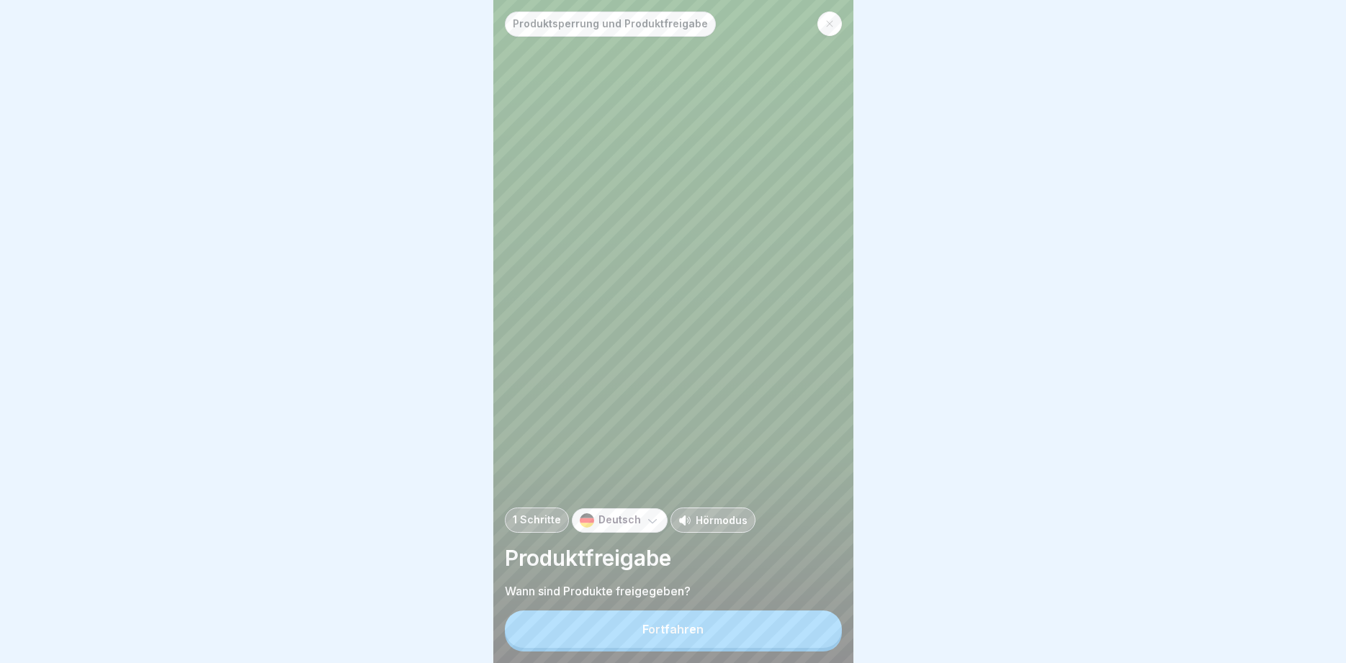
click at [811, 625] on button "Fortfahren" at bounding box center [673, 629] width 337 height 37
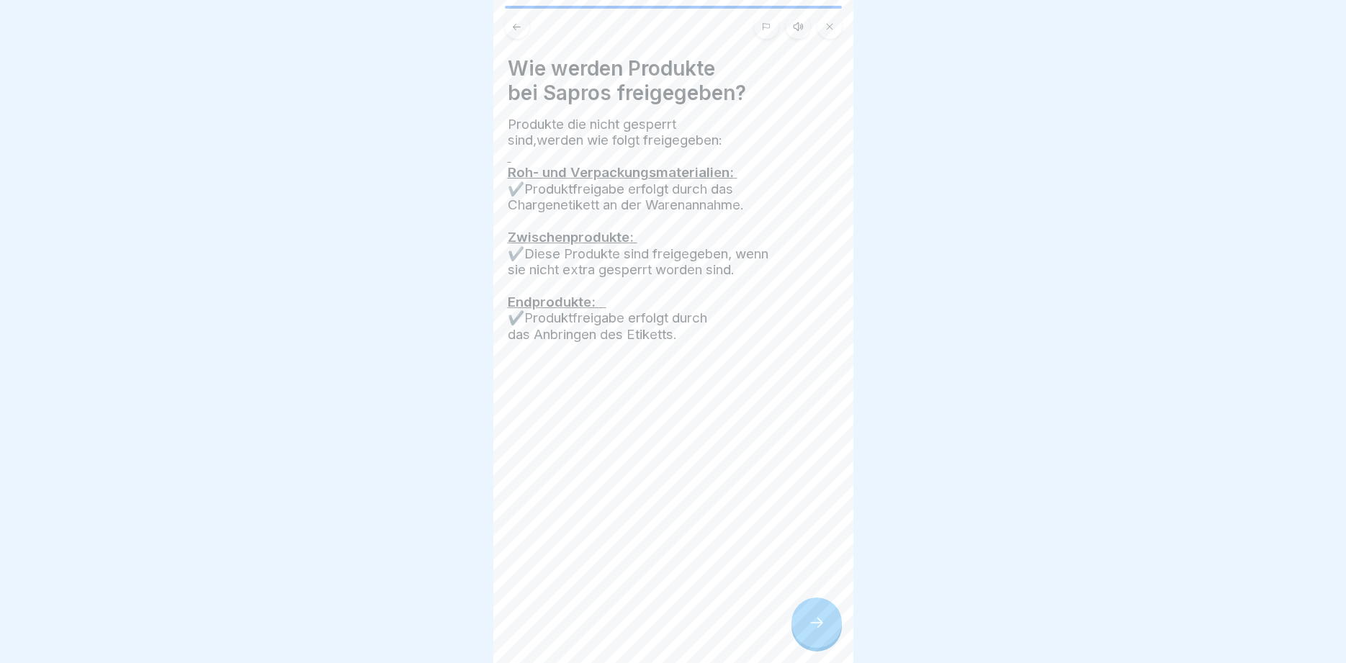
click at [811, 625] on icon at bounding box center [816, 622] width 17 height 17
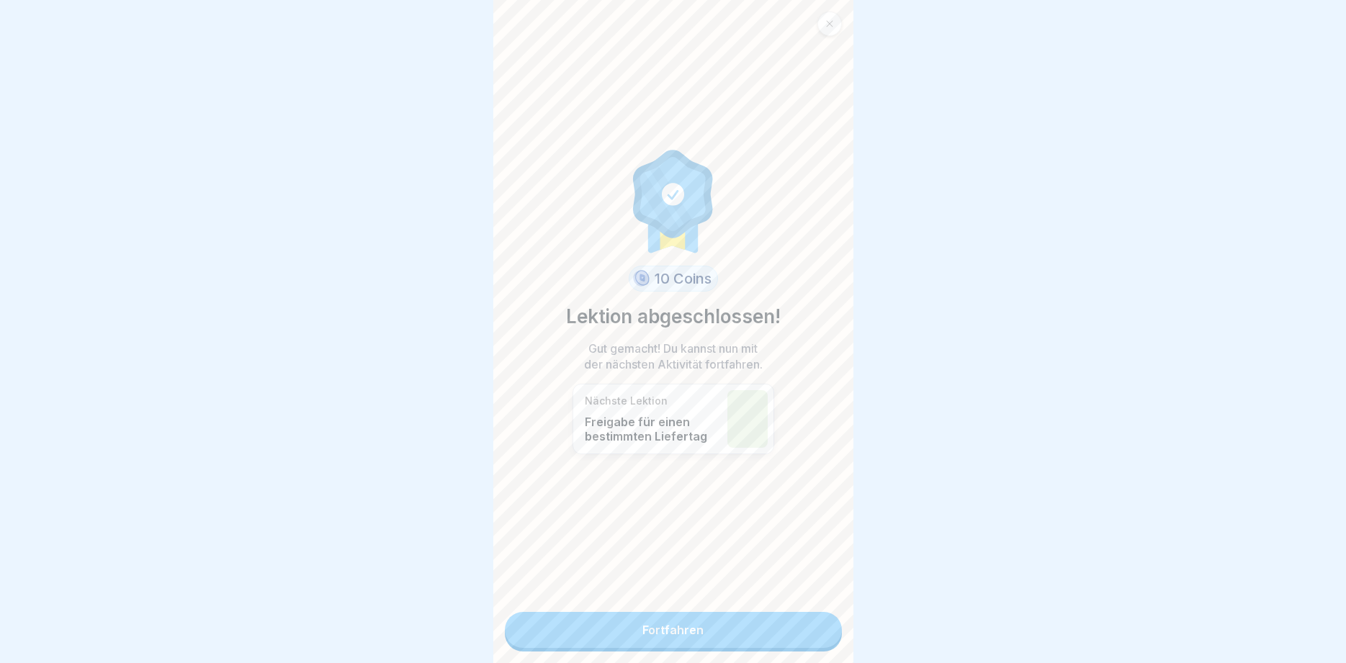
click at [811, 625] on link "Fortfahren" at bounding box center [673, 630] width 337 height 36
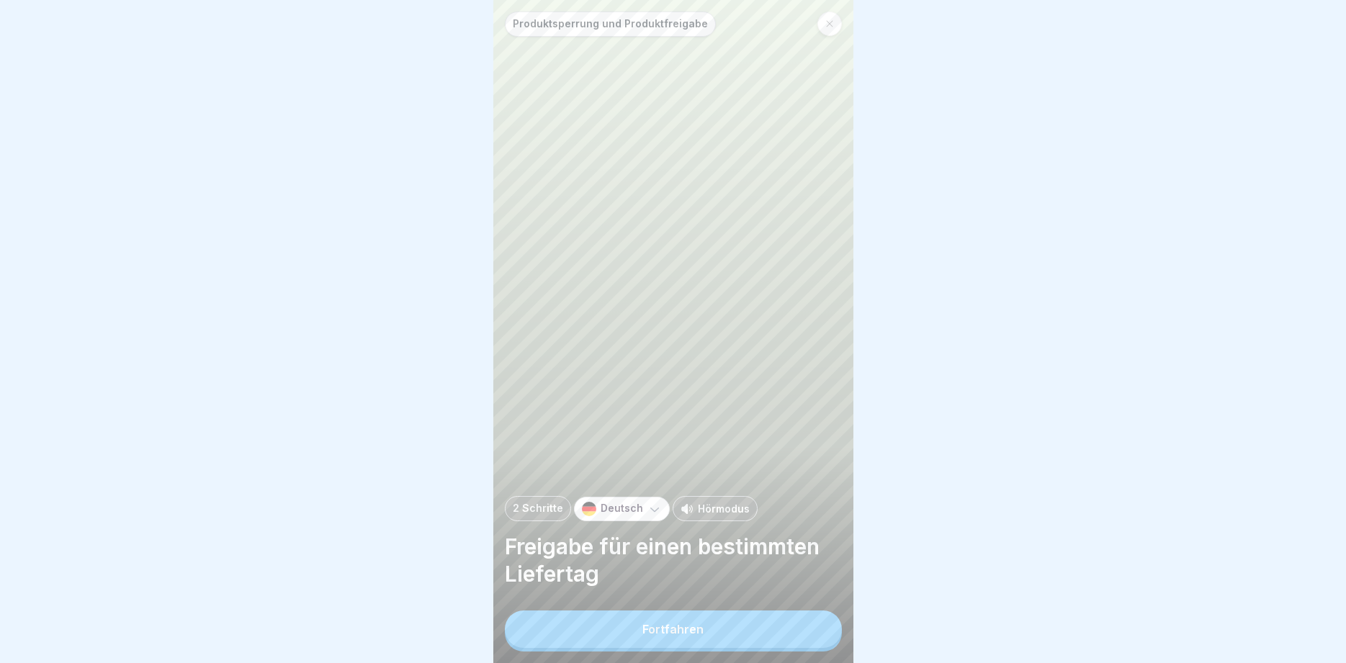
click at [811, 625] on button "Fortfahren" at bounding box center [673, 629] width 337 height 37
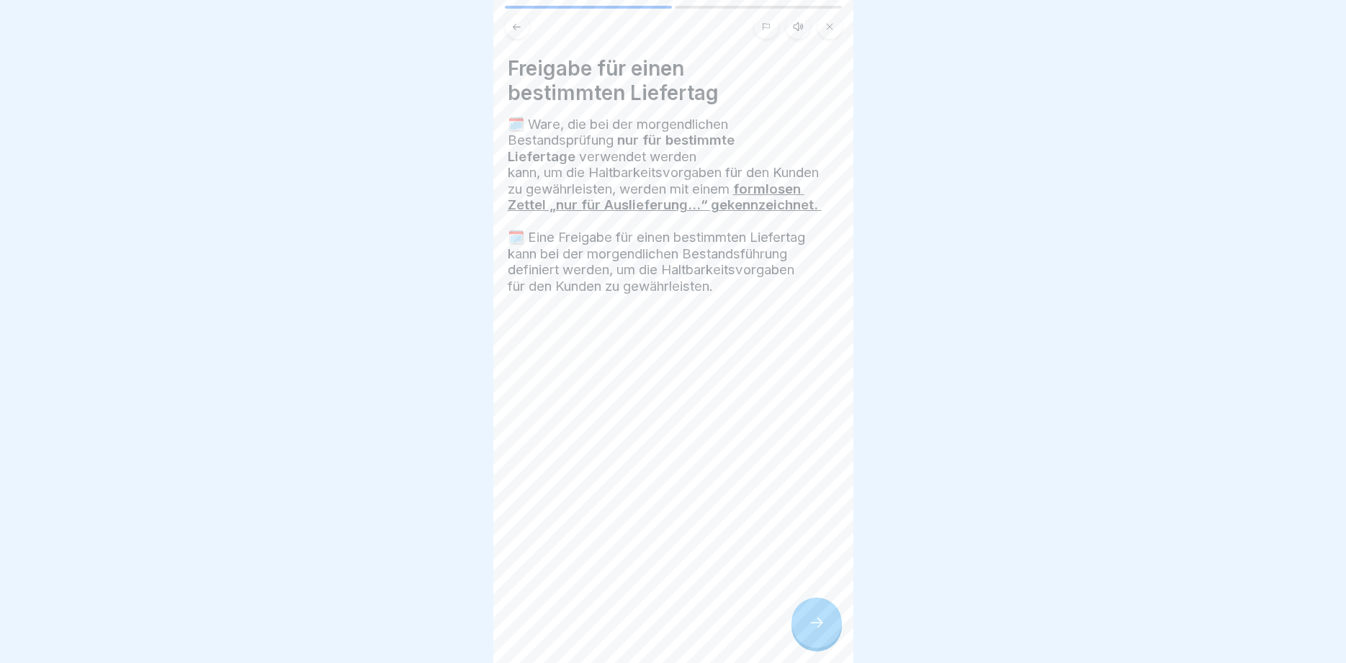
click at [811, 625] on icon at bounding box center [816, 622] width 17 height 17
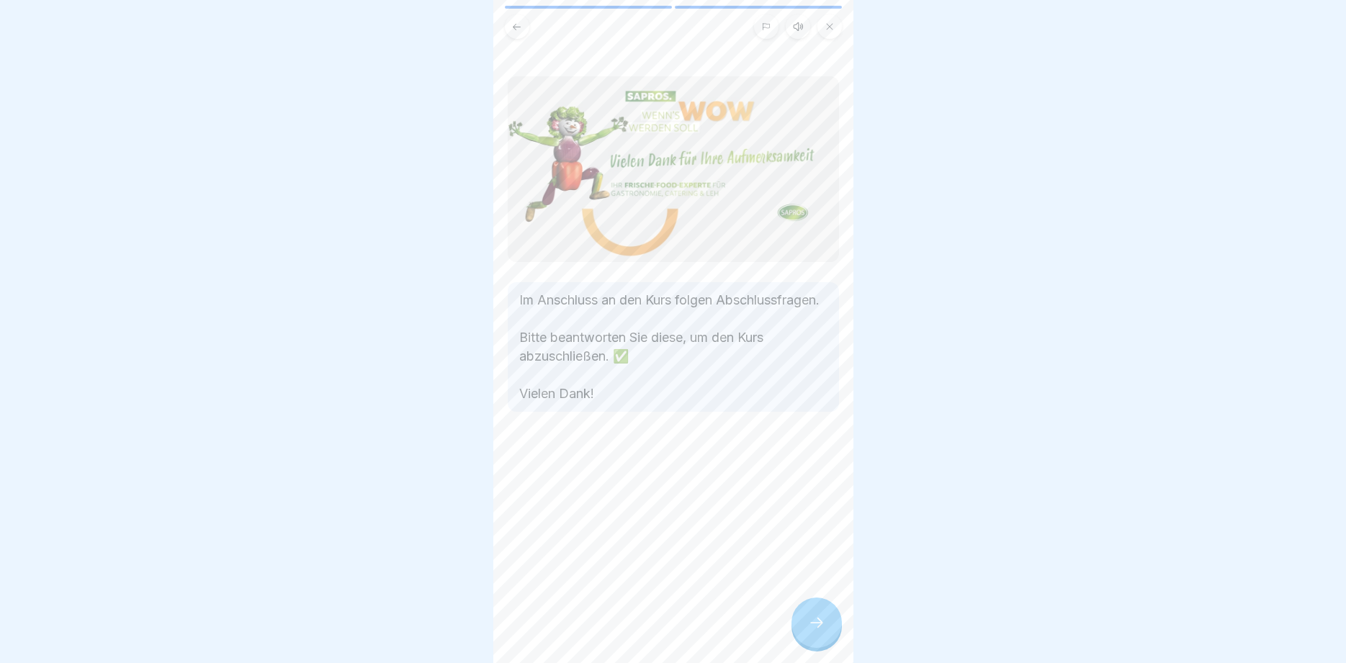
click at [811, 625] on icon at bounding box center [816, 622] width 17 height 17
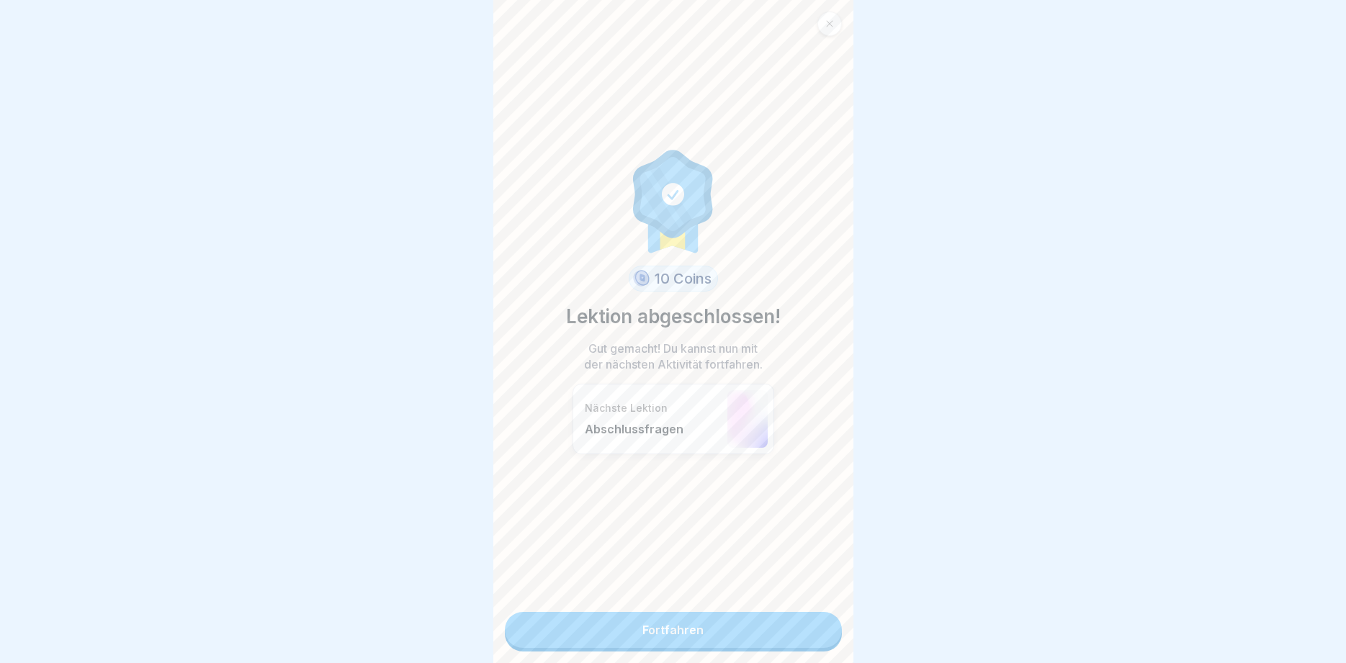
click at [811, 625] on link "Fortfahren" at bounding box center [673, 630] width 337 height 36
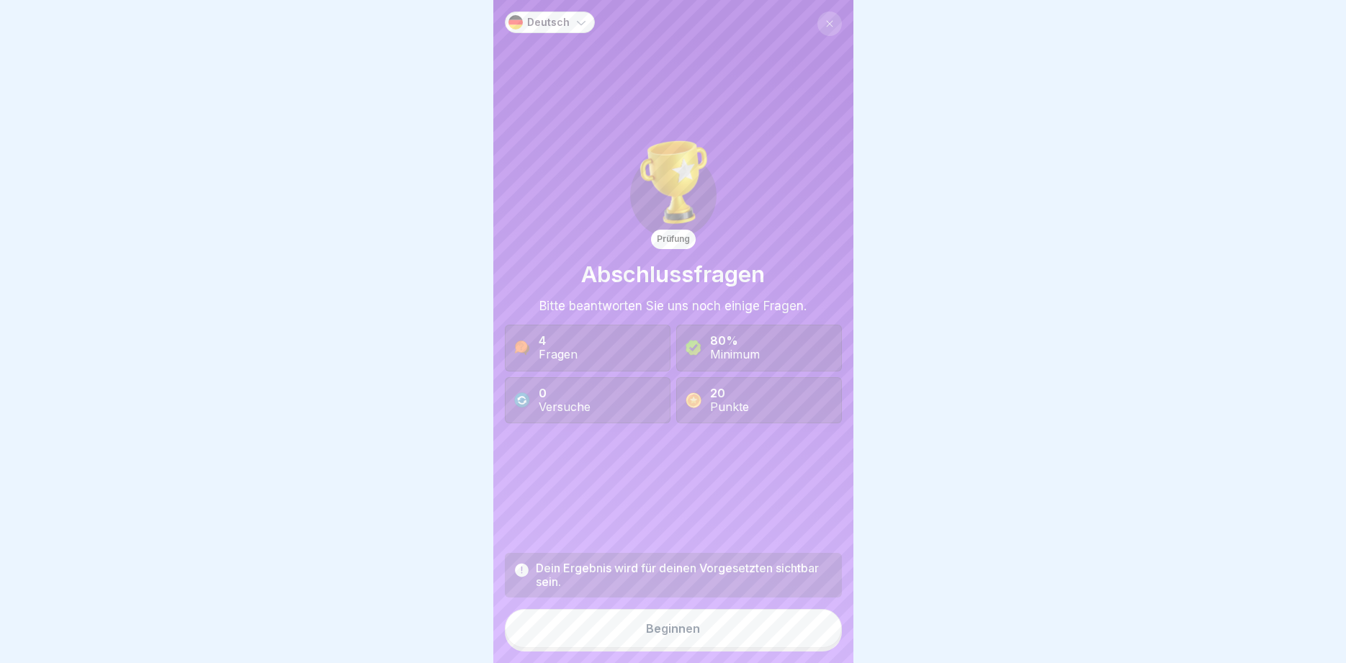
click at [793, 631] on button "Beginnen" at bounding box center [673, 628] width 337 height 39
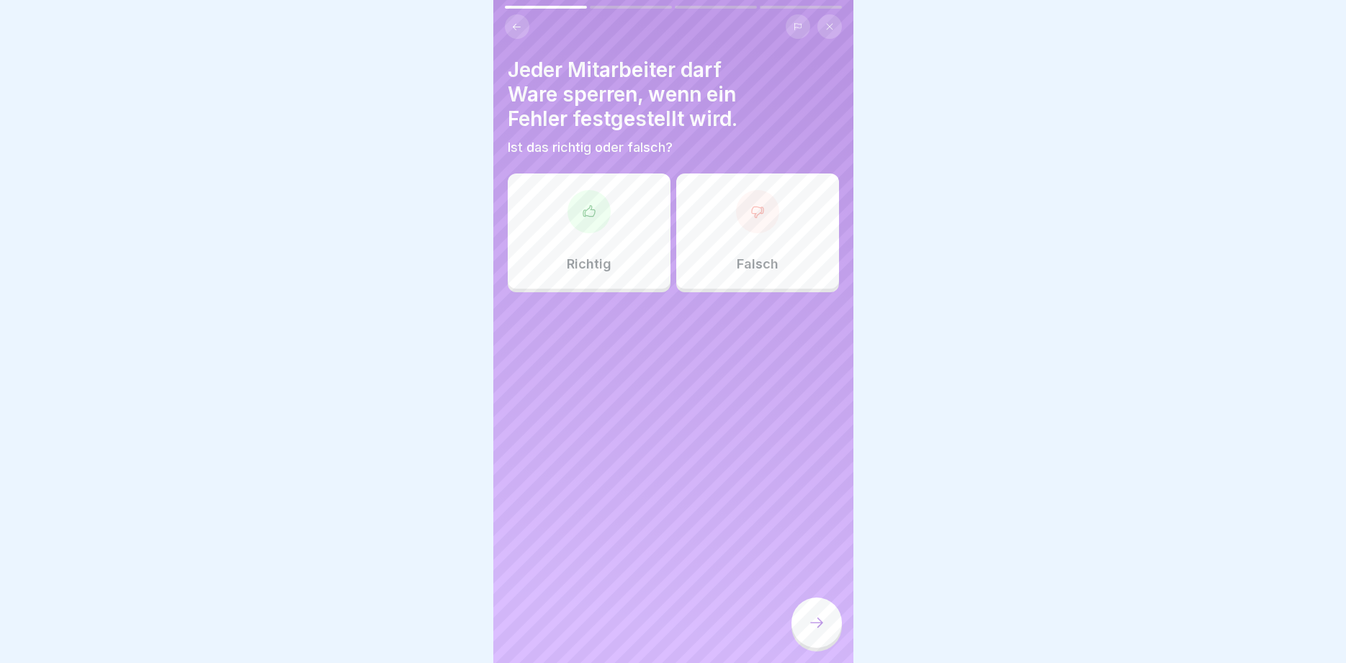
click at [609, 220] on div "Richtig" at bounding box center [589, 231] width 163 height 115
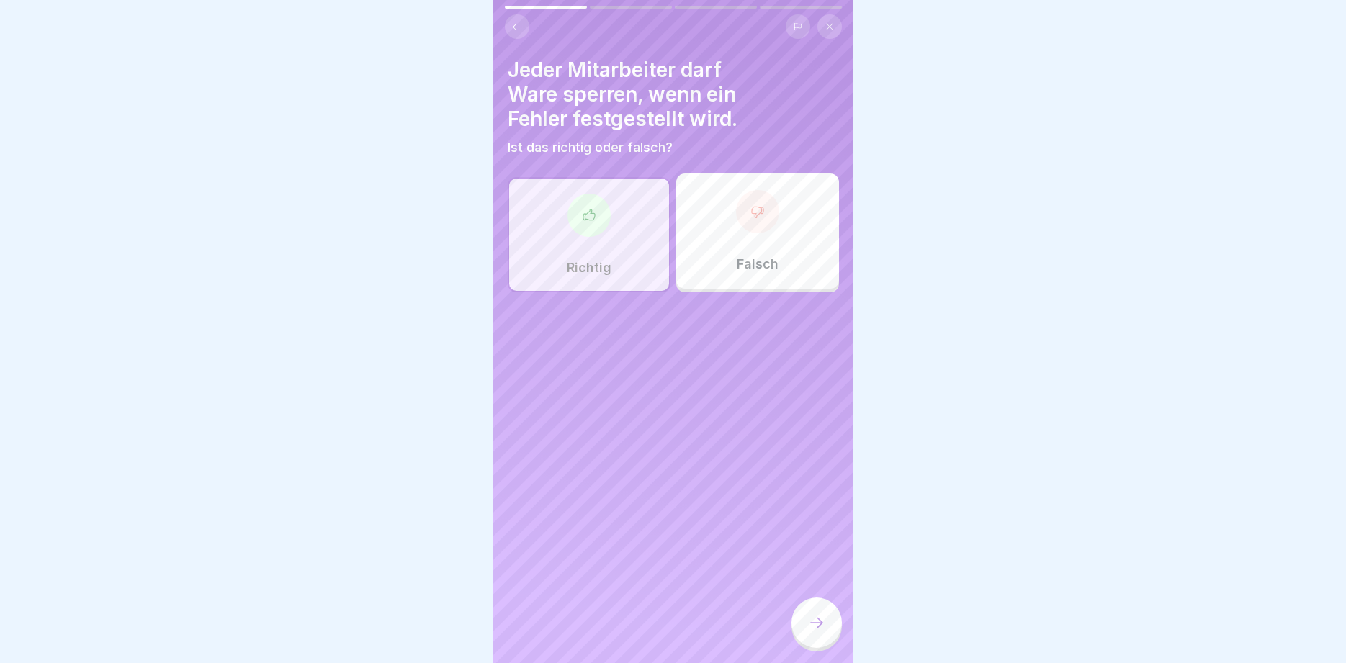
click at [824, 621] on icon at bounding box center [816, 622] width 17 height 17
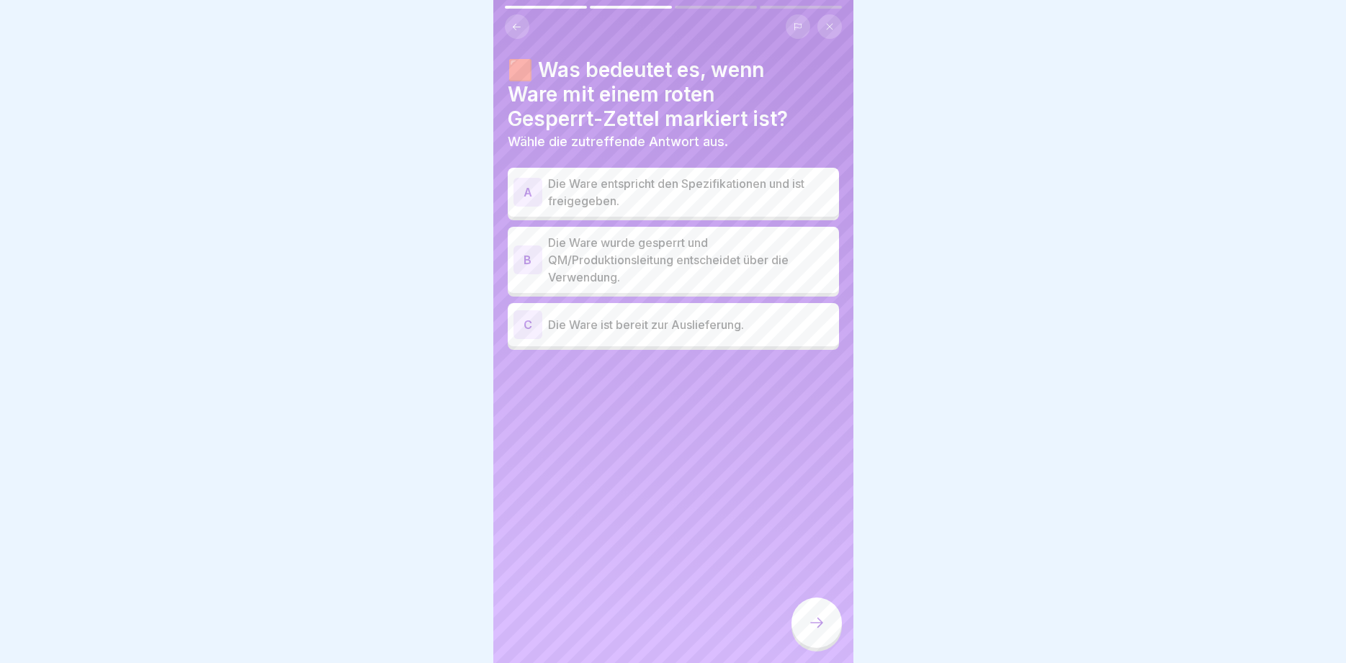
click at [714, 261] on p "Die Ware wurde gesperrt und QM/Produktionsleitung entscheidet über die Verwendu…" at bounding box center [690, 260] width 285 height 52
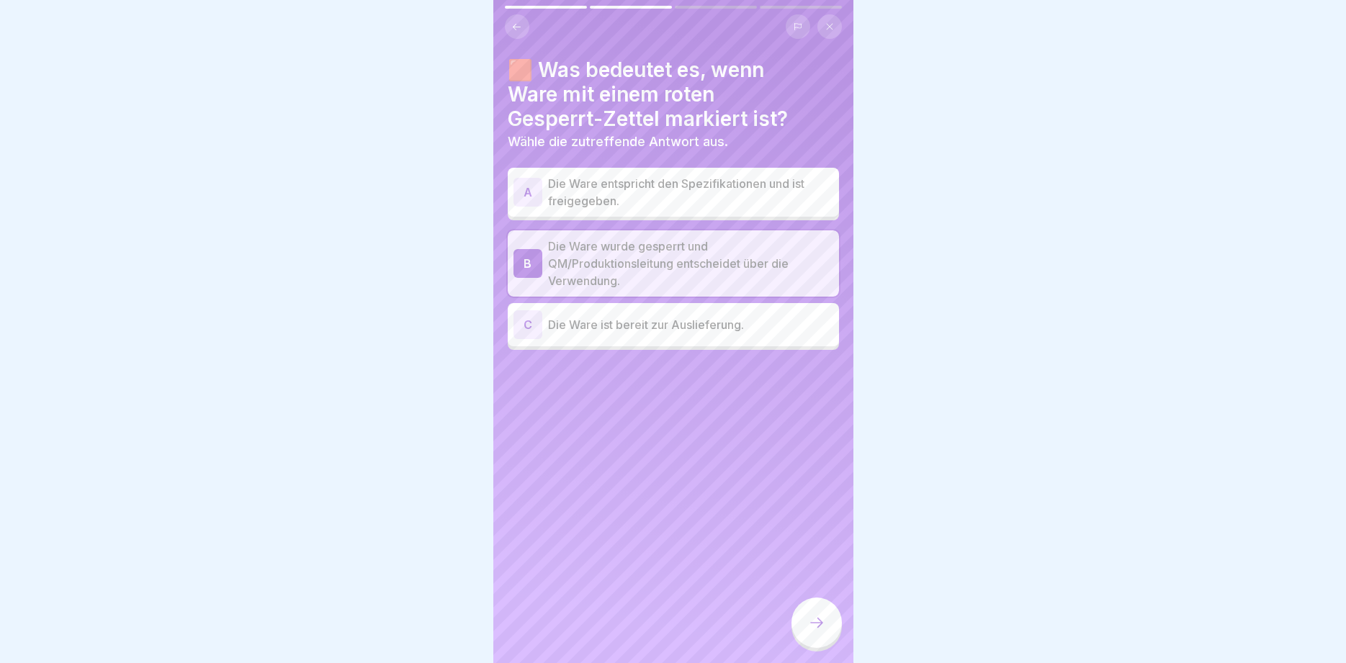
click at [810, 626] on icon at bounding box center [816, 622] width 17 height 17
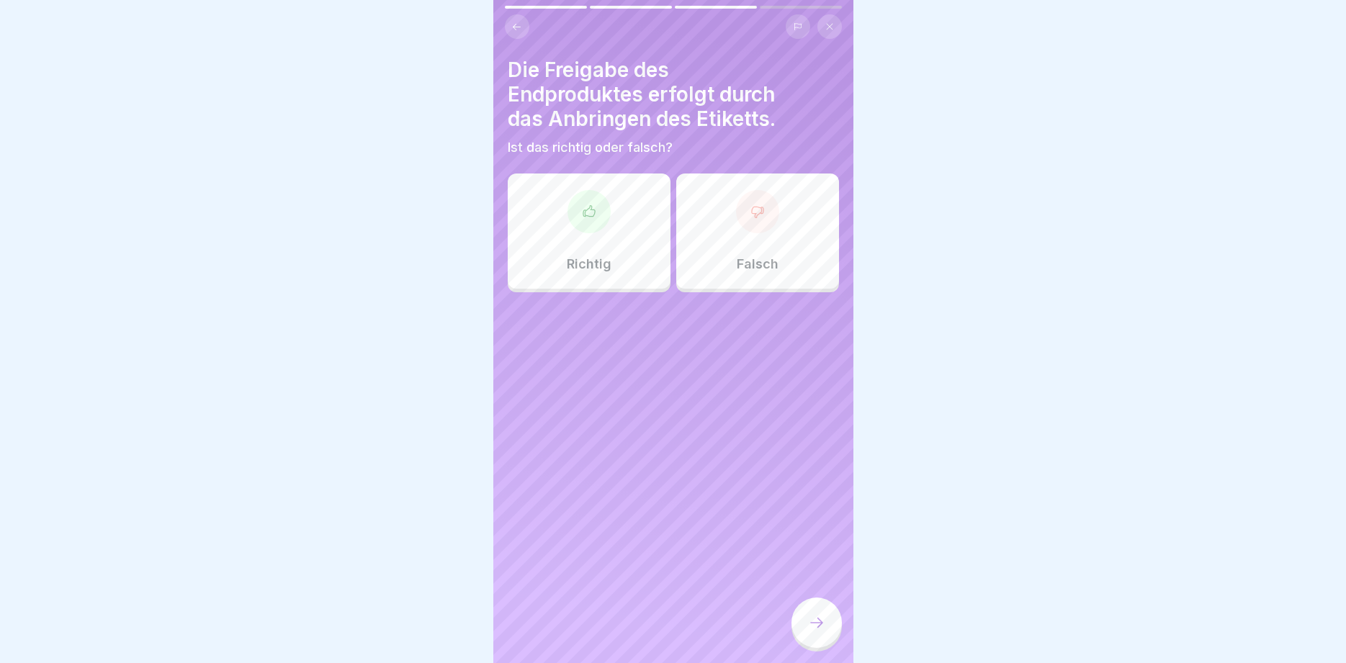
click at [608, 256] on div "Richtig" at bounding box center [589, 231] width 163 height 115
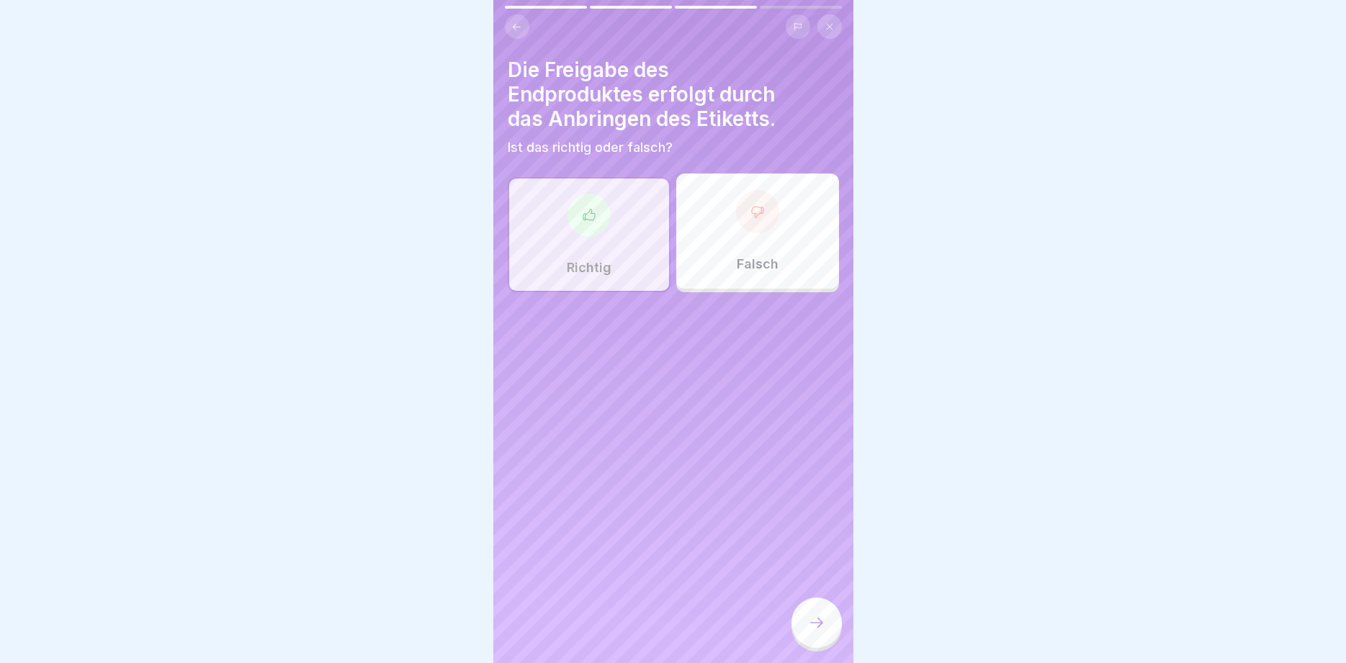
click at [814, 625] on icon at bounding box center [816, 622] width 17 height 17
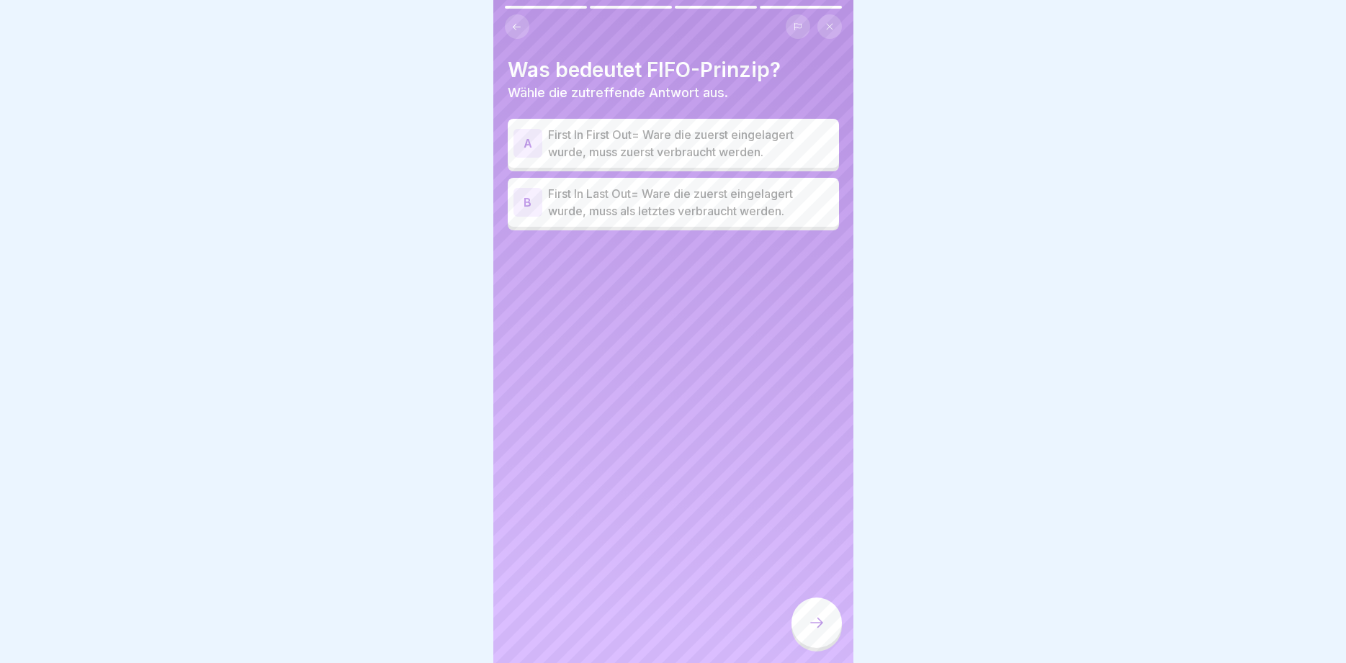
click at [713, 145] on p "First In First Out= Ware die zuerst eingelagert wurde, muss zuerst verbraucht w…" at bounding box center [690, 143] width 285 height 35
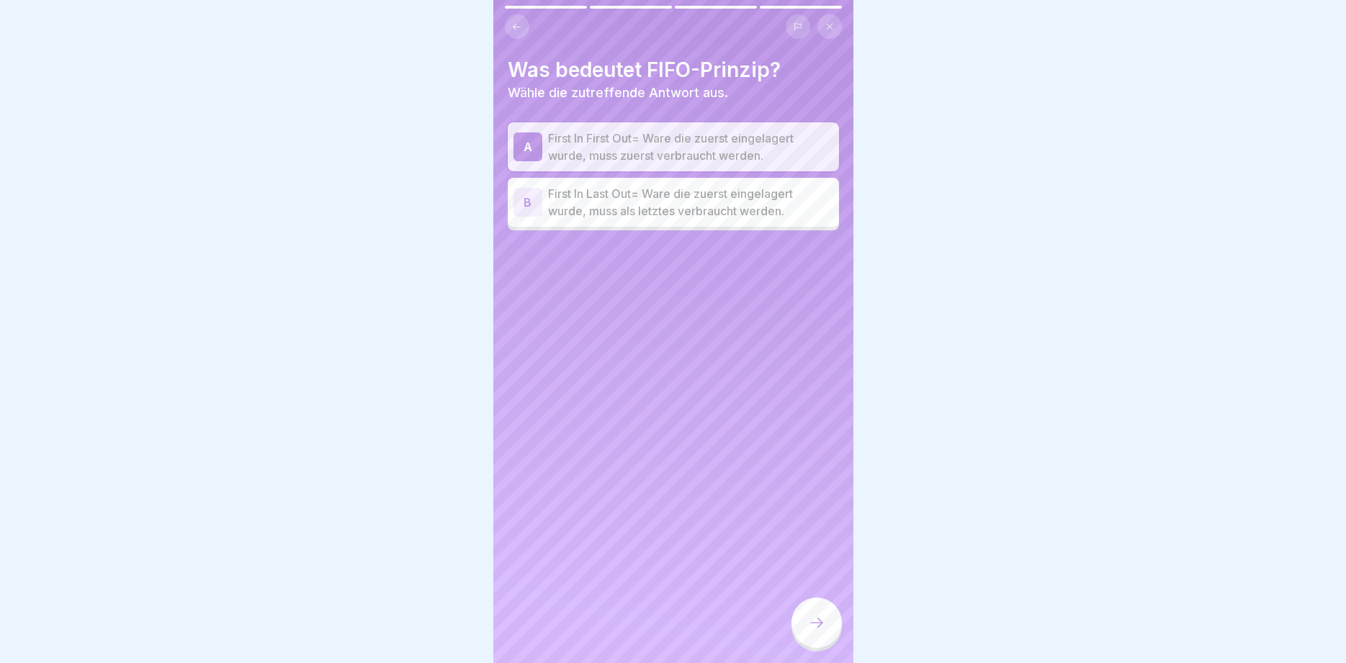
click at [826, 617] on div at bounding box center [816, 623] width 50 height 50
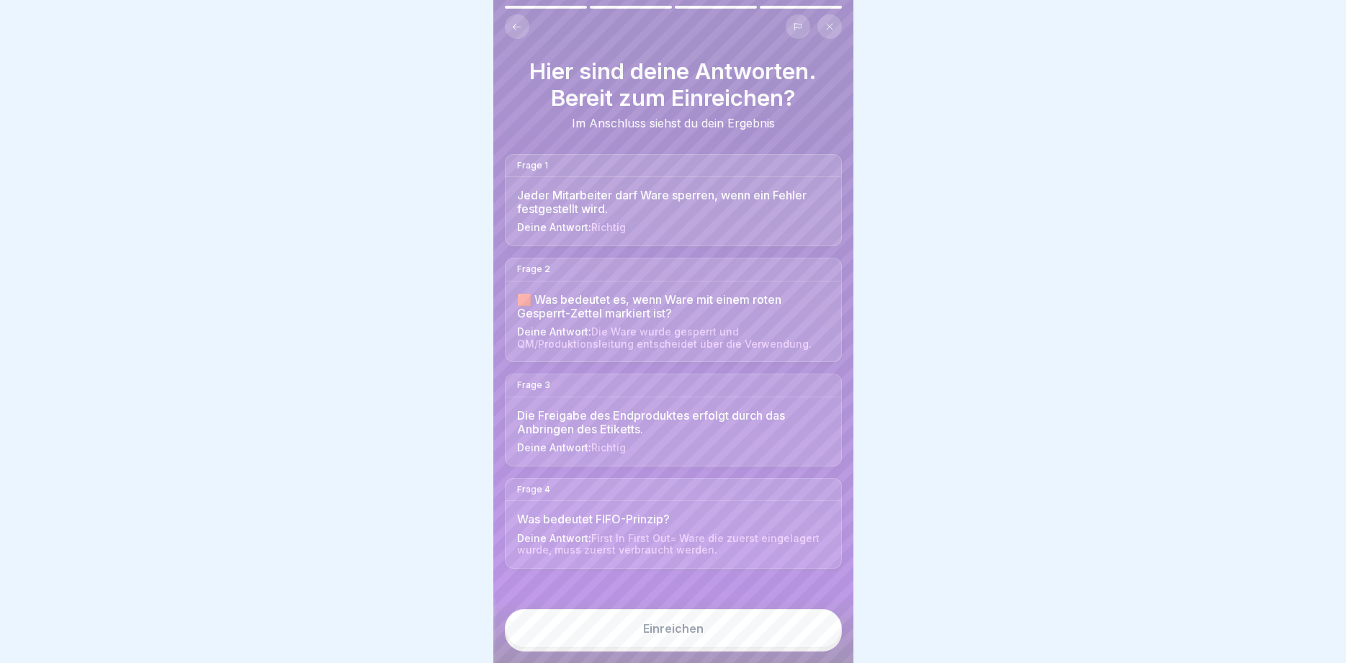
click at [809, 627] on button "Einreichen" at bounding box center [673, 628] width 337 height 39
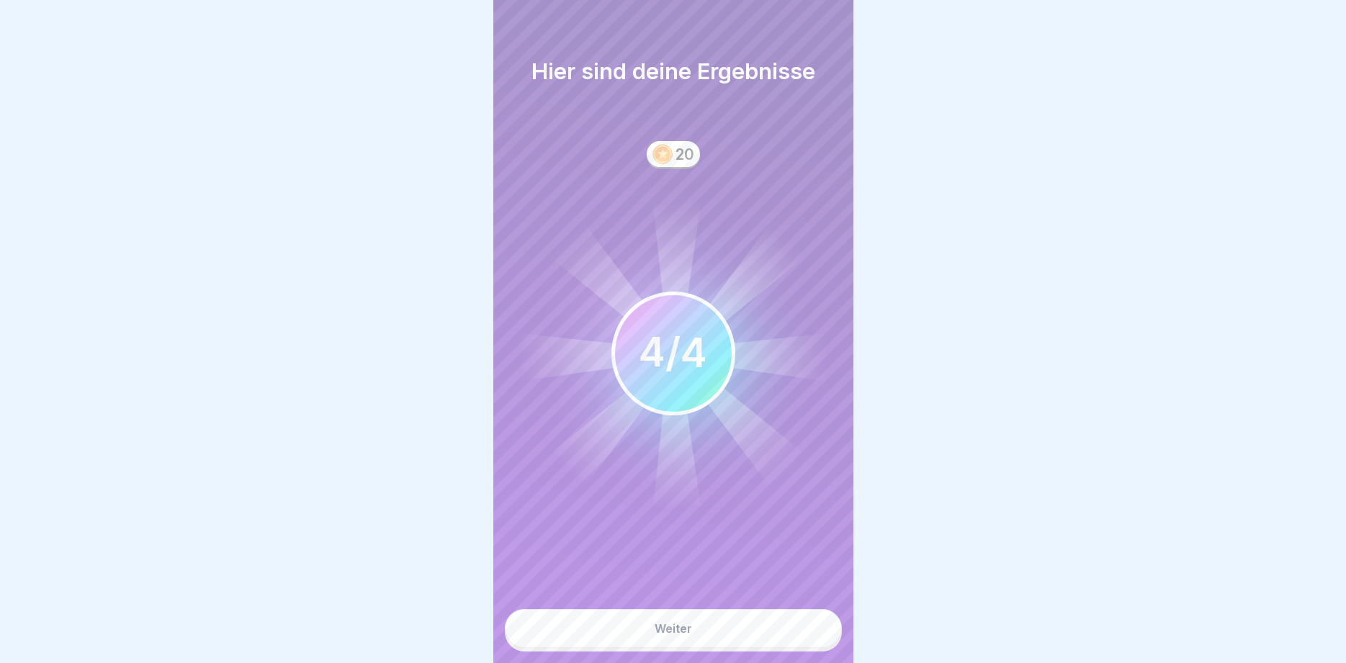
click at [808, 626] on button "Weiter" at bounding box center [673, 628] width 337 height 39
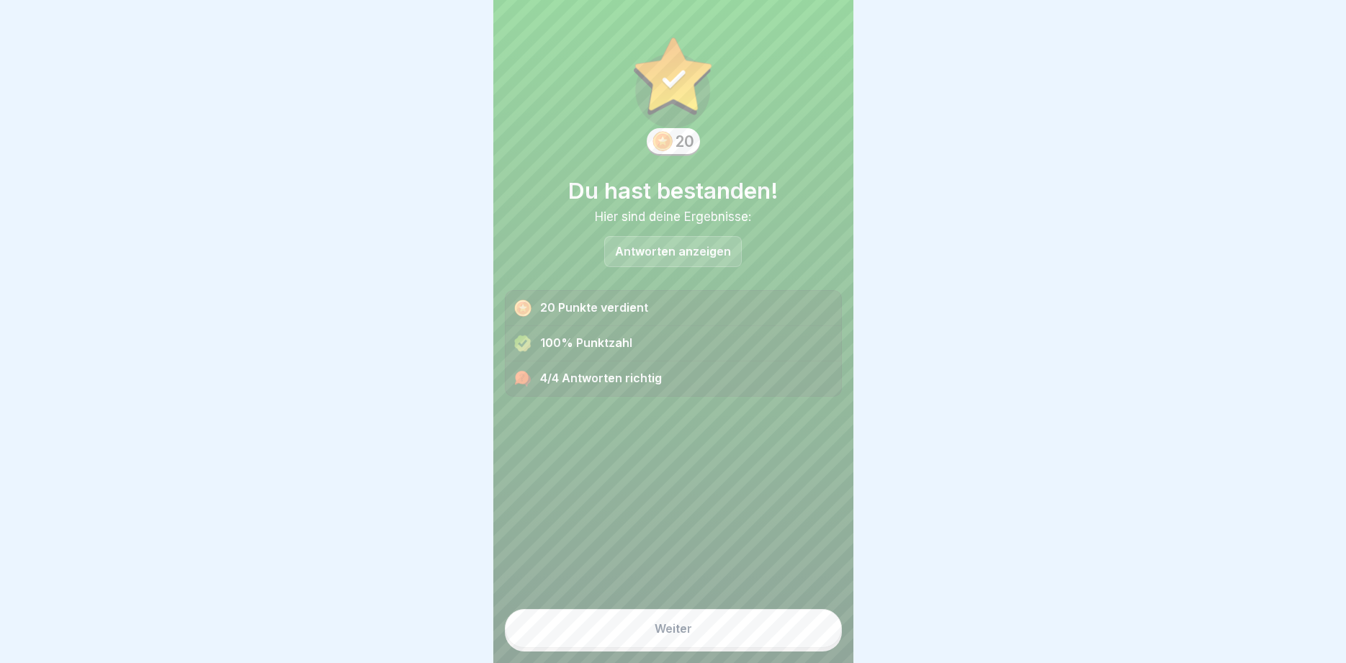
click at [808, 626] on button "Weiter" at bounding box center [673, 628] width 337 height 39
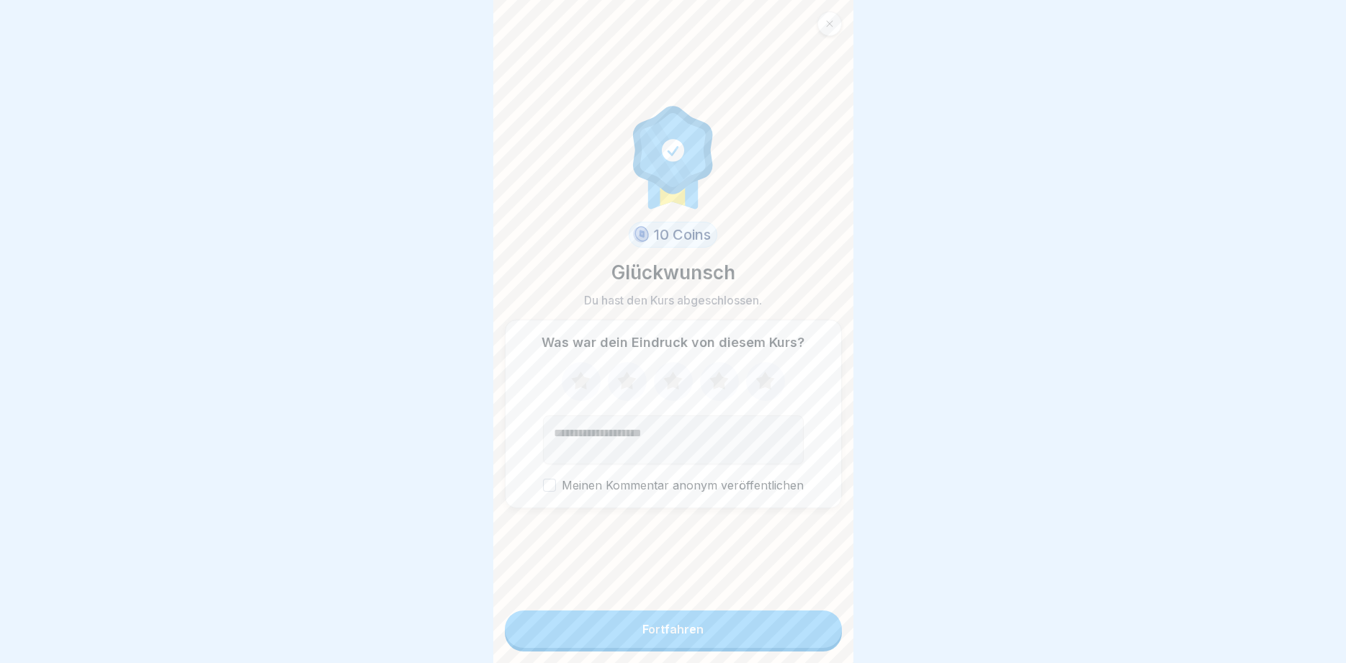
click at [808, 626] on button "Fortfahren" at bounding box center [673, 629] width 337 height 37
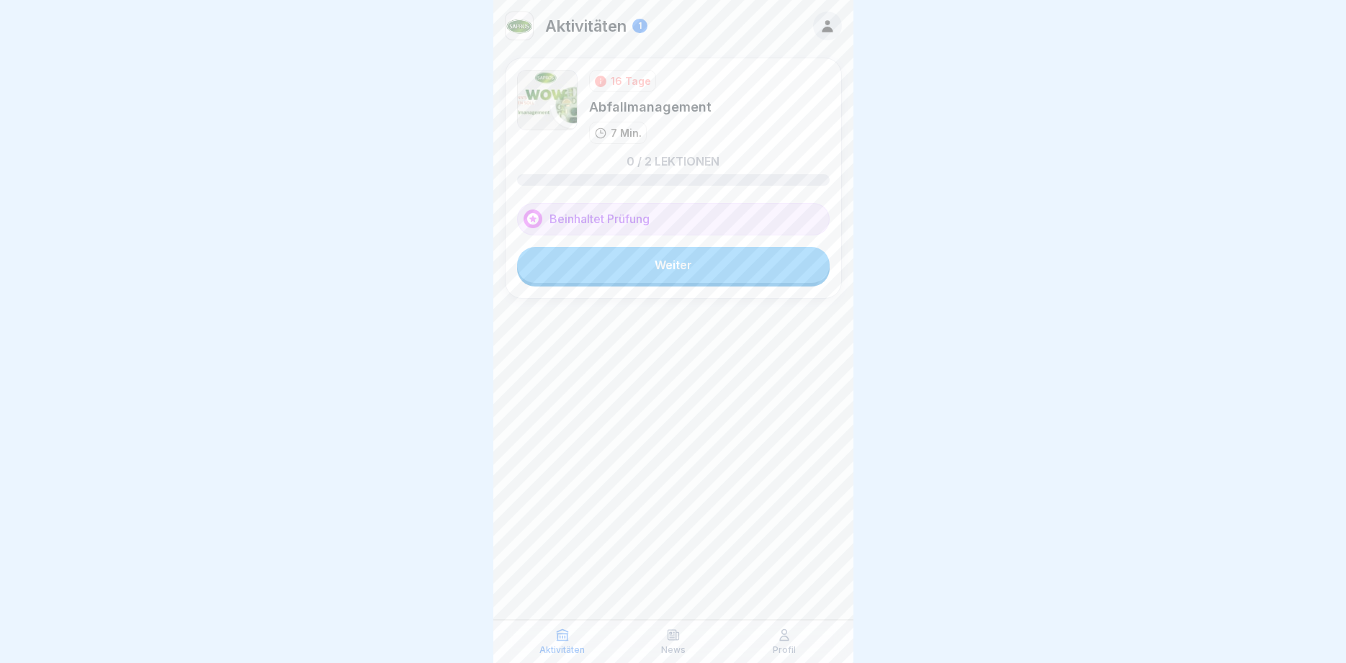
click at [684, 264] on link "Weiter" at bounding box center [673, 265] width 313 height 36
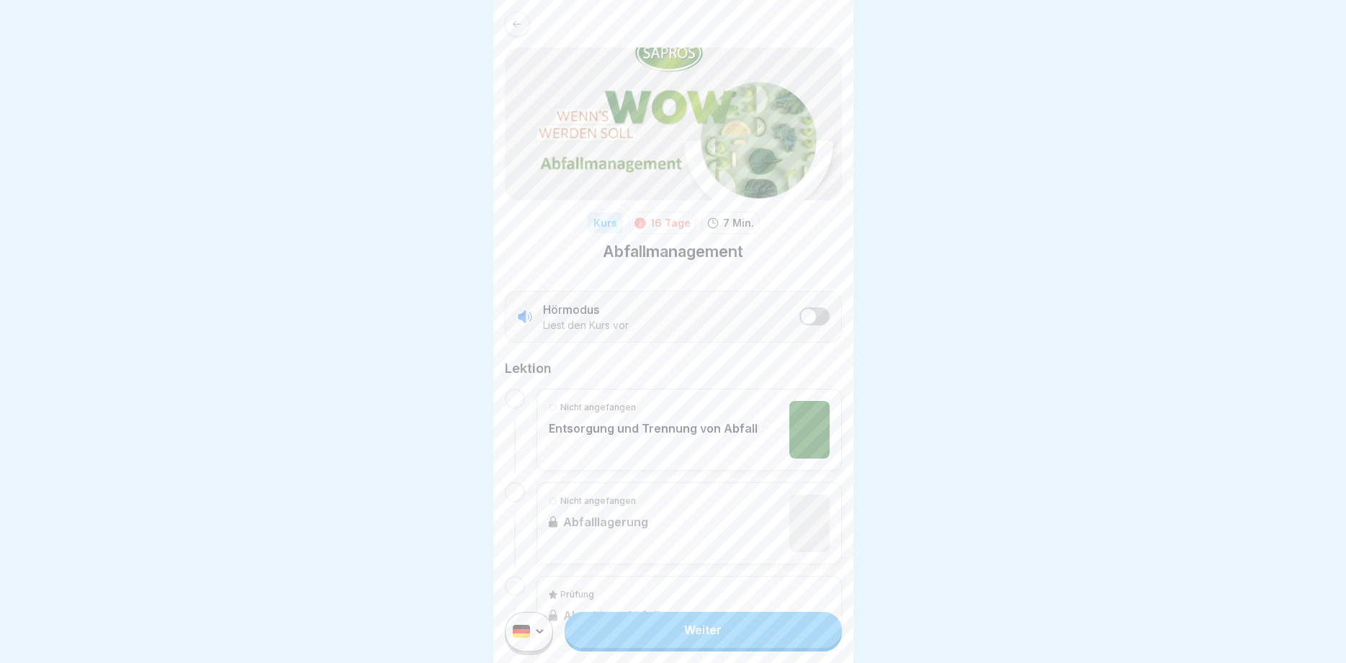
click at [714, 637] on link "Weiter" at bounding box center [703, 630] width 277 height 36
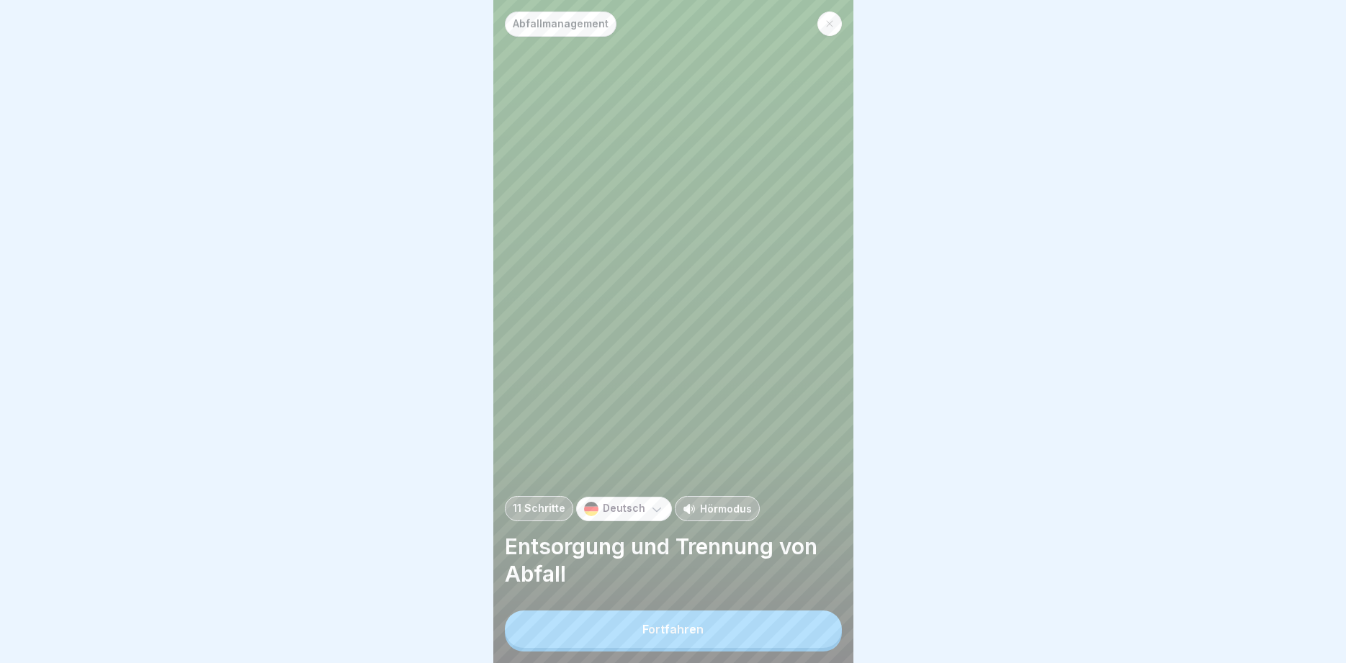
click at [714, 637] on button "Fortfahren" at bounding box center [673, 629] width 337 height 37
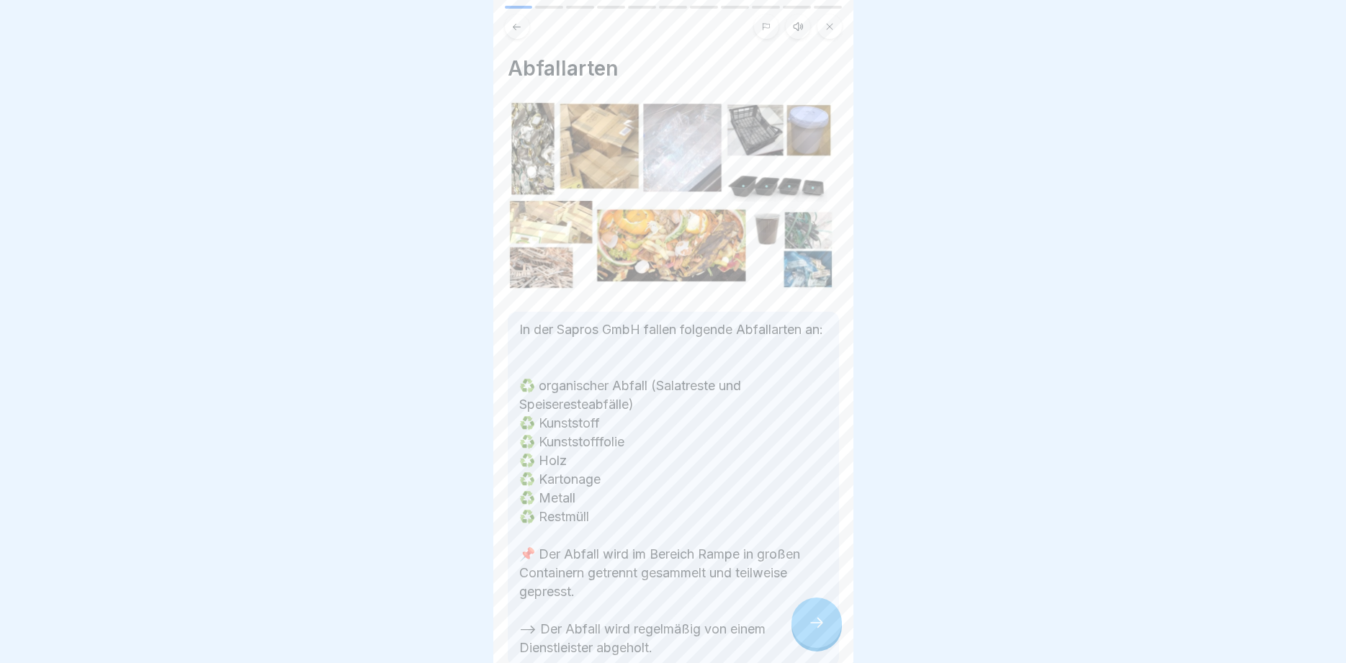
click at [823, 621] on icon at bounding box center [816, 622] width 17 height 17
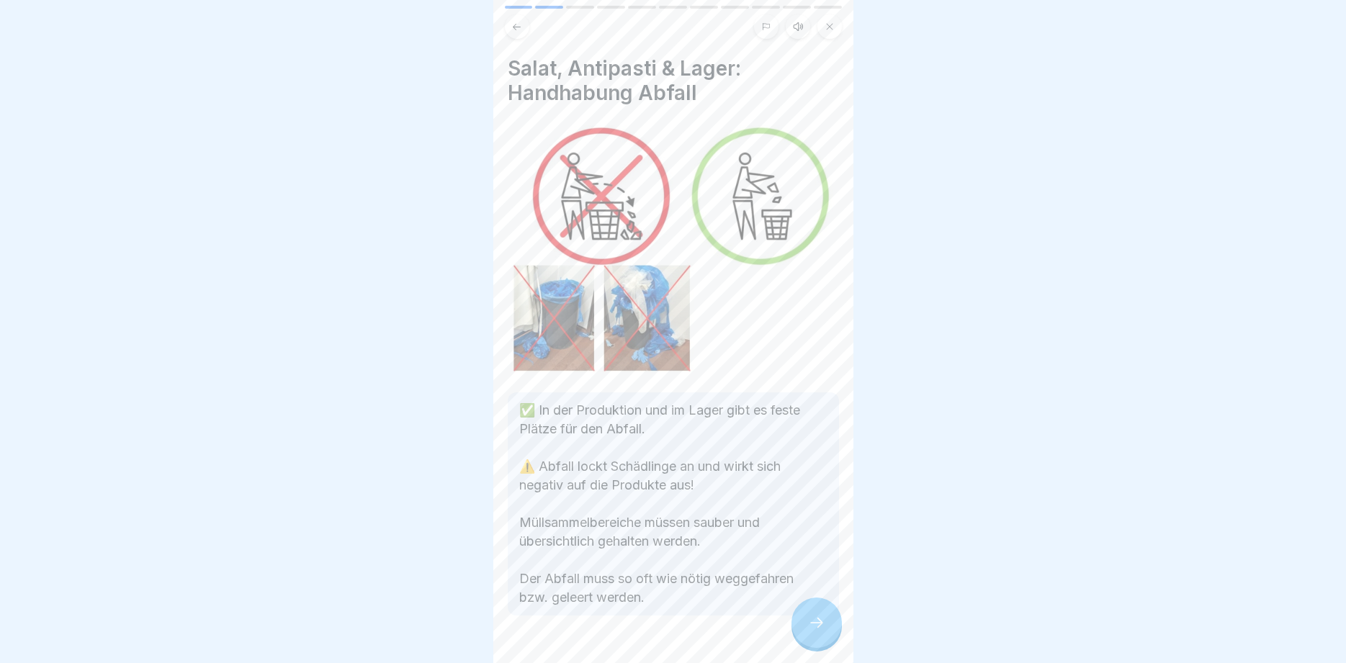
click at [823, 621] on icon at bounding box center [816, 622] width 17 height 17
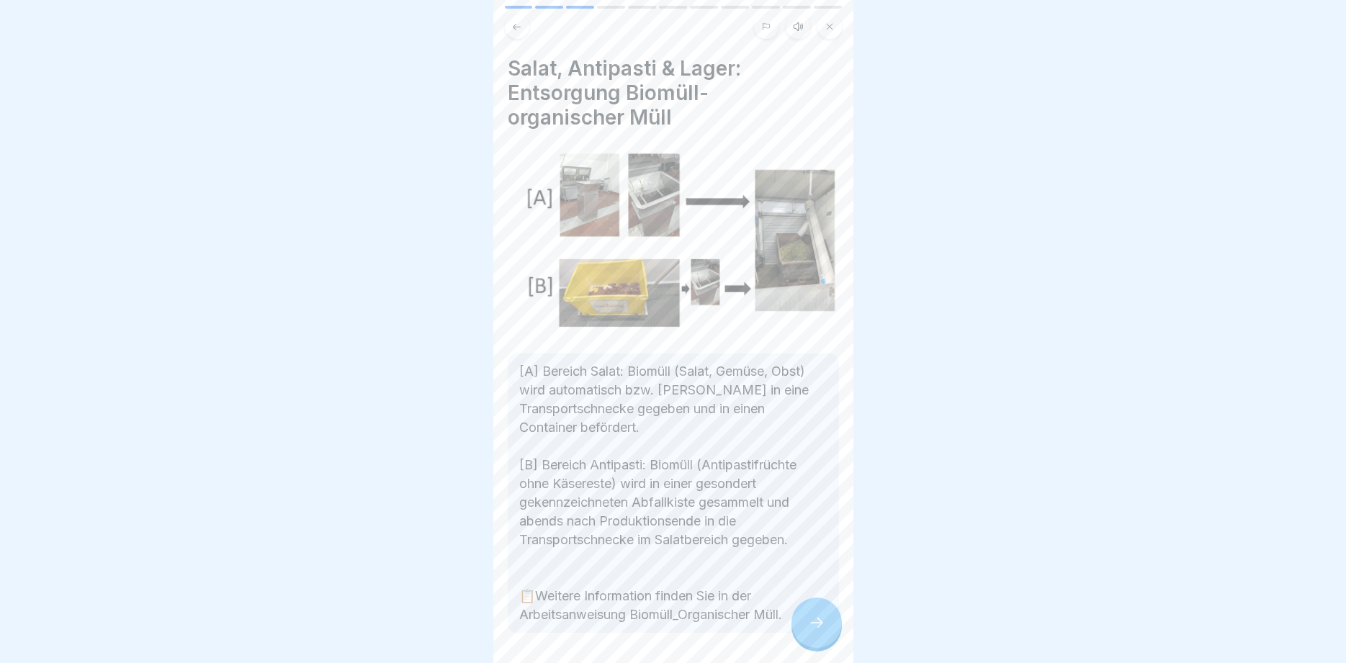
click at [823, 621] on icon at bounding box center [816, 622] width 17 height 17
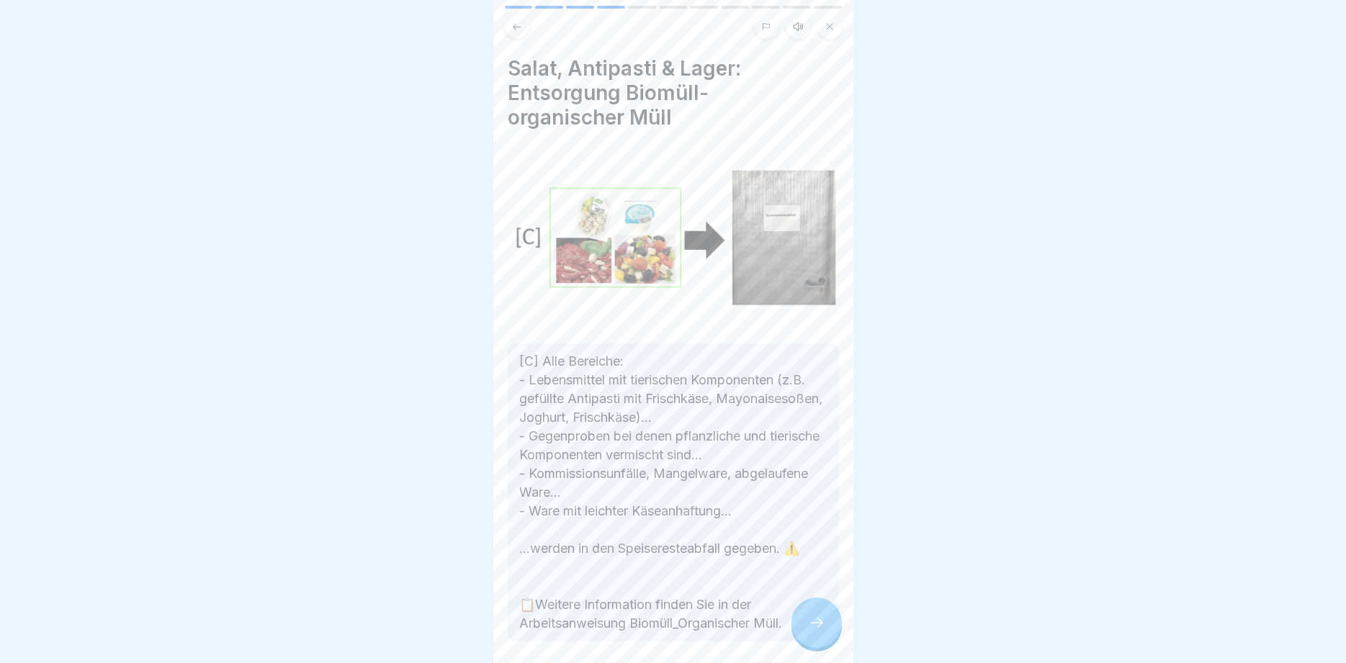
click at [823, 621] on icon at bounding box center [816, 622] width 17 height 17
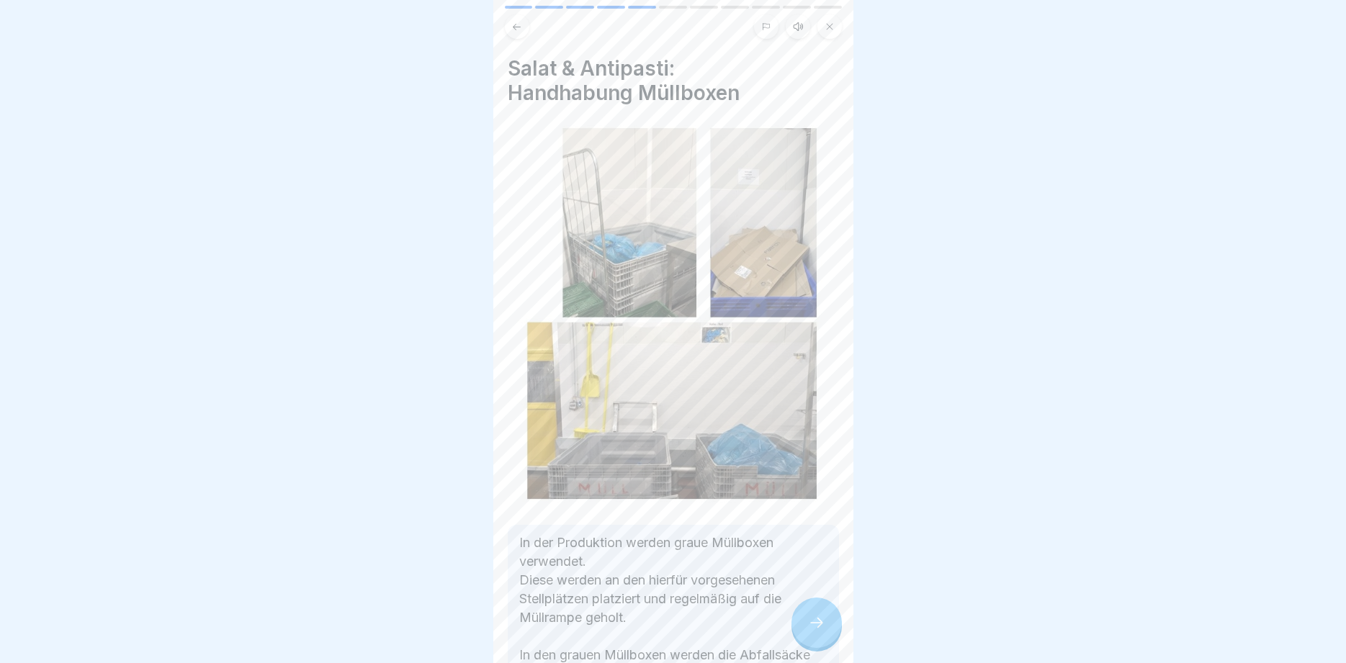
click at [823, 621] on icon at bounding box center [816, 622] width 17 height 17
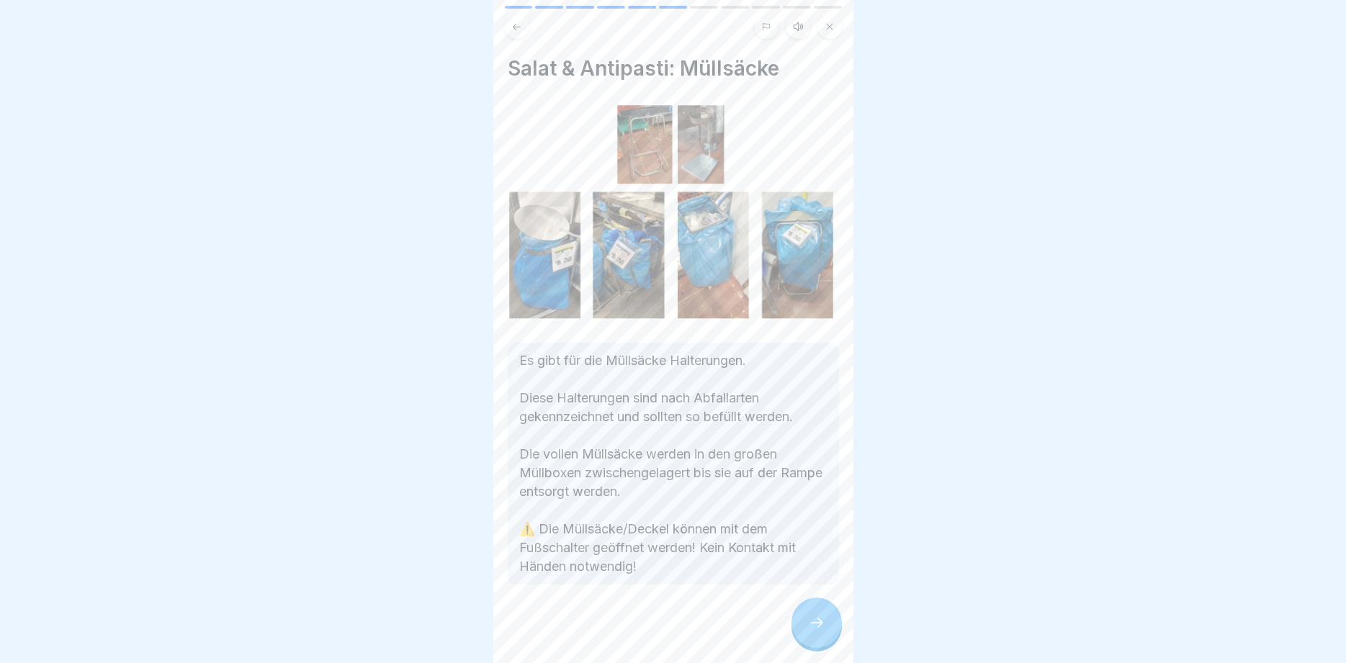
click at [823, 621] on icon at bounding box center [816, 622] width 17 height 17
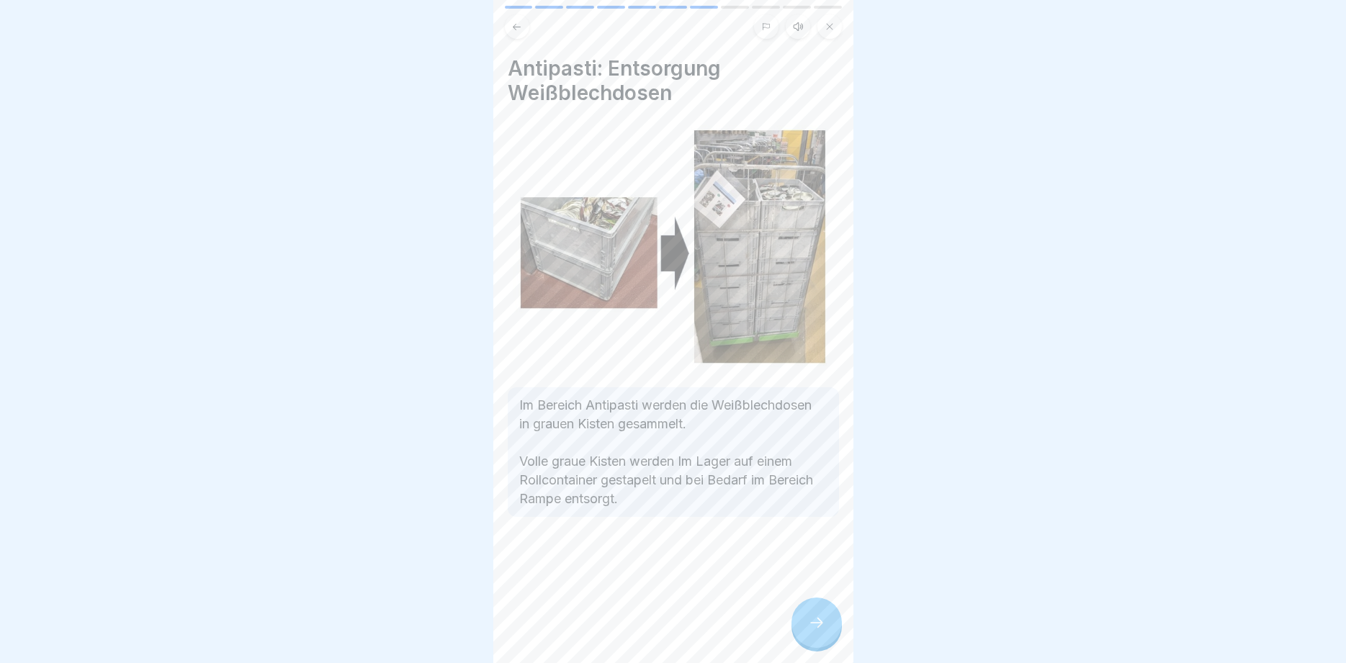
click at [823, 621] on icon at bounding box center [816, 622] width 17 height 17
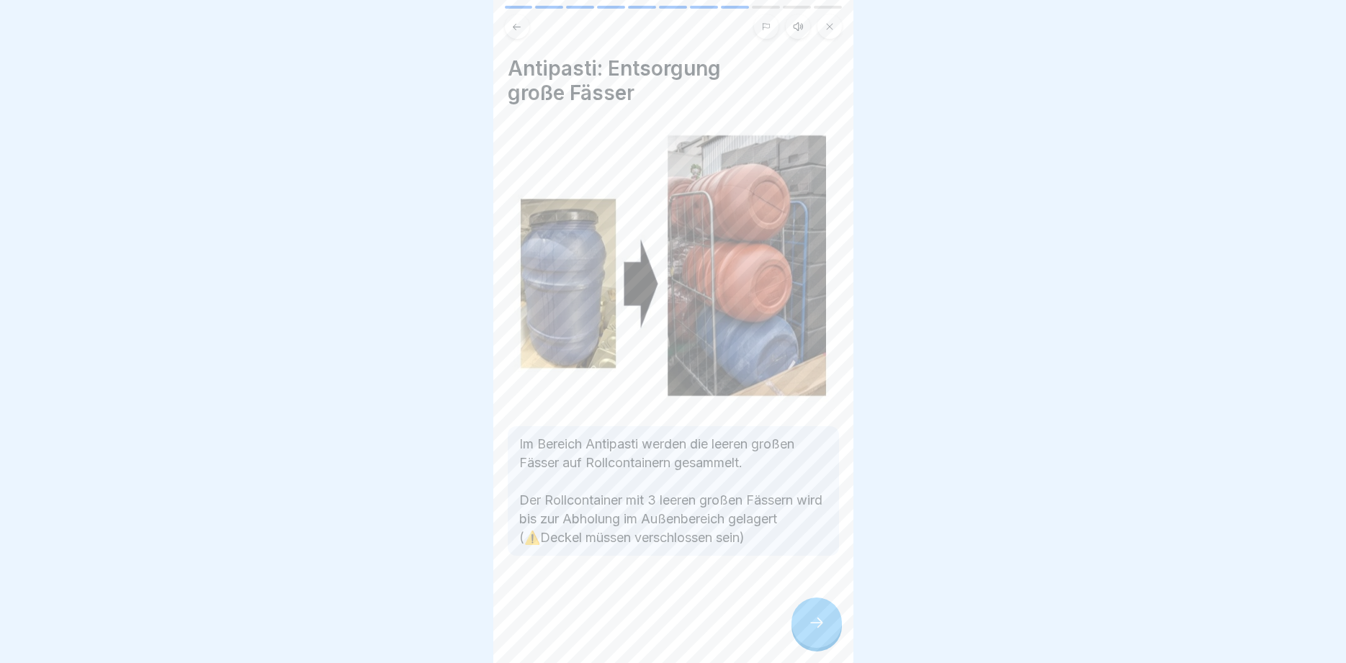
click at [823, 621] on icon at bounding box center [816, 622] width 17 height 17
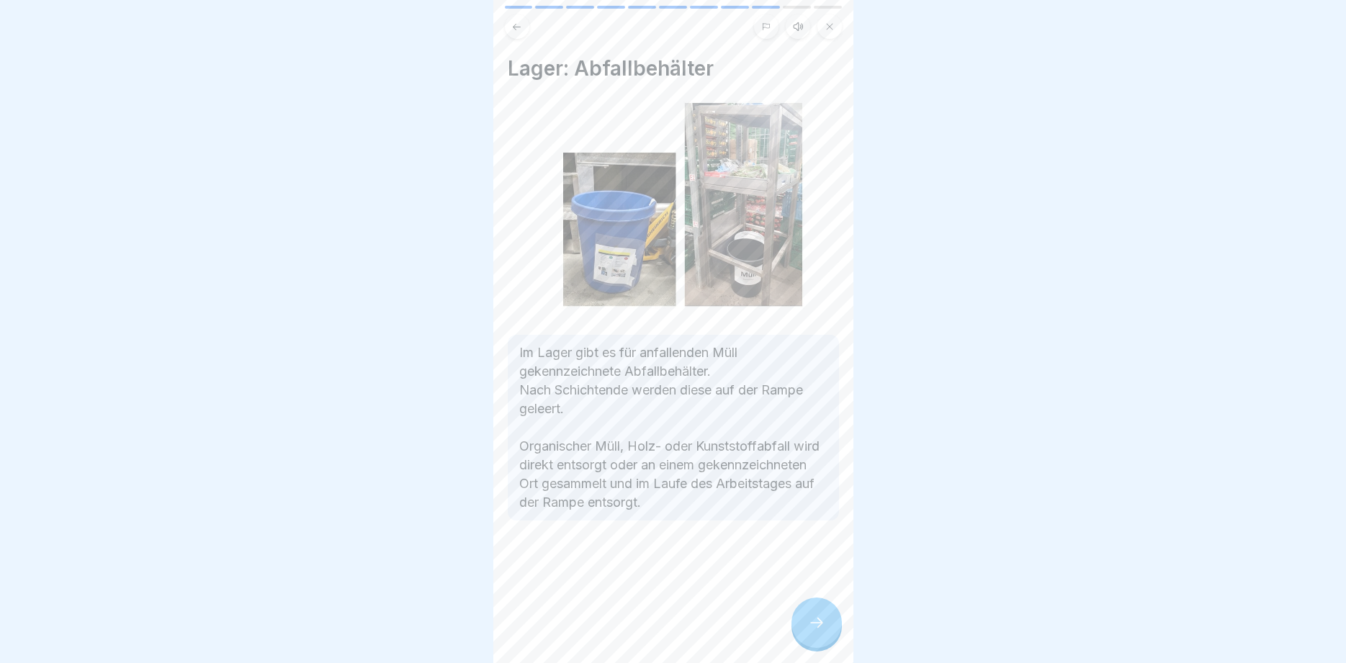
click at [823, 621] on icon at bounding box center [816, 622] width 17 height 17
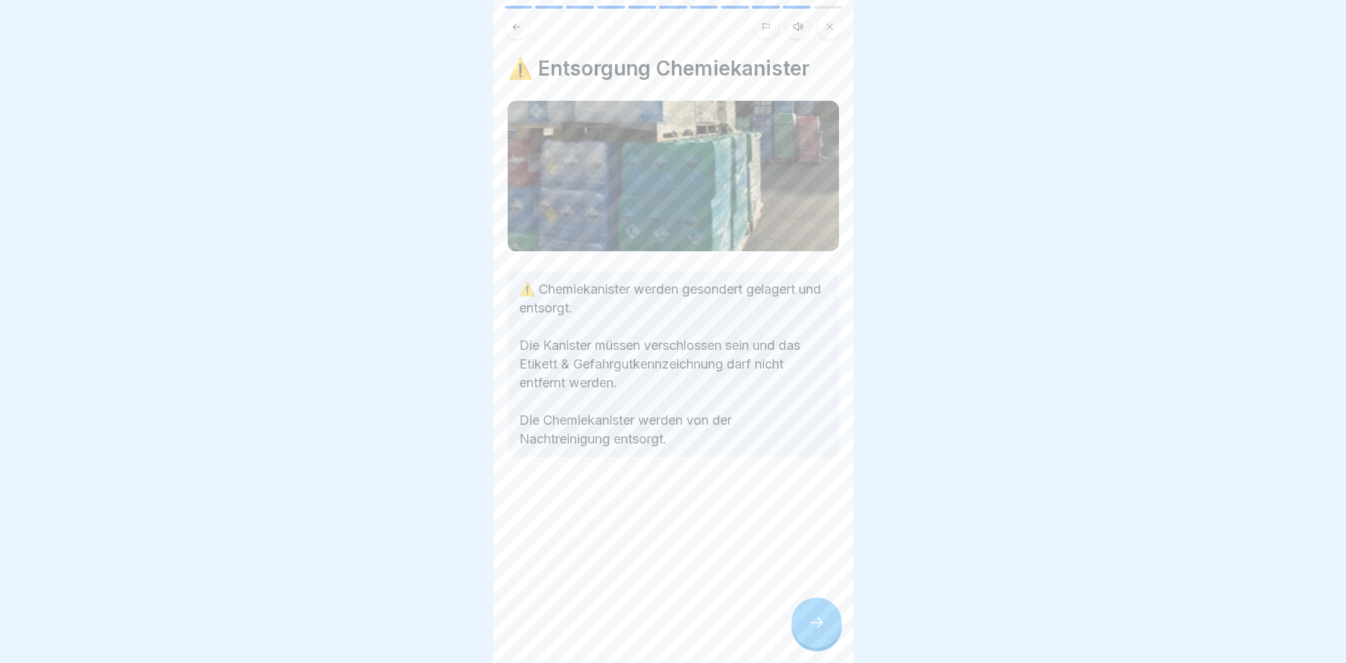
click at [823, 621] on icon at bounding box center [816, 622] width 17 height 17
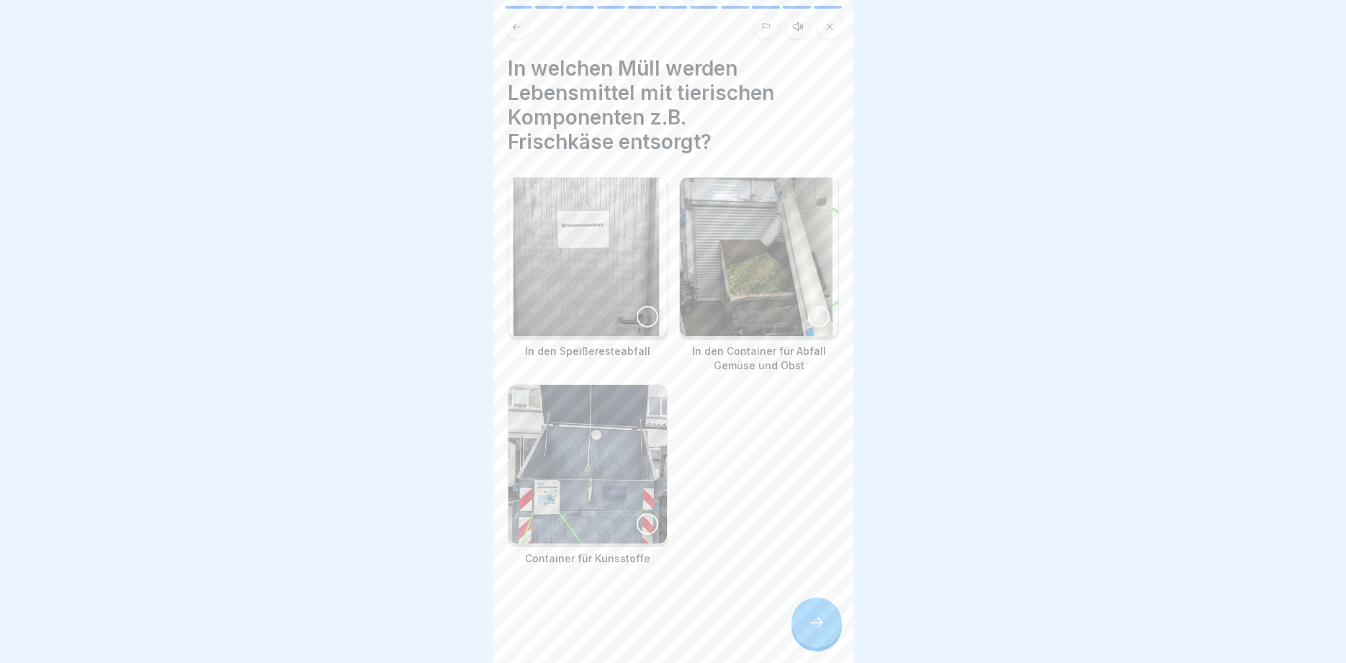
click at [823, 621] on icon at bounding box center [816, 622] width 17 height 17
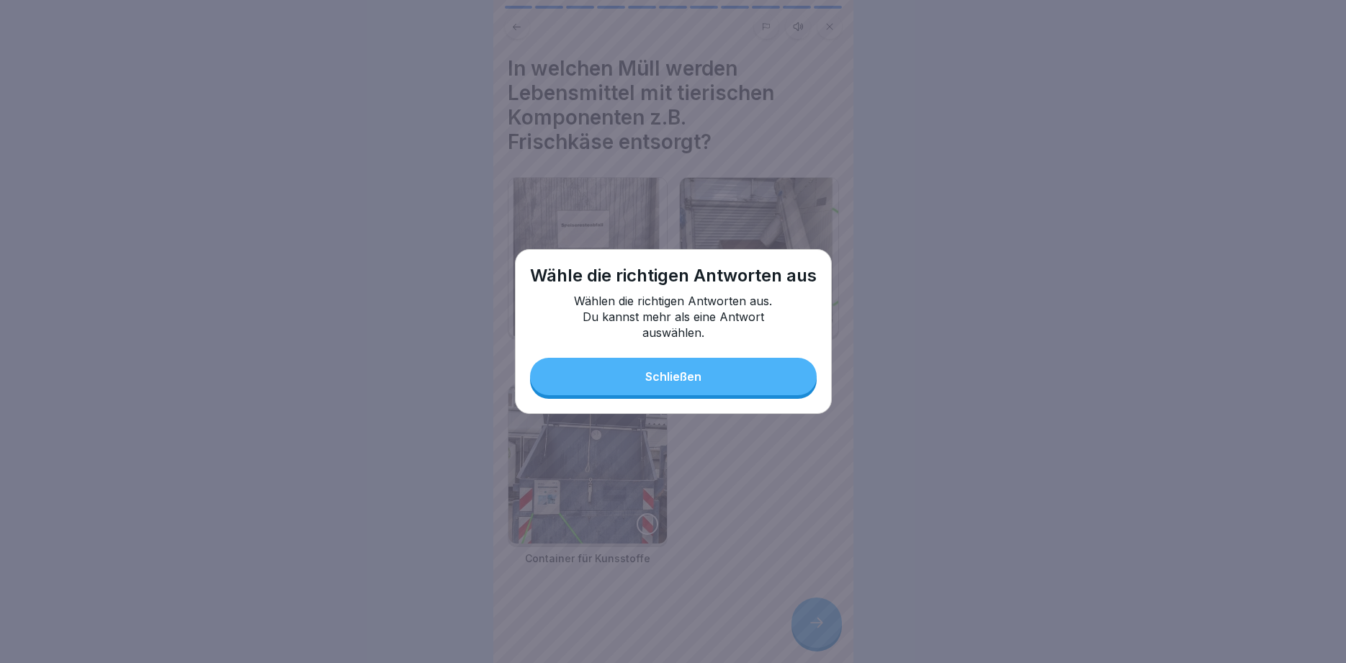
click at [661, 385] on button "Schließen" at bounding box center [673, 376] width 287 height 37
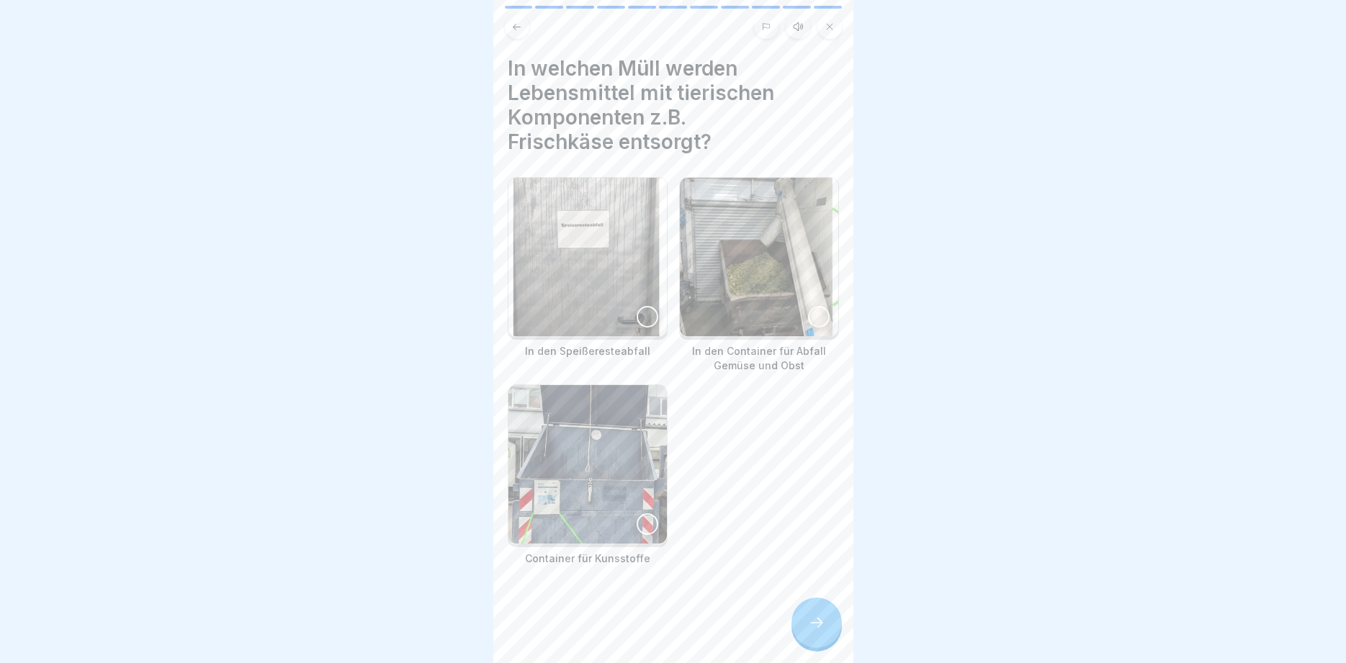
click at [652, 322] on div at bounding box center [648, 317] width 22 height 22
click at [810, 631] on div at bounding box center [816, 623] width 50 height 50
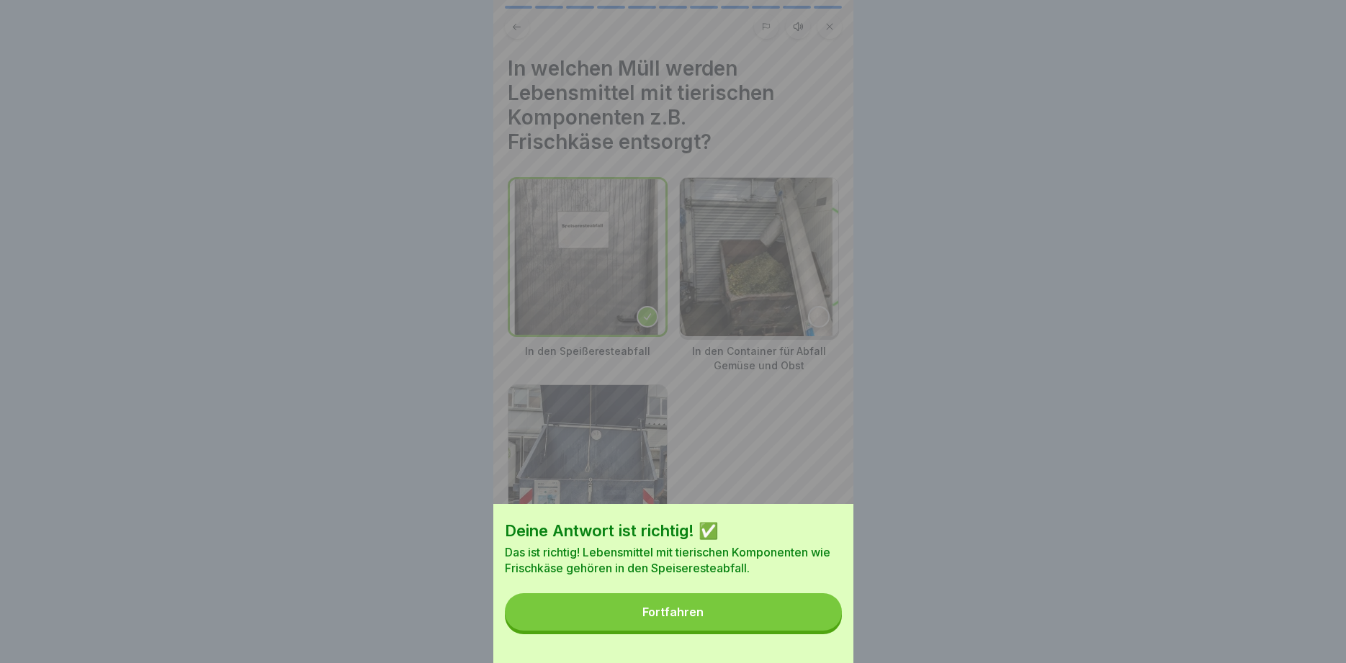
click at [796, 612] on button "Fortfahren" at bounding box center [673, 611] width 337 height 37
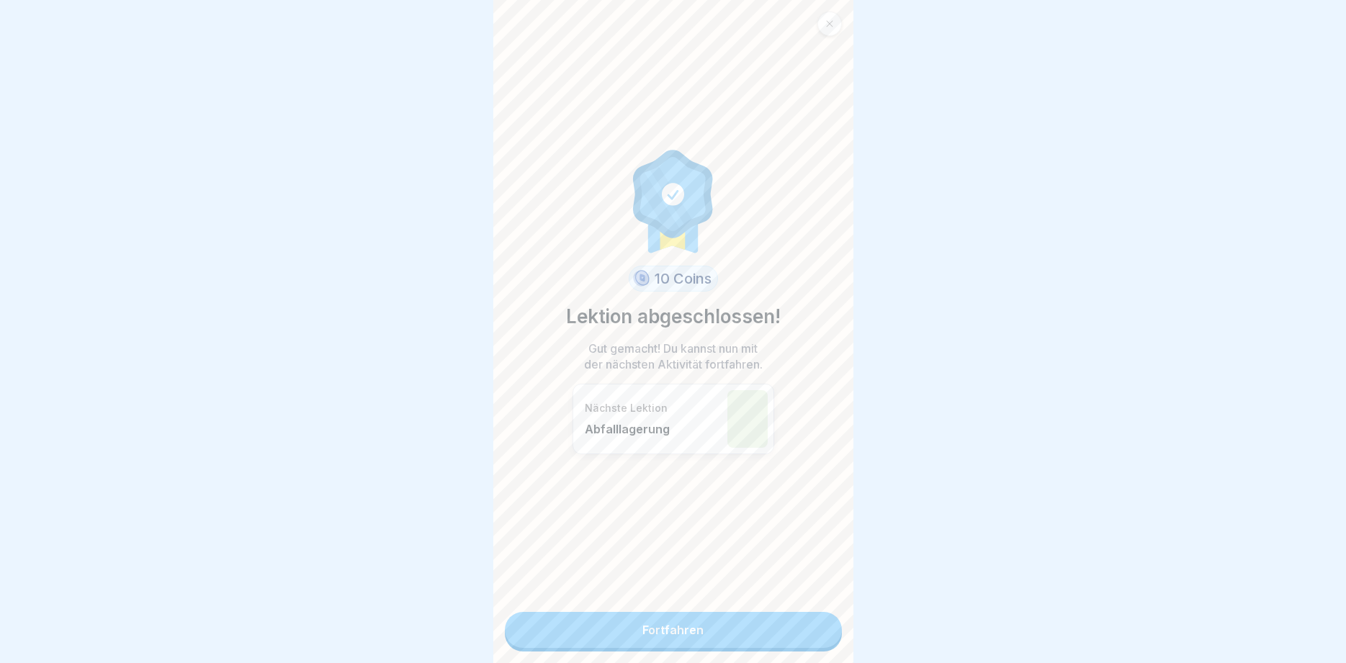
click at [796, 611] on div "10 Coins Lektion abgeschlossen! Gut gemacht! Du kannst nun mit der nächsten Akt…" at bounding box center [673, 331] width 360 height 663
click at [798, 624] on link "Fortfahren" at bounding box center [673, 630] width 337 height 36
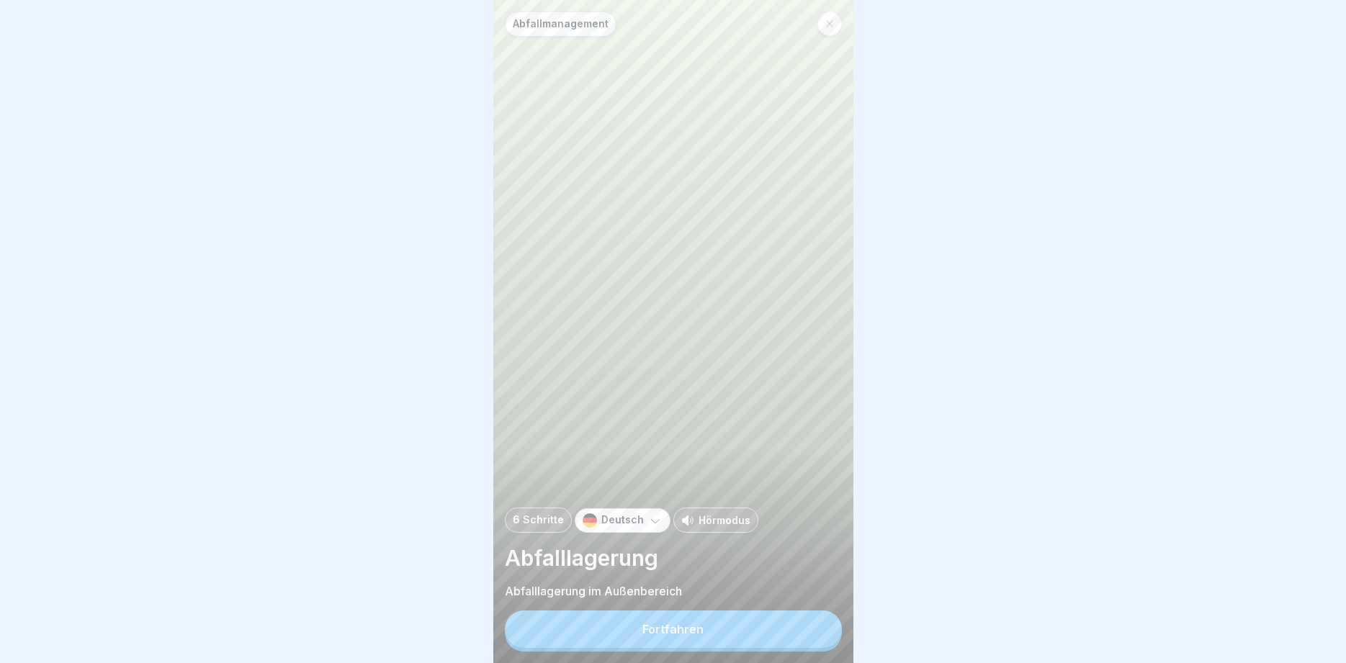
click at [797, 627] on button "Fortfahren" at bounding box center [673, 629] width 337 height 37
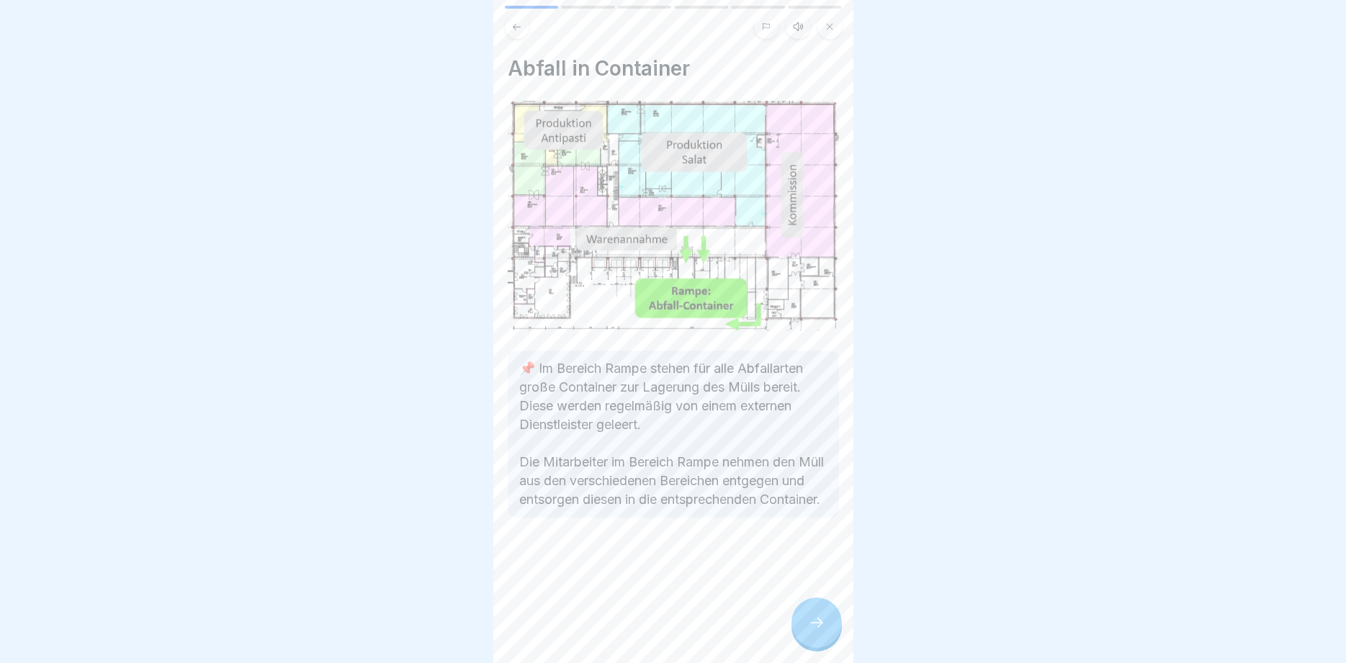
click at [810, 619] on icon at bounding box center [816, 622] width 17 height 17
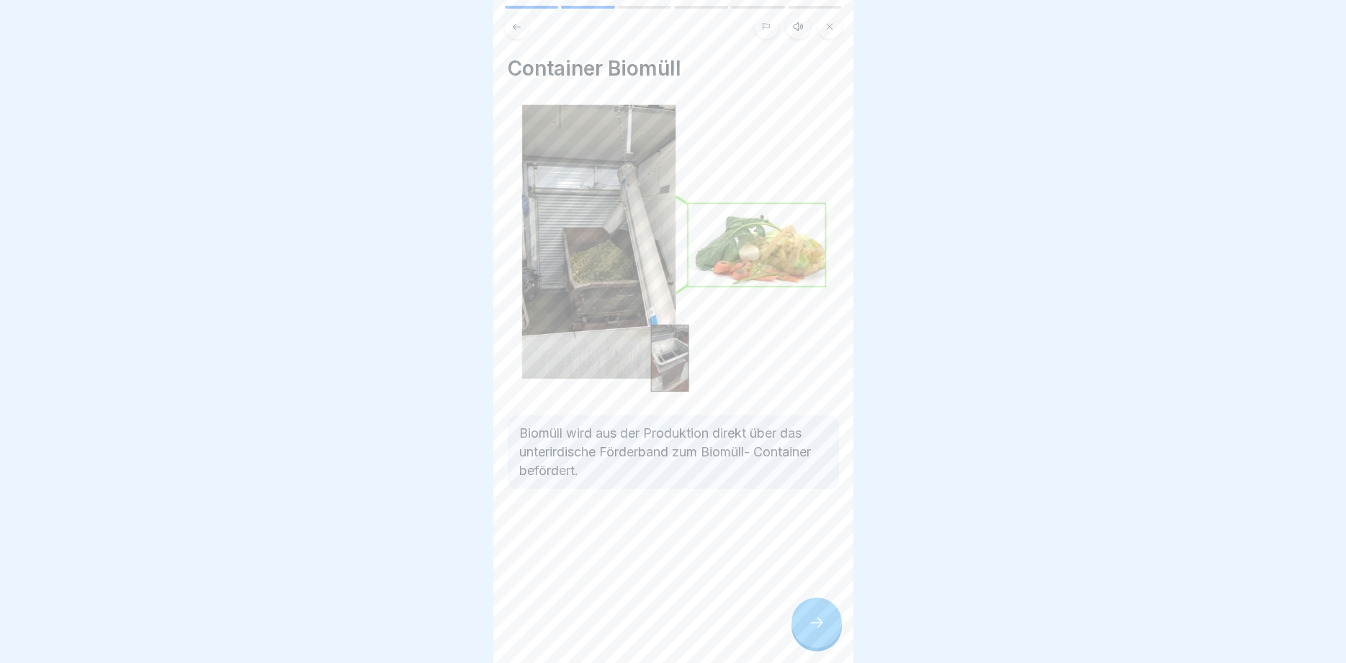
click at [518, 30] on icon at bounding box center [516, 27] width 11 height 11
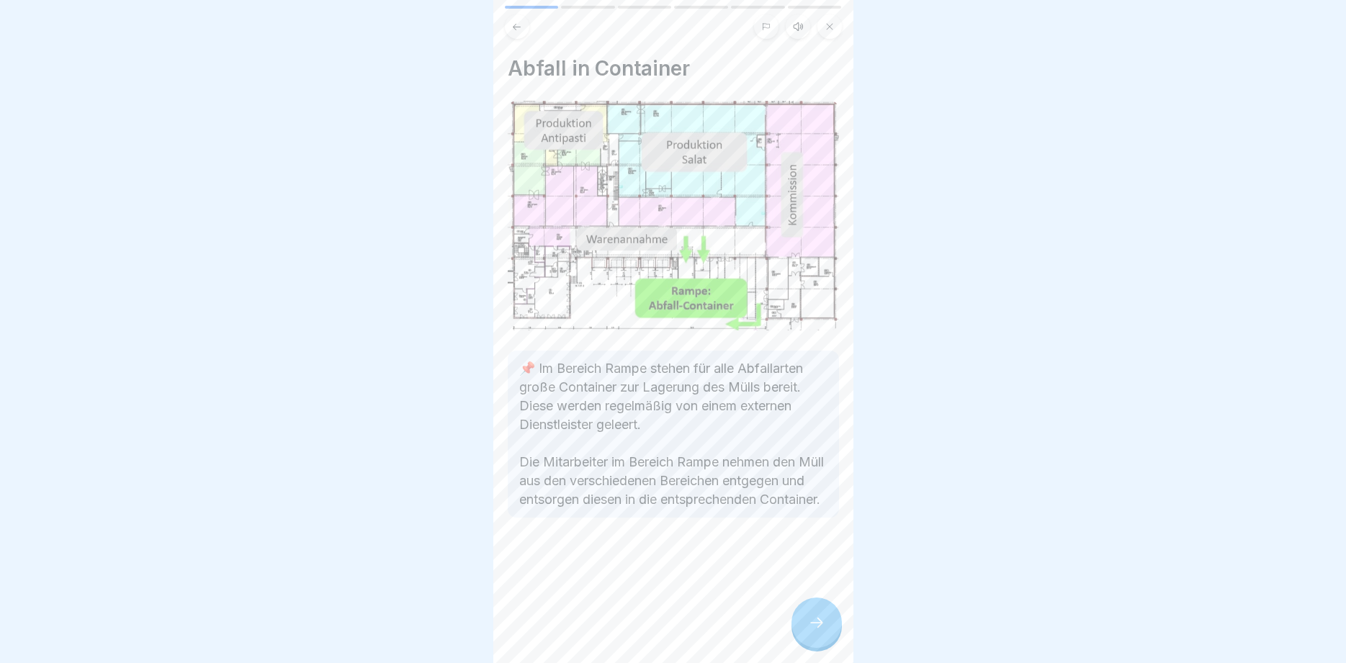
click at [824, 623] on icon at bounding box center [816, 622] width 17 height 17
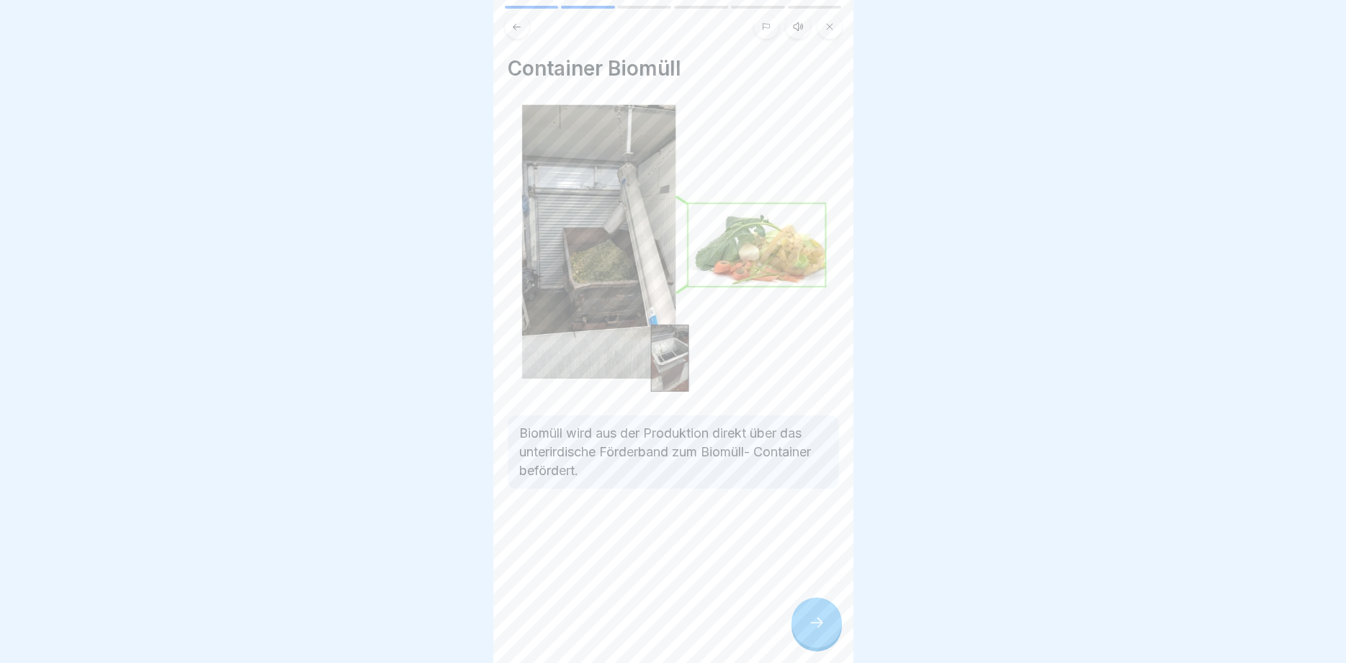
click at [824, 623] on icon at bounding box center [816, 622] width 17 height 17
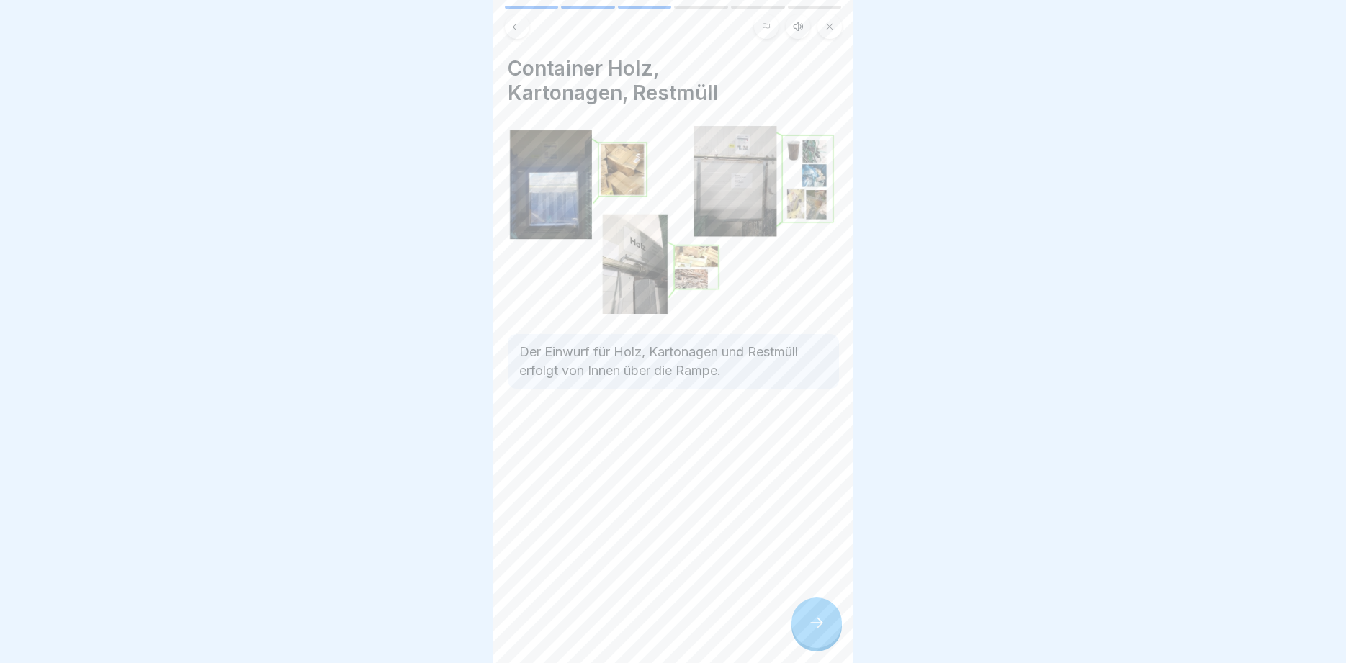
click at [824, 623] on icon at bounding box center [816, 622] width 17 height 17
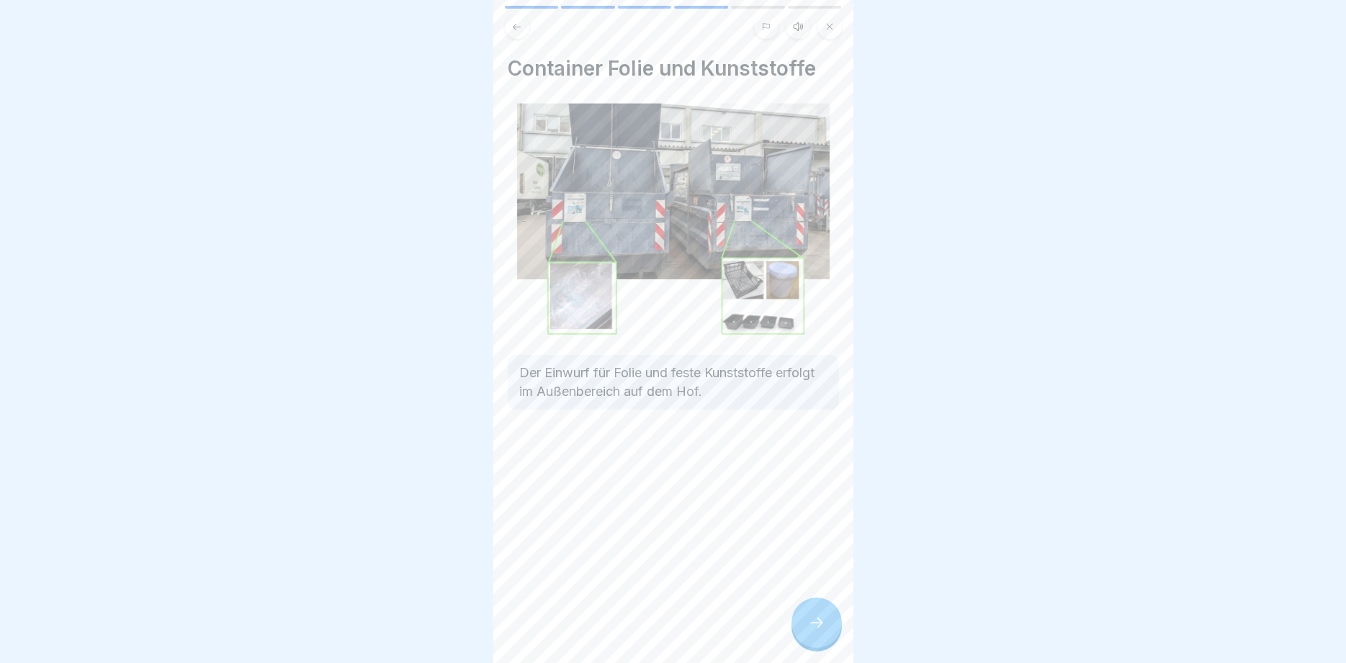
click at [824, 623] on icon at bounding box center [816, 622] width 17 height 17
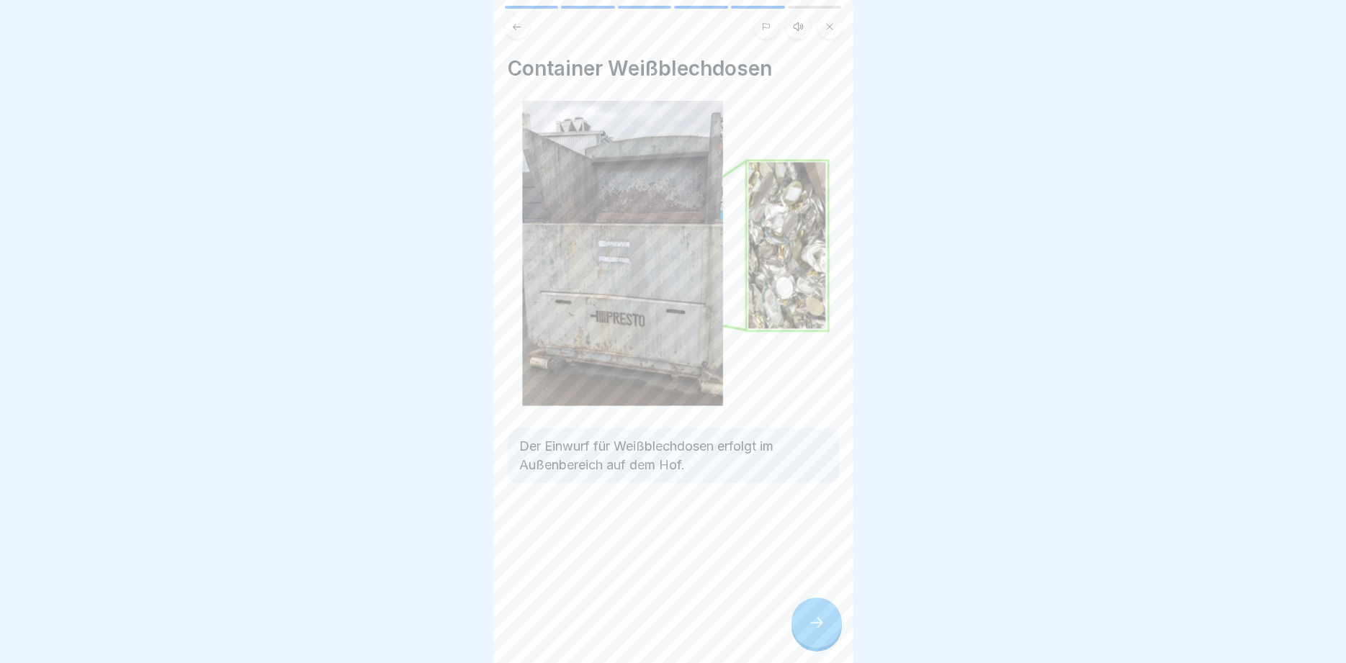
click at [824, 623] on icon at bounding box center [816, 622] width 17 height 17
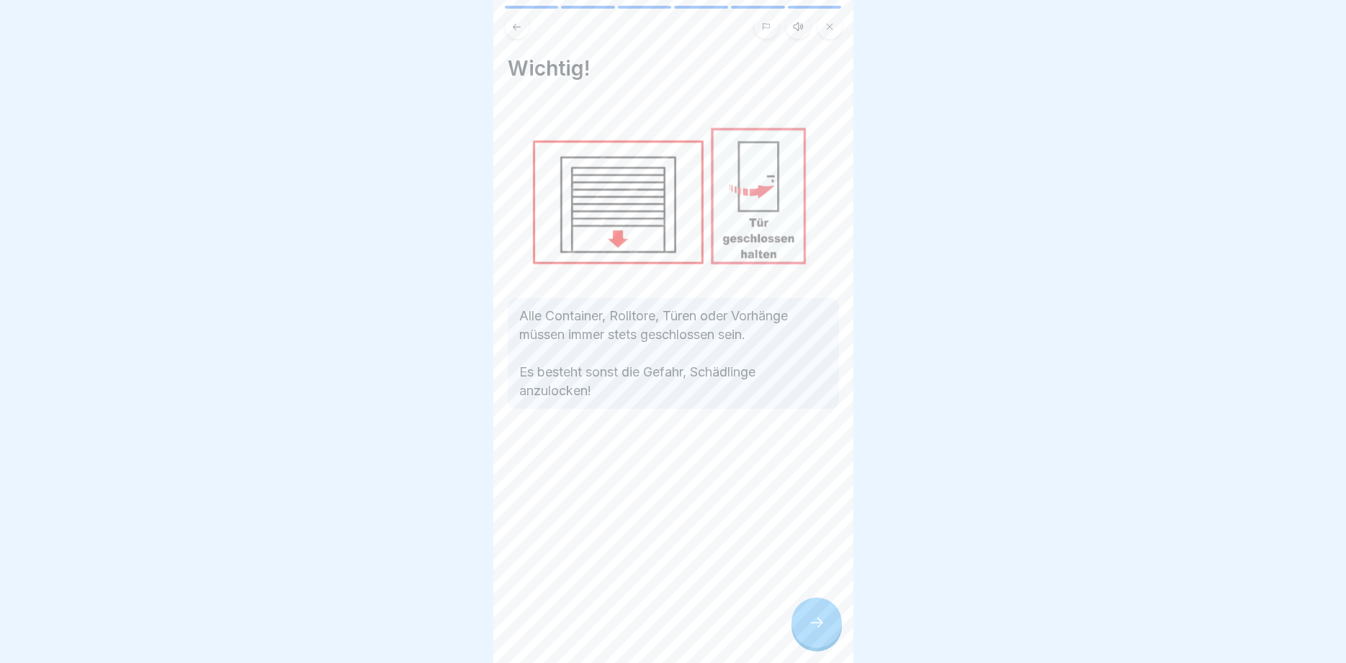
click at [824, 623] on icon at bounding box center [816, 622] width 17 height 17
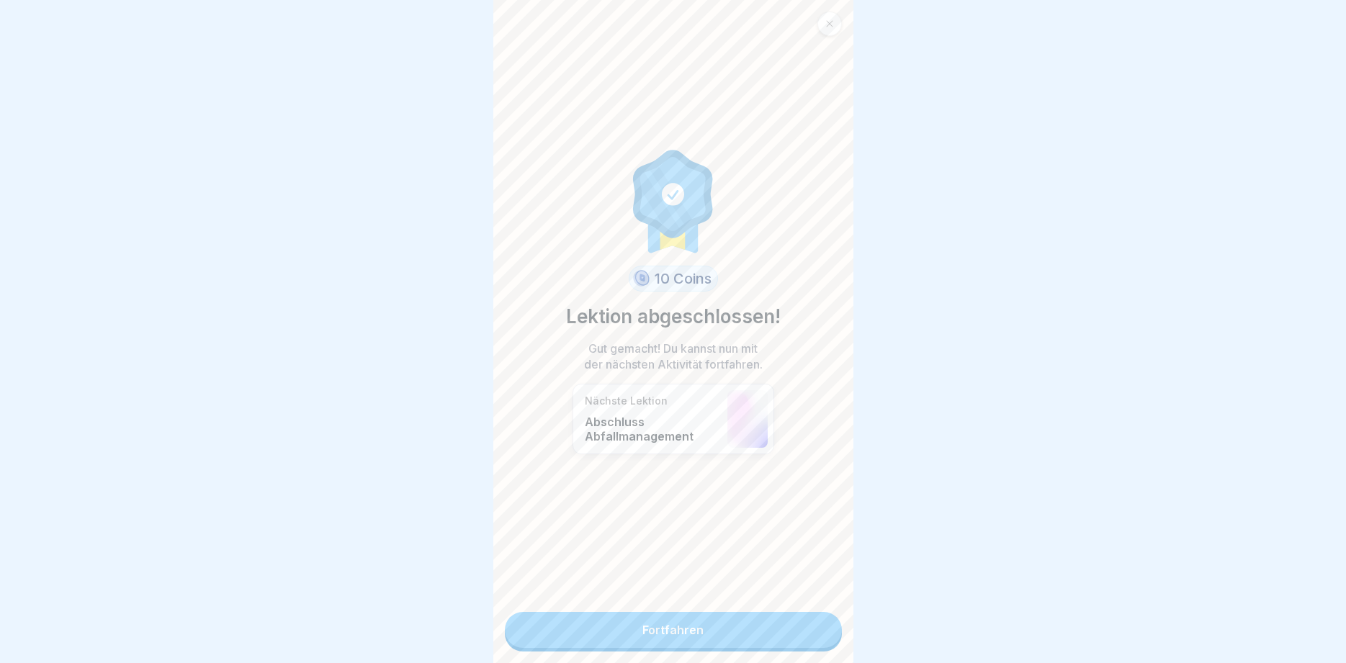
click at [824, 623] on link "Fortfahren" at bounding box center [673, 630] width 337 height 36
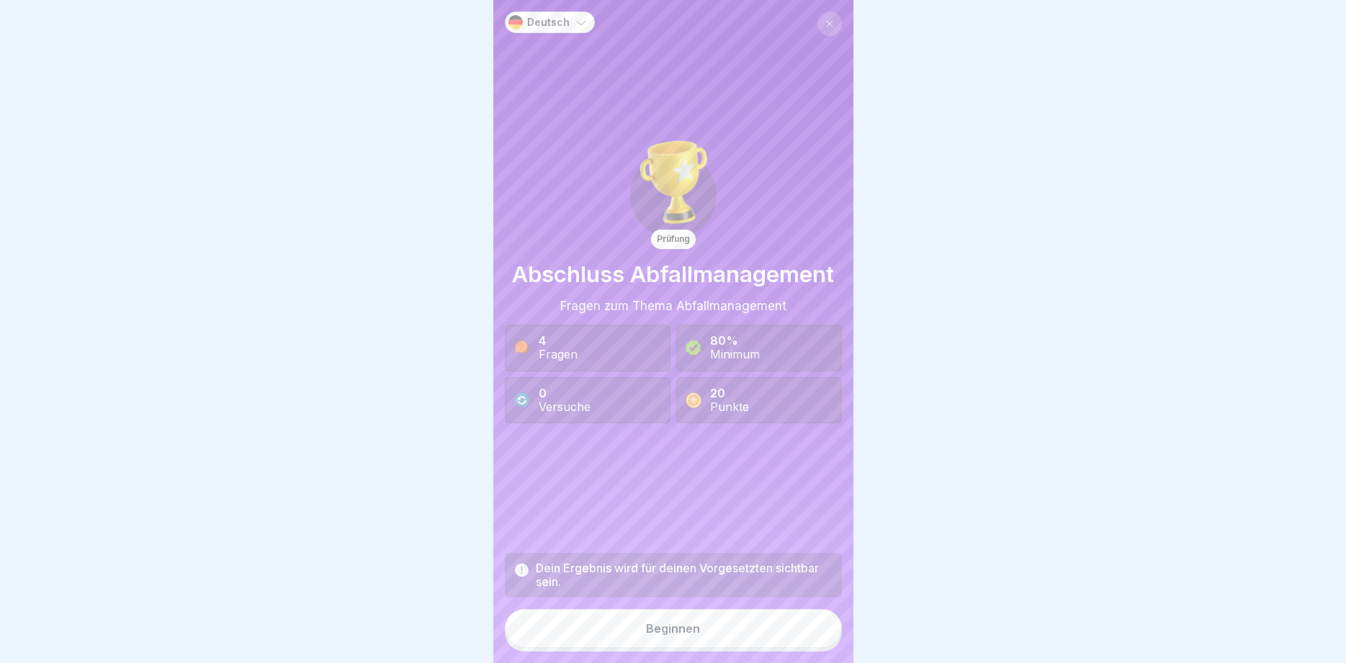
click at [817, 626] on button "Beginnen" at bounding box center [673, 628] width 337 height 39
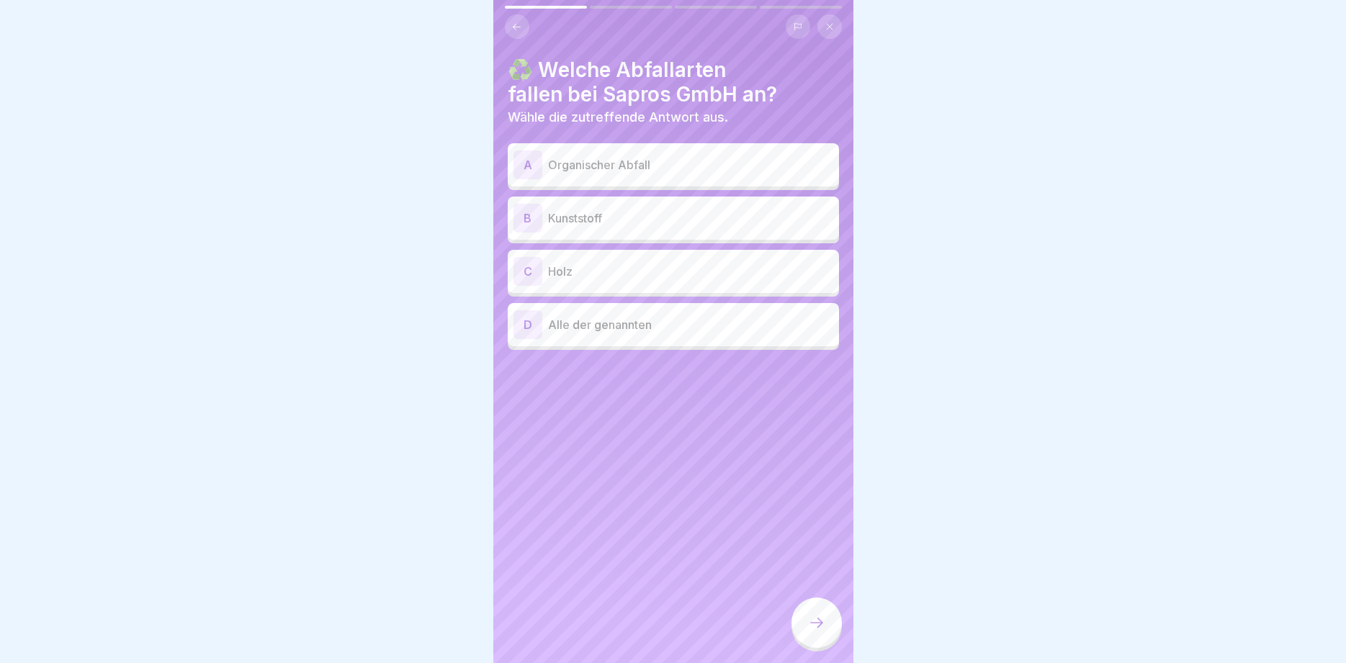
click at [572, 325] on p "Alle der genannten" at bounding box center [690, 324] width 285 height 17
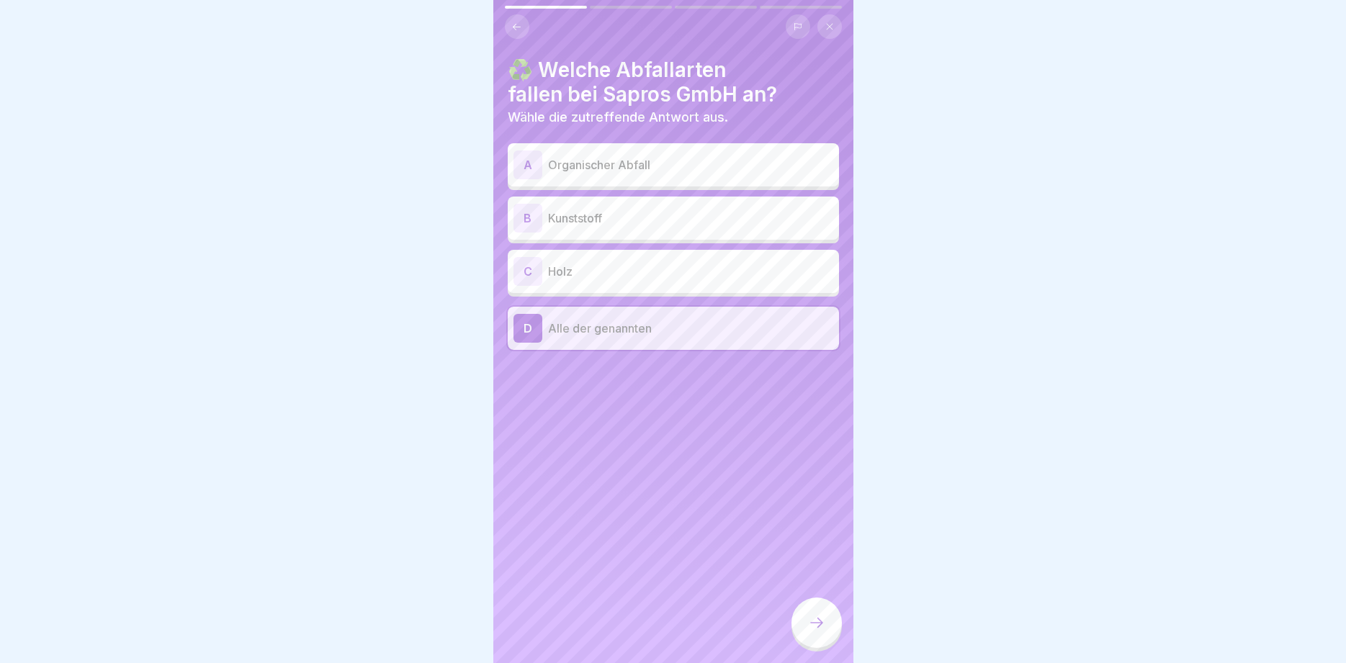
click at [808, 611] on div at bounding box center [816, 623] width 50 height 50
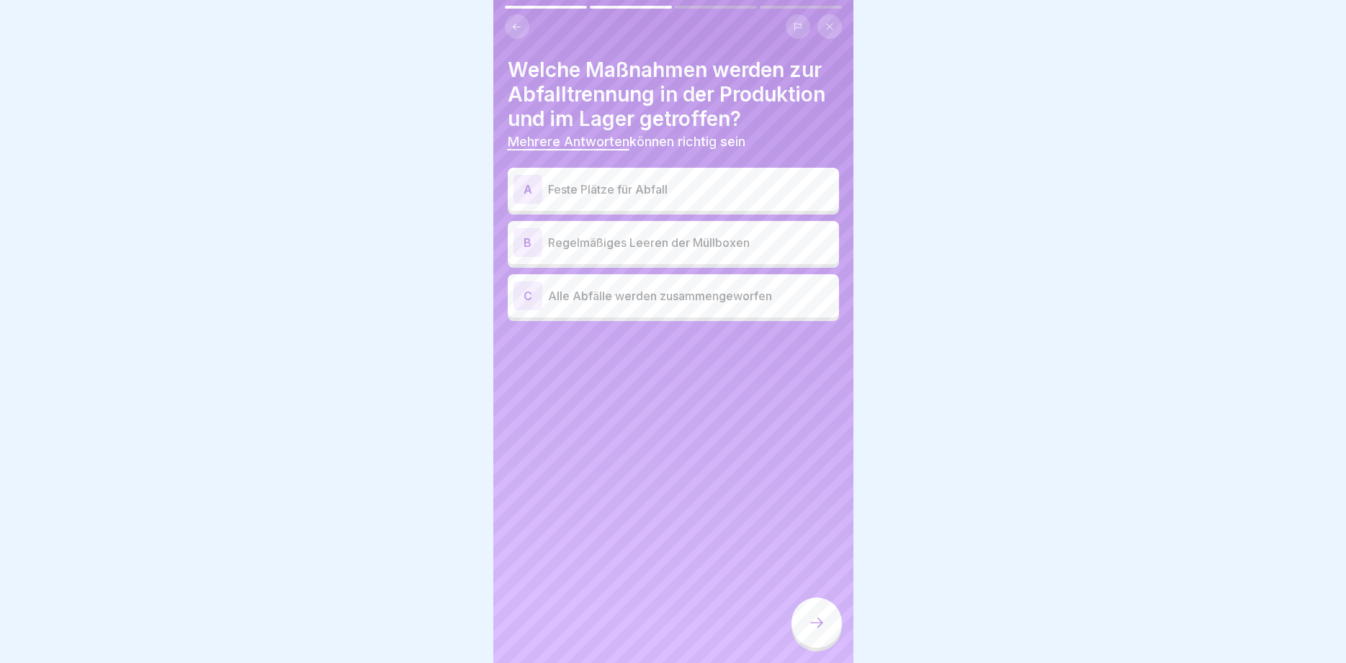
click at [647, 189] on p "Feste Plätze für Abfall" at bounding box center [690, 189] width 285 height 17
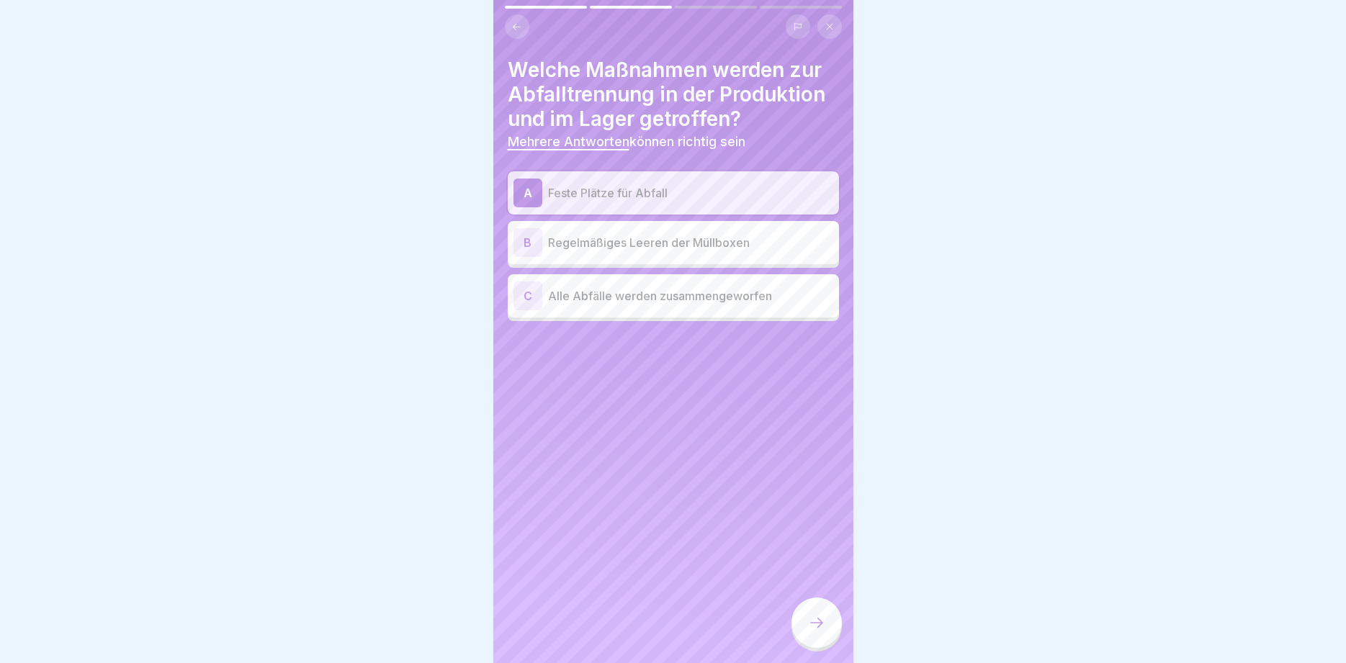
click at [637, 230] on div "B Regelmäßiges Leeren der Müllboxen" at bounding box center [673, 242] width 320 height 29
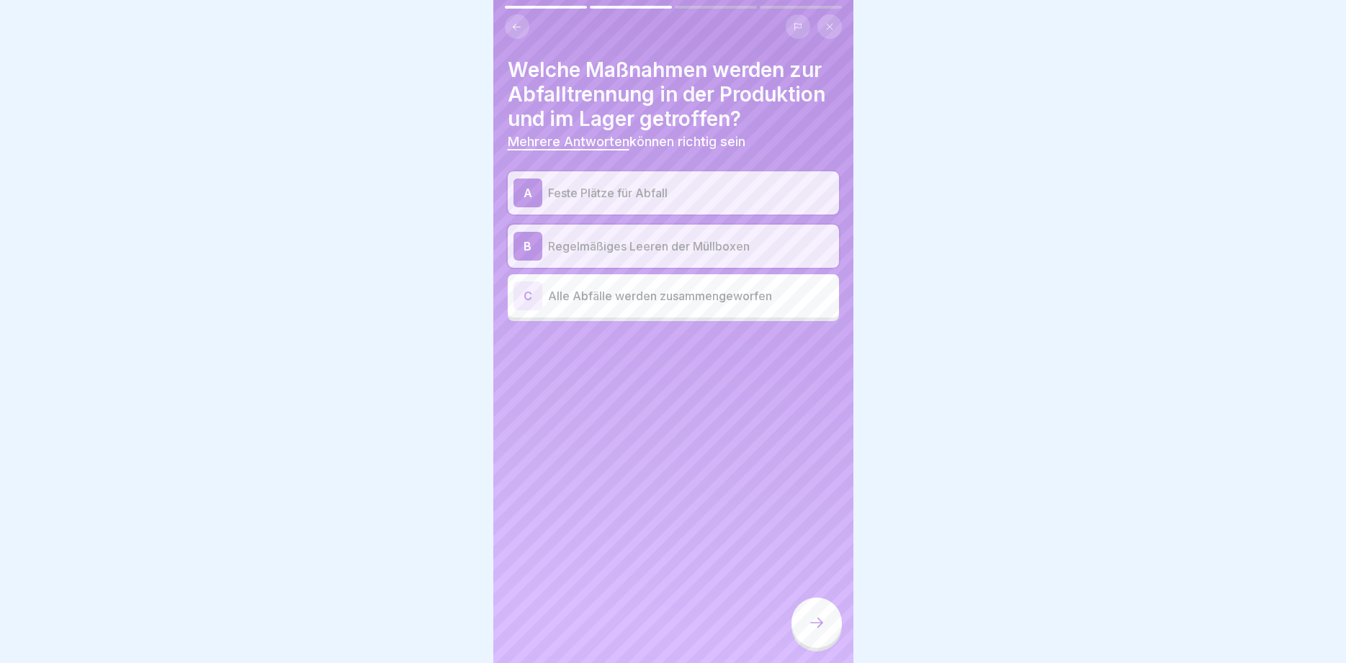
click at [827, 628] on div at bounding box center [816, 623] width 50 height 50
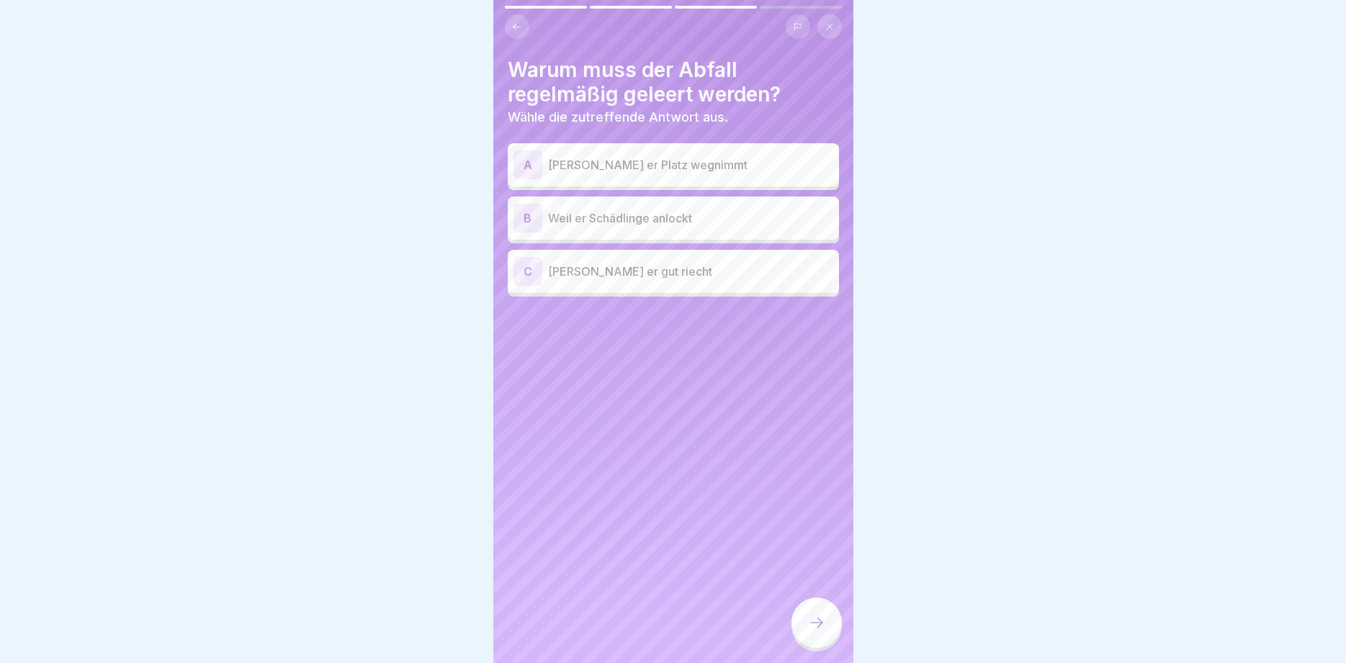
click at [614, 219] on p "Weil er Schädlinge anlockt" at bounding box center [690, 218] width 285 height 17
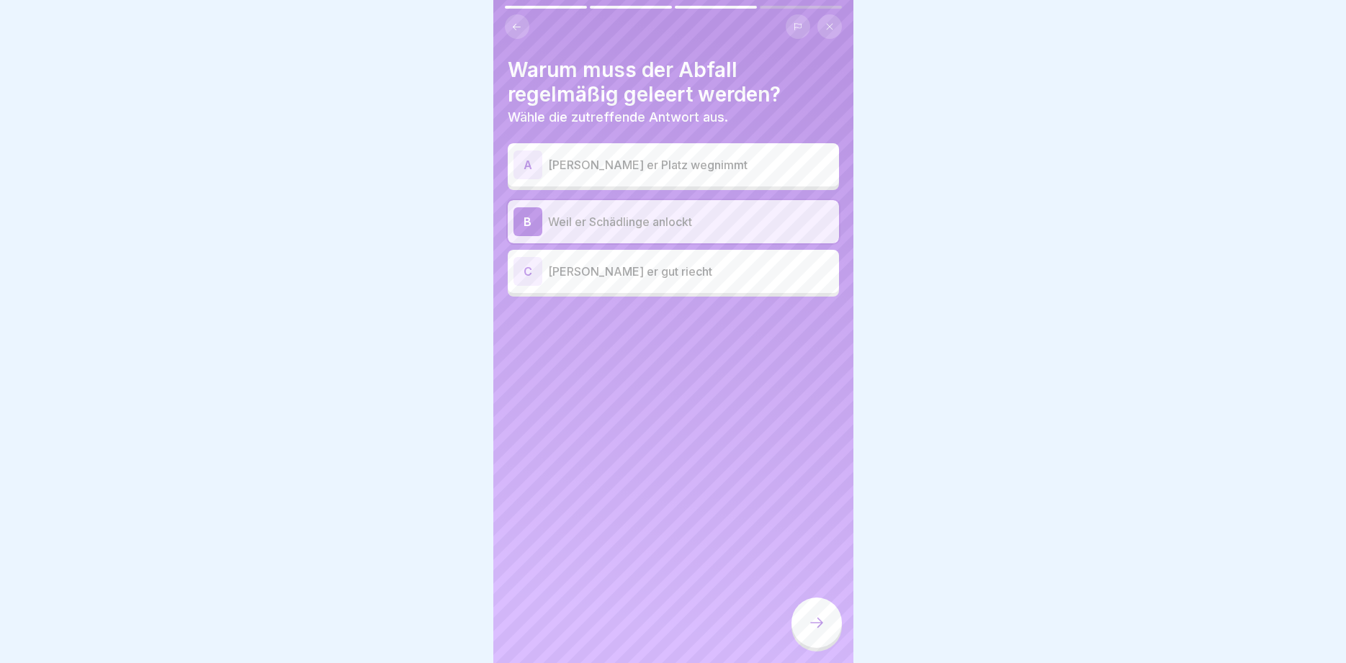
click at [624, 271] on p "[PERSON_NAME] er gut riecht" at bounding box center [690, 271] width 285 height 17
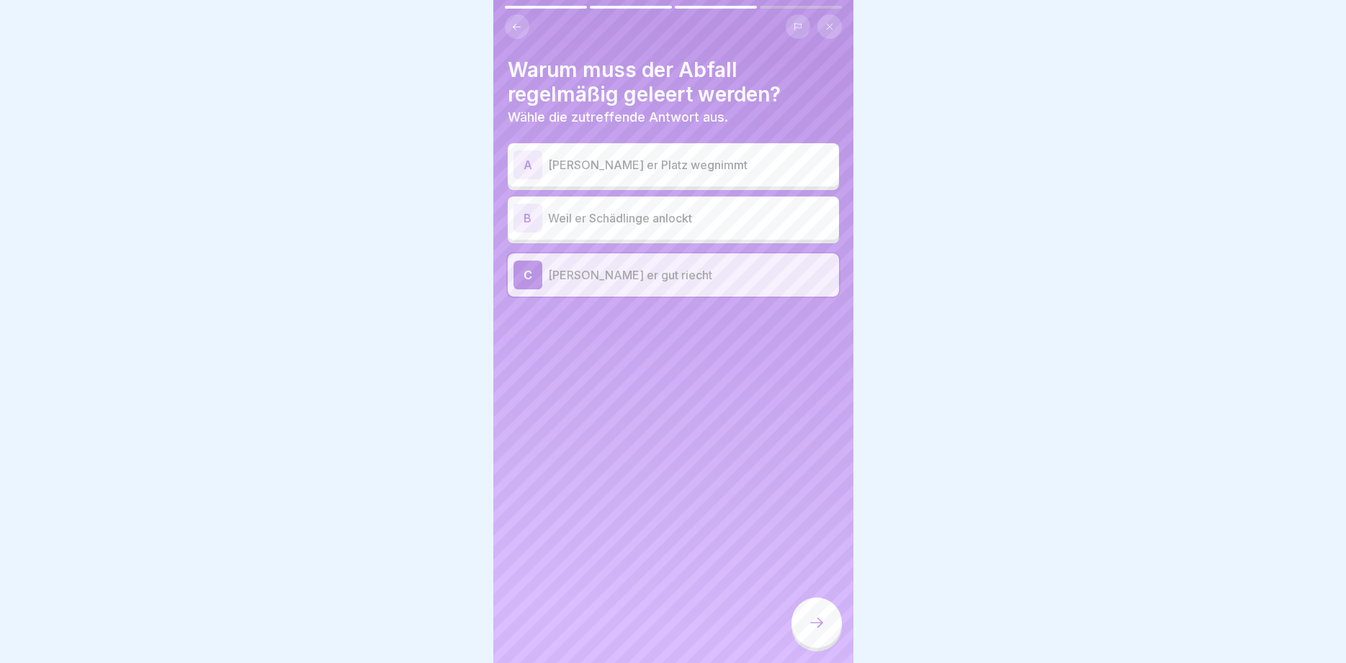
click at [653, 215] on p "Weil er Schädlinge anlockt" at bounding box center [690, 218] width 285 height 17
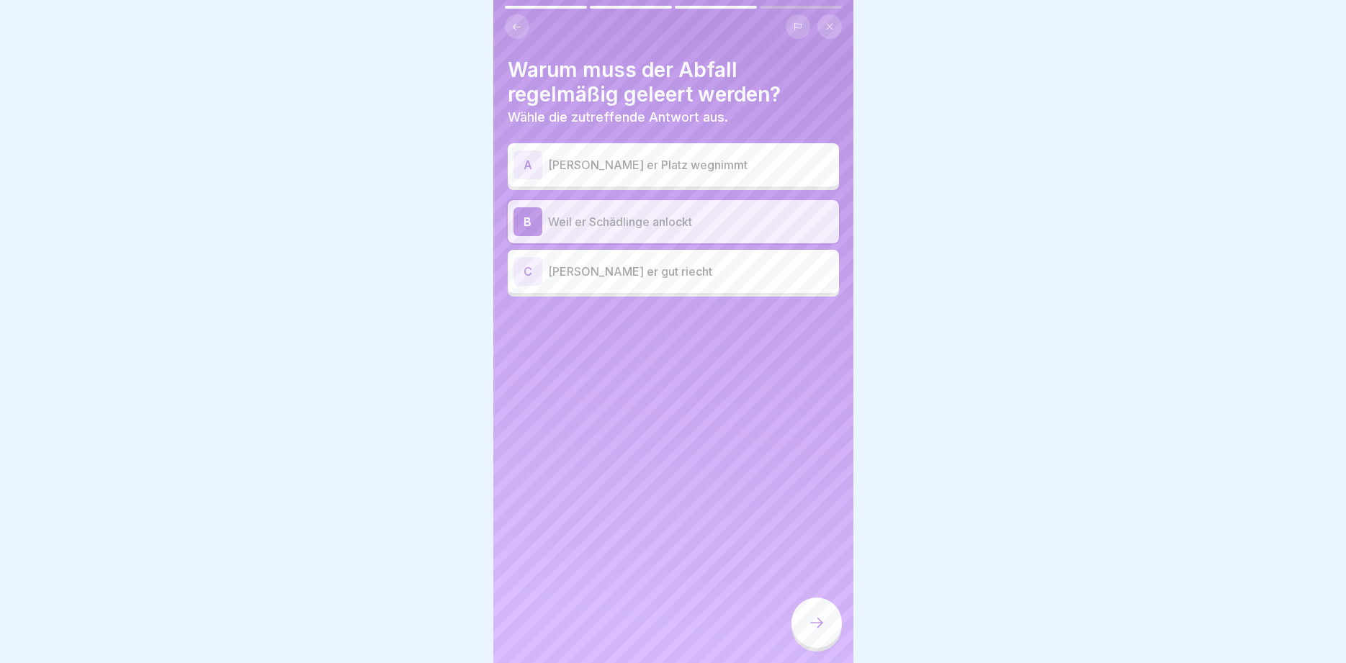
click at [803, 610] on div at bounding box center [816, 623] width 50 height 50
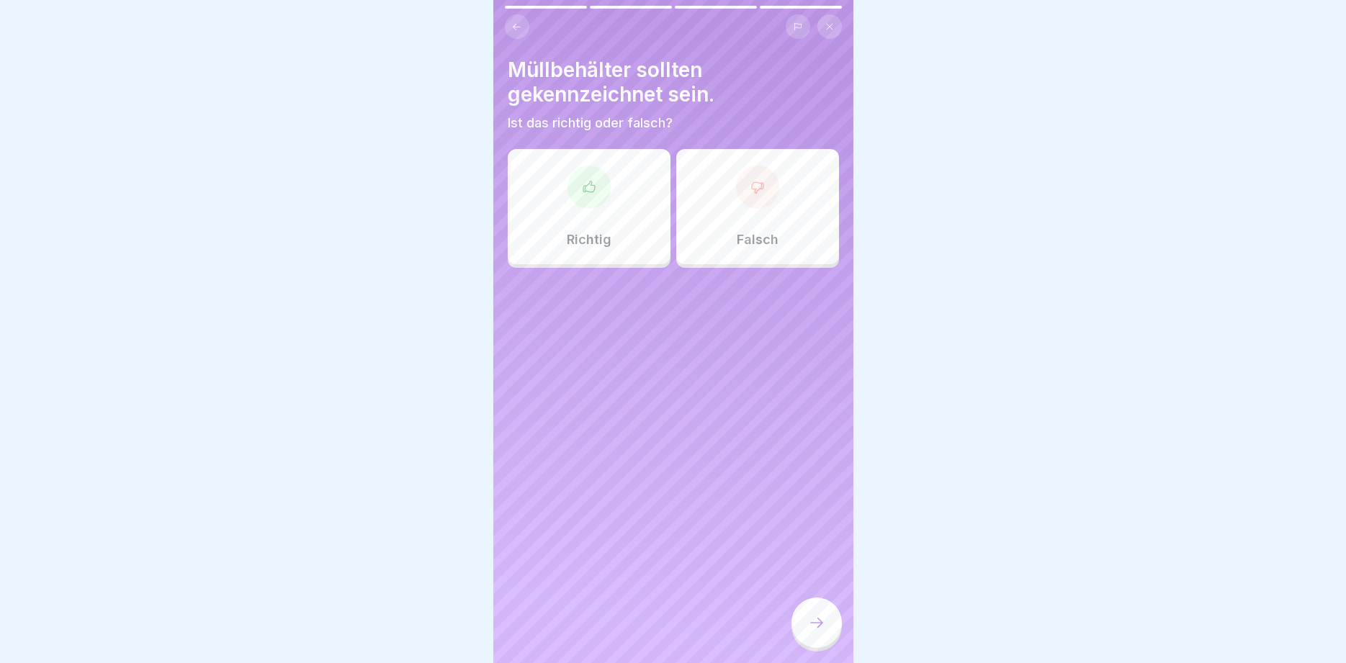
click at [582, 206] on div at bounding box center [588, 187] width 43 height 43
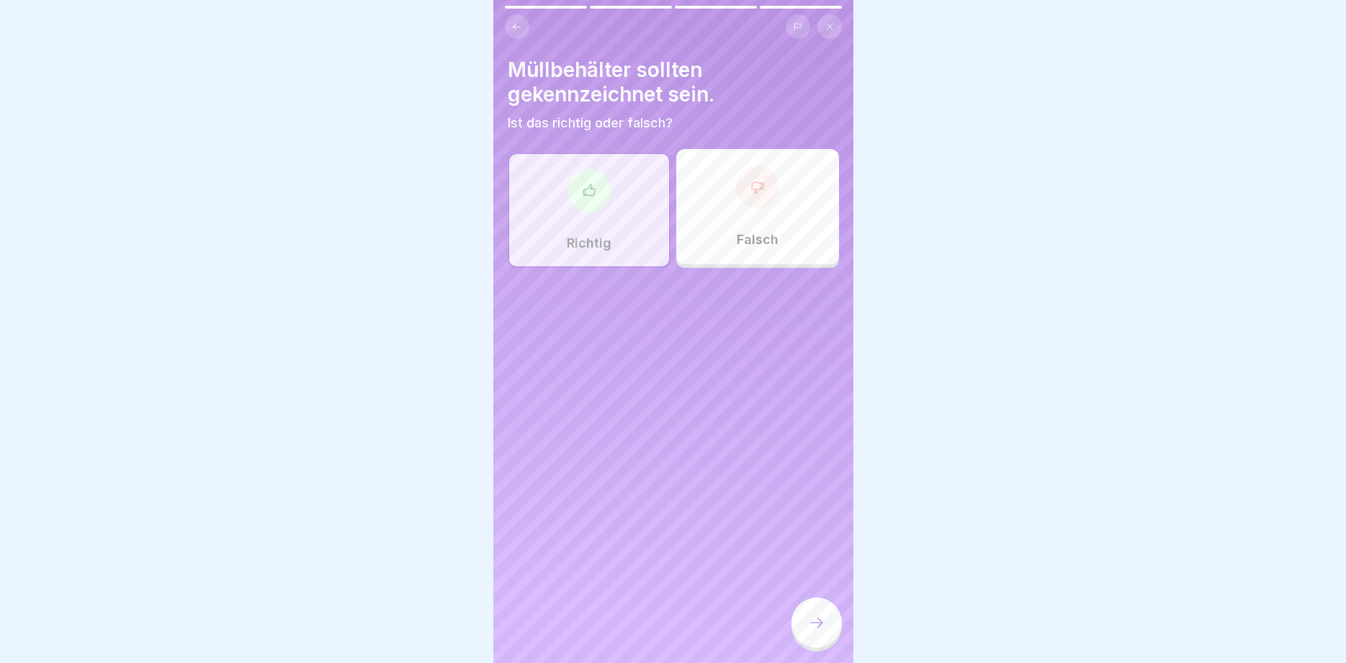
click at [813, 613] on div at bounding box center [816, 623] width 50 height 50
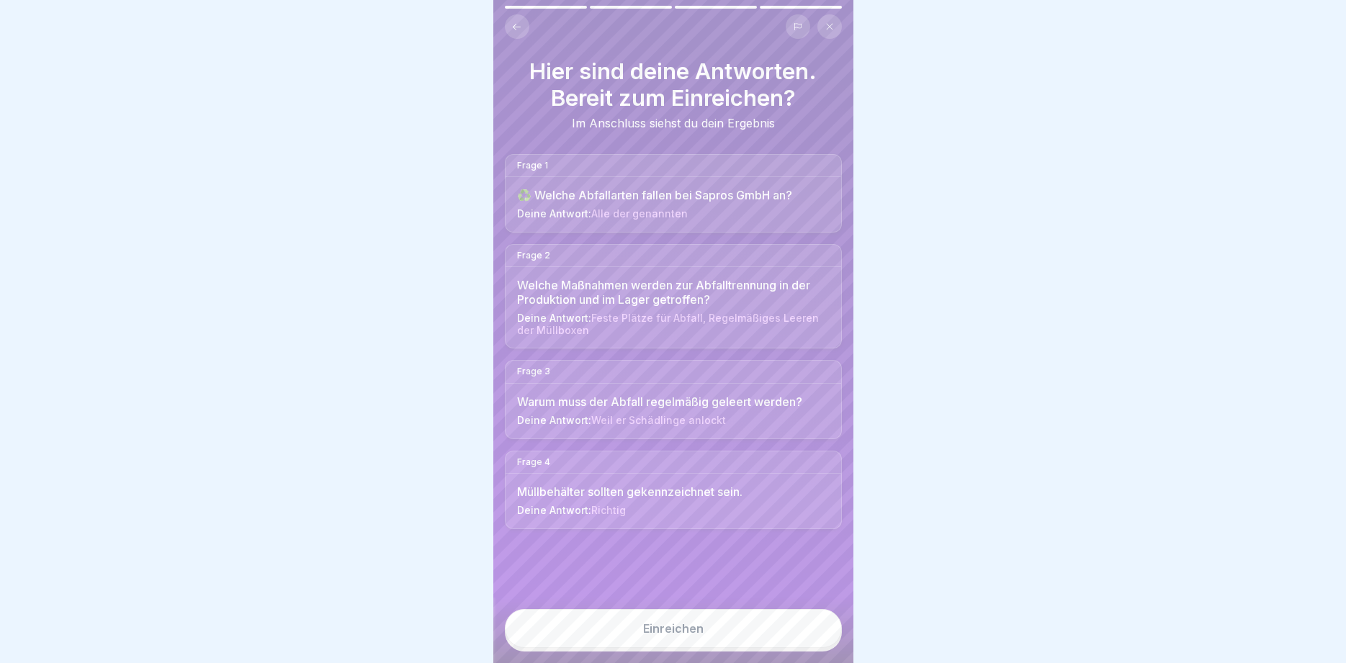
click at [685, 629] on div "Einreichen" at bounding box center [673, 628] width 60 height 13
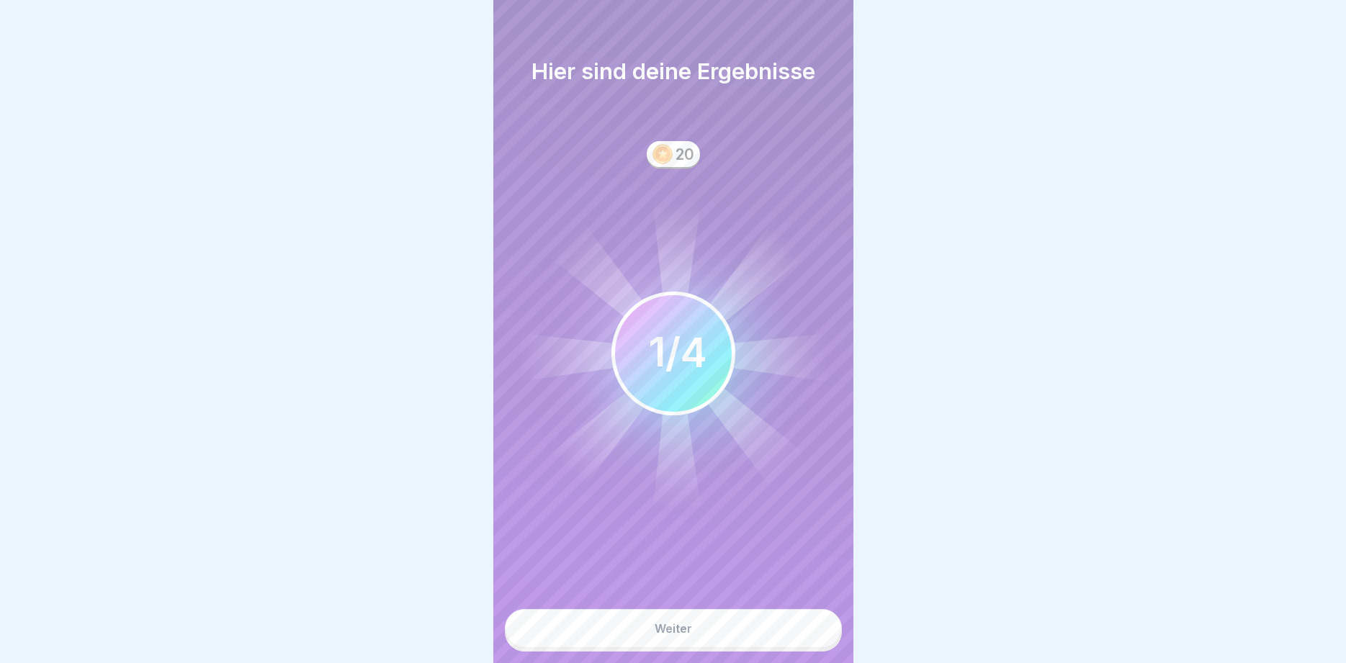
click at [685, 629] on div "Weiter" at bounding box center [673, 628] width 37 height 13
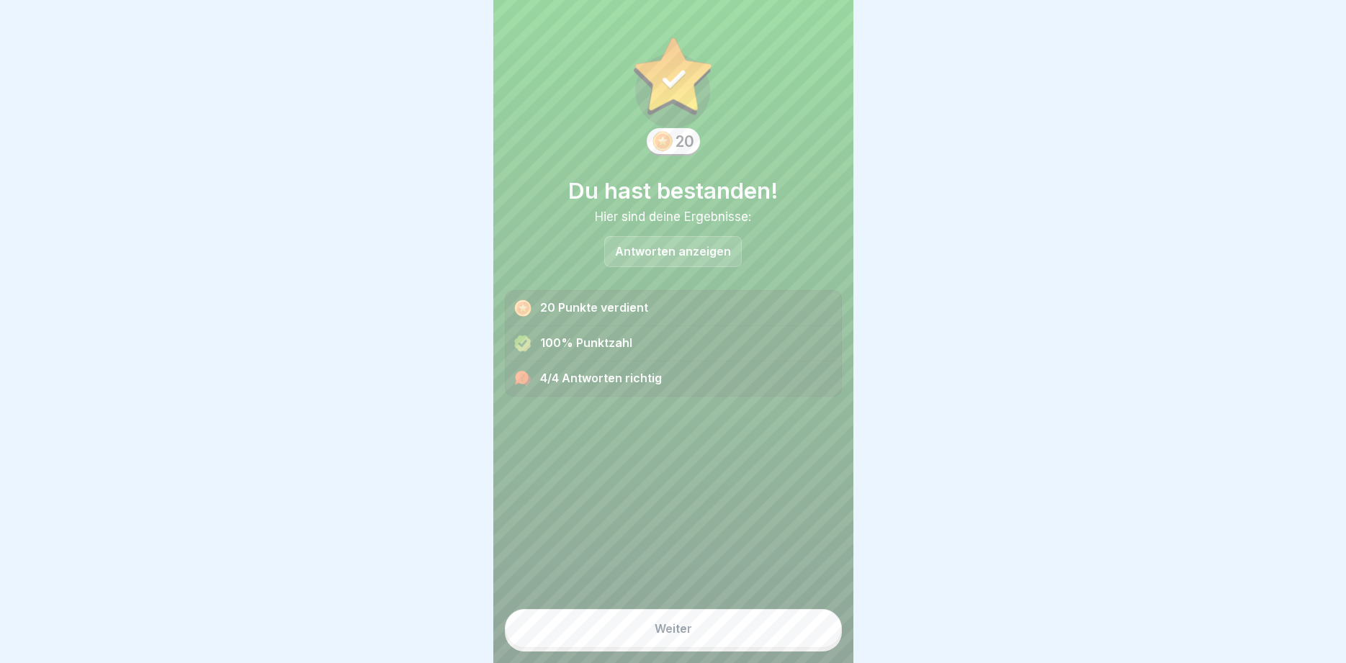
click at [685, 629] on div "Weiter" at bounding box center [673, 628] width 37 height 13
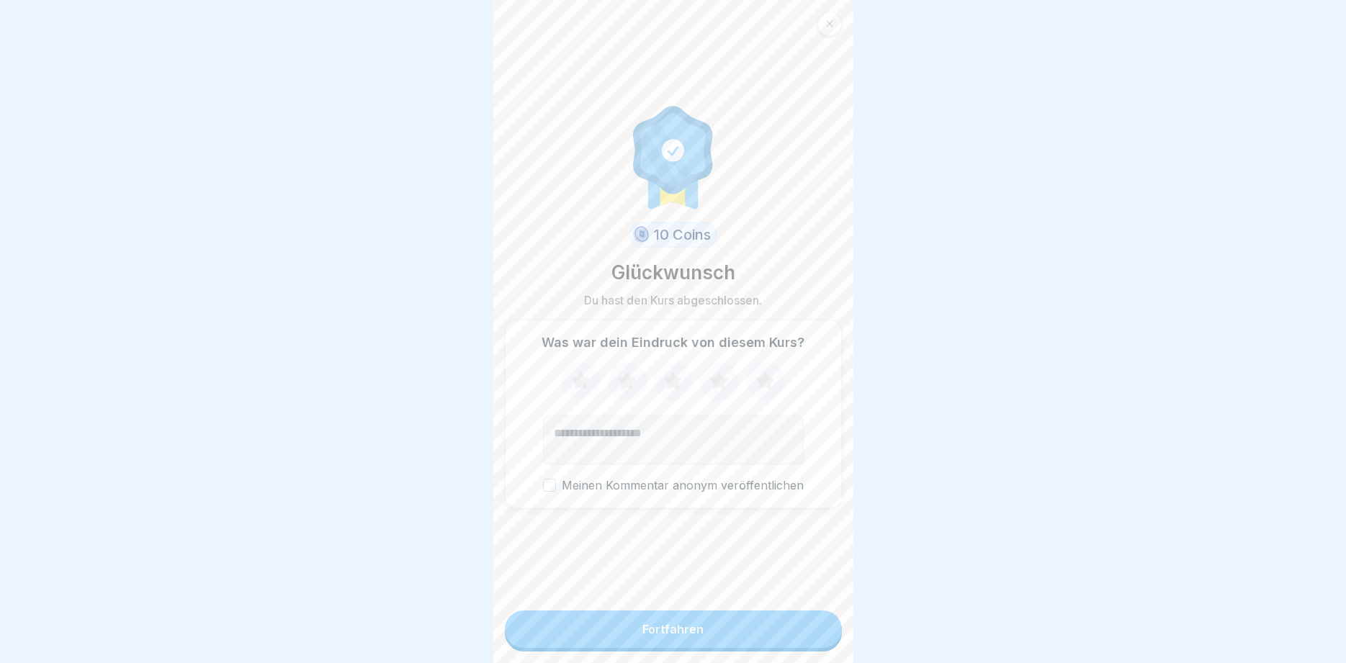
click at [685, 629] on div "Fortfahren" at bounding box center [672, 629] width 61 height 13
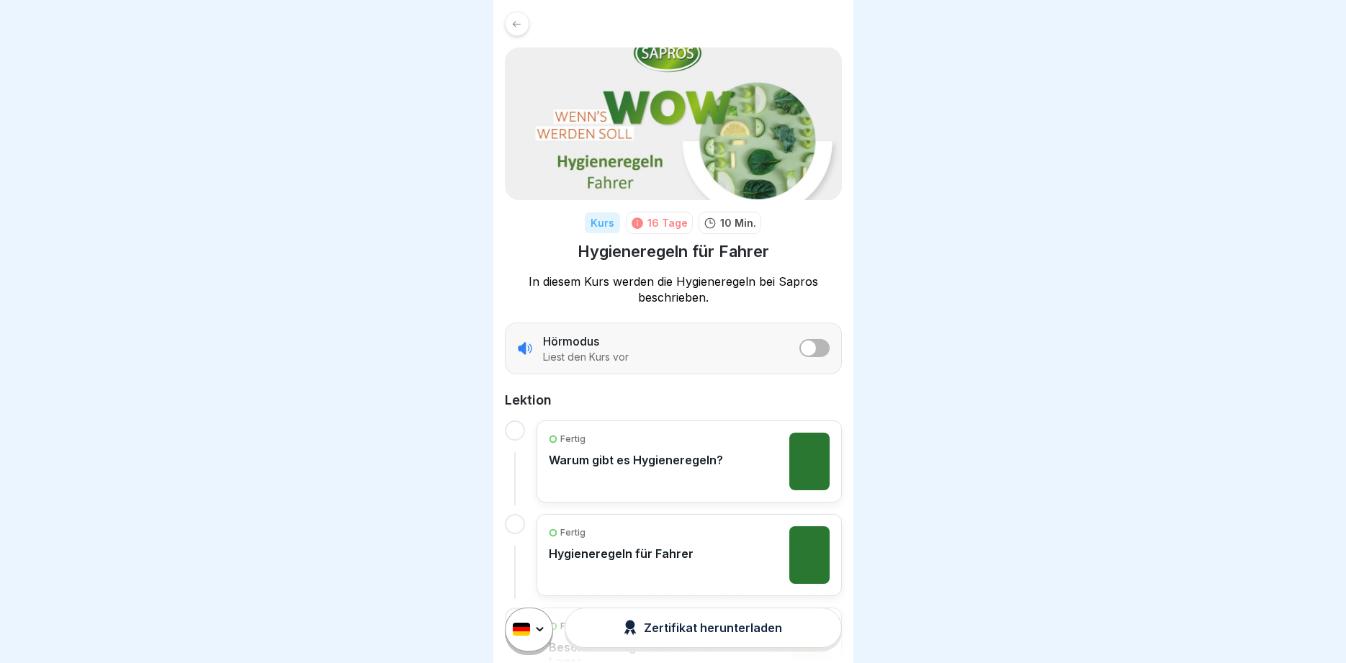
click at [717, 635] on div "Zertifikat herunterladen" at bounding box center [703, 628] width 158 height 16
